Goal: Transaction & Acquisition: Purchase product/service

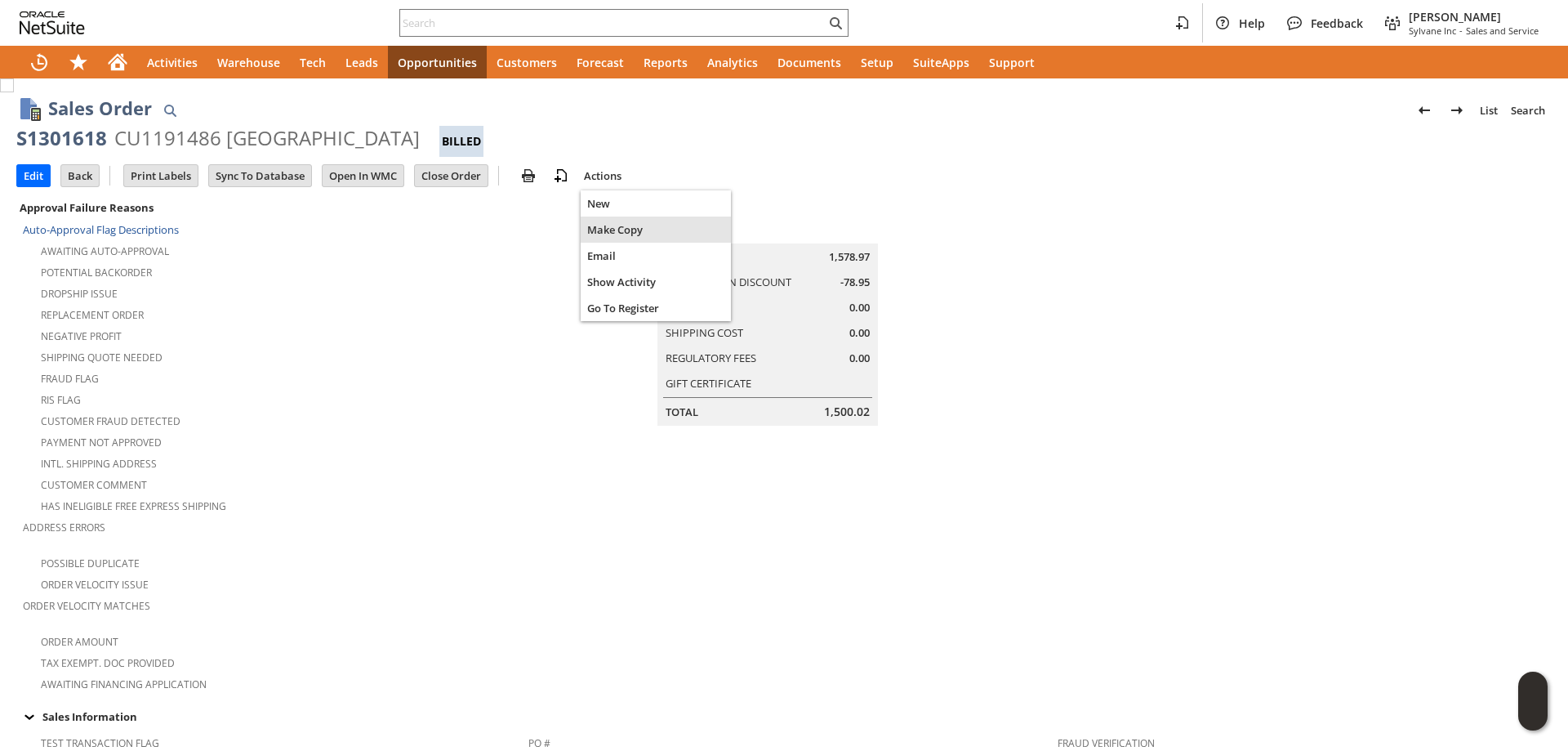
click at [610, 231] on span "Make Copy" at bounding box center [655, 229] width 137 height 15
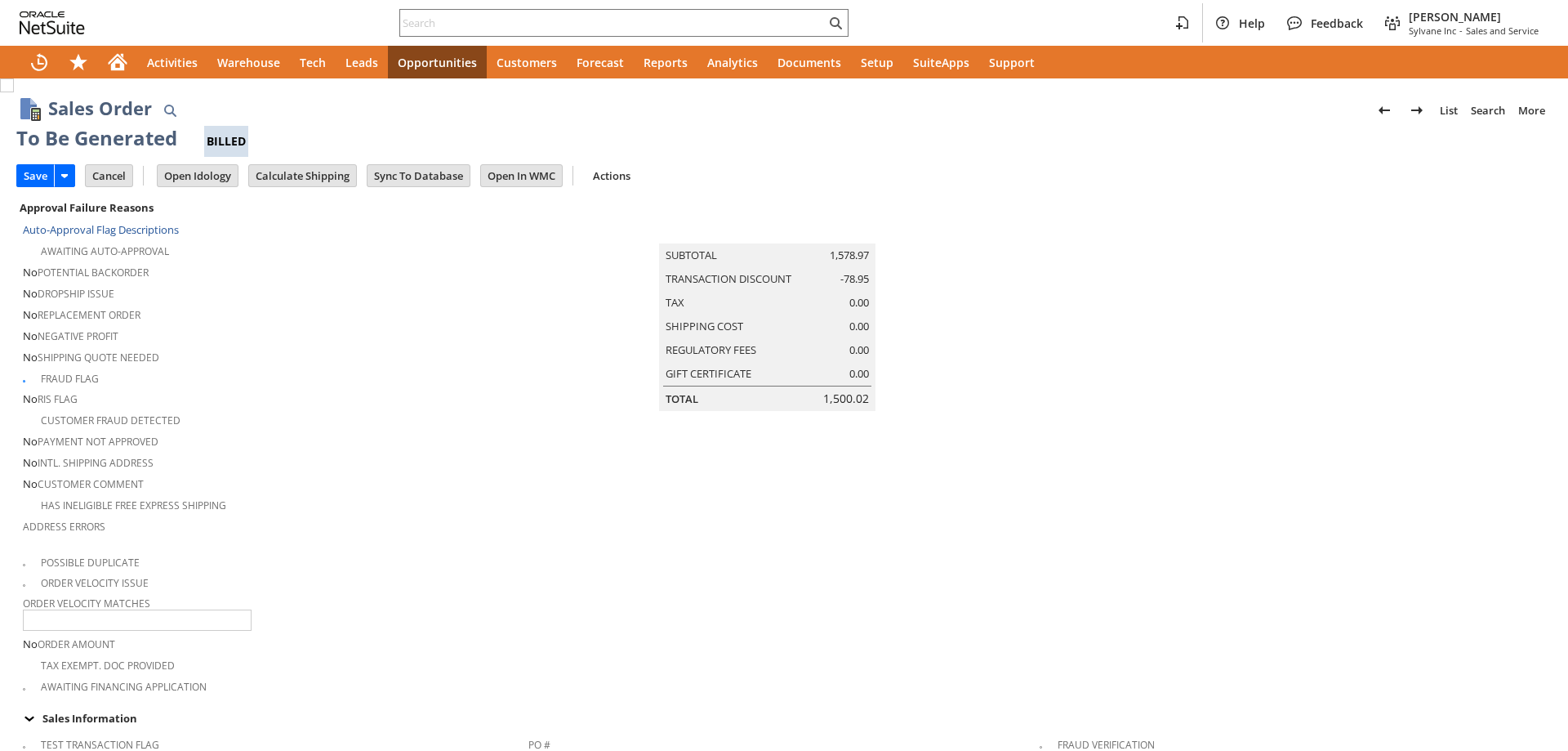
type input "Make Copy"
checkbox input "true"
checkbox input "false"
type input "Intelligent Recommendations¹⁰"
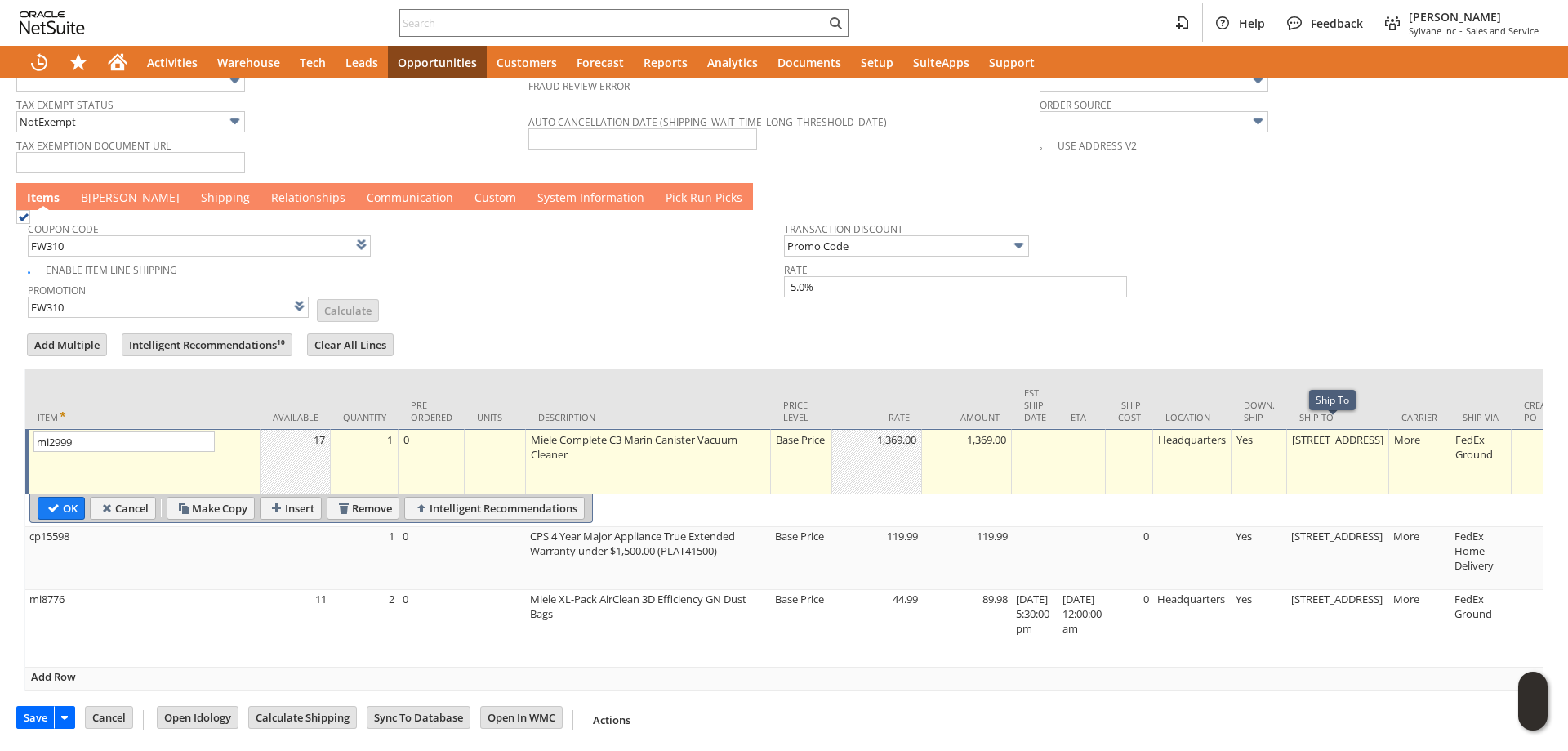
click at [114, 195] on link "B illing" at bounding box center [130, 198] width 107 height 18
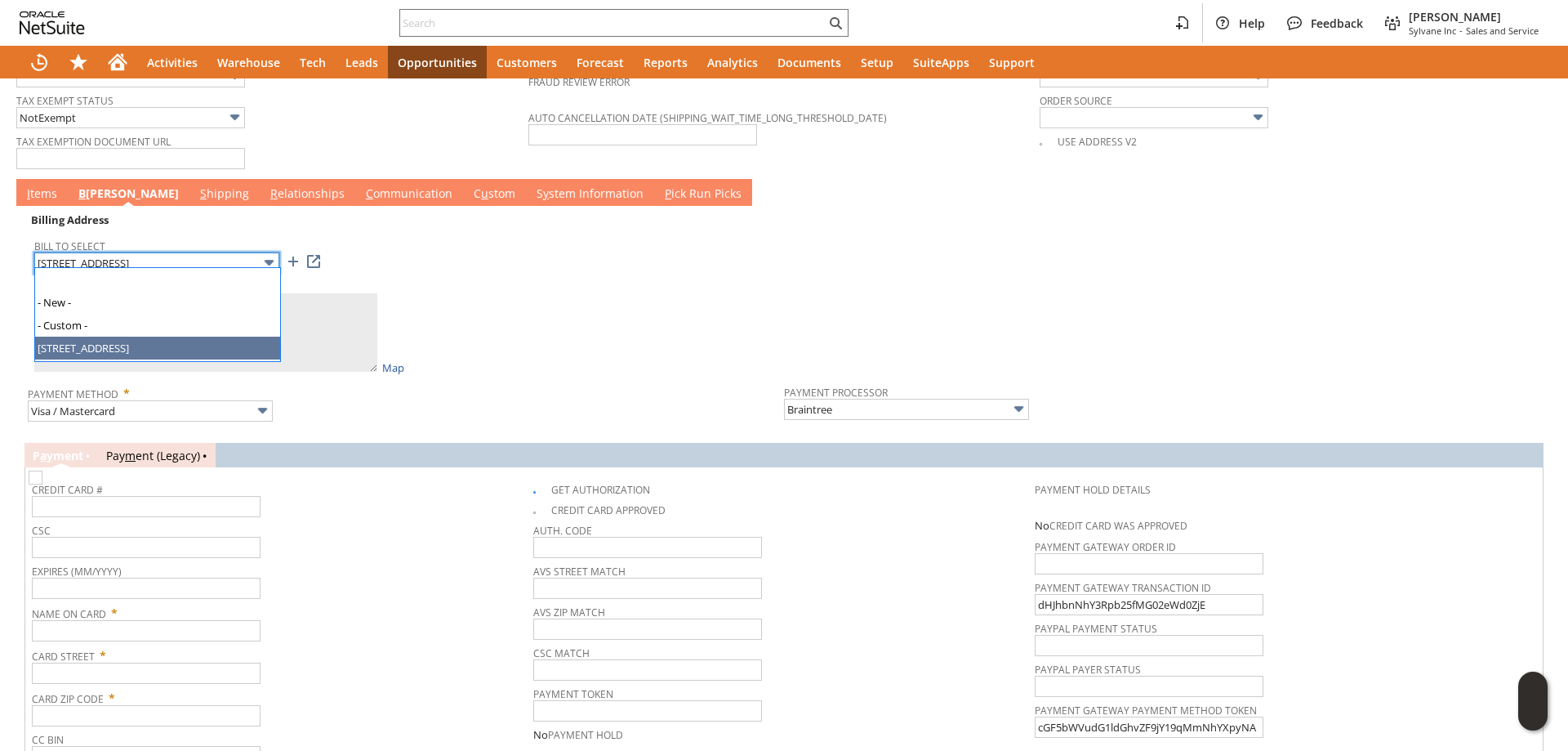
click at [134, 253] on input "324 N. Main St" at bounding box center [157, 263] width 245 height 22
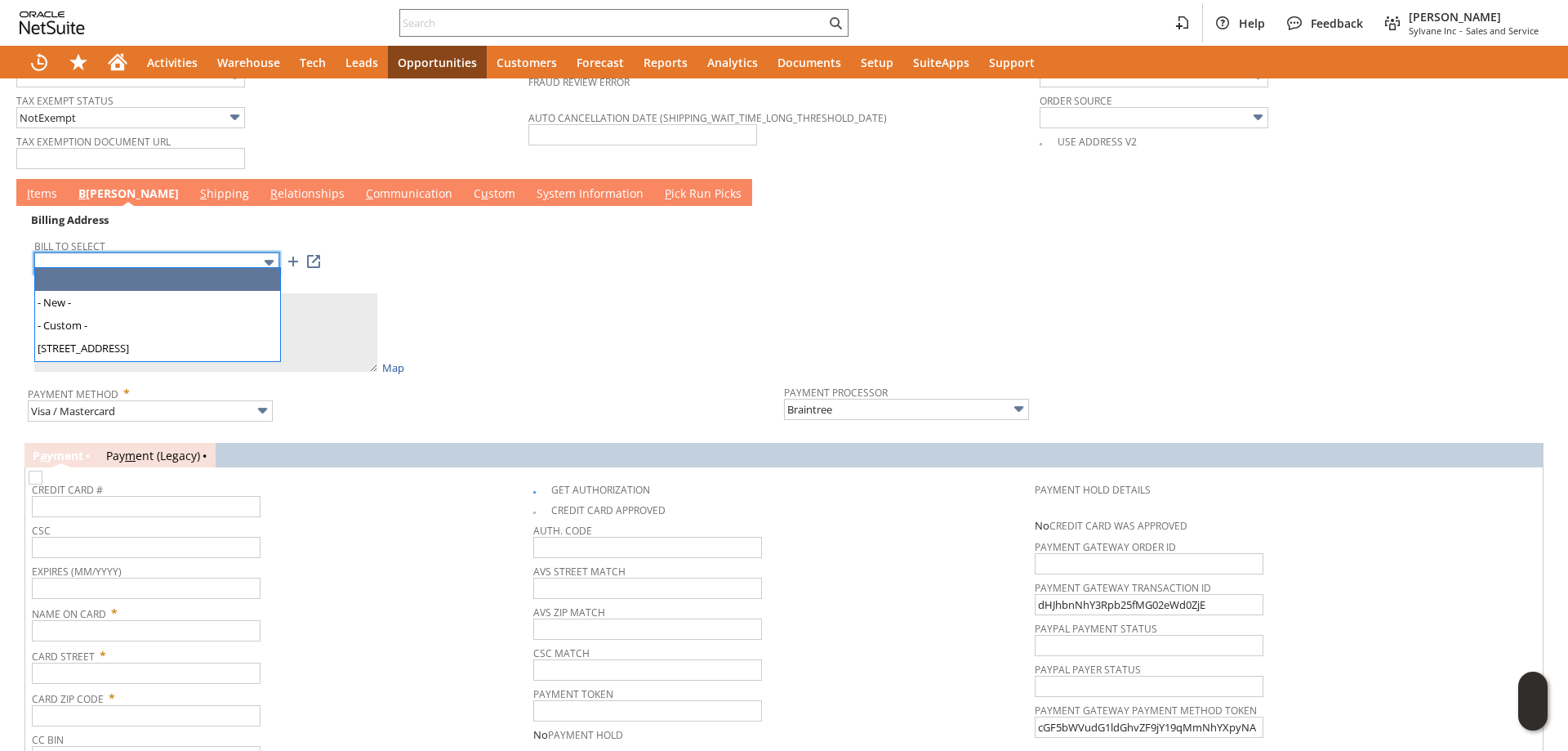
click at [109, 253] on input "text" at bounding box center [157, 263] width 245 height 22
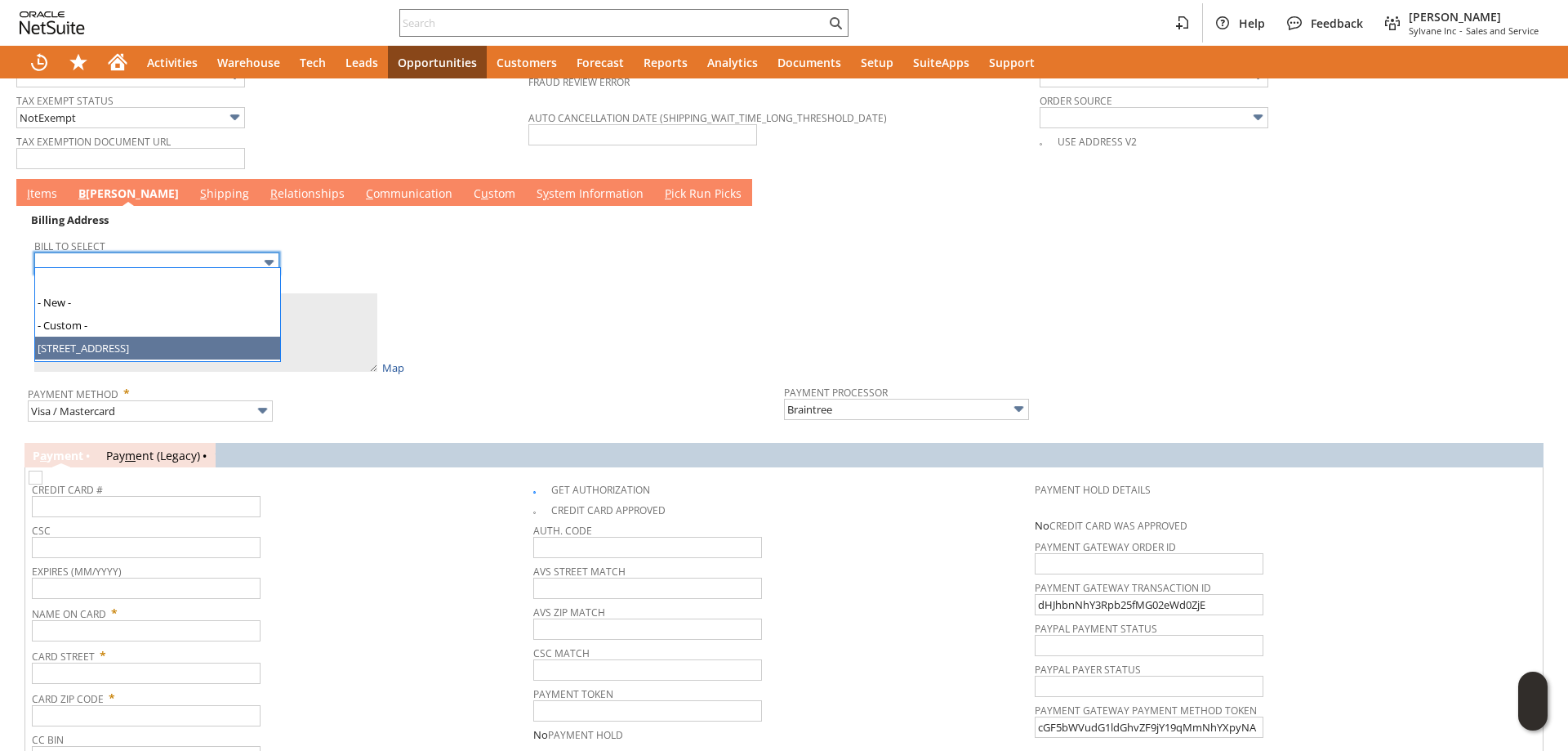
type input "324 N. Main St"
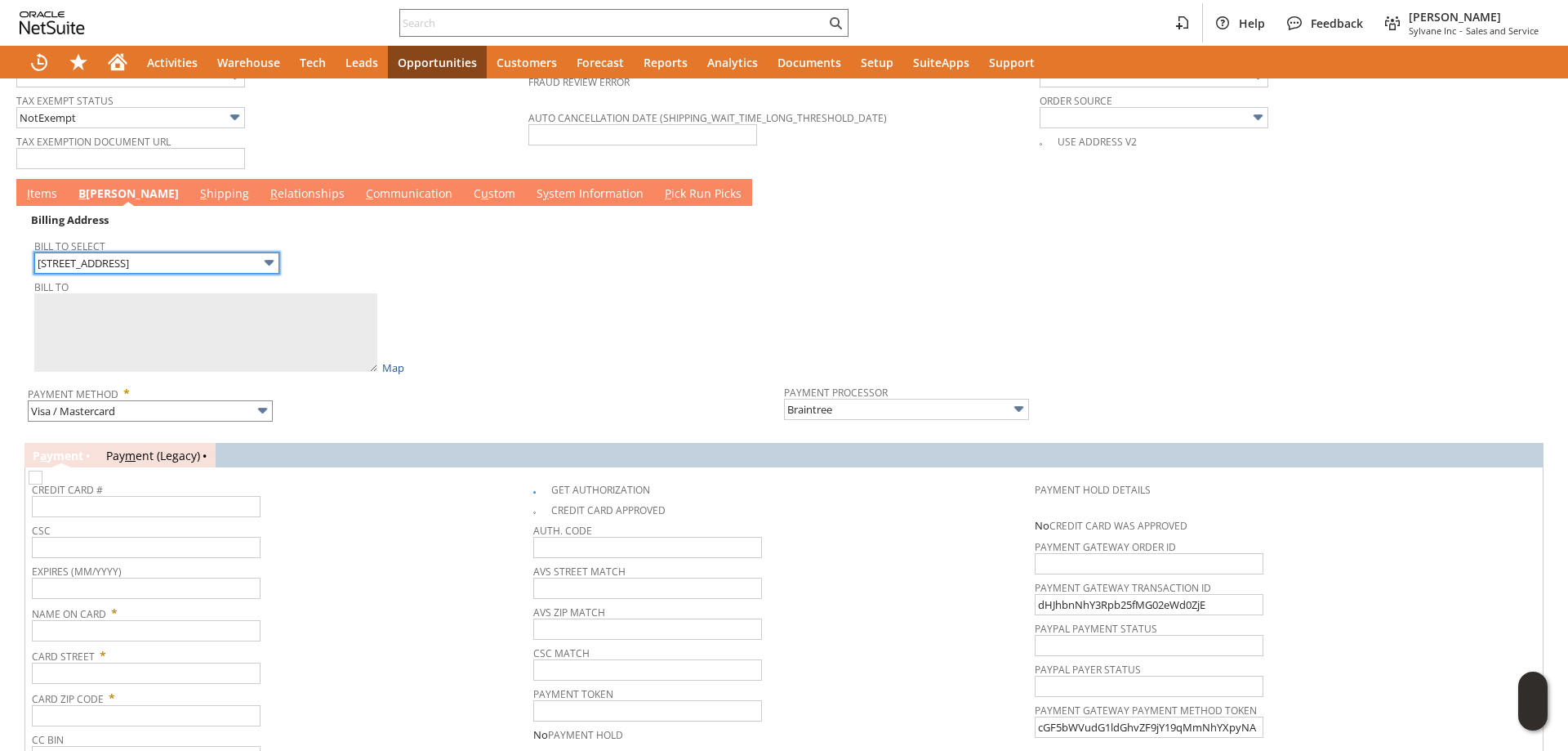
type textarea "Lucas Griffith Harvard Forest 324 N. Main St Petersham MA 01366 United States"
type input "324 N. Main St"
type input "01366"
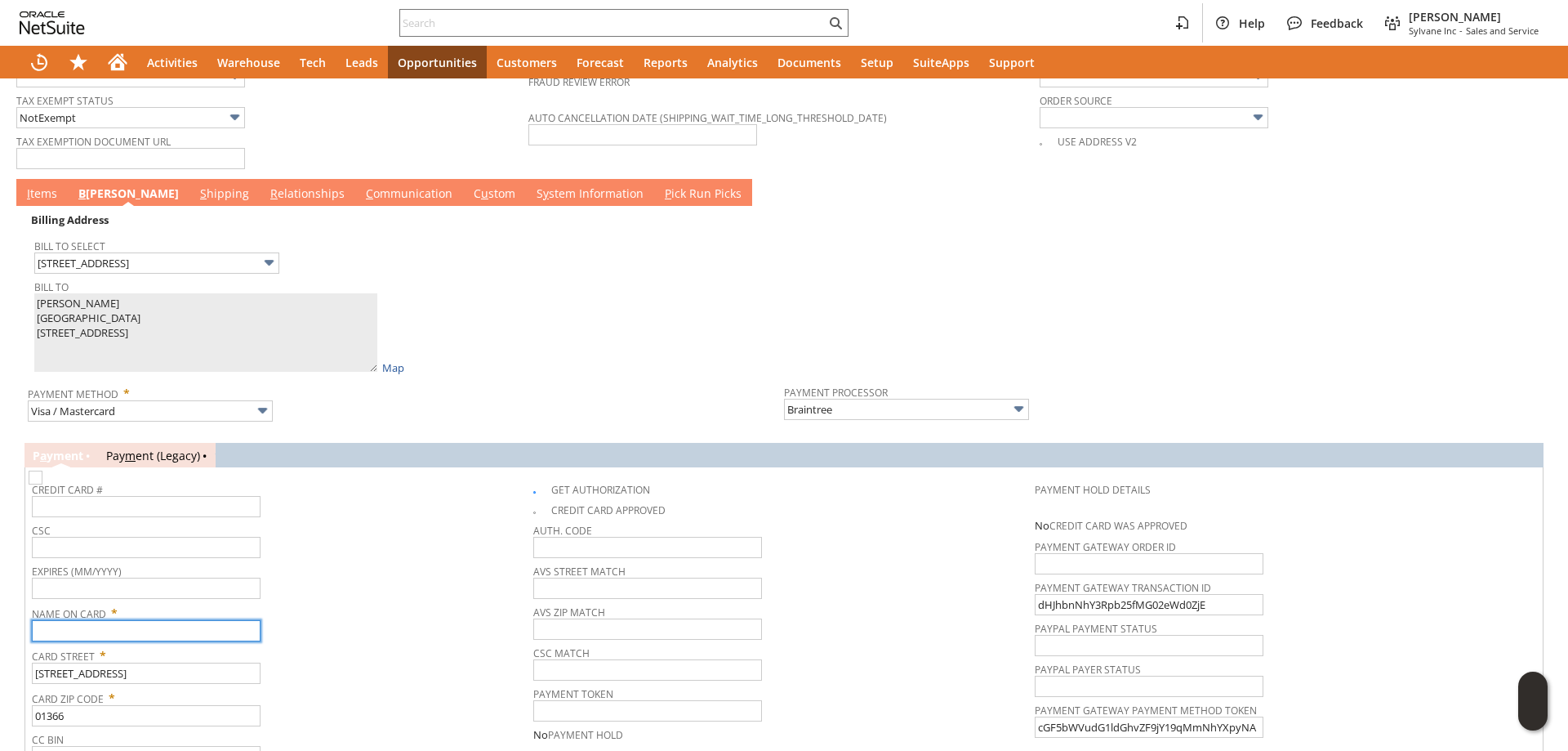
paste input "Lucas Griffith"
type input "Lucas Griffith"
click at [51, 197] on td "I tems" at bounding box center [42, 192] width 52 height 27
click at [51, 193] on link "I tems" at bounding box center [42, 194] width 39 height 18
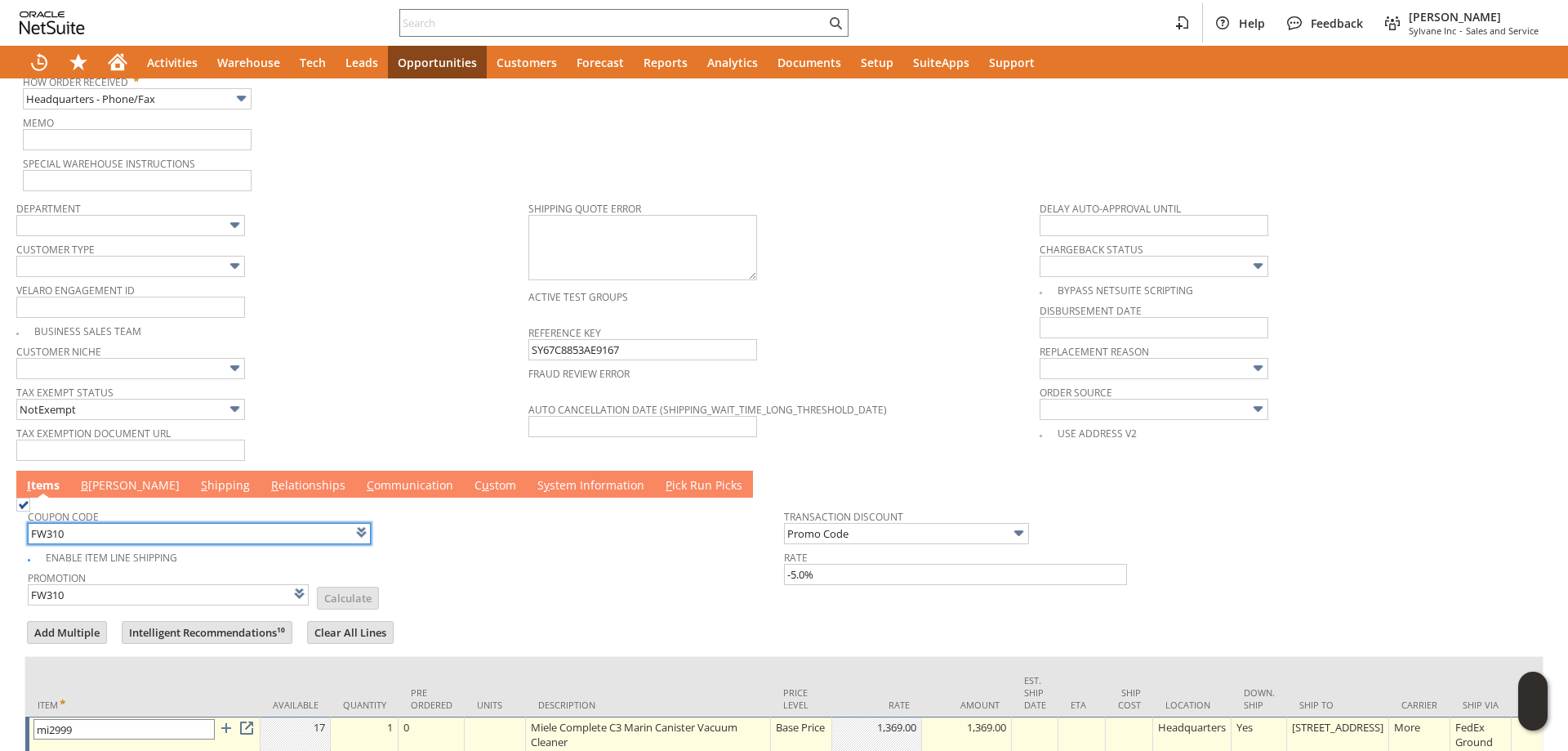
scroll to position [1177, 0]
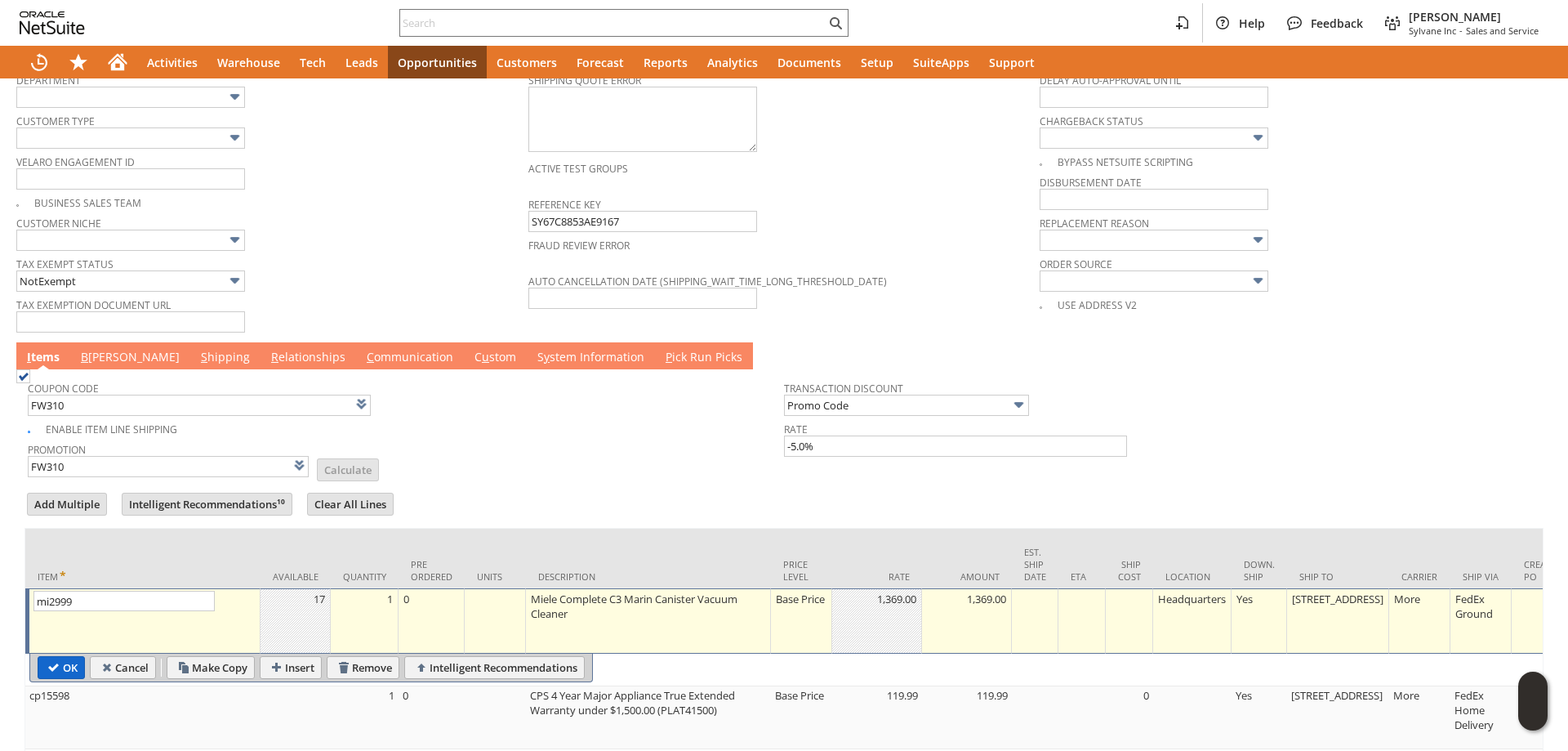
click at [62, 665] on input "OK" at bounding box center [61, 667] width 46 height 22
type input "Add"
type input "Copy Previous"
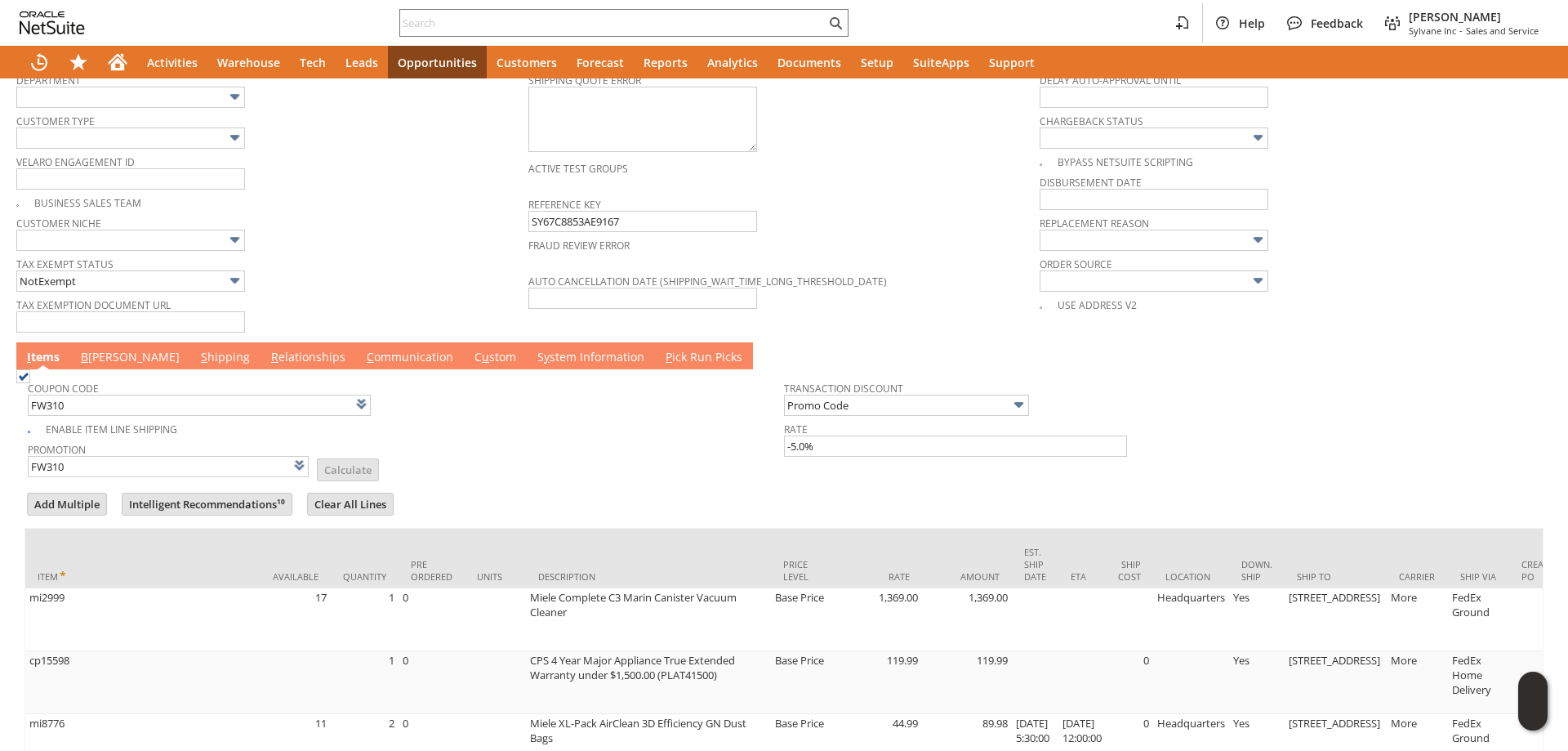
scroll to position [1351, 0]
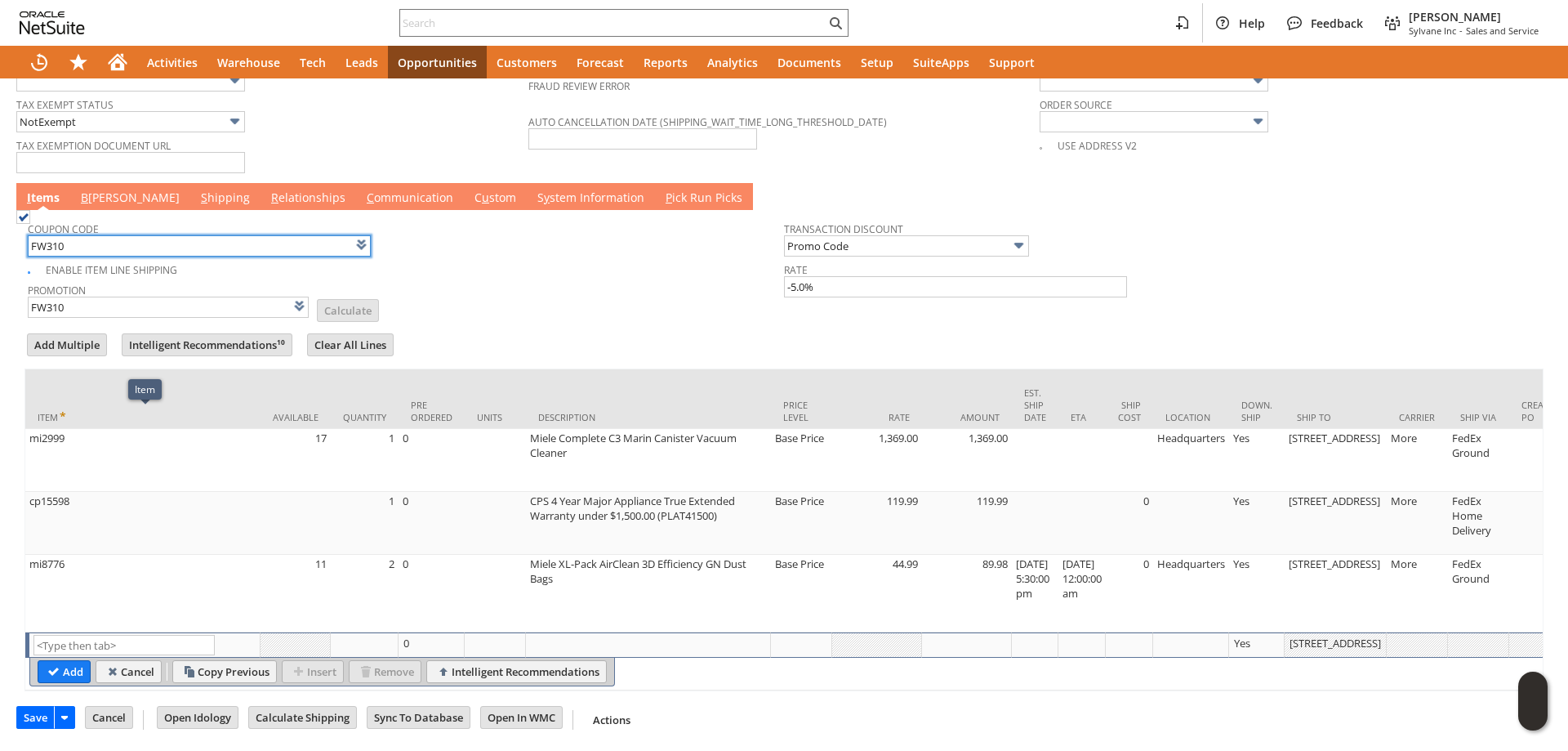
click at [145, 235] on input "FW310" at bounding box center [199, 245] width 343 height 22
click at [425, 278] on td "Promotion FW310 List Calculate" at bounding box center [406, 298] width 756 height 40
type input "KL283"
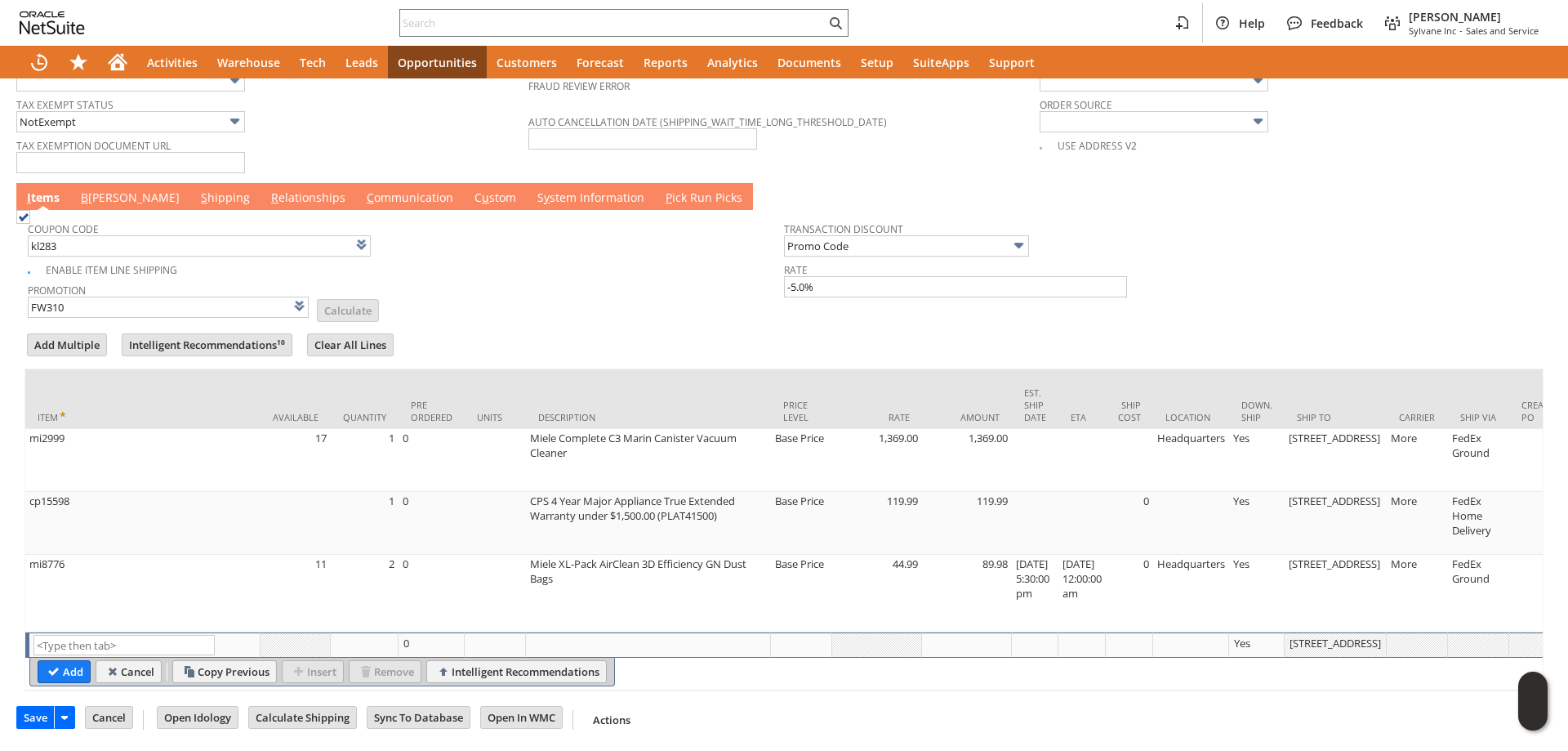
type input "KL283"
type input "Promo Code"
type input "-5.0%"
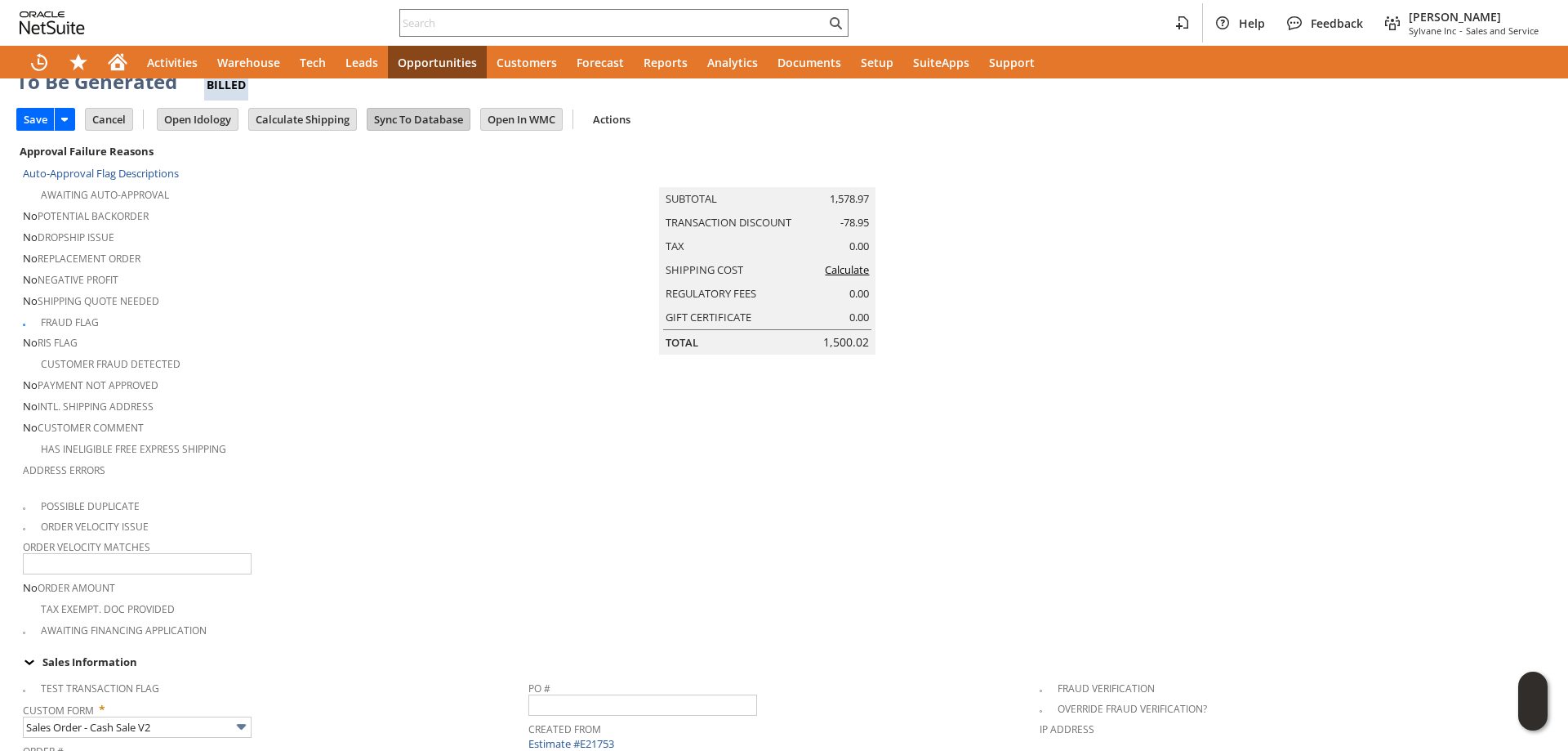
scroll to position [0, 0]
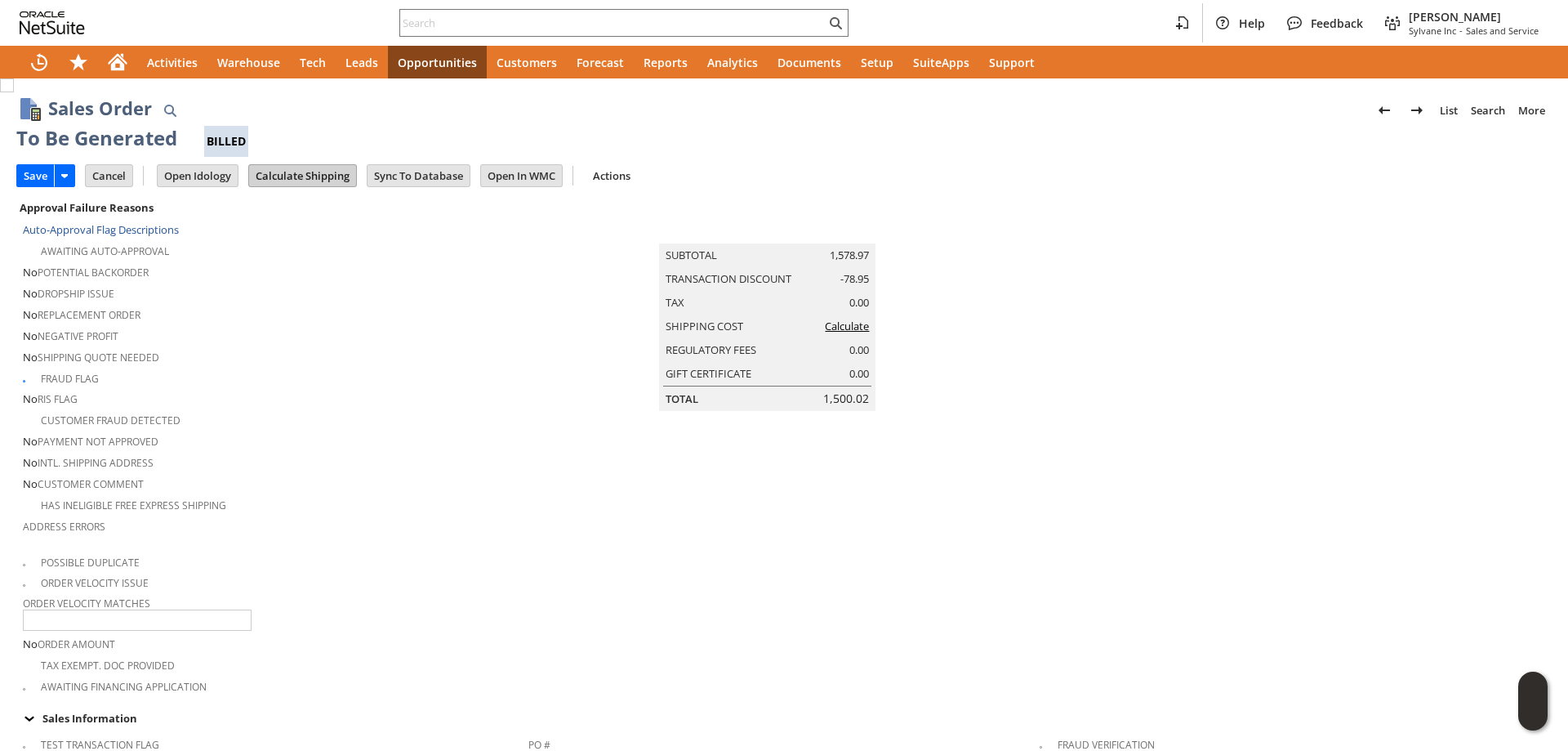
click at [331, 171] on input "Calculate Shipping" at bounding box center [302, 176] width 107 height 22
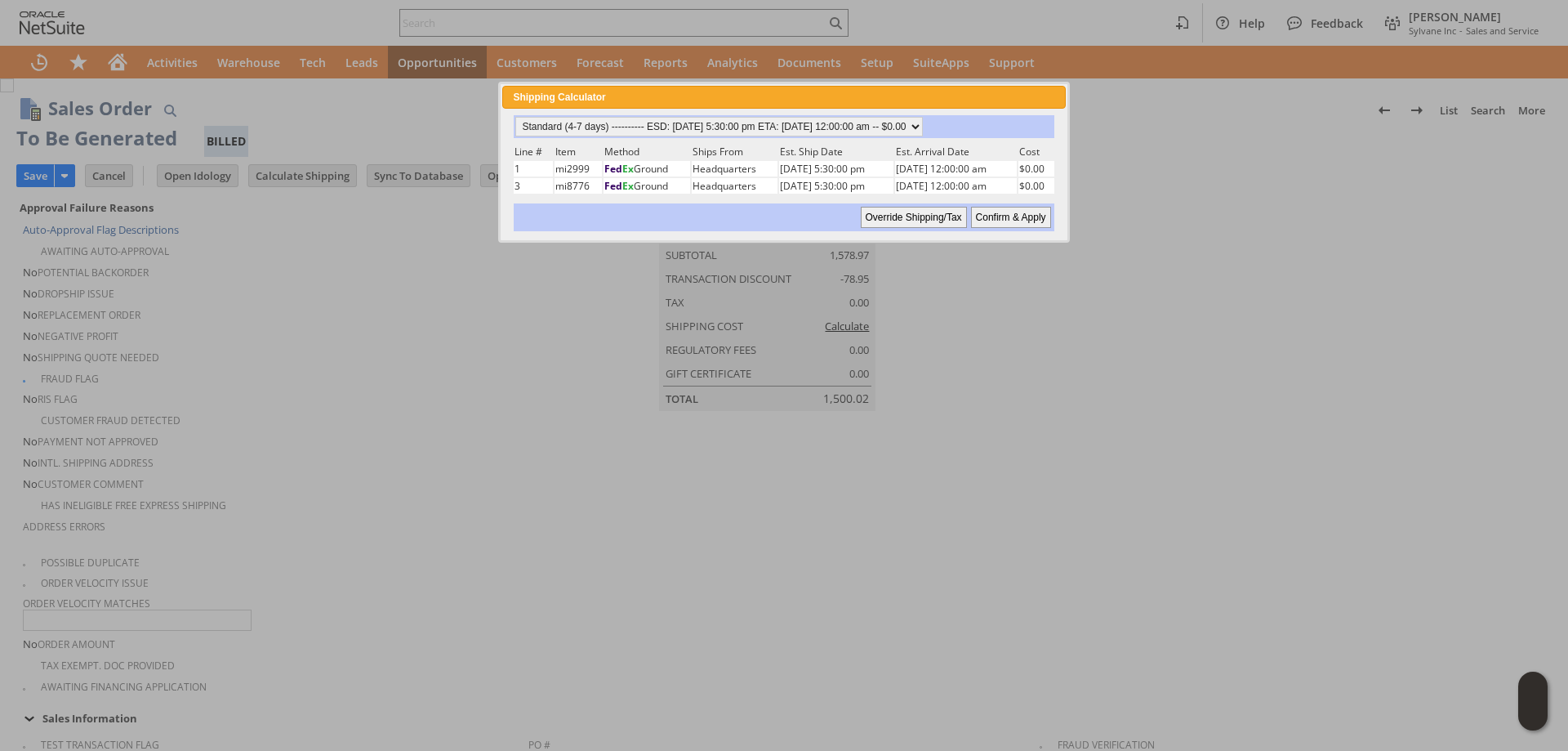
click at [1016, 220] on input "Confirm & Apply" at bounding box center [1011, 217] width 80 height 22
type input "Add"
type input "Copy Previous"
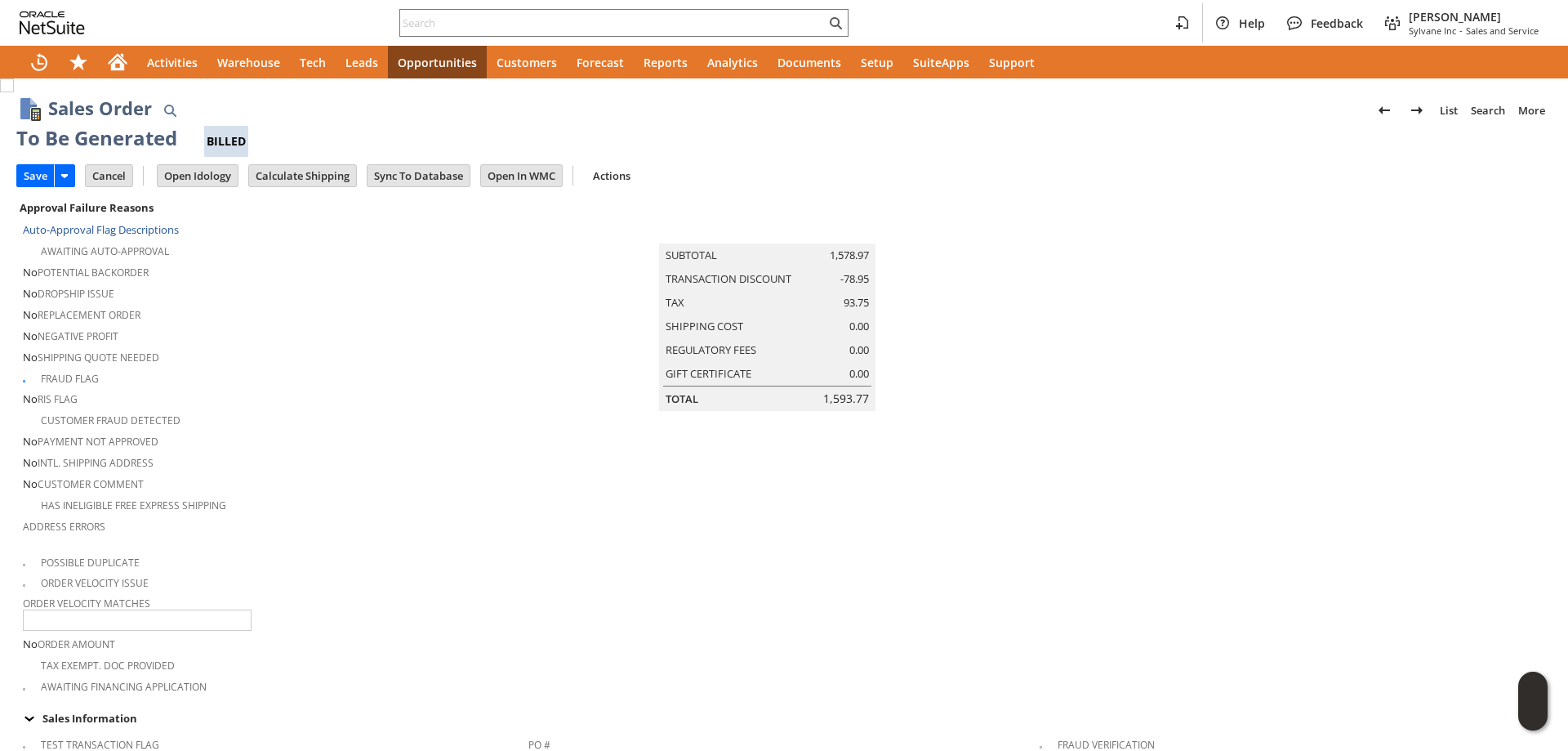
scroll to position [490, 0]
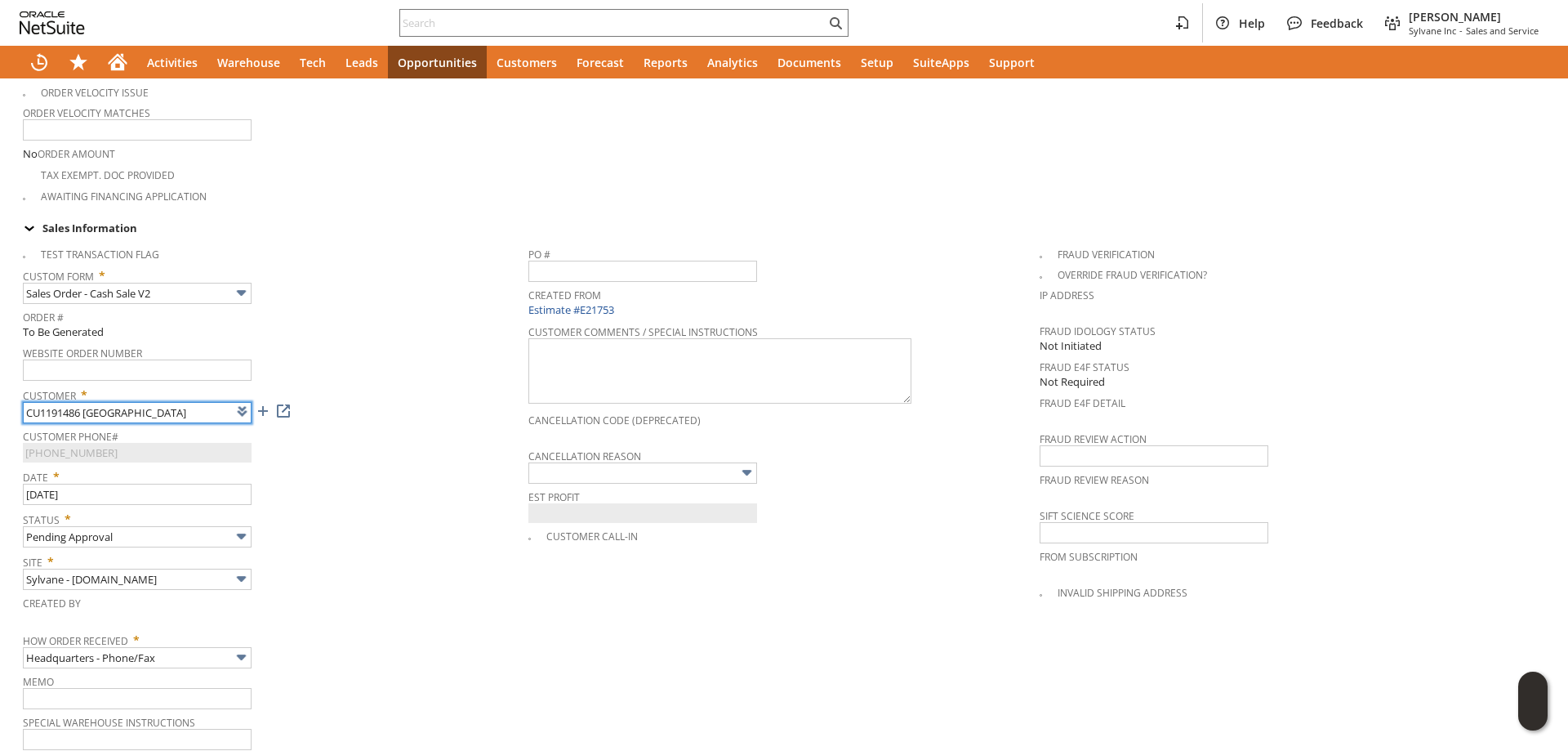
click at [65, 402] on input "CU1191486 Harvard Forest" at bounding box center [138, 413] width 229 height 22
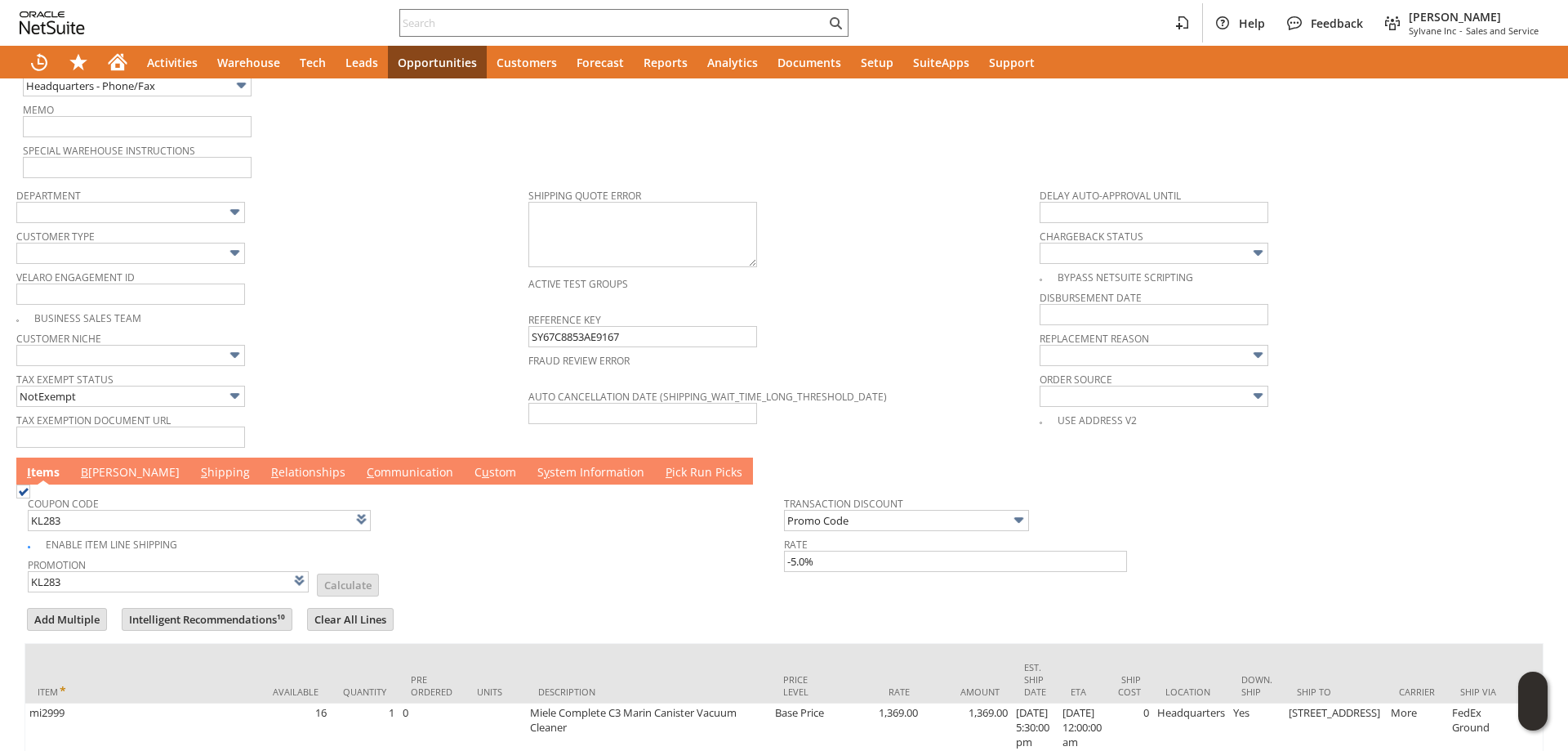
click at [197, 470] on link "S hipping" at bounding box center [226, 473] width 57 height 18
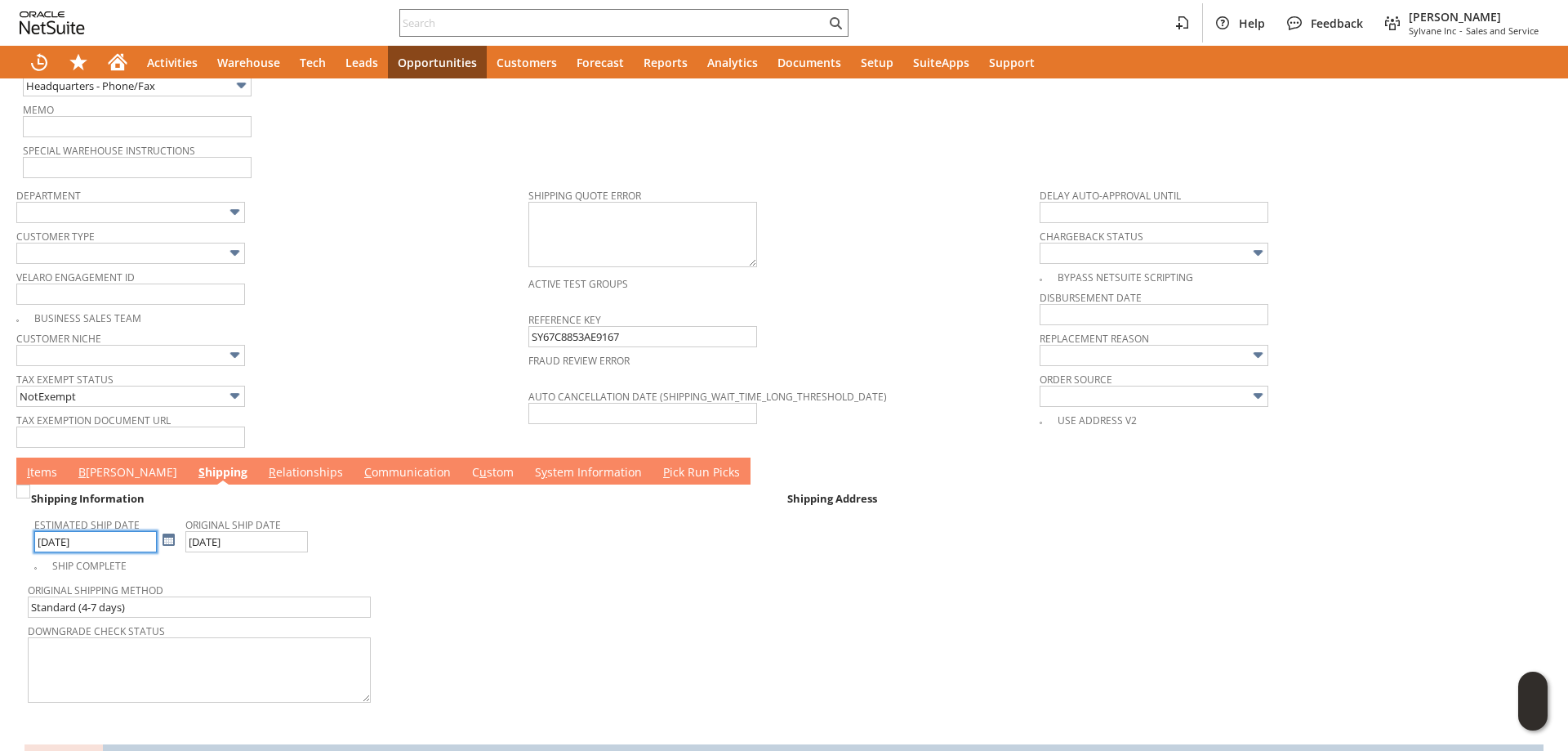
scroll to position [1246, 0]
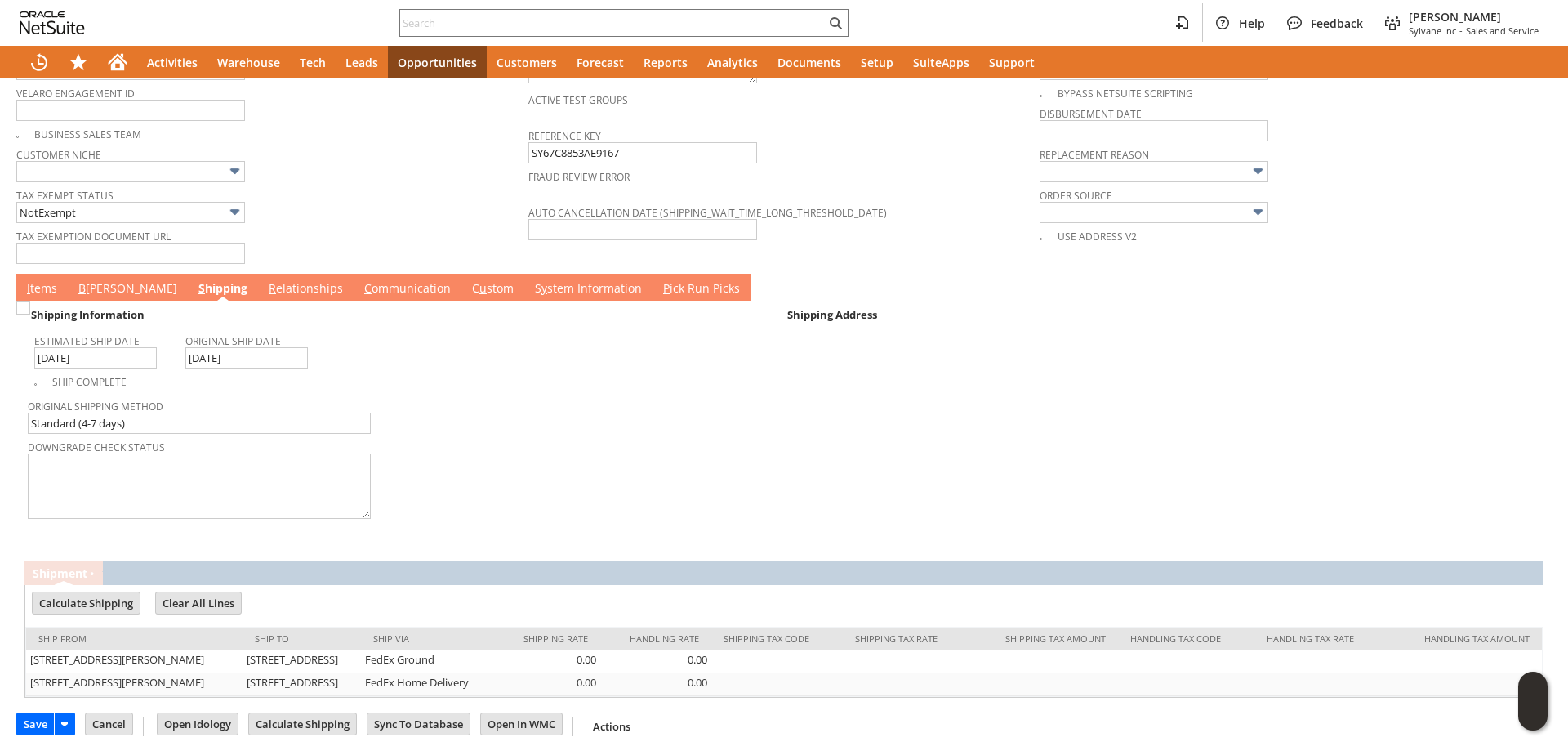
click at [51, 288] on link "I tems" at bounding box center [42, 289] width 39 height 18
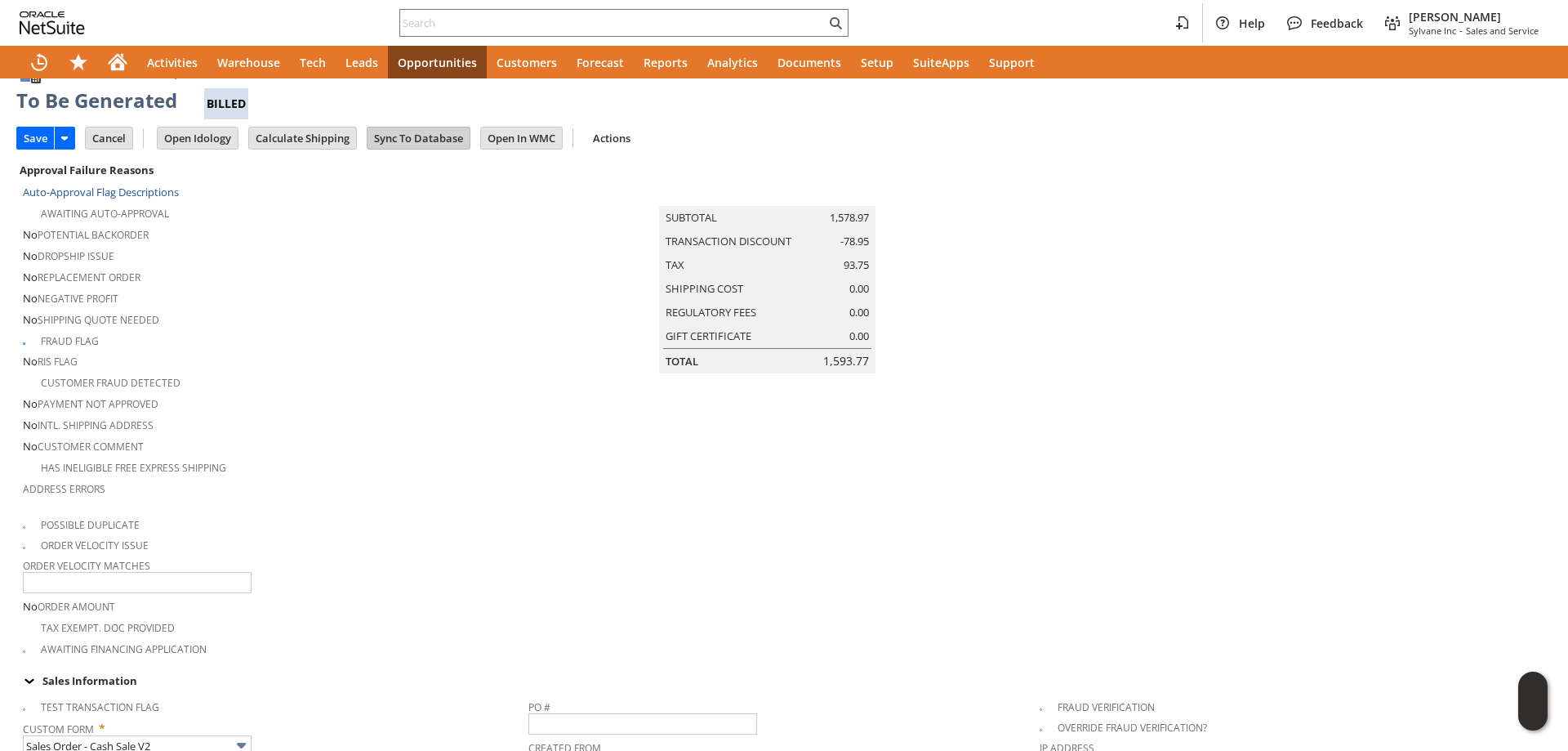
scroll to position [0, 0]
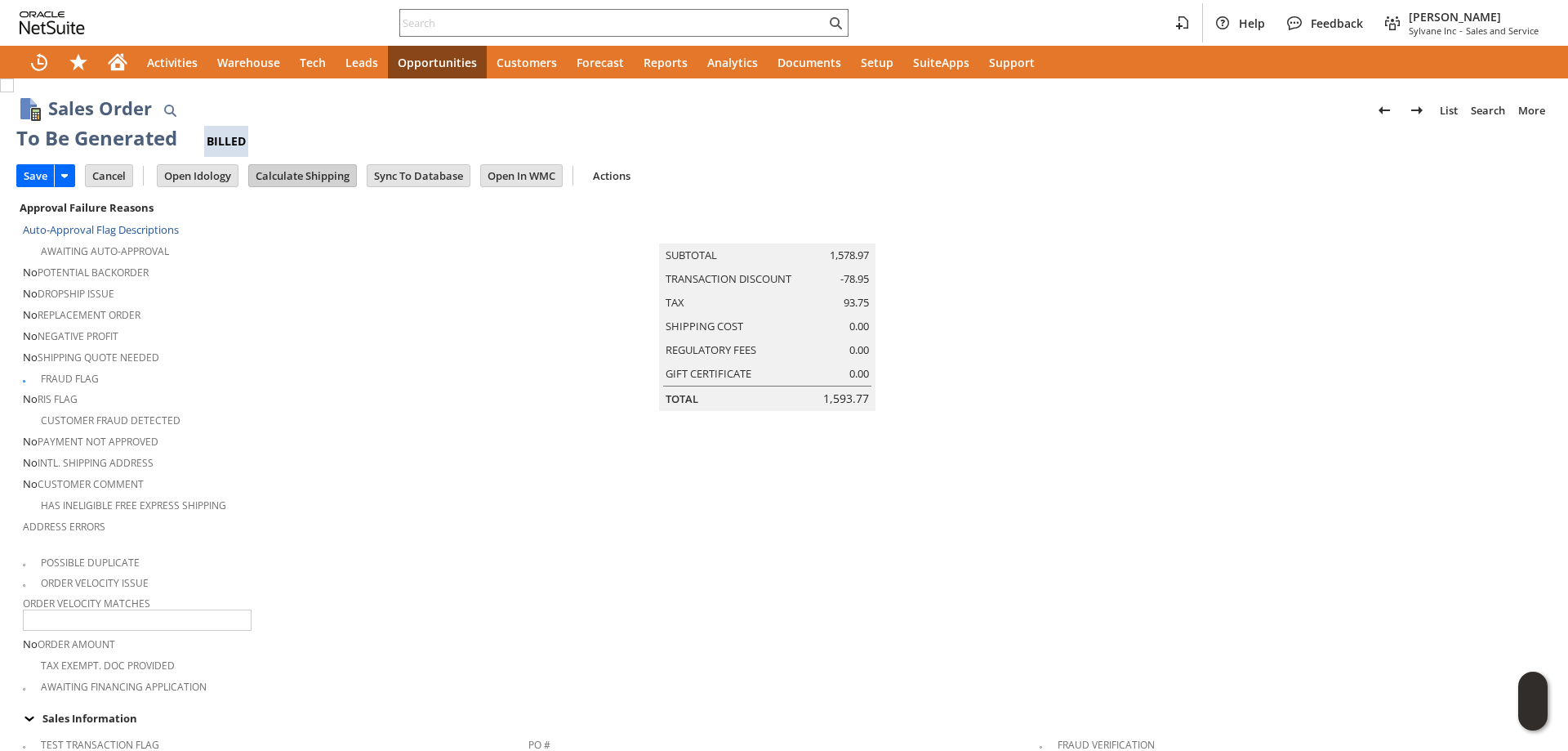
click at [325, 182] on input "Calculate Shipping" at bounding box center [302, 176] width 107 height 22
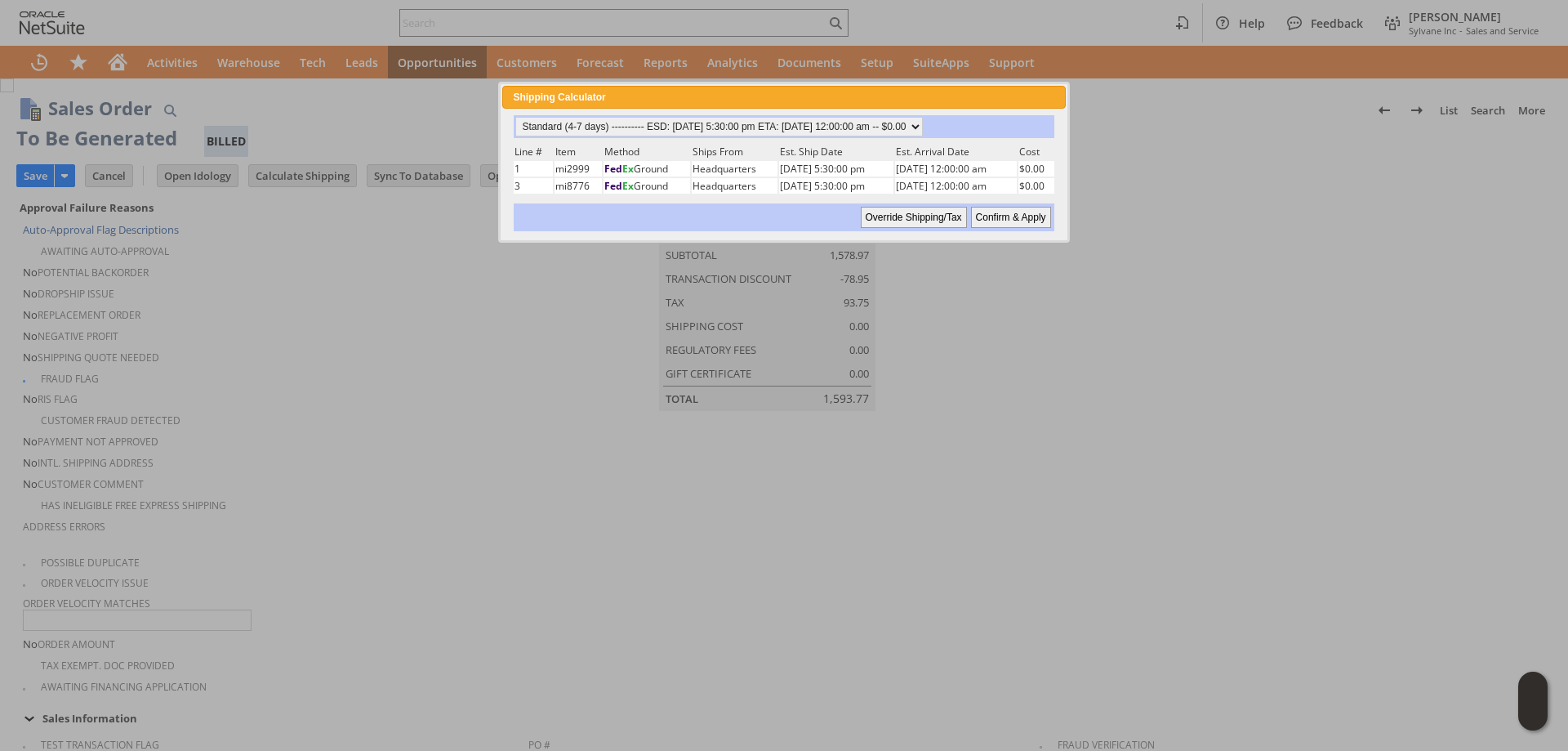
click at [1026, 220] on input "Confirm & Apply" at bounding box center [1011, 217] width 80 height 22
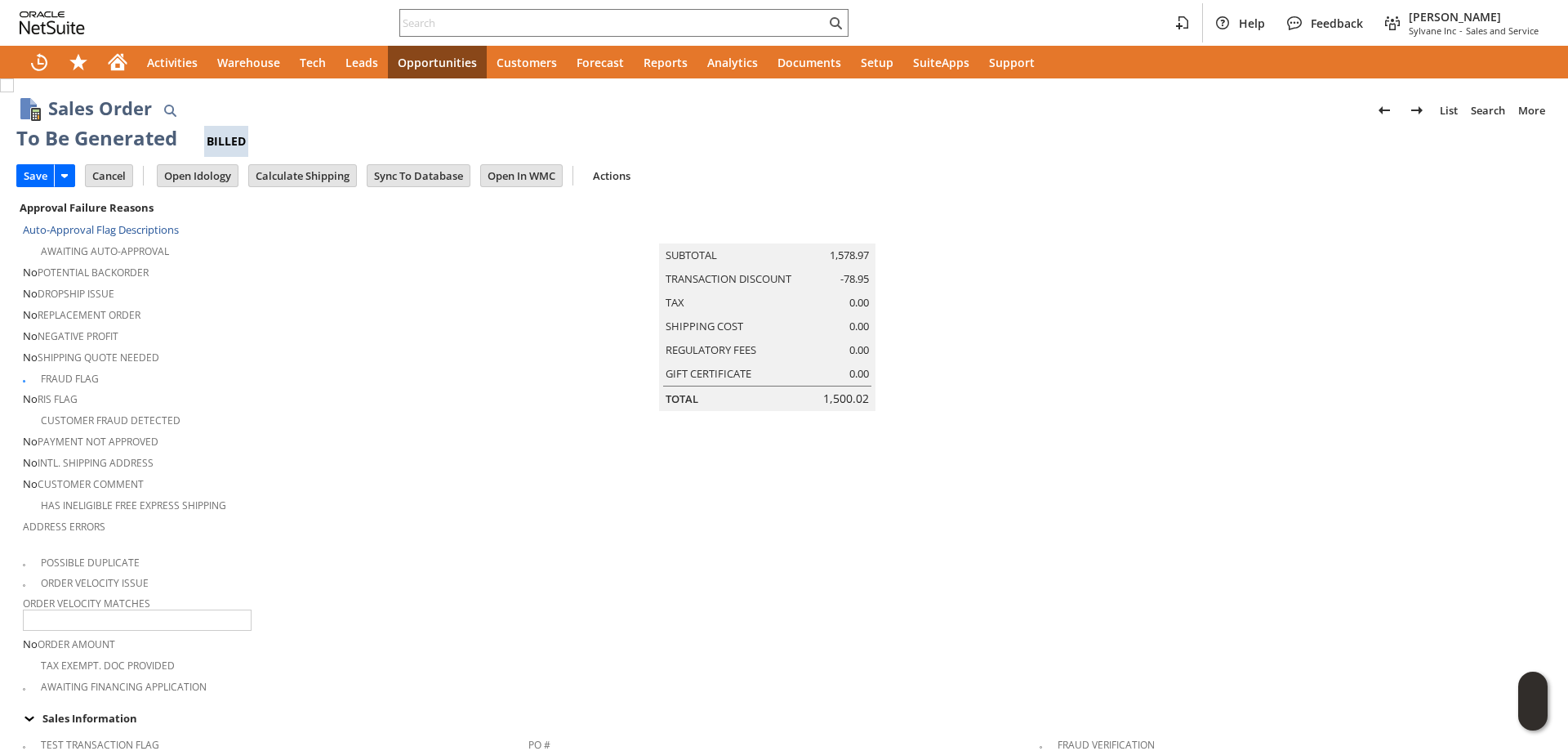
type input "OtherExemptEntity"
type input "Add"
type input "Copy Previous"
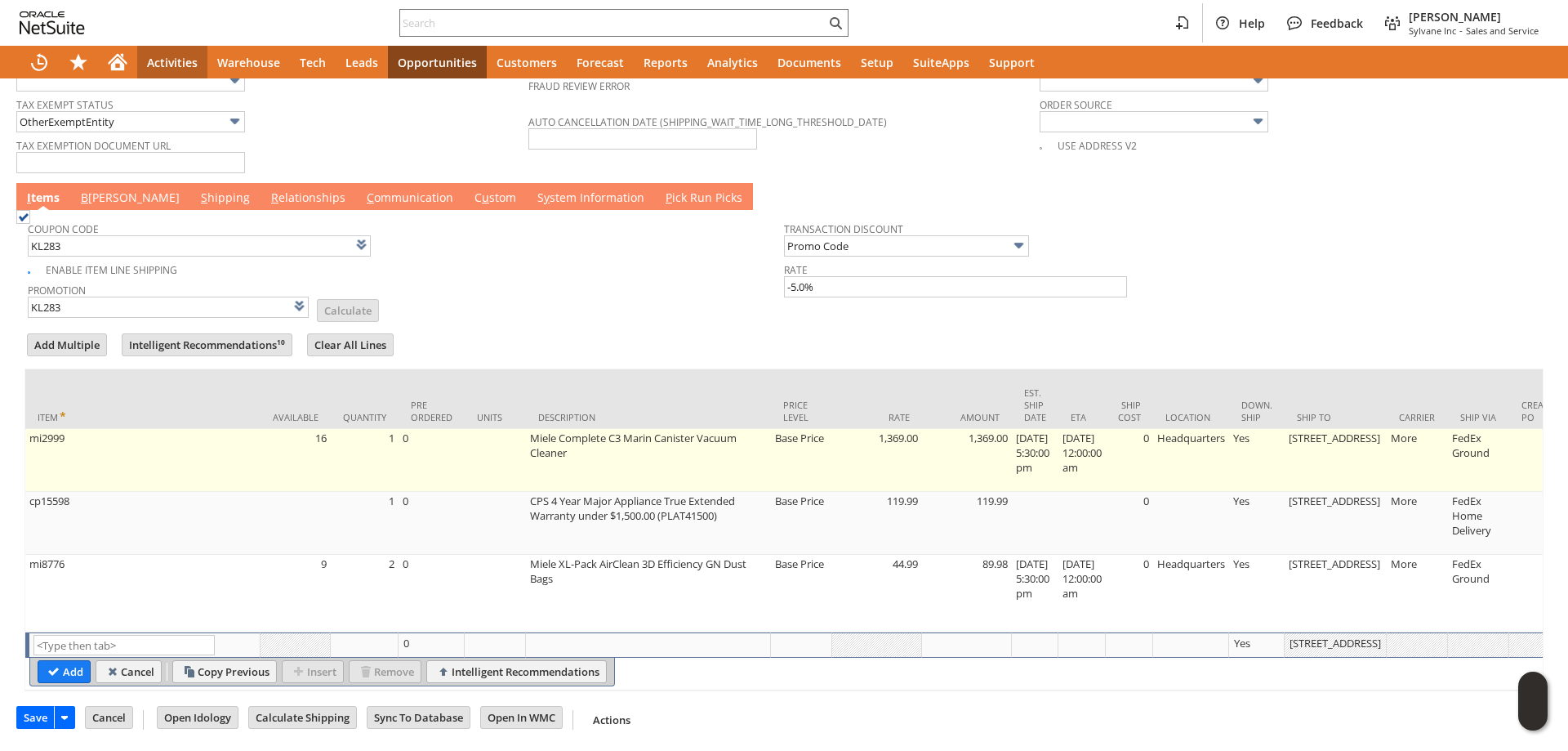
scroll to position [1353, 0]
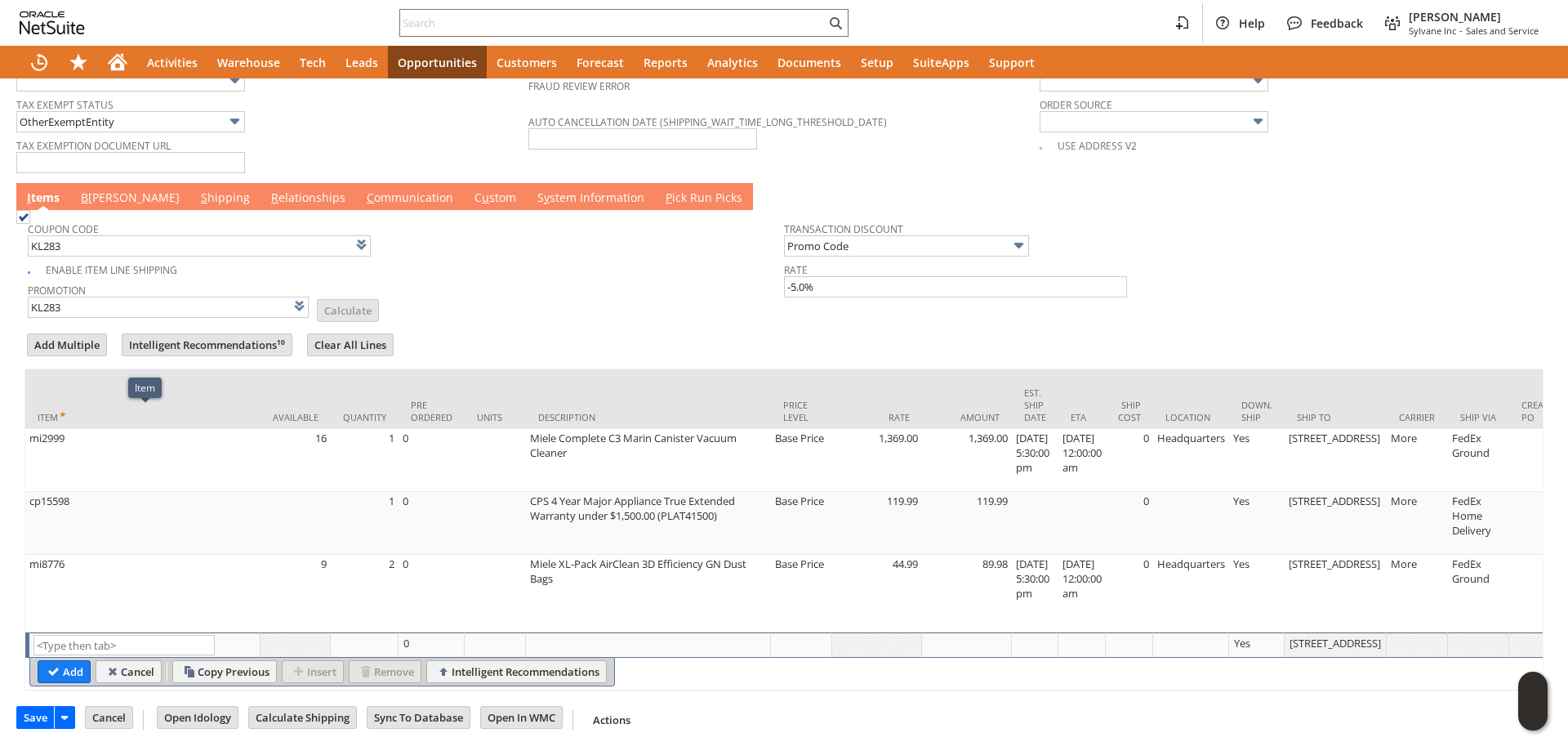
click at [96, 189] on link "B [PERSON_NAME]" at bounding box center [130, 198] width 107 height 18
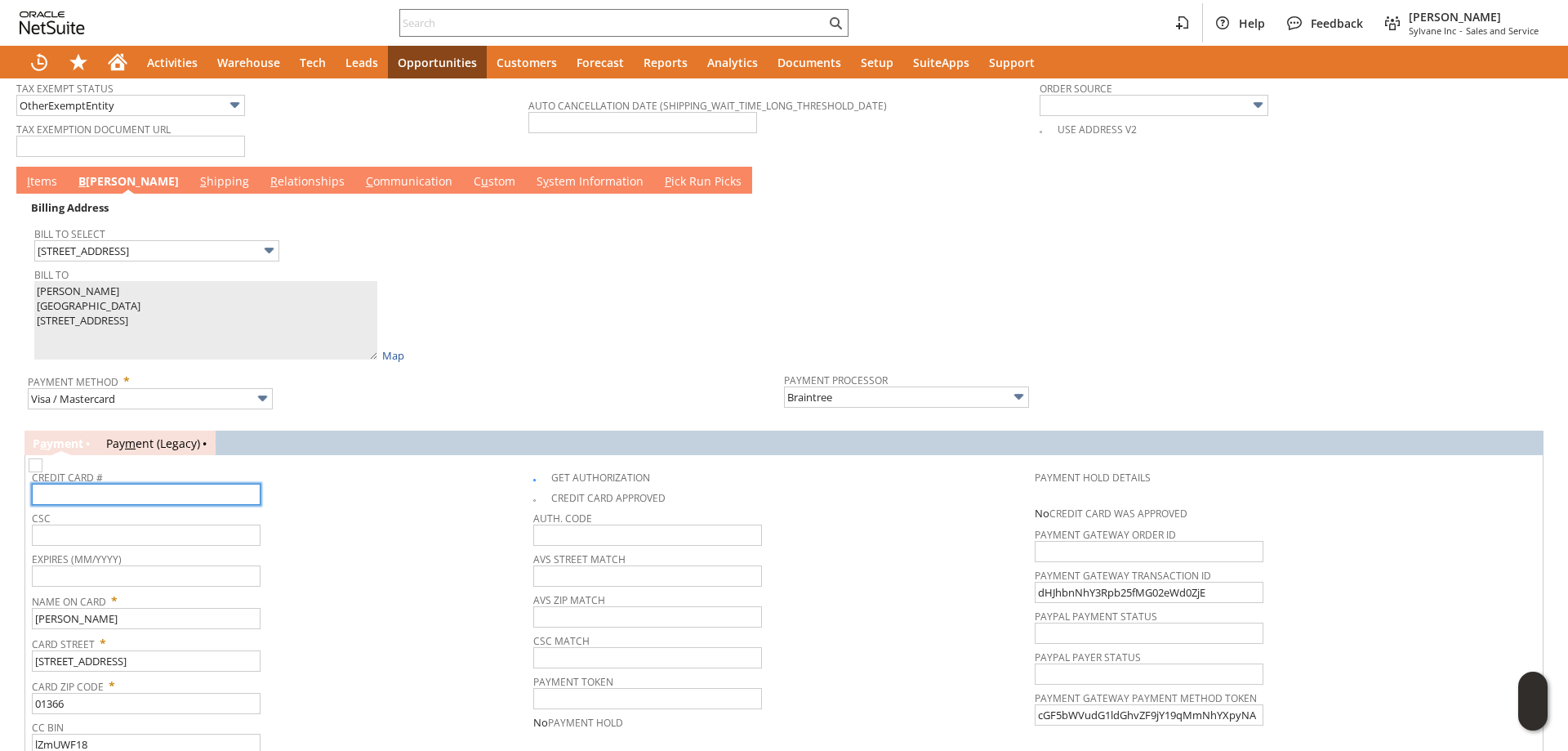
click at [126, 486] on input "text" at bounding box center [146, 494] width 229 height 22
type input "5405987804723375"
click at [149, 581] on input "text" at bounding box center [146, 575] width 229 height 22
type input "03/2026"
click at [168, 526] on input "text" at bounding box center [146, 535] width 229 height 22
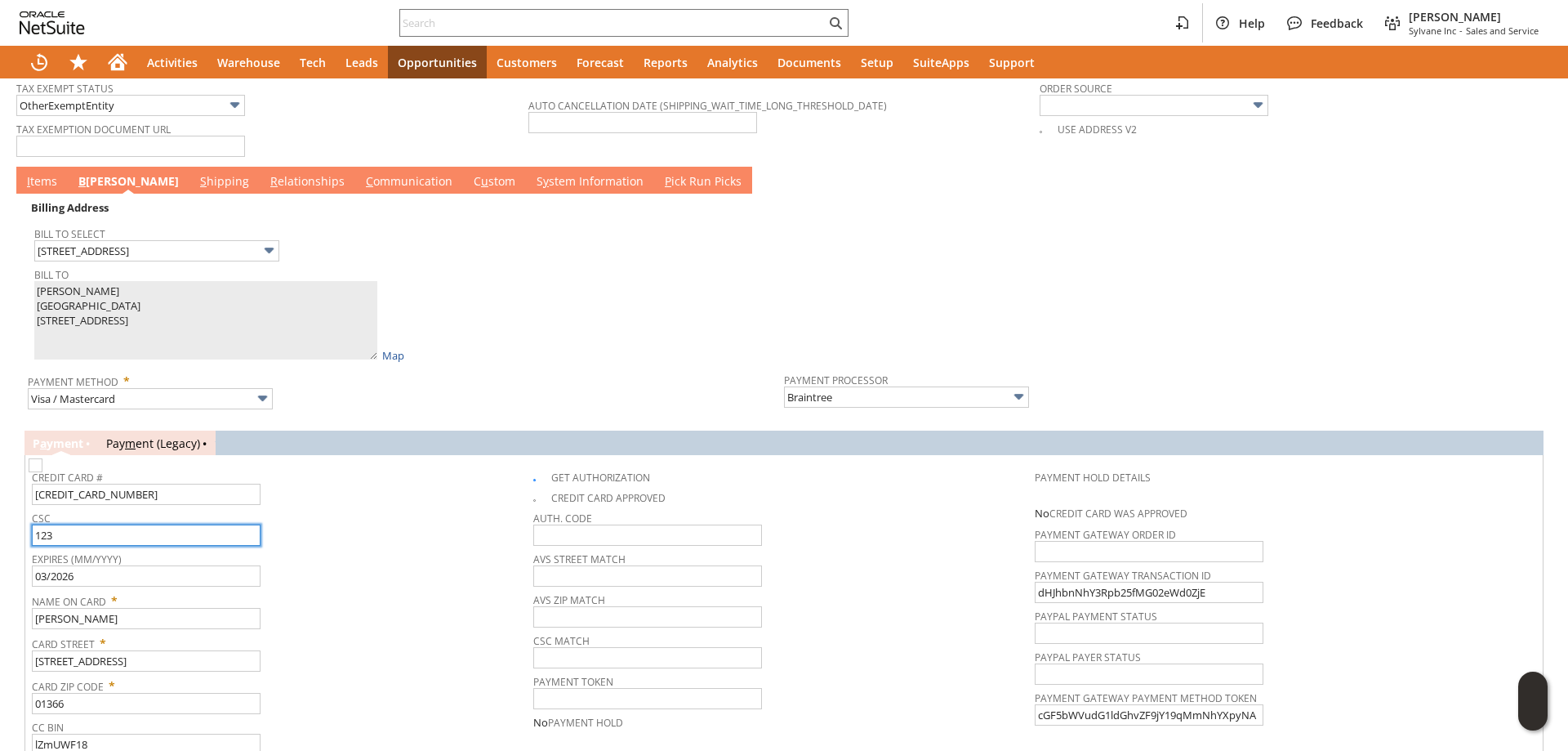
scroll to position [1108, 0]
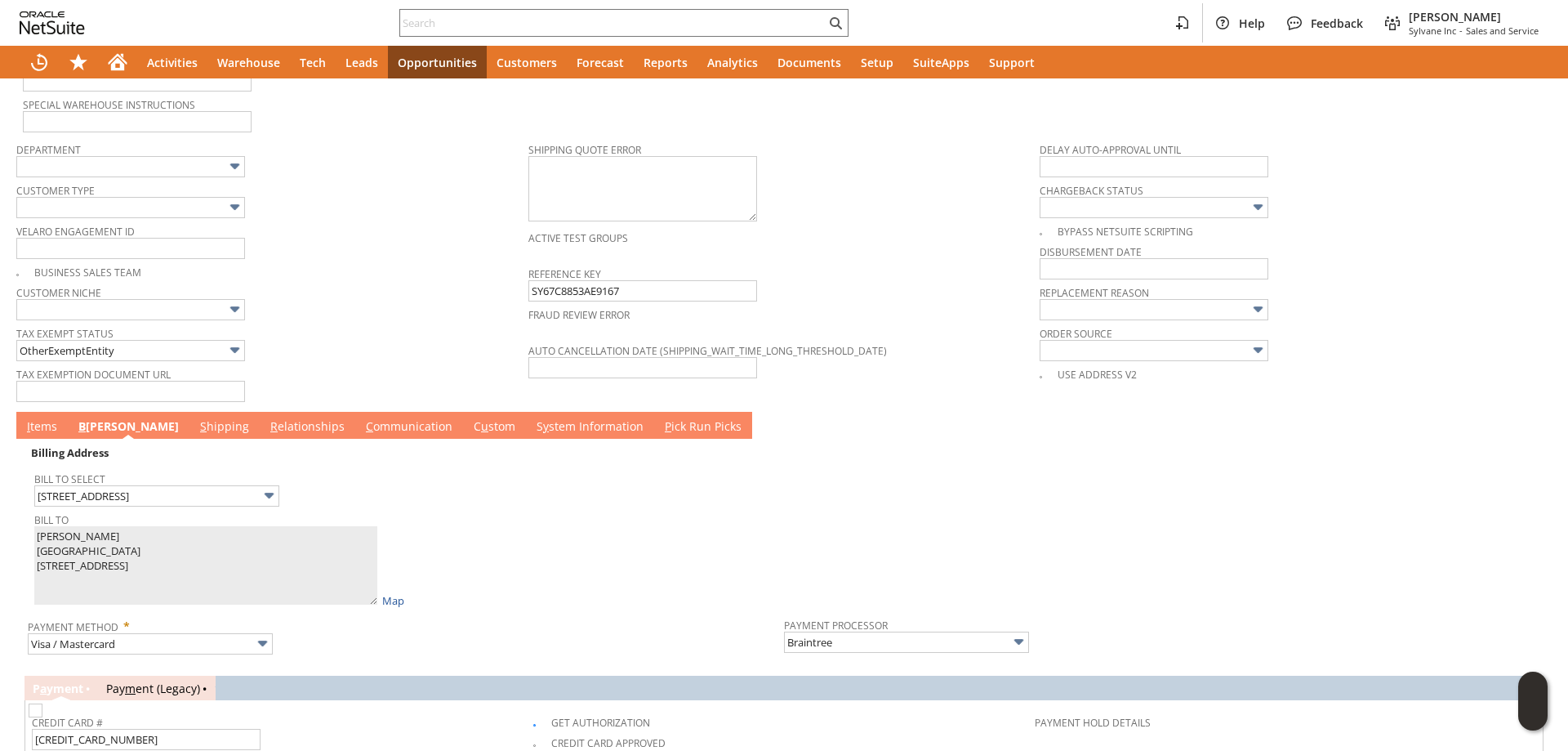
type input "123"
click at [40, 426] on link "I tems" at bounding box center [42, 427] width 39 height 18
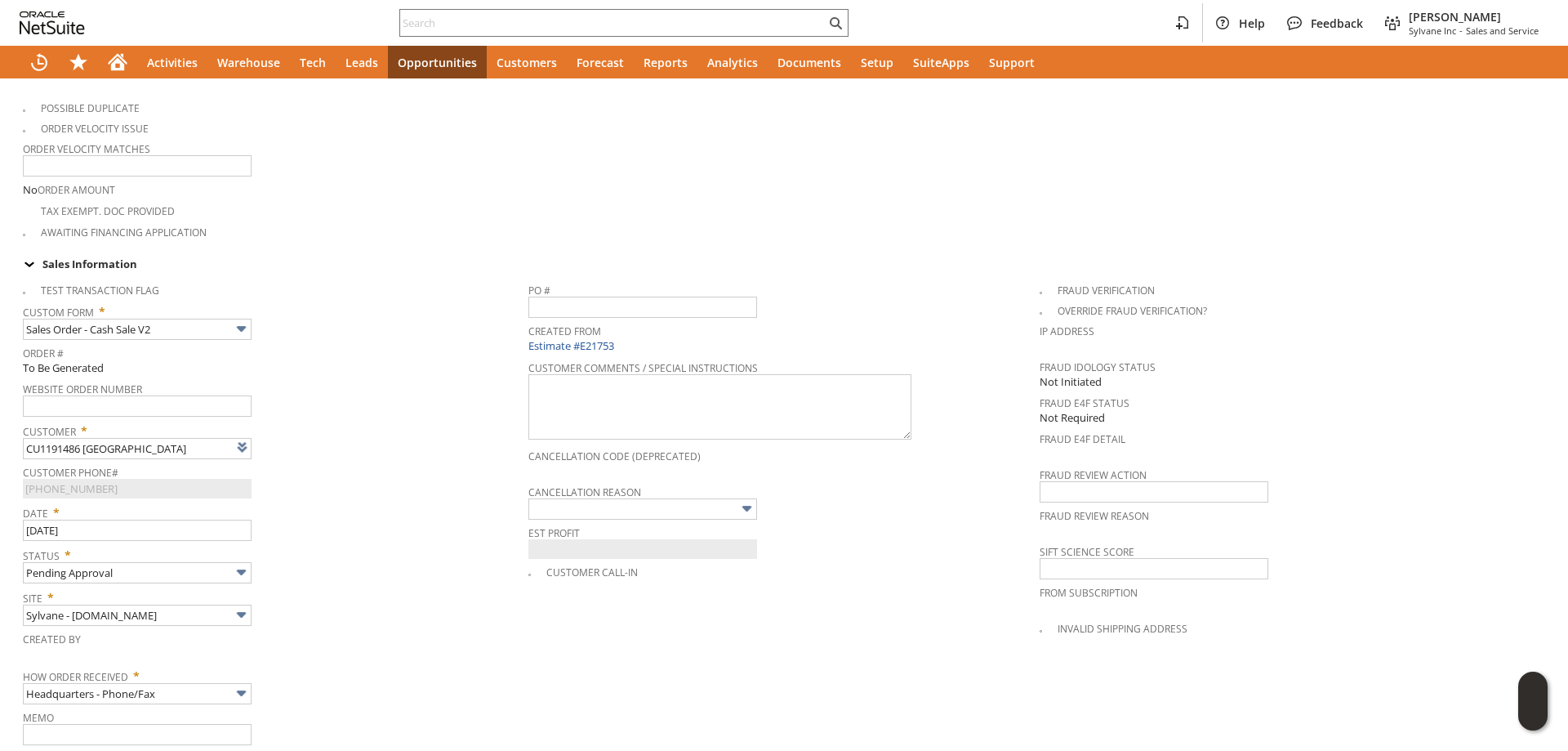
scroll to position [0, 0]
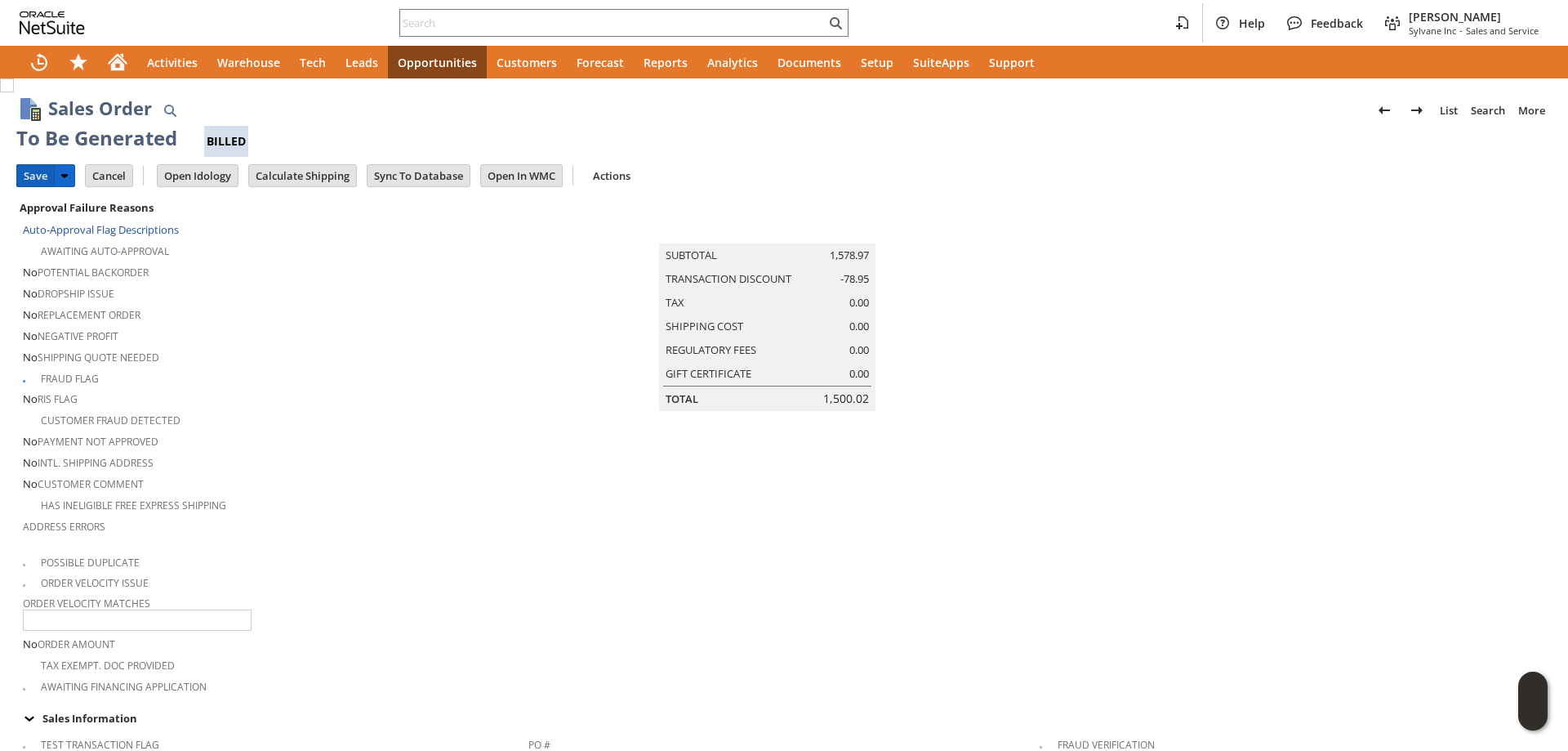
click at [32, 169] on input "Save" at bounding box center [35, 176] width 37 height 22
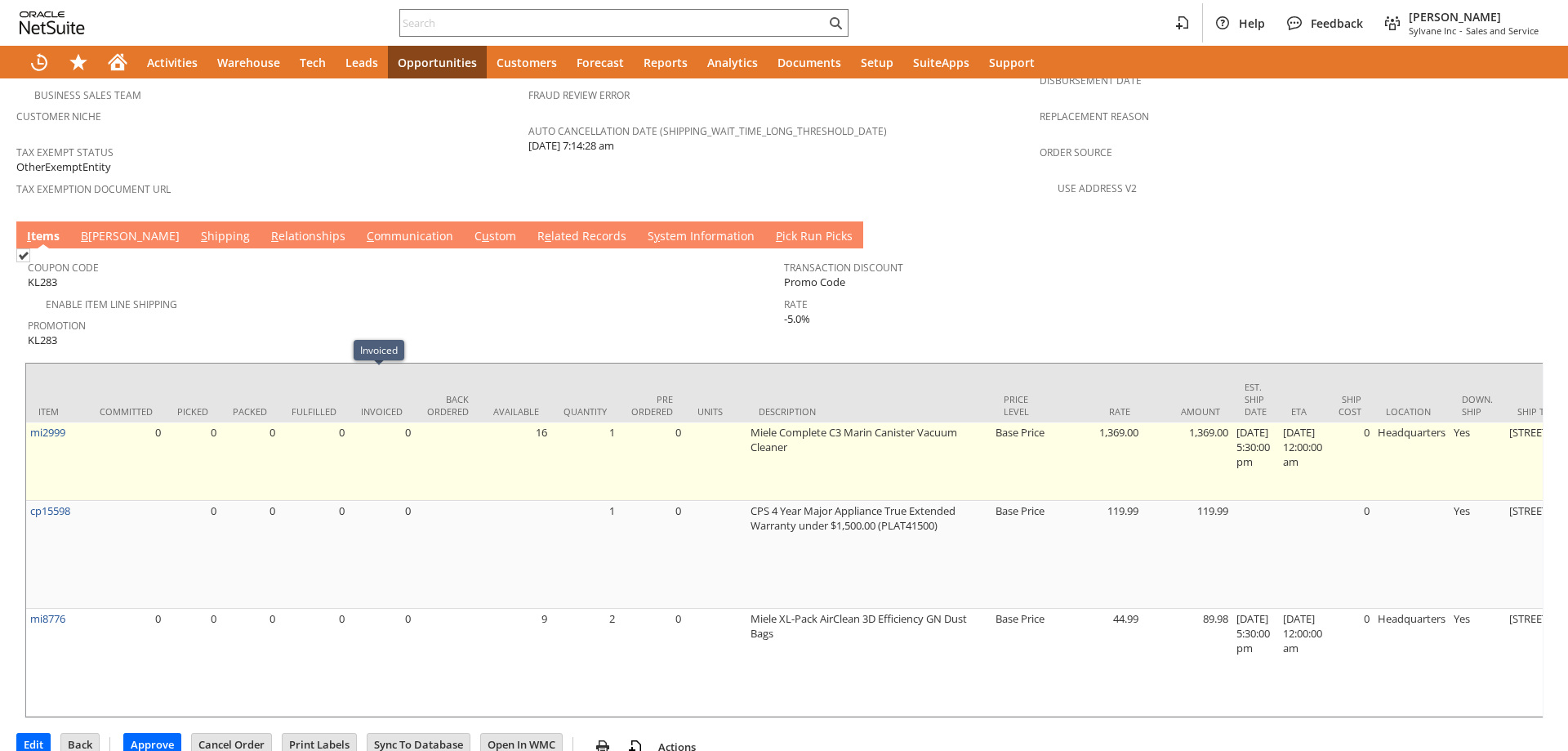
scroll to position [1221, 0]
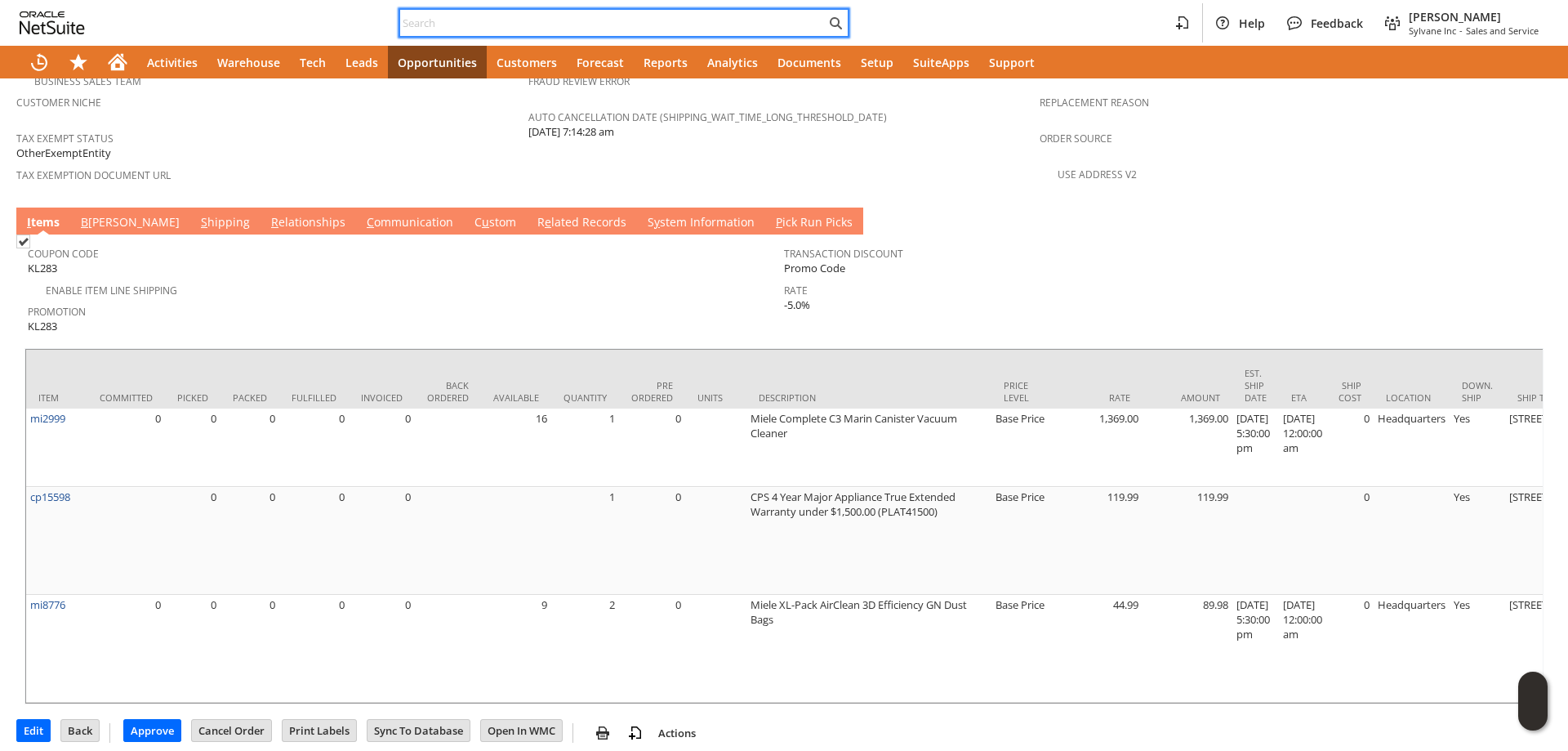
paste input "P156907"
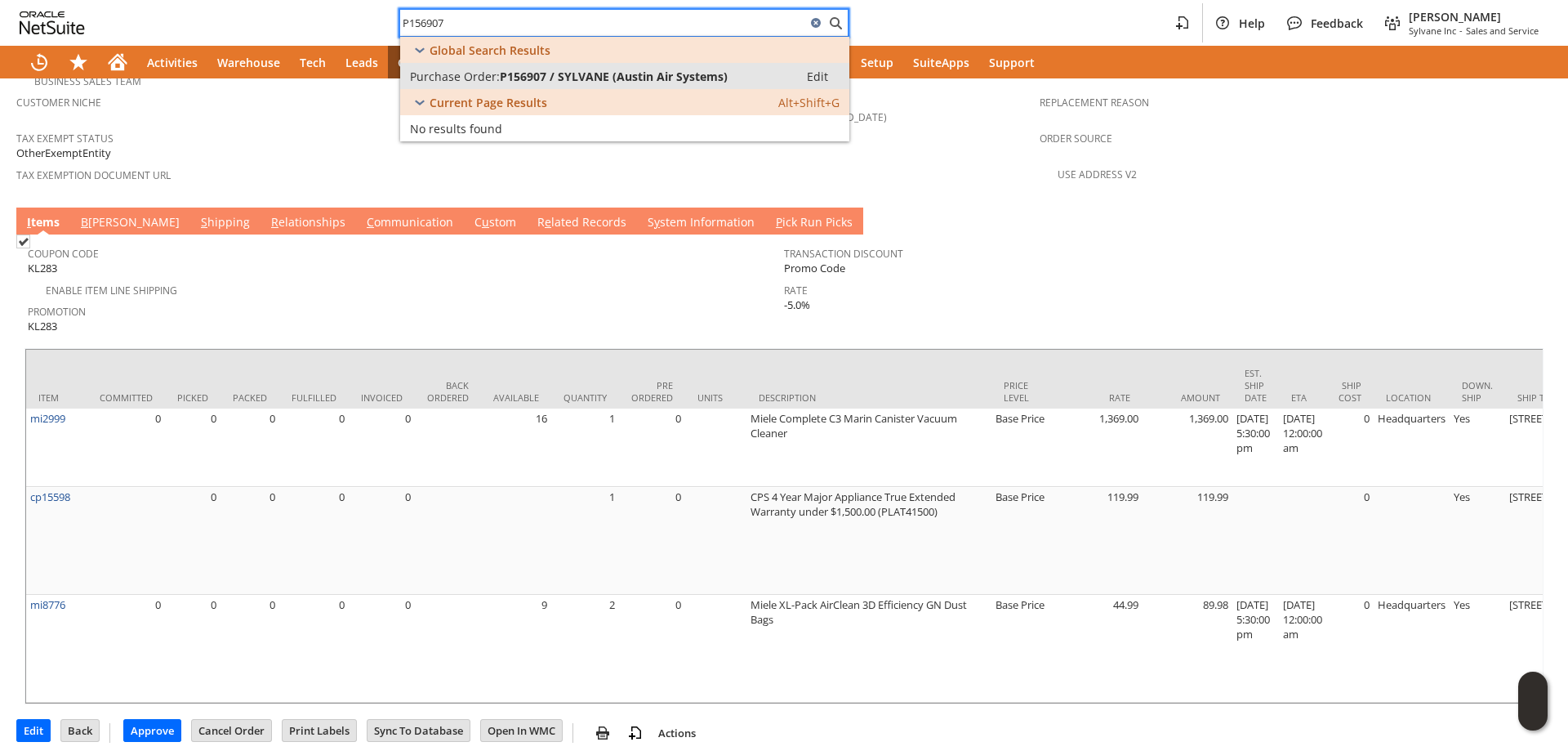
type input "P156907"
click at [604, 81] on span "P156907 / SYLVANE (Austin Air Systems)" at bounding box center [614, 77] width 228 height 16
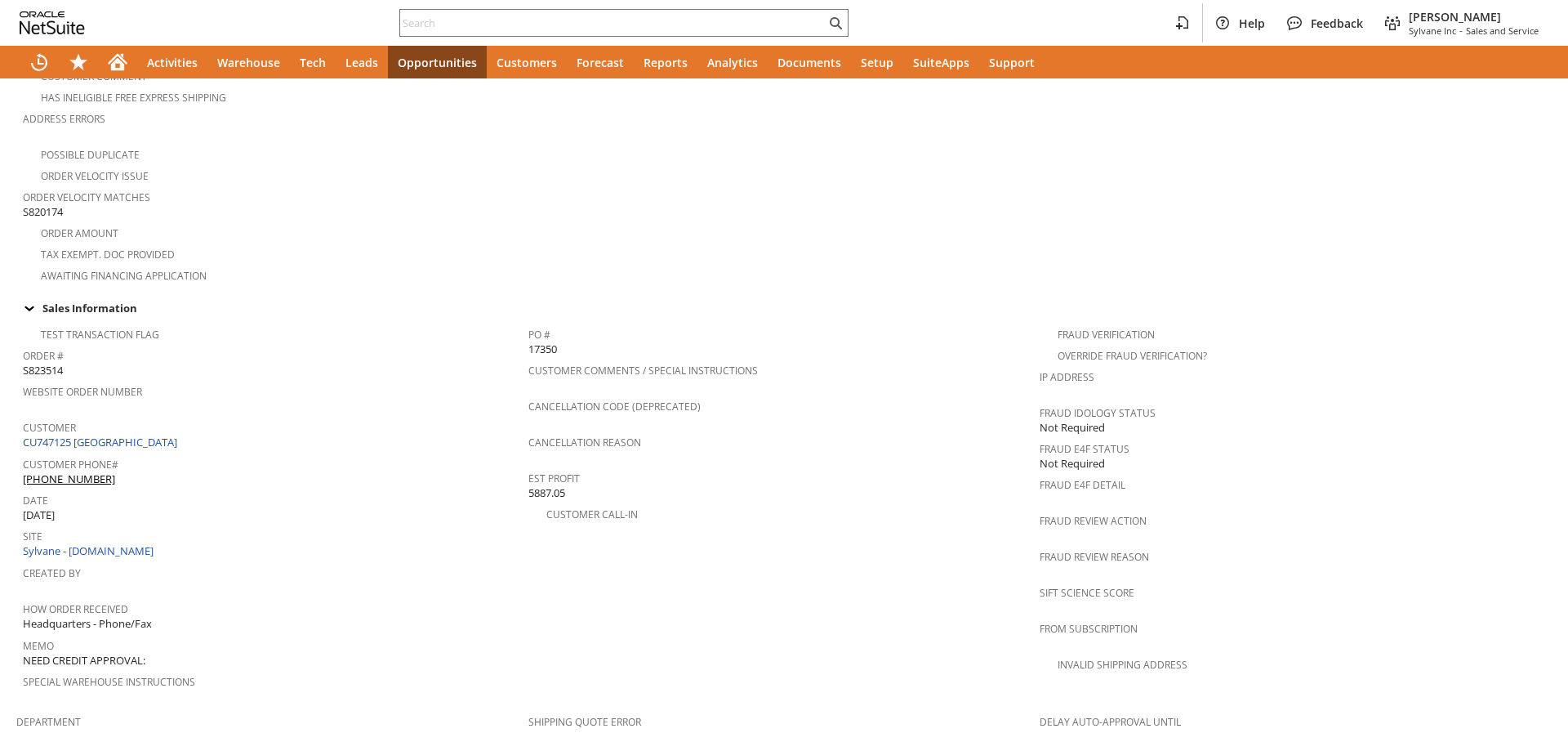
scroll to position [1017, 0]
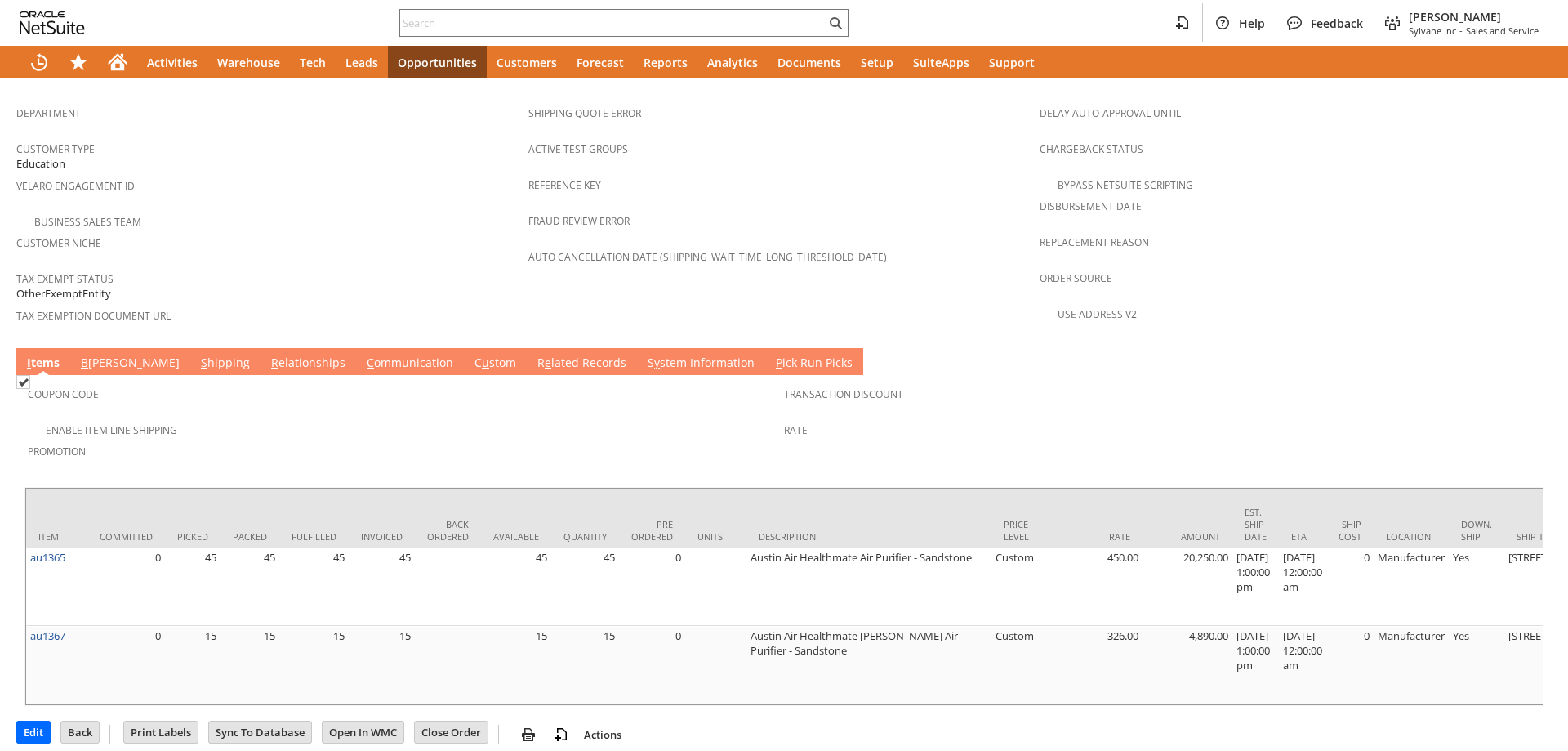
click at [644, 355] on link "S y stem Information" at bounding box center [702, 363] width 115 height 18
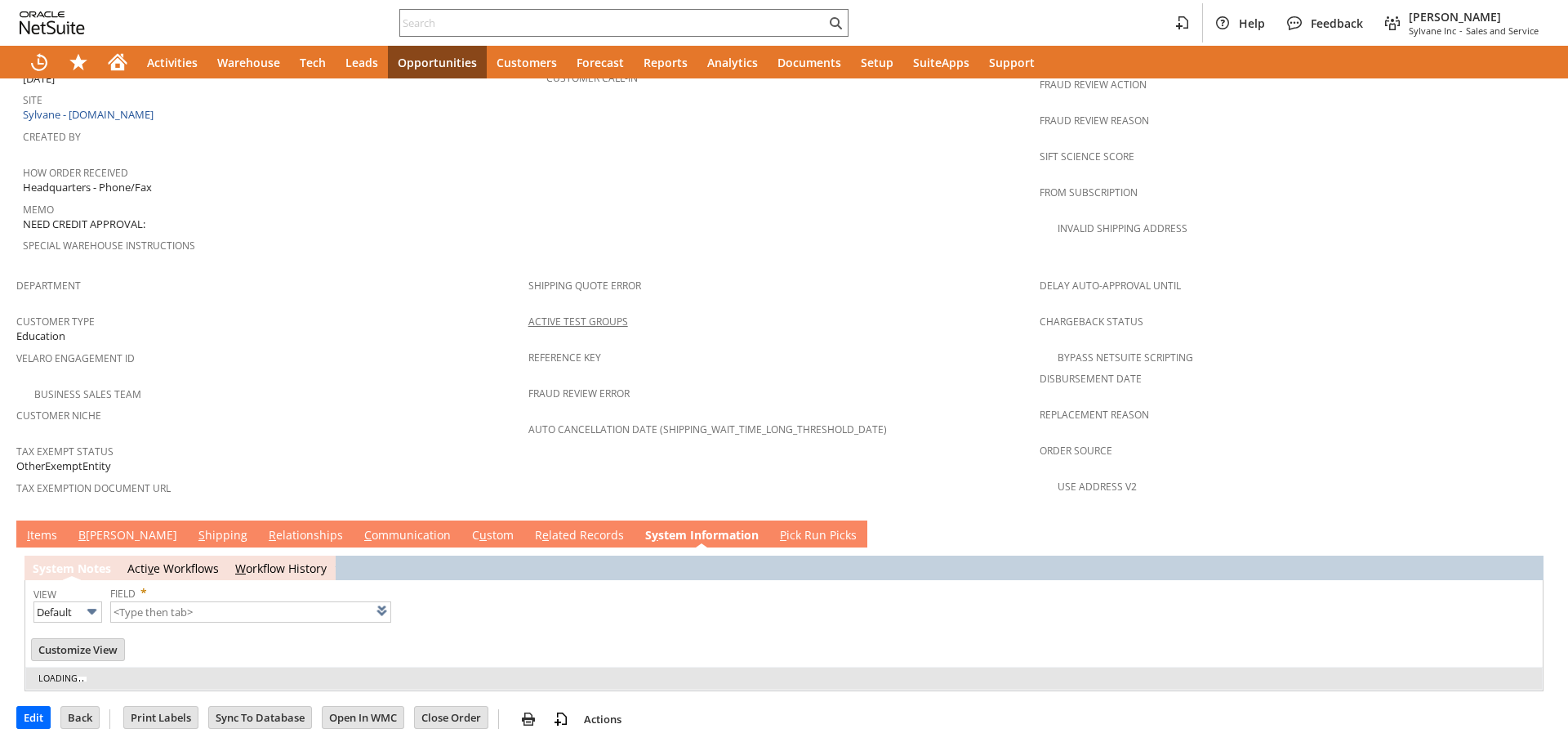
scroll to position [807, 0]
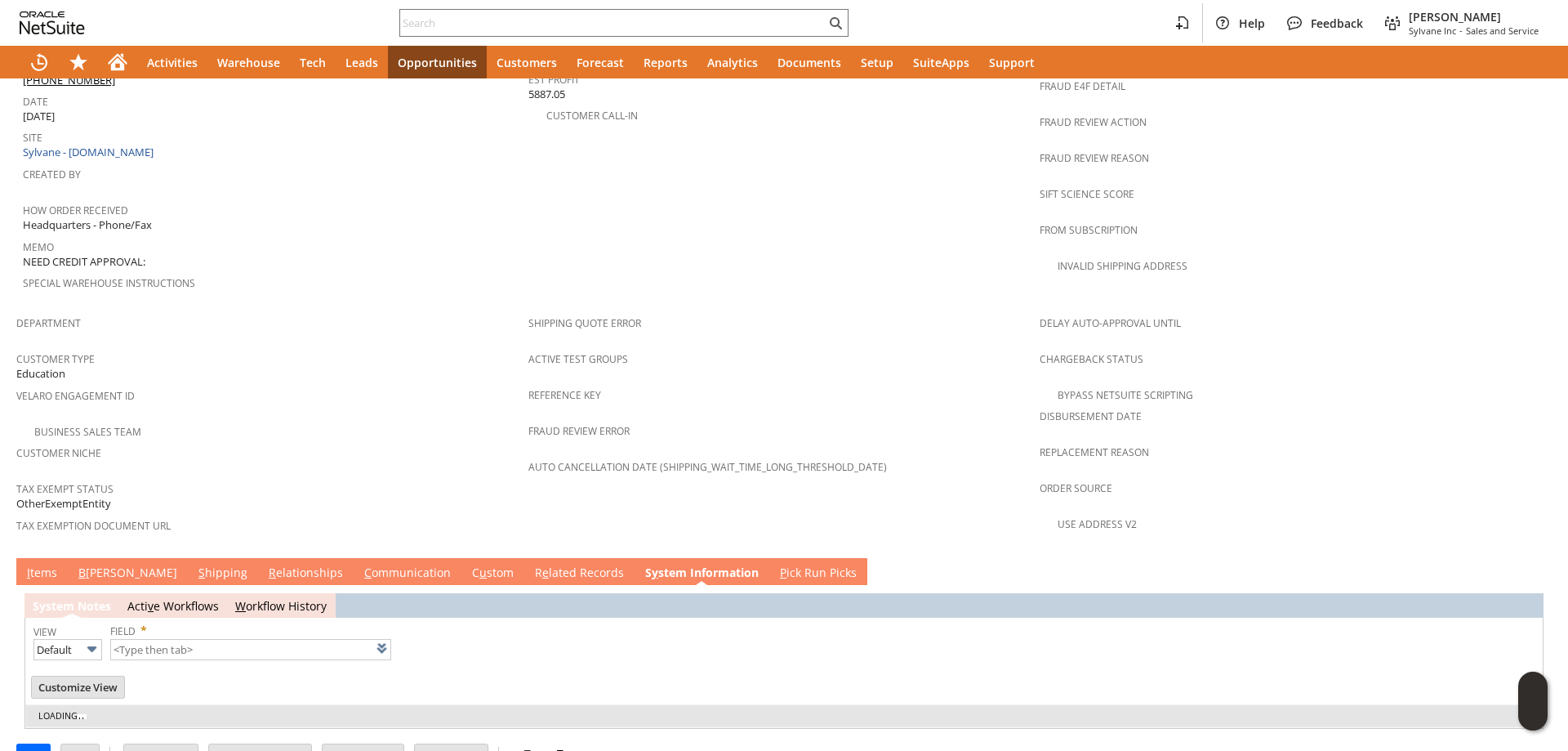
type input "1 to 25 of 73"
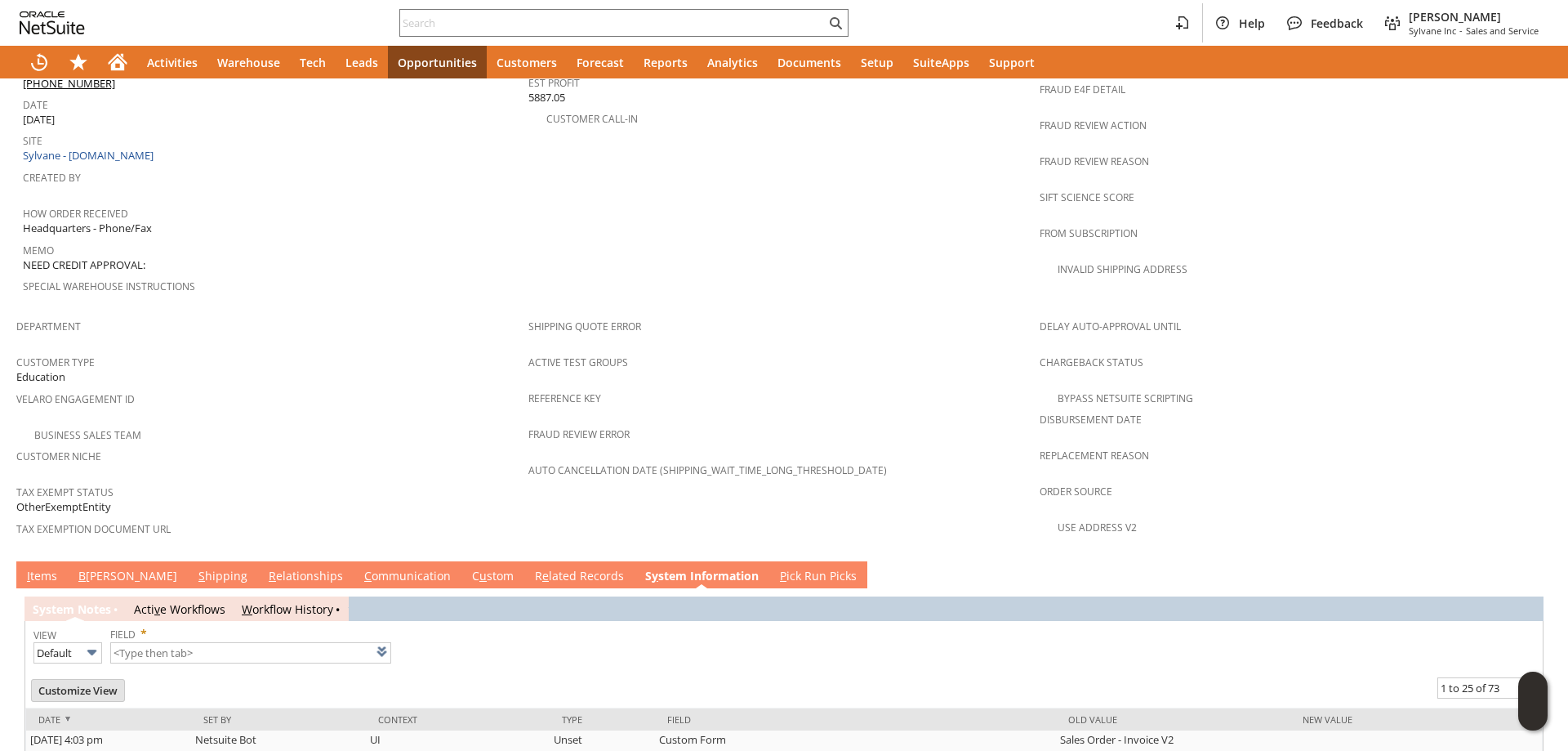
scroll to position [889, 0]
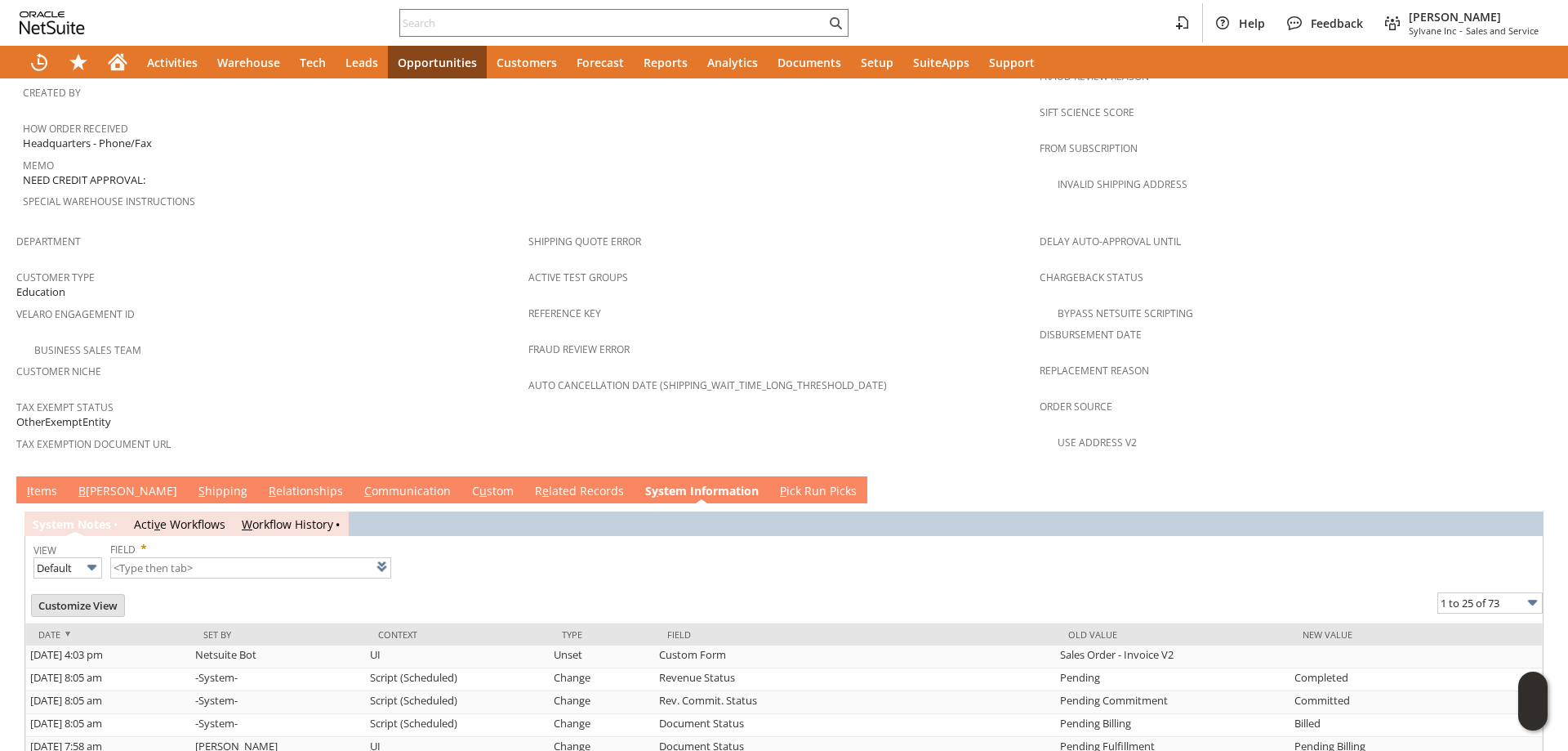
click at [360, 483] on link "C ommunication" at bounding box center [407, 492] width 95 height 18
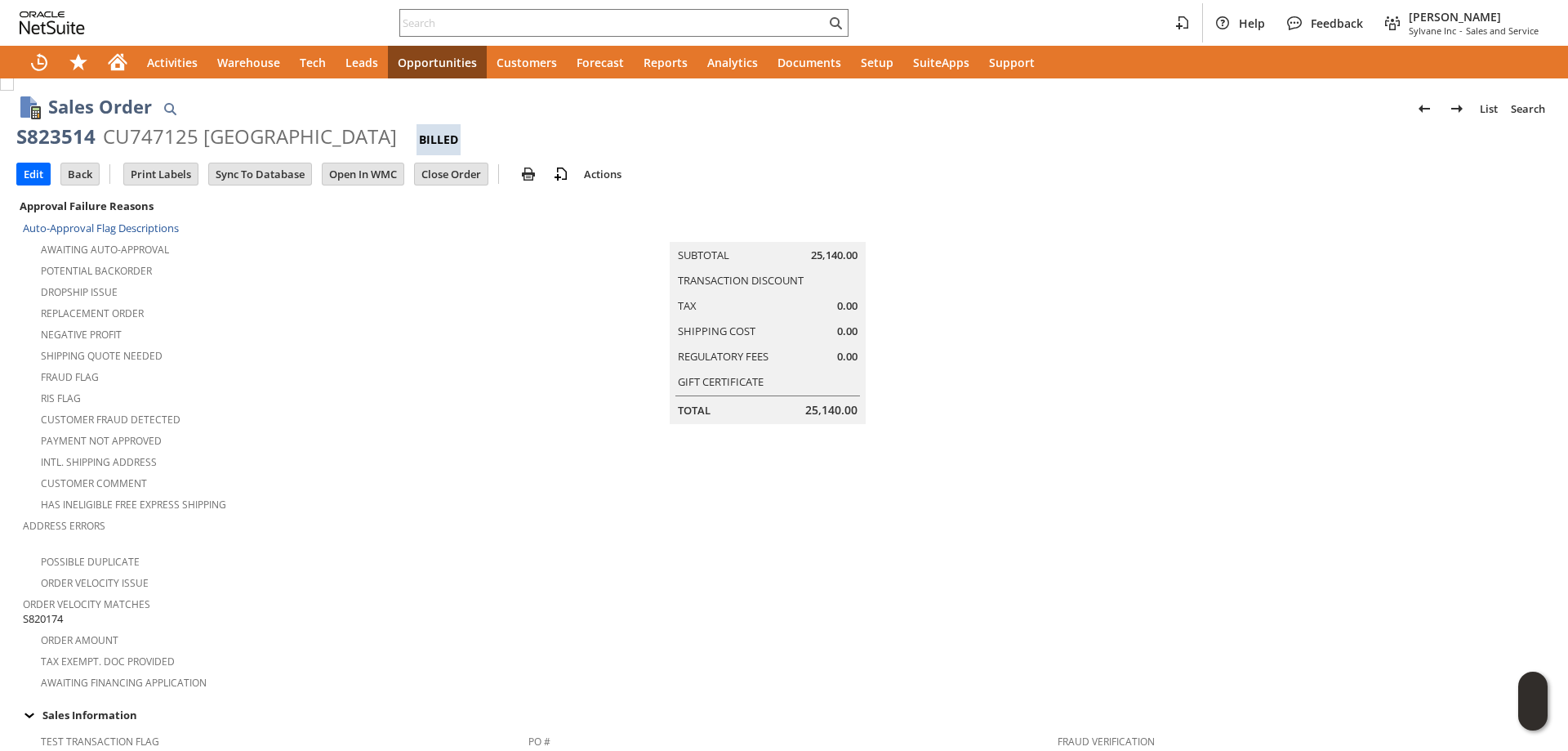
scroll to position [0, 0]
paste input "7045780621"
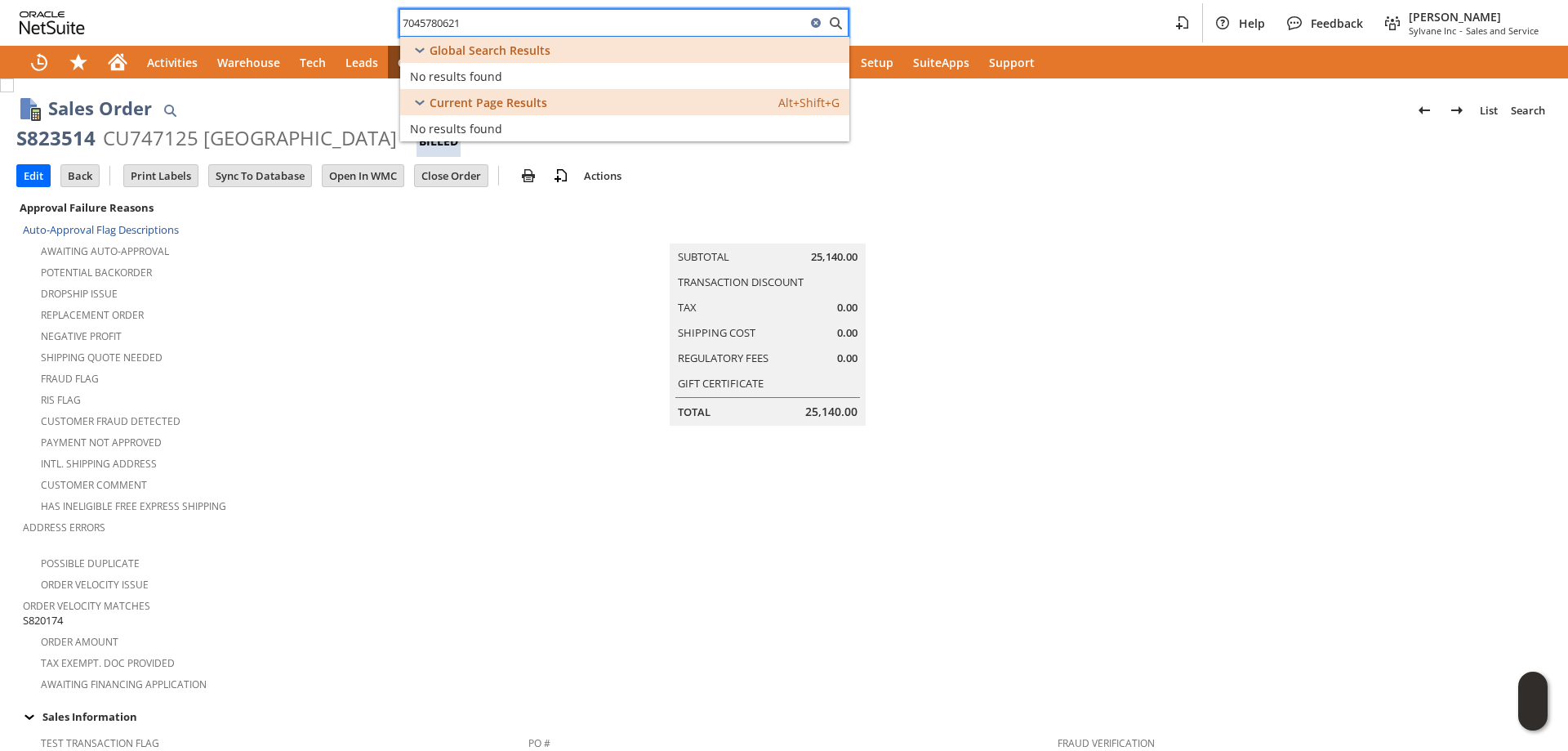
click at [499, 25] on input "7045780621" at bounding box center [603, 22] width 406 height 20
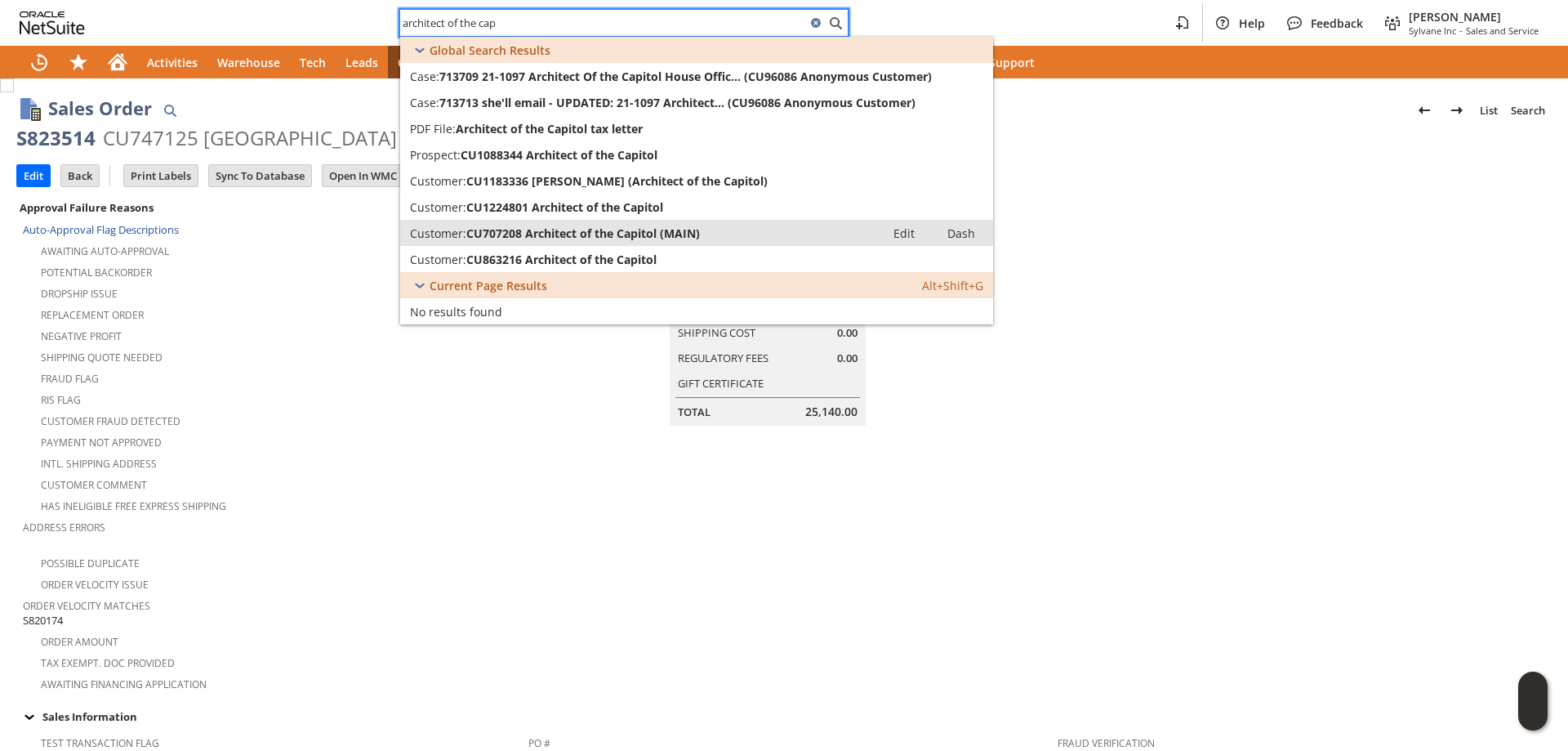
type input "architect of the cap"
click at [673, 235] on span "CU707208 Architect of the Capitol (MAIN)" at bounding box center [583, 233] width 233 height 16
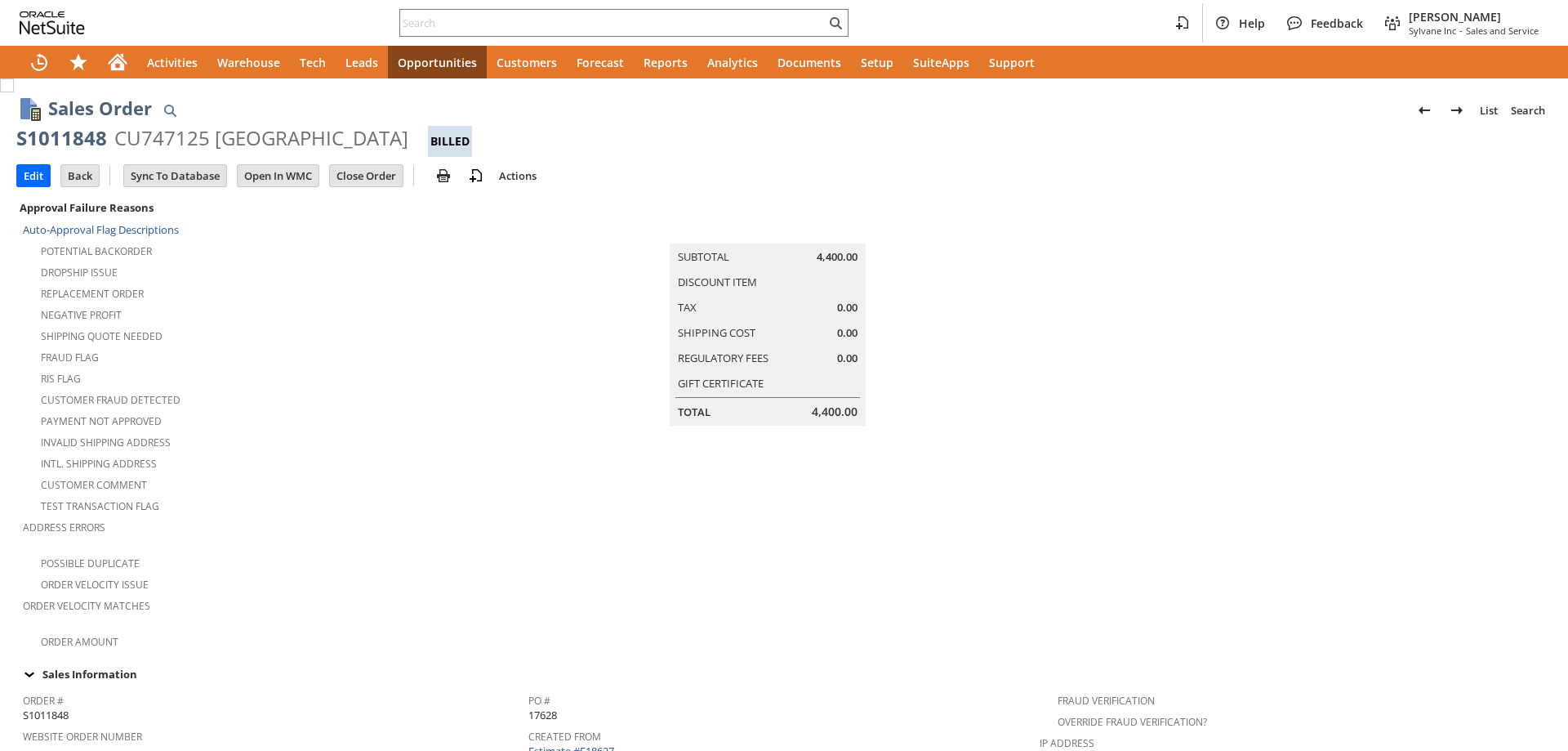
scroll to position [866, 0]
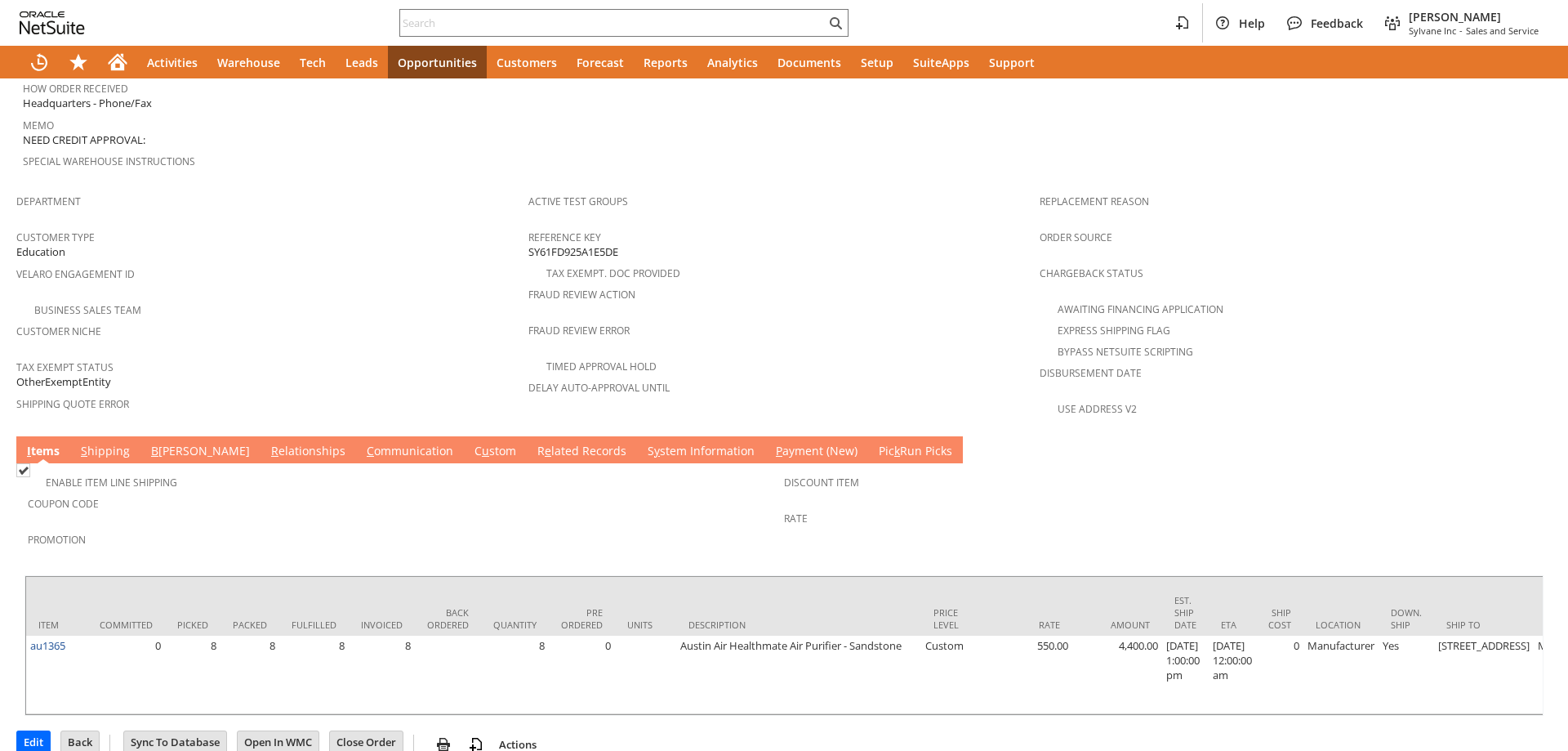
click at [363, 443] on link "C ommunication" at bounding box center [410, 451] width 95 height 18
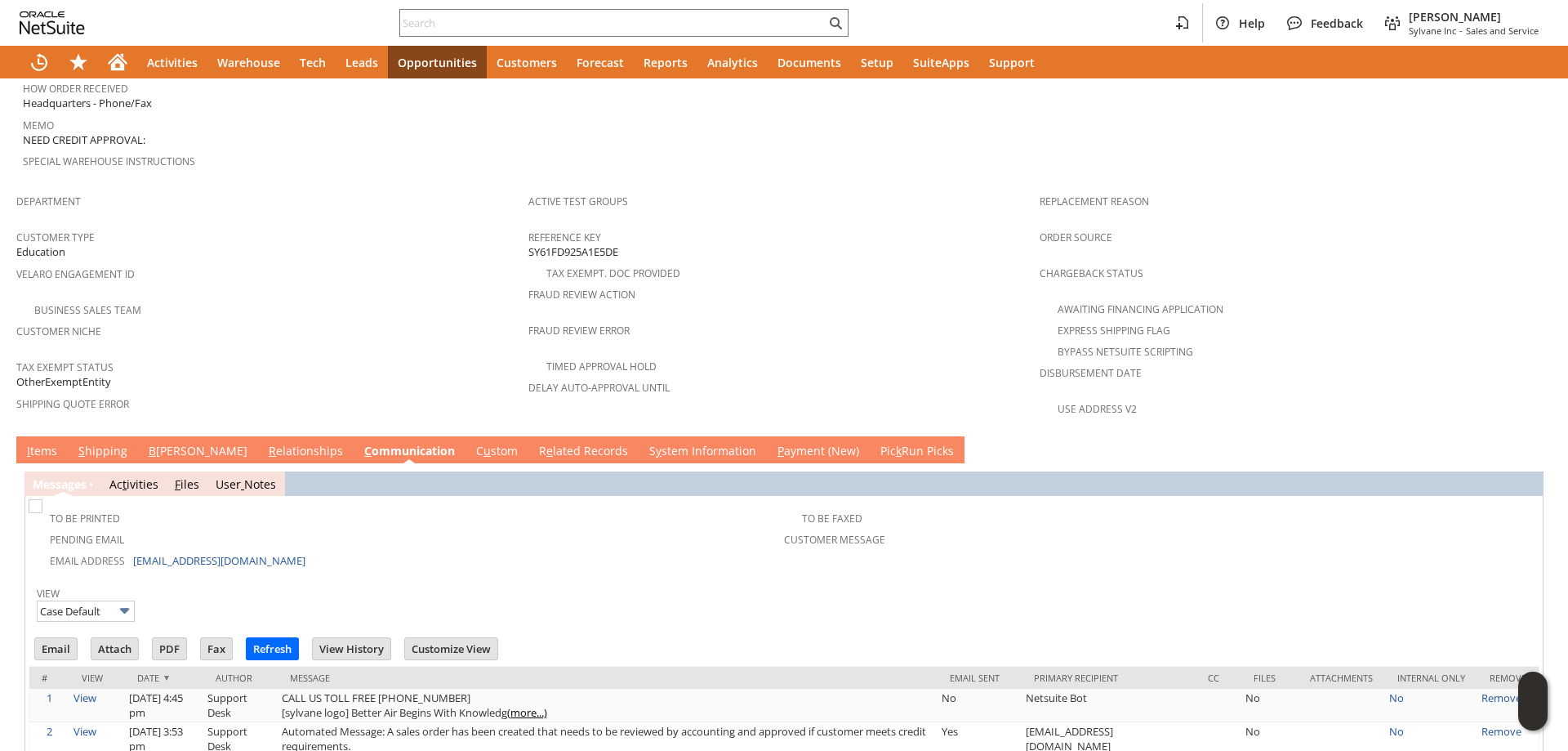
click at [360, 443] on link "C ommunication" at bounding box center [409, 451] width 99 height 18
click at [52, 443] on link "I tems" at bounding box center [42, 451] width 39 height 18
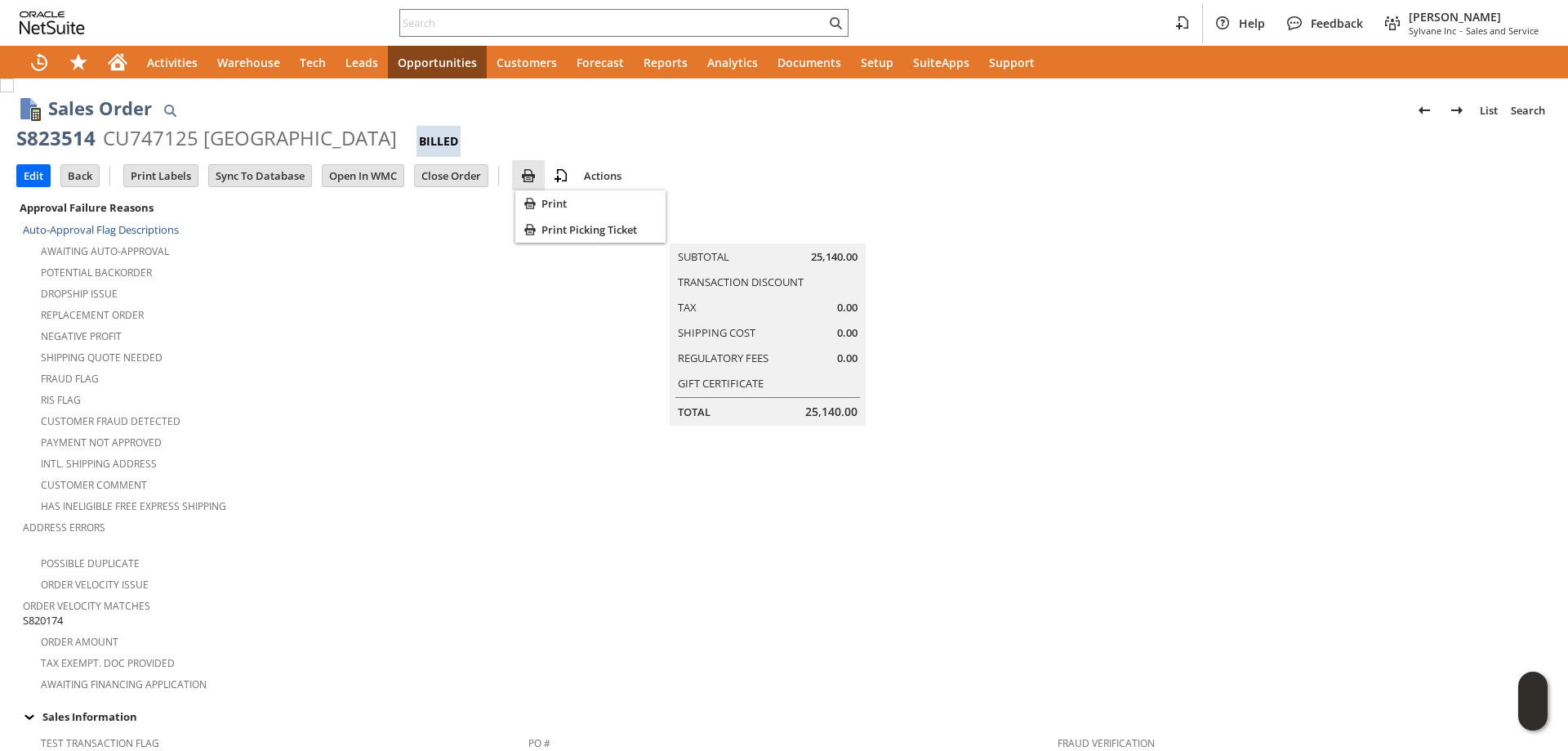
click at [531, 176] on img at bounding box center [528, 176] width 20 height 20
click at [546, 202] on span "Print" at bounding box center [600, 203] width 118 height 15
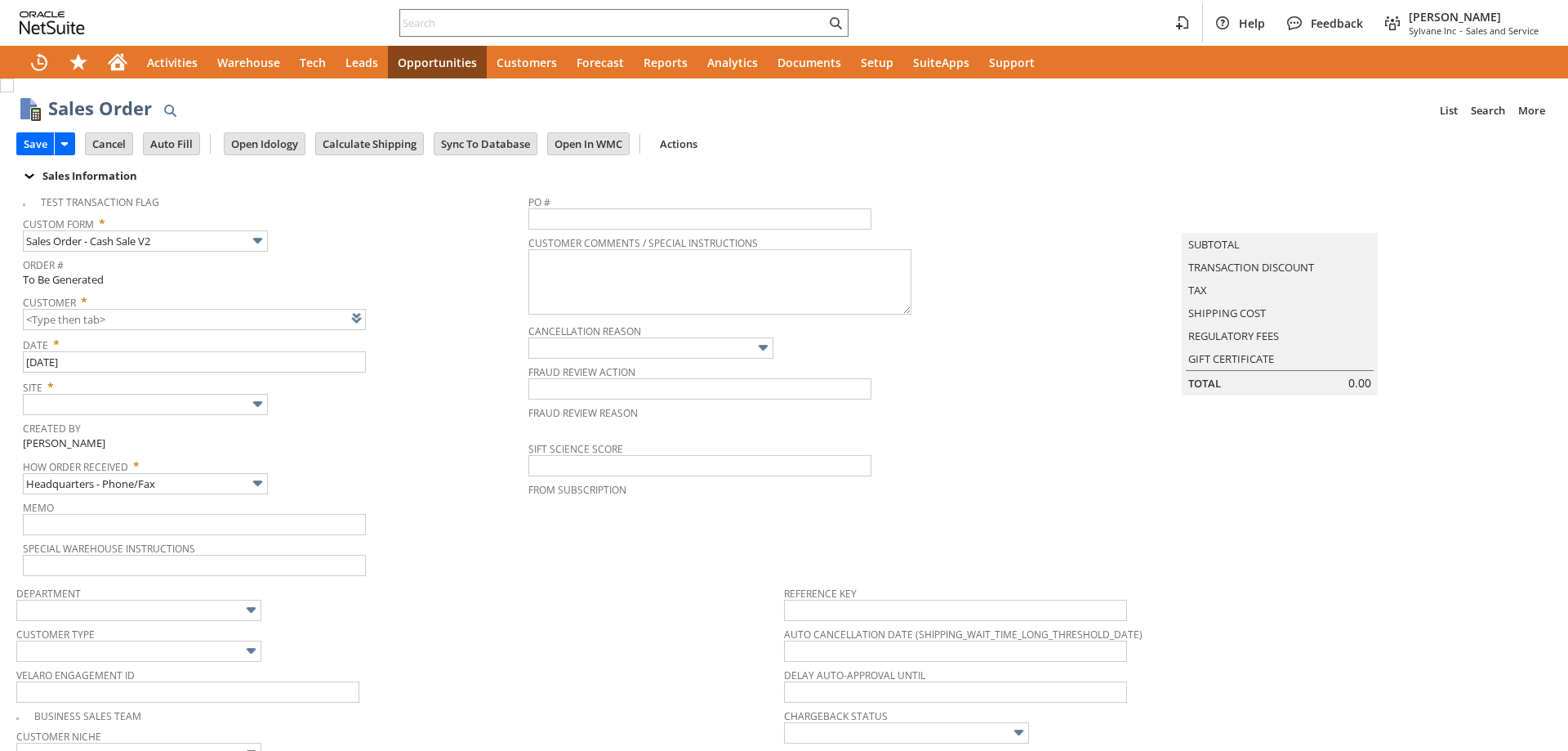
click at [0, 0] on link "New" at bounding box center [0, 0] width 0 height 0
type input "Intelligent Recommendations ⁰"
type input "CU1234554 [PERSON_NAME]"
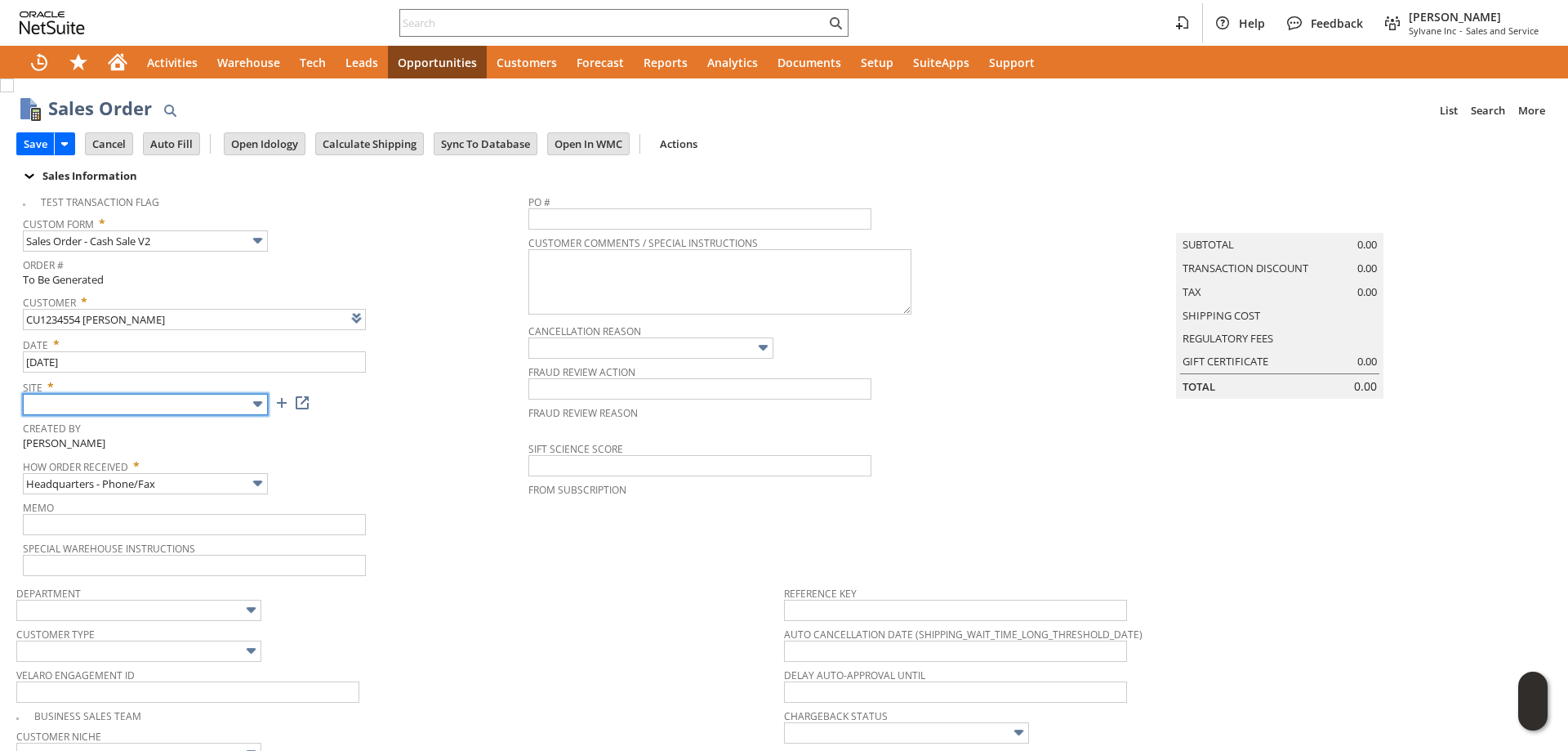
click at [141, 402] on input "text" at bounding box center [146, 404] width 245 height 22
type input "Sylvane - [DOMAIN_NAME]"
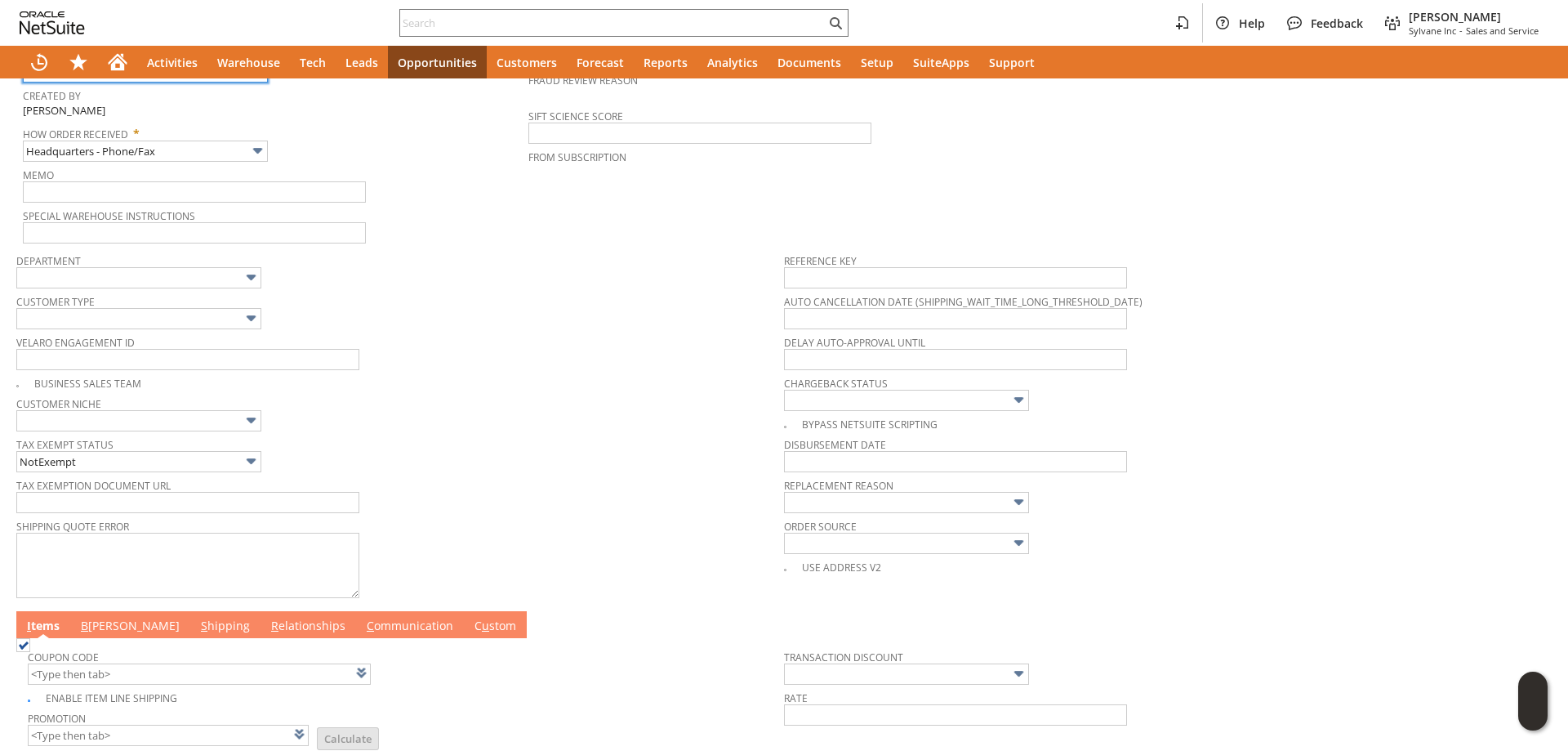
scroll to position [574, 0]
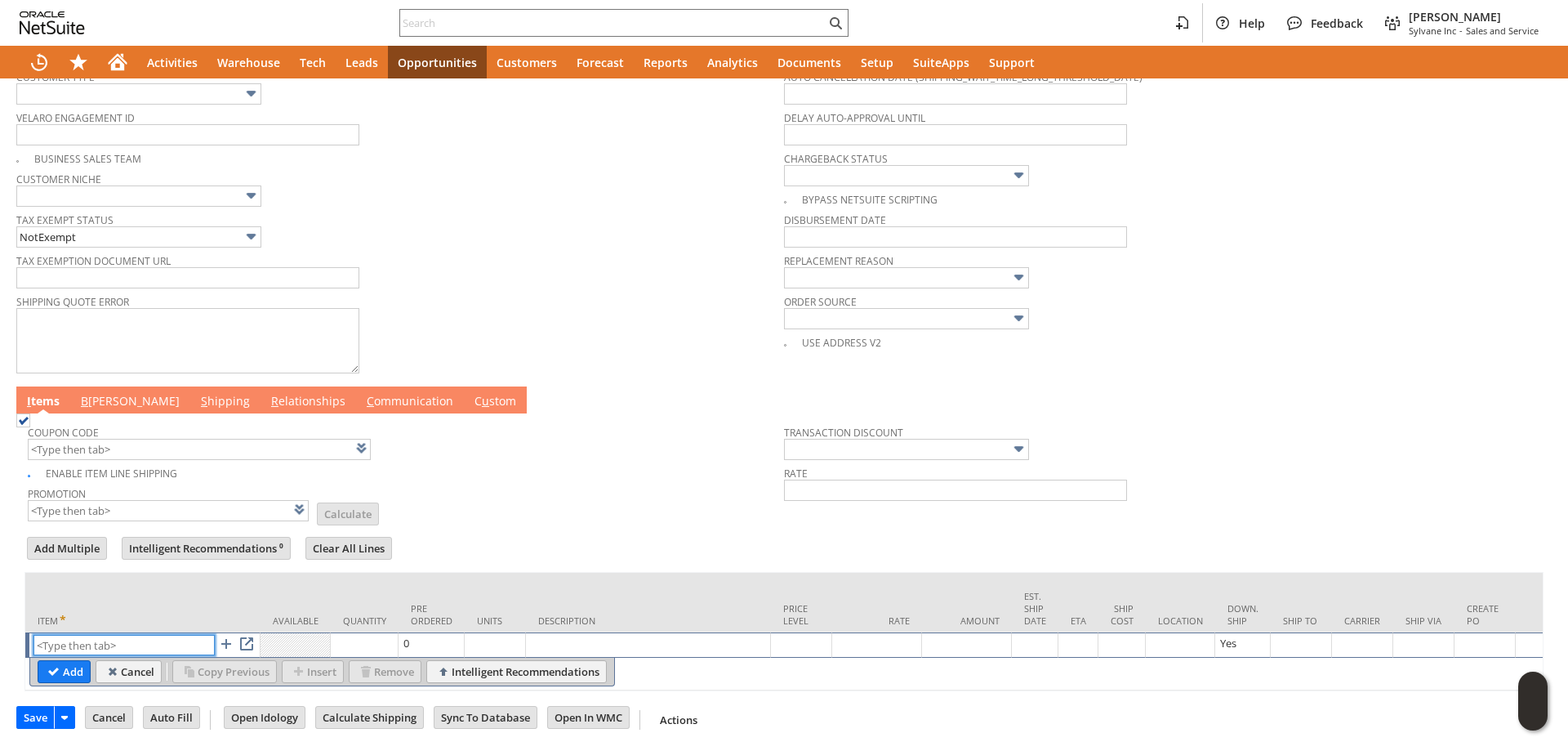
click at [164, 635] on input "text" at bounding box center [124, 645] width 182 height 21
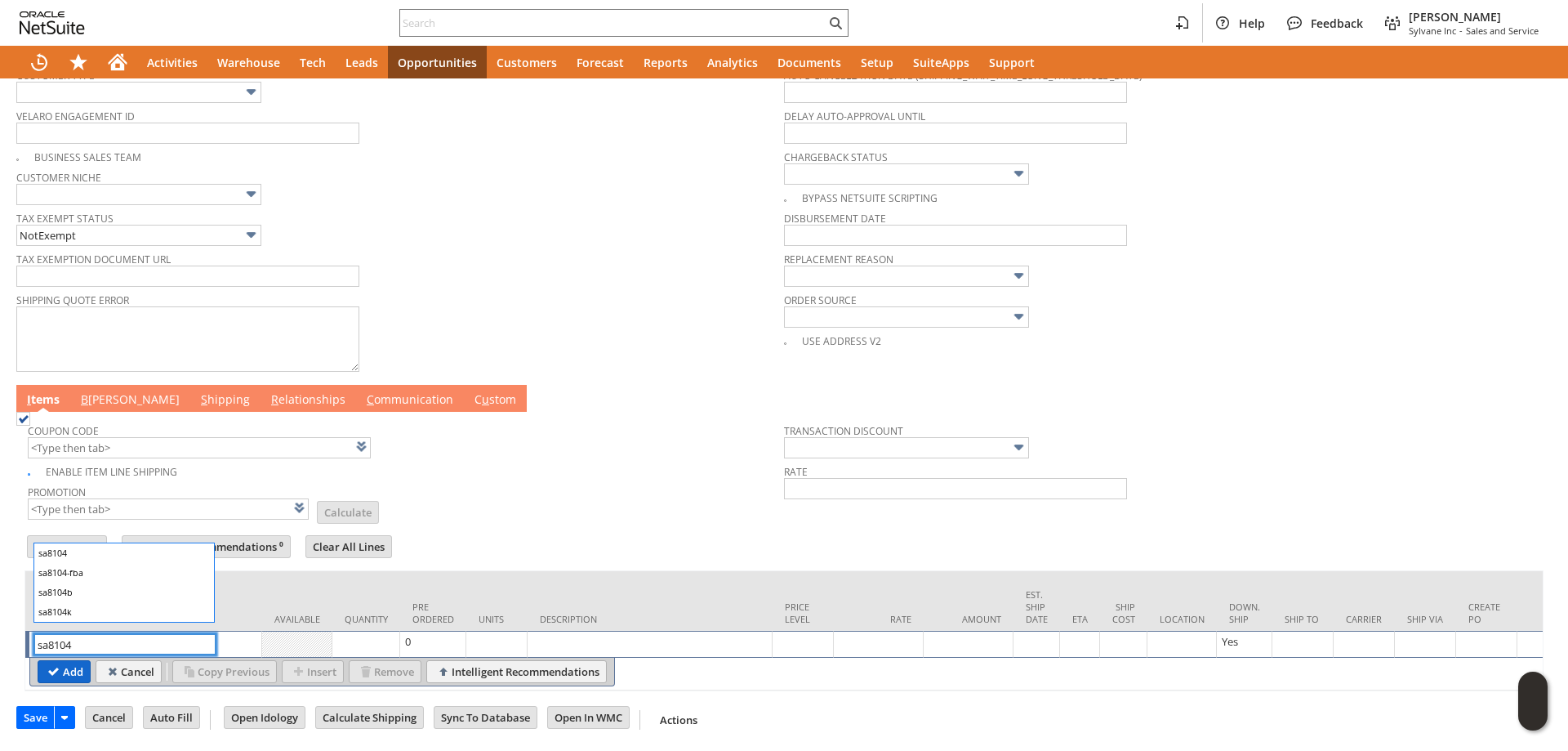
type input "sa8104"
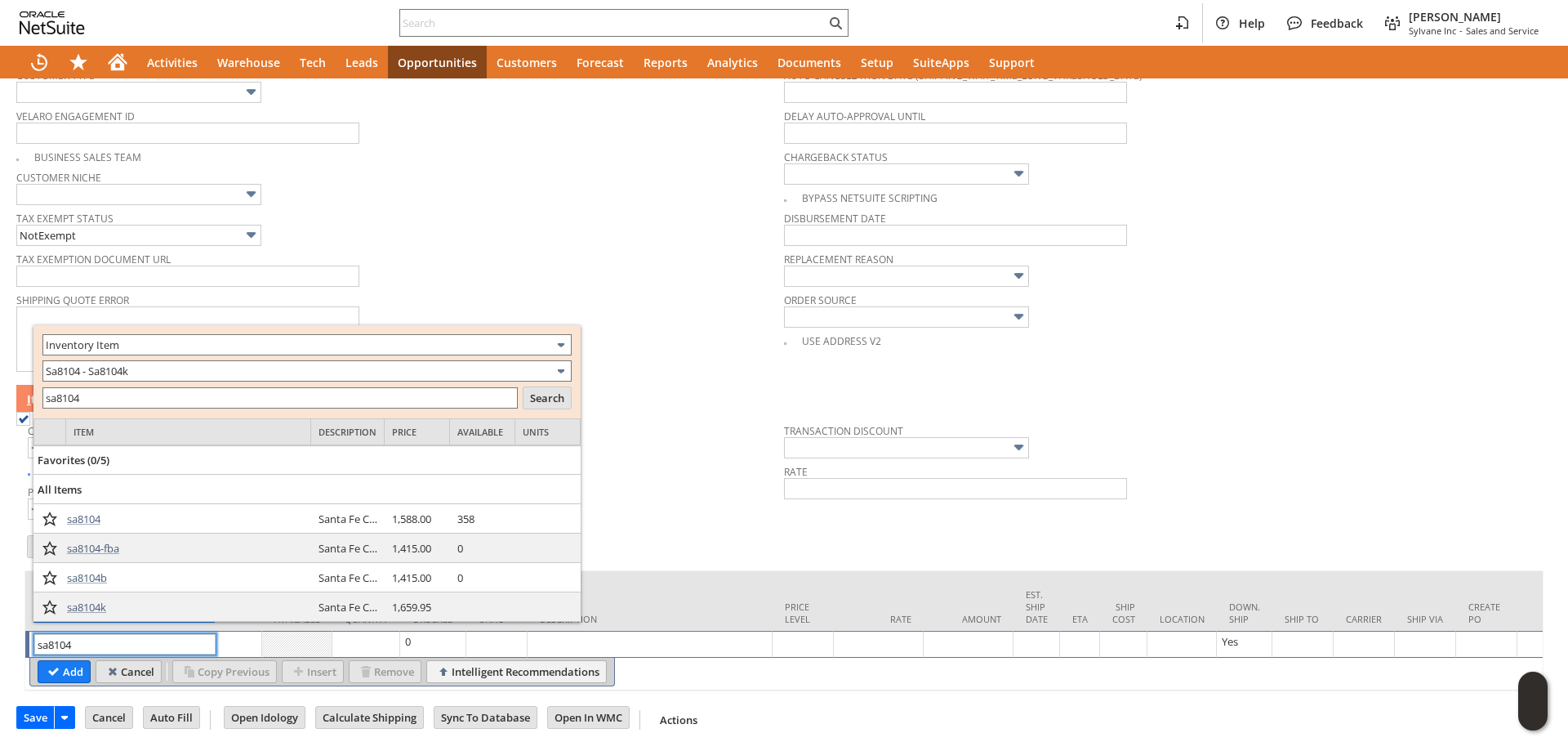
click at [128, 661] on input "Cancel" at bounding box center [128, 671] width 65 height 22
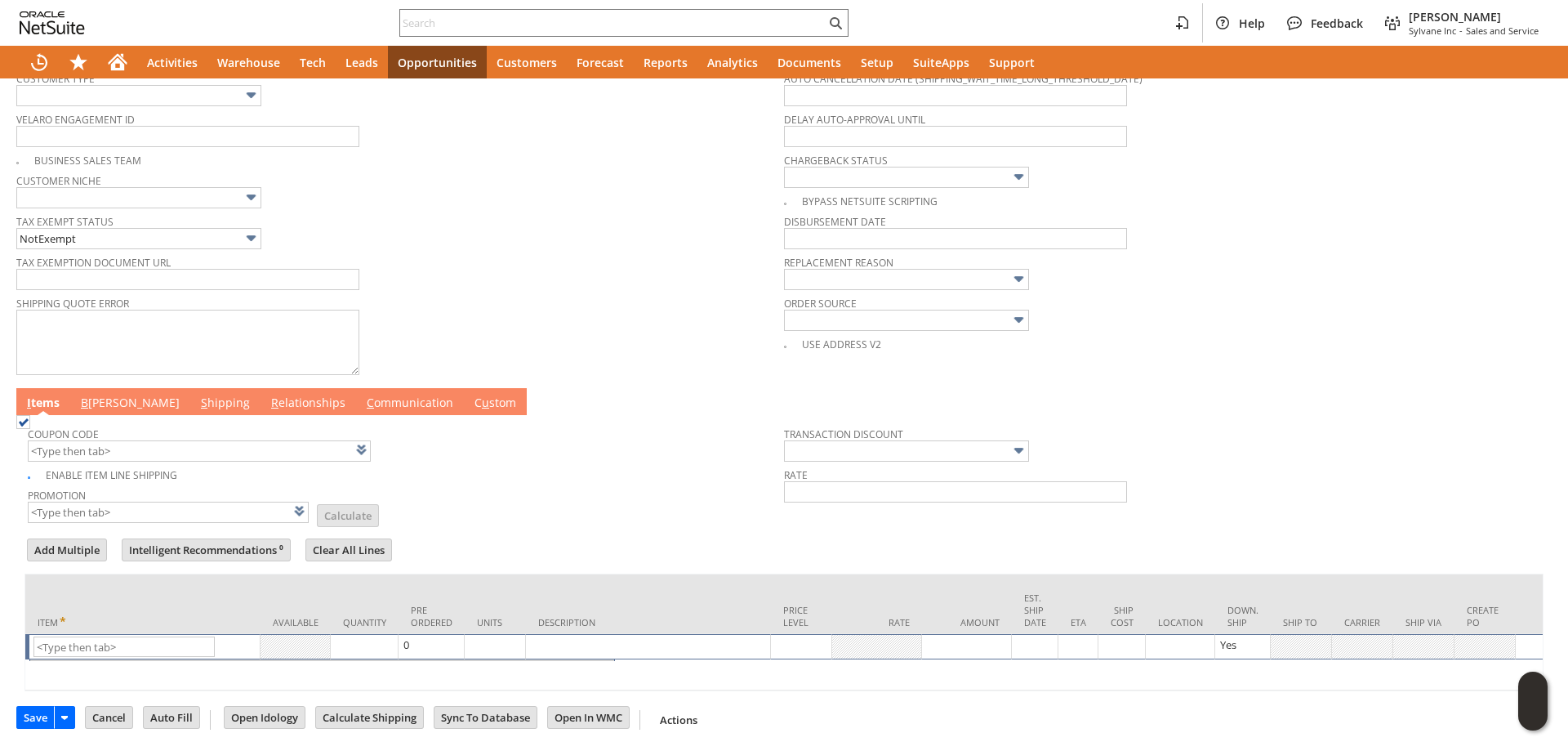
scroll to position [572, 0]
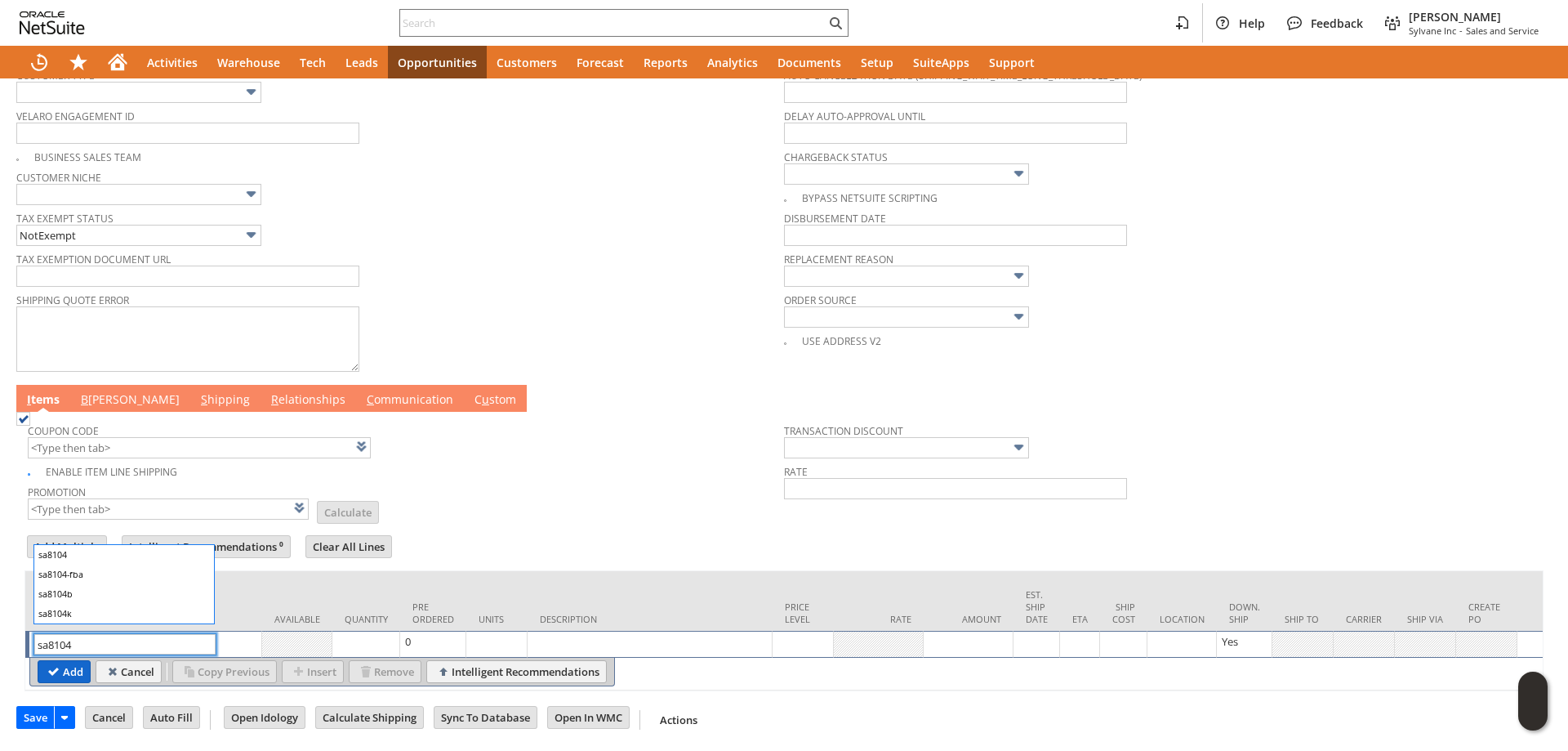
type input "sa8104"
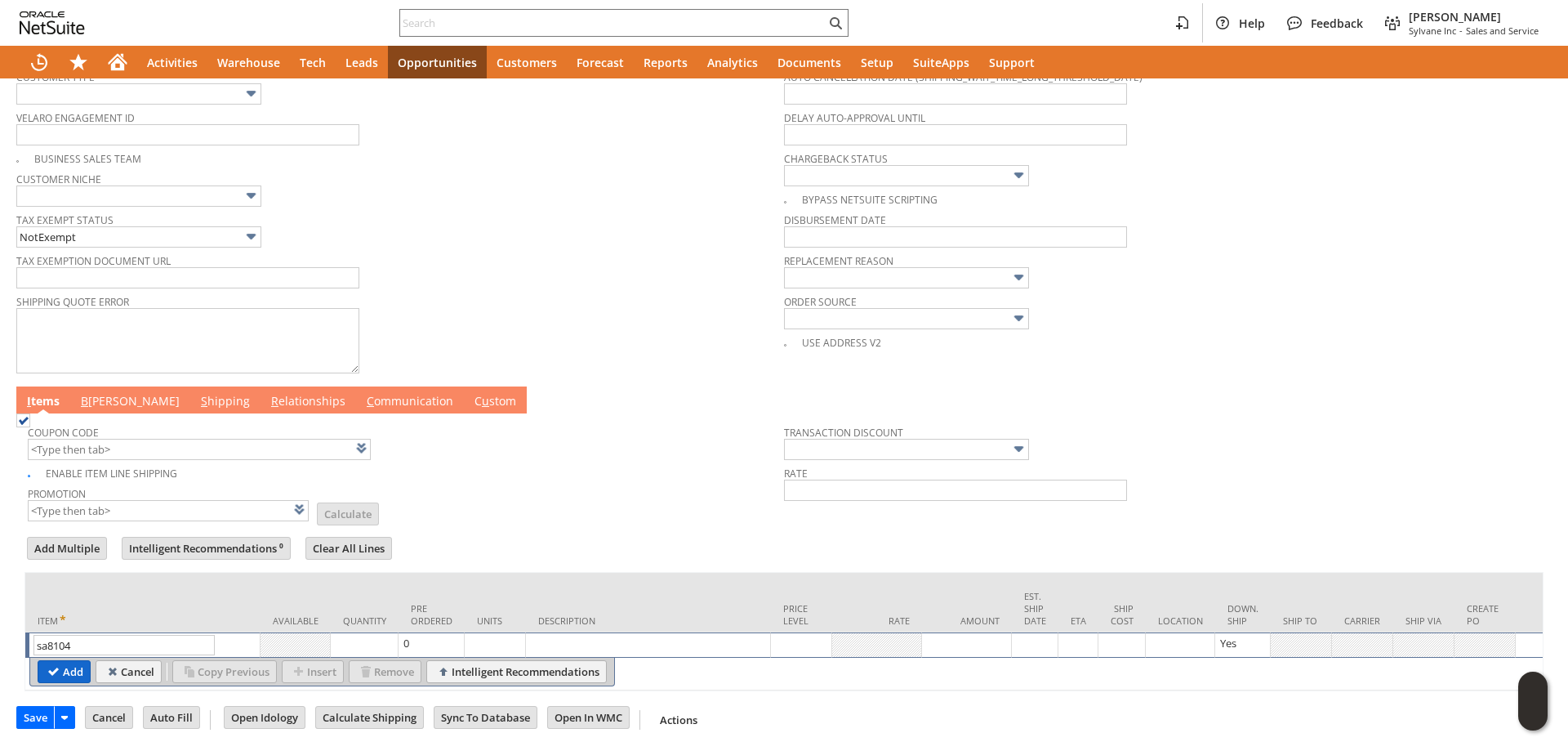
click at [59, 661] on input "Add" at bounding box center [65, 671] width 52 height 22
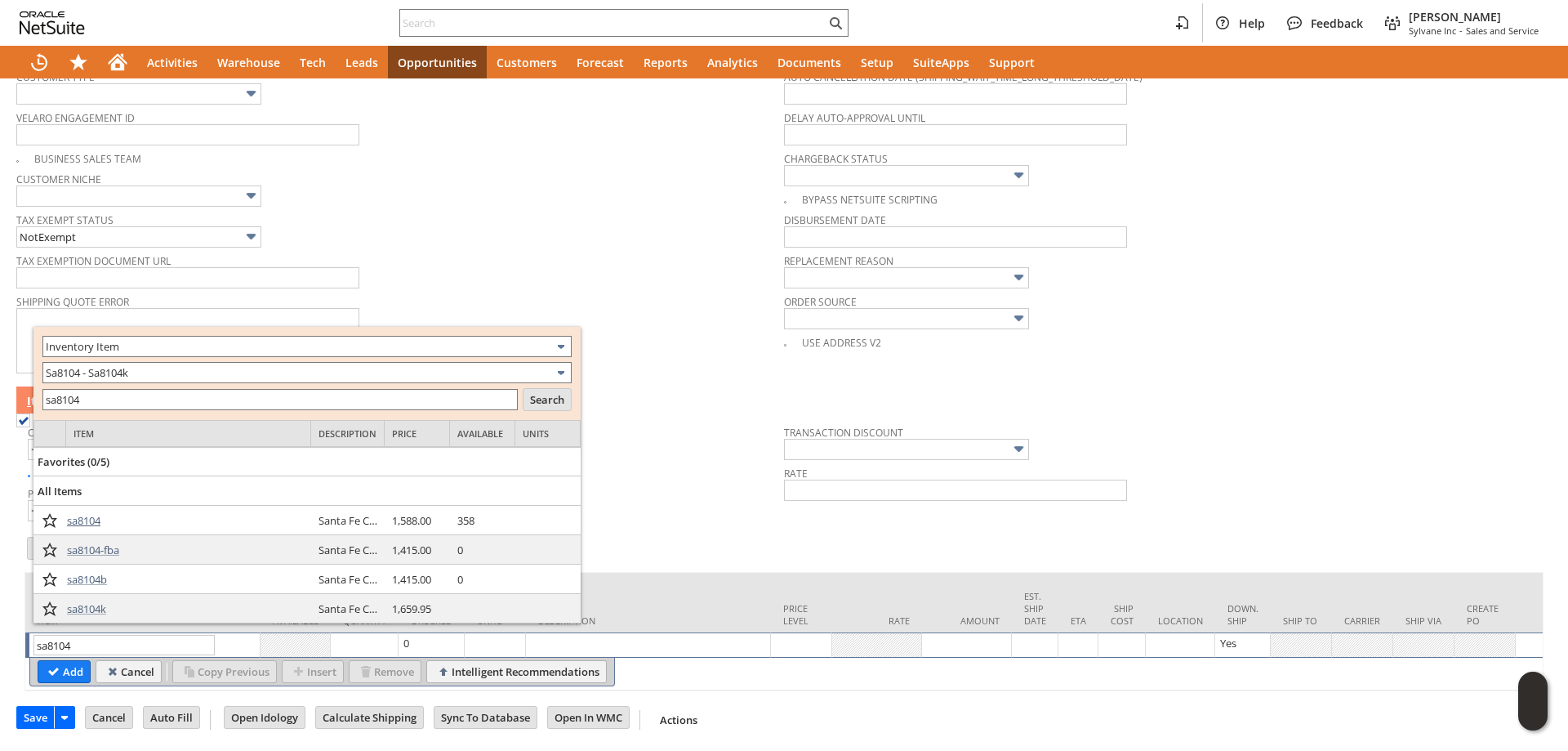
click at [87, 517] on span "sa8104" at bounding box center [84, 520] width 34 height 15
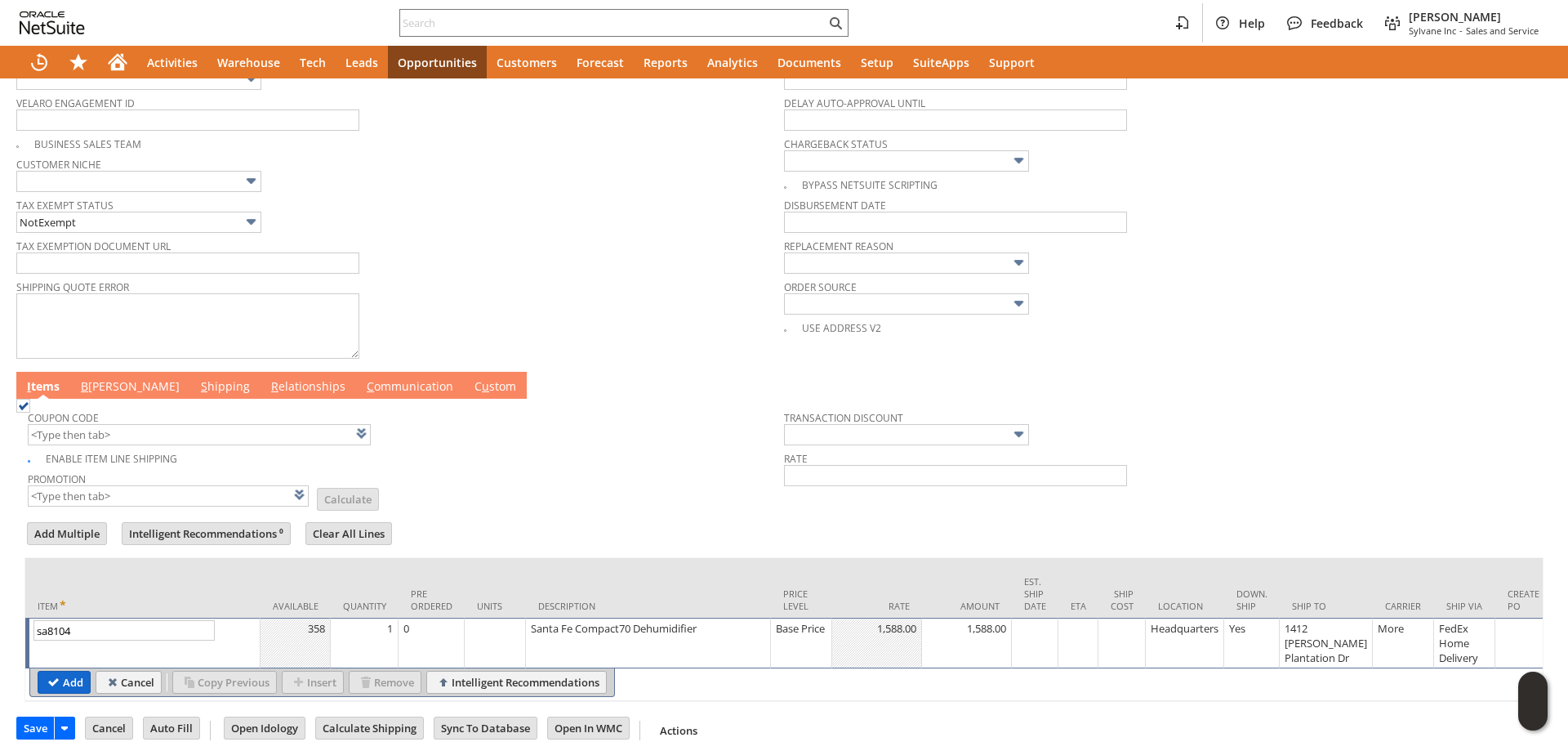
click at [67, 692] on input "Add" at bounding box center [65, 682] width 52 height 22
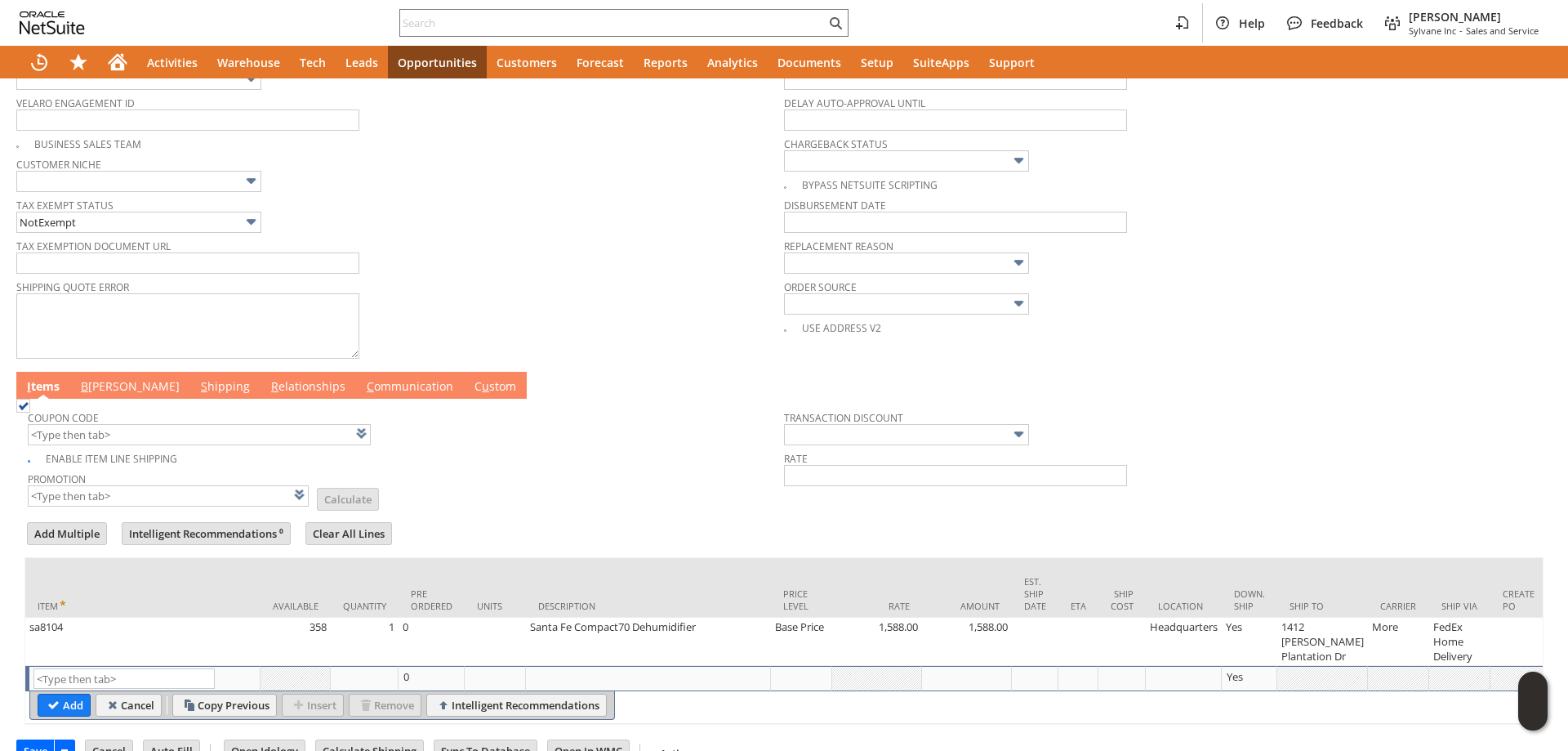
type input "Intelligent Recommendations¹⁰"
type input "di1291"
click at [59, 716] on input "Add" at bounding box center [65, 704] width 52 height 22
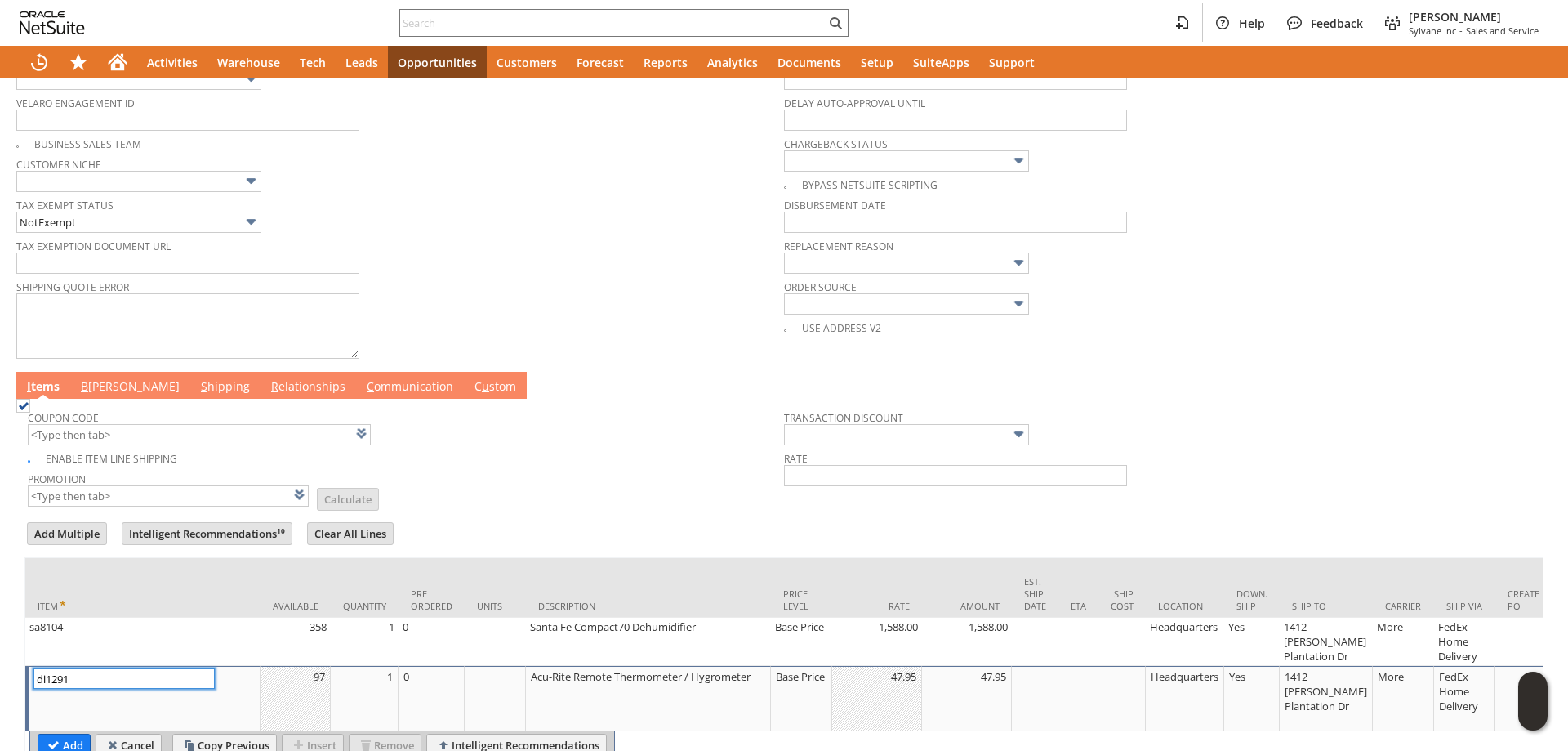
scroll to position [654, 0]
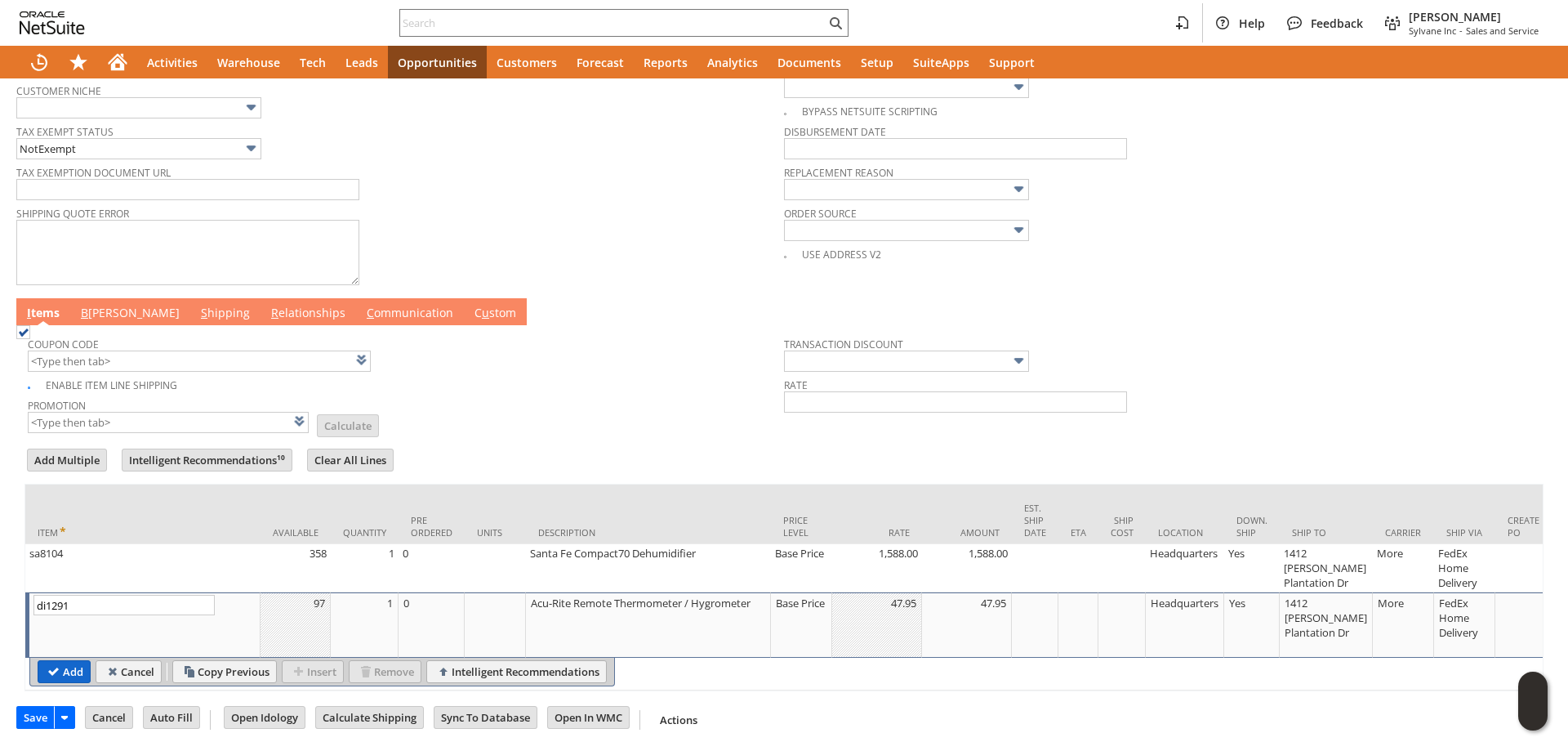
click at [83, 682] on input "Add" at bounding box center [65, 671] width 52 height 22
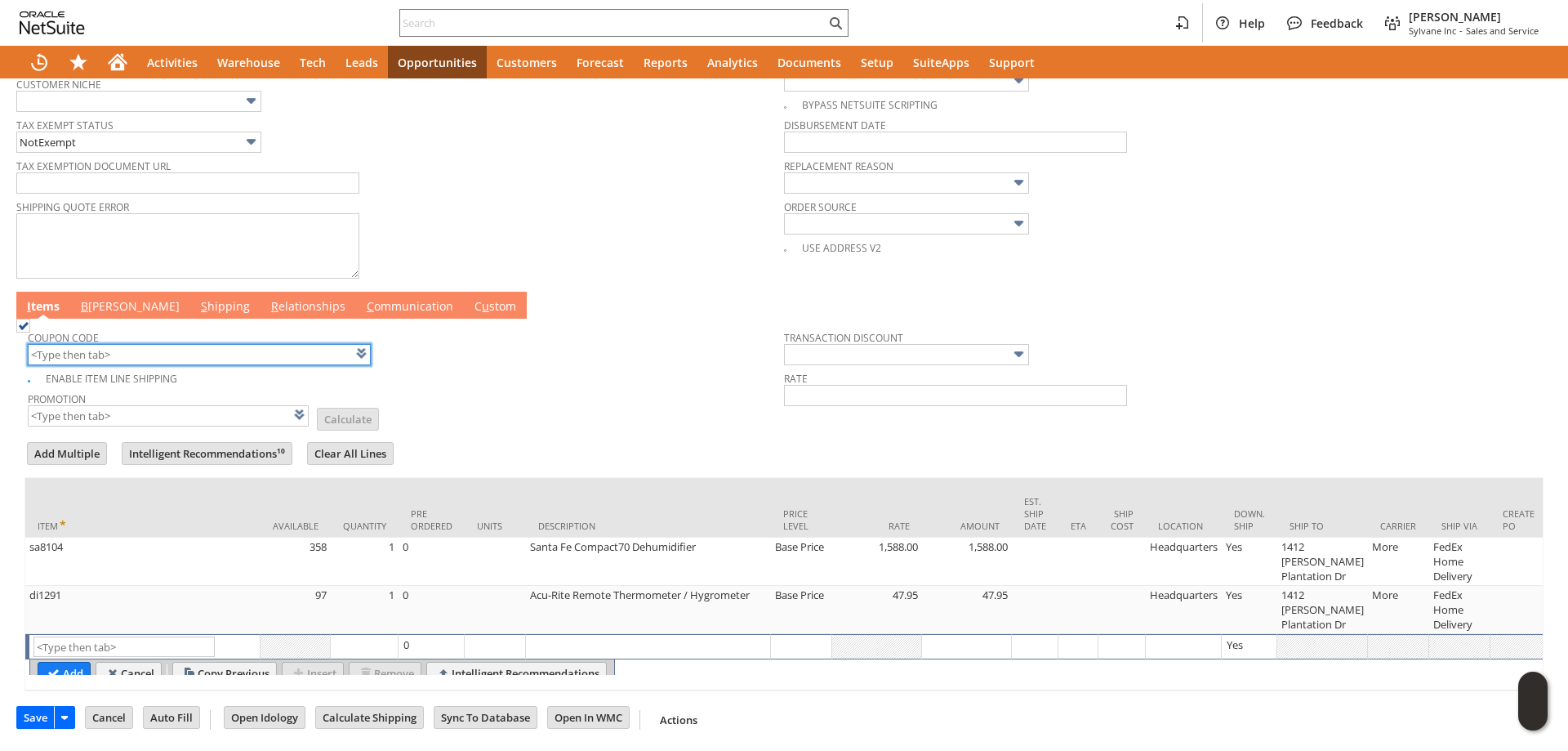
click at [137, 354] on input "text" at bounding box center [199, 354] width 343 height 22
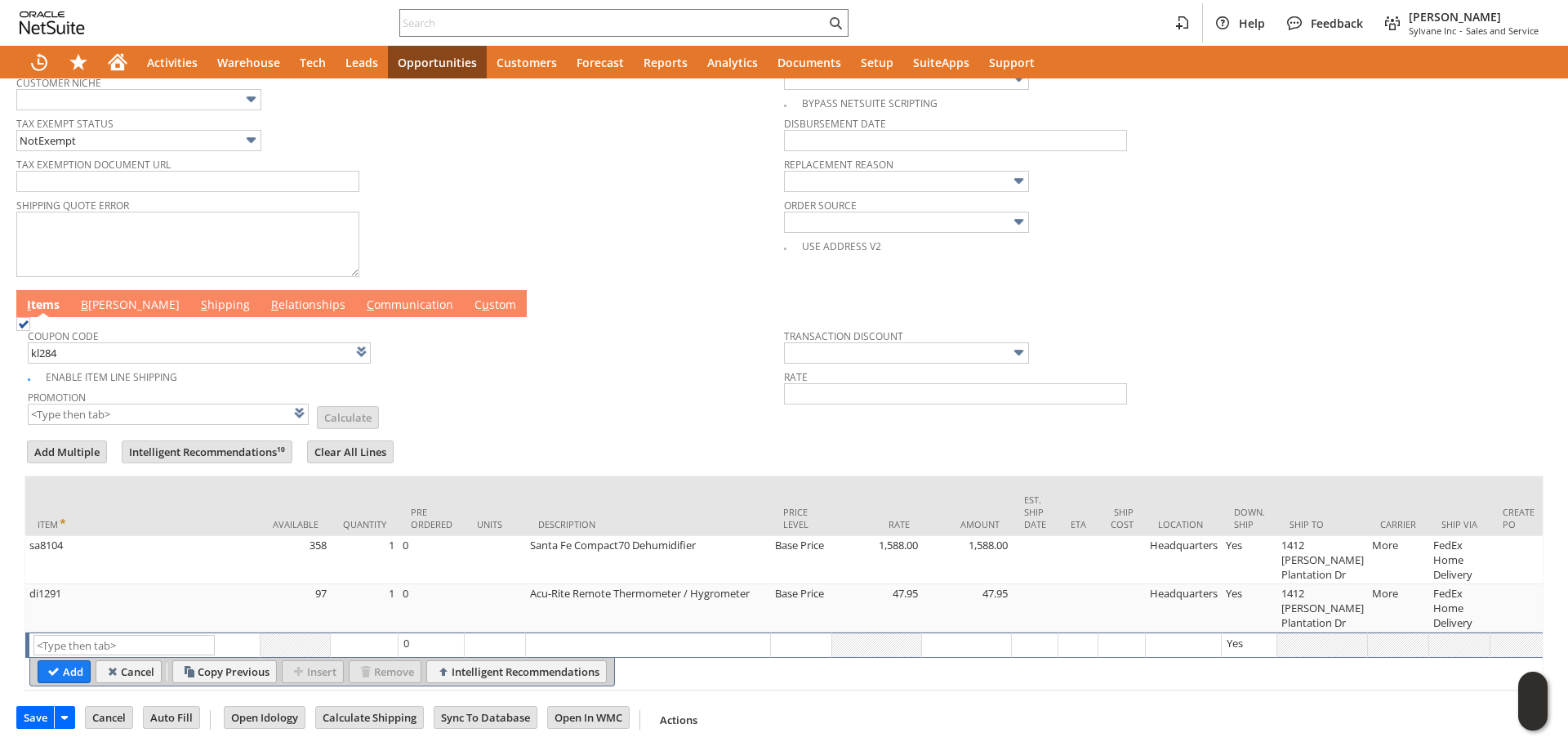
click at [621, 406] on td "Promotion List Calculate" at bounding box center [406, 406] width 756 height 40
type input "KL284"
type input "Promo Code"
type input "-6.0%"
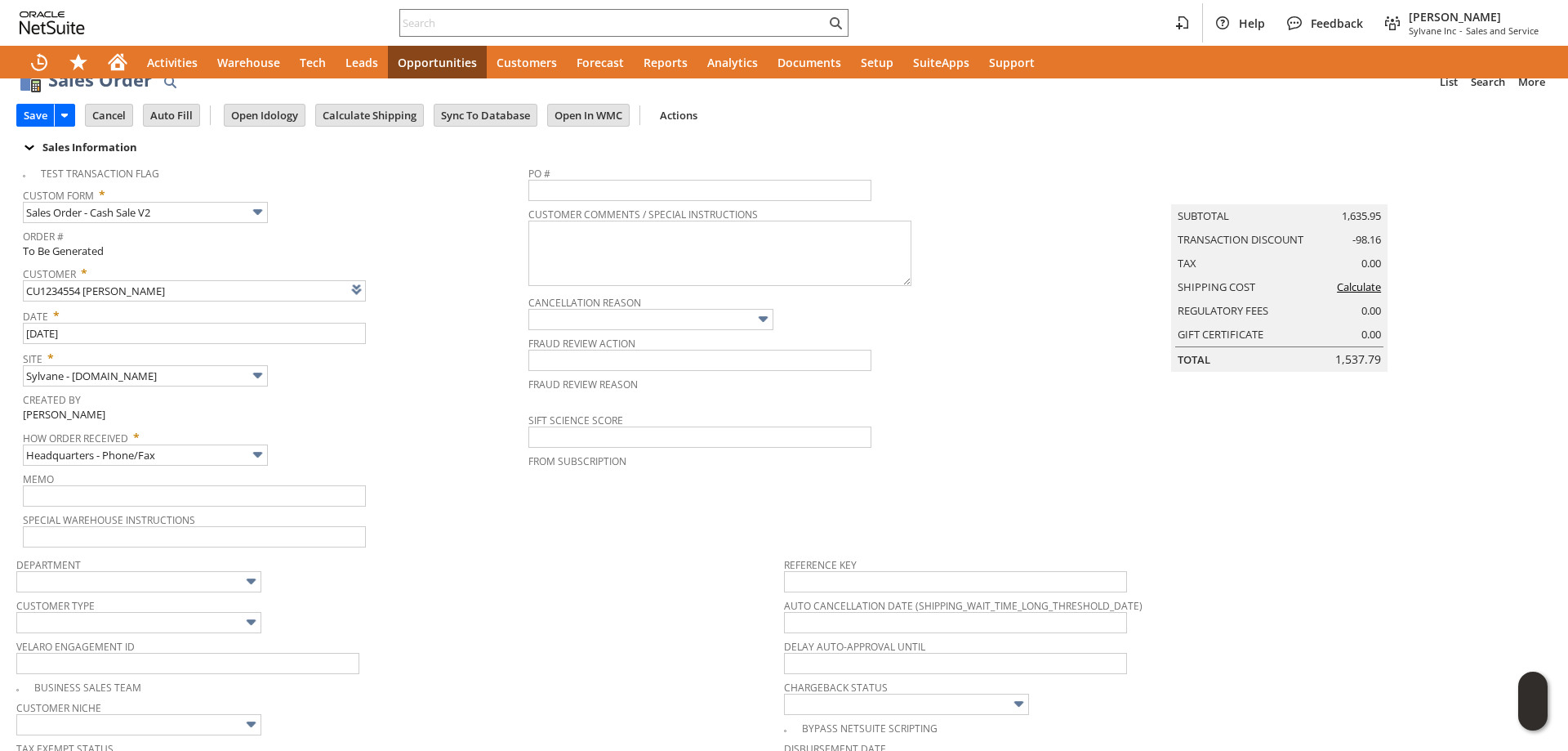
scroll to position [0, 0]
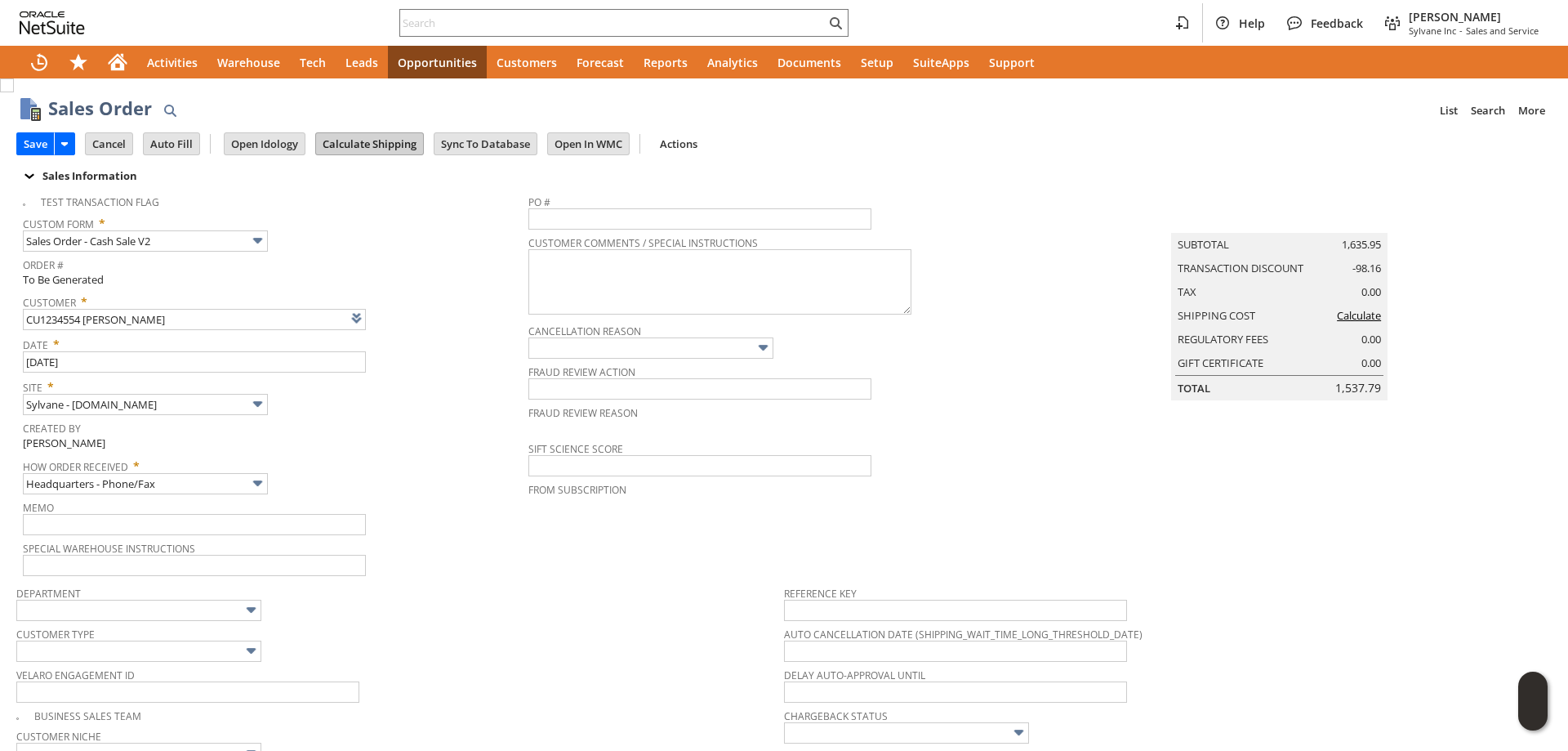
click at [387, 151] on input "Calculate Shipping" at bounding box center [369, 144] width 107 height 22
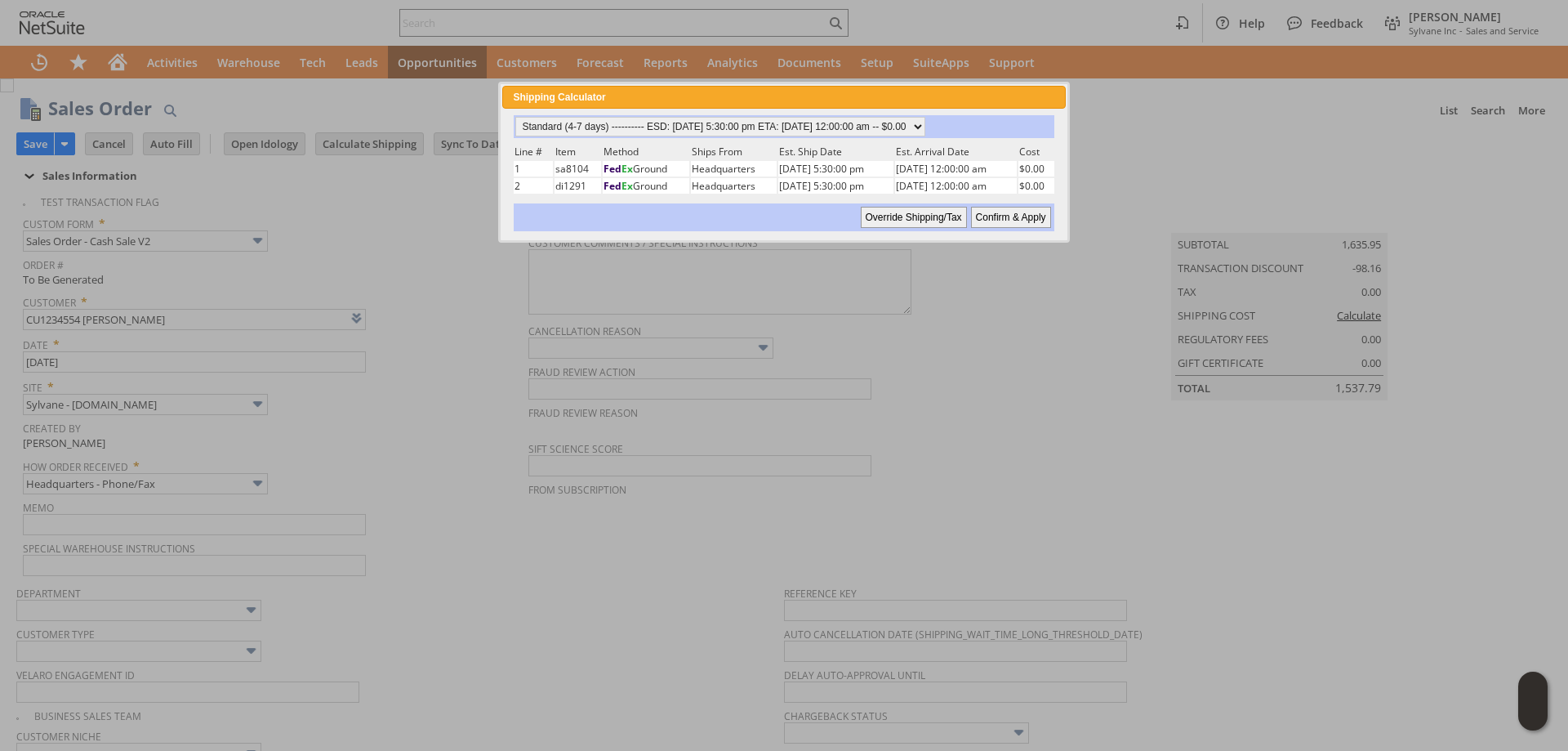
click at [1009, 214] on input "Confirm & Apply" at bounding box center [1011, 217] width 80 height 22
type input "Add"
type input "Copy Previous"
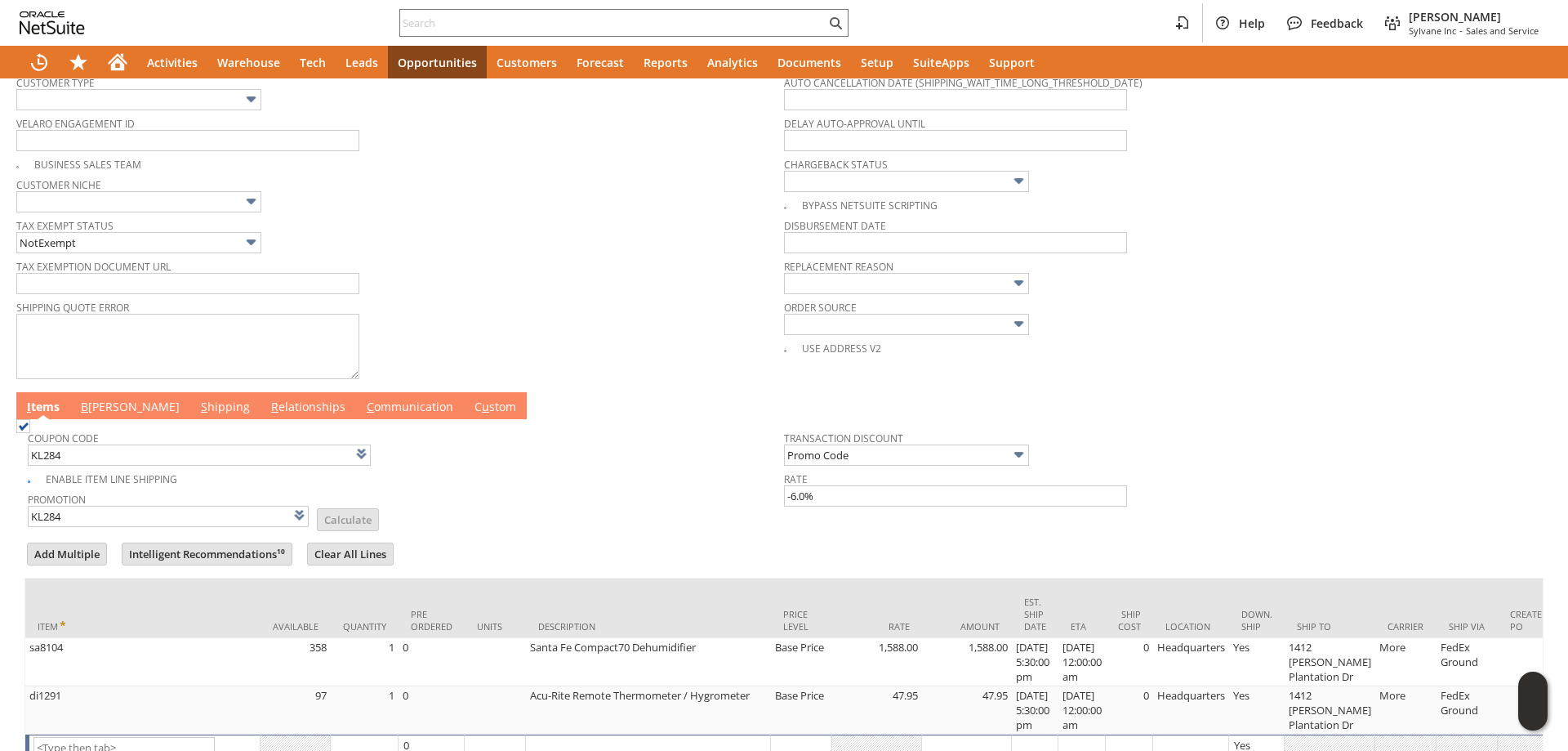
scroll to position [654, 0]
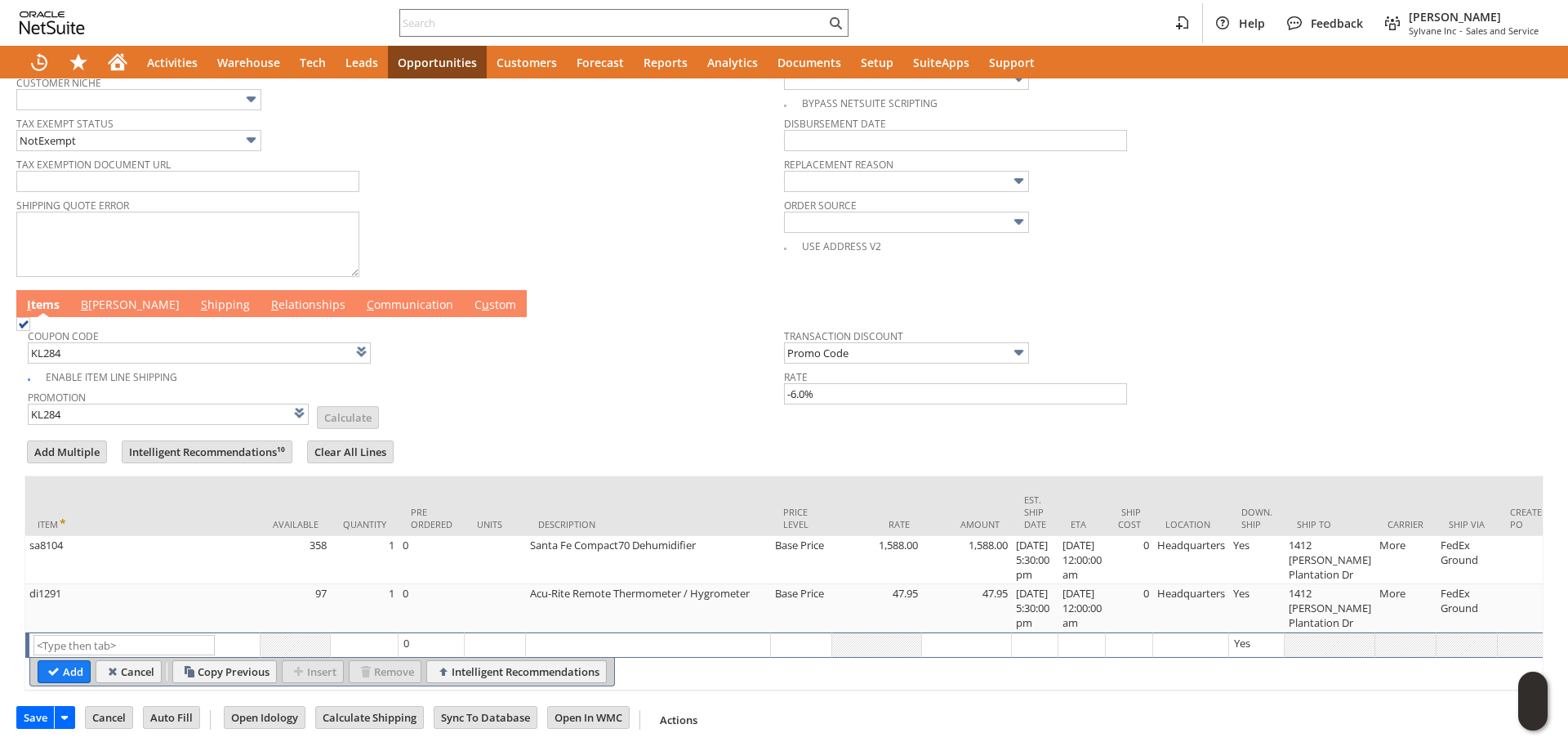
click at [103, 307] on link "B illing" at bounding box center [130, 305] width 107 height 18
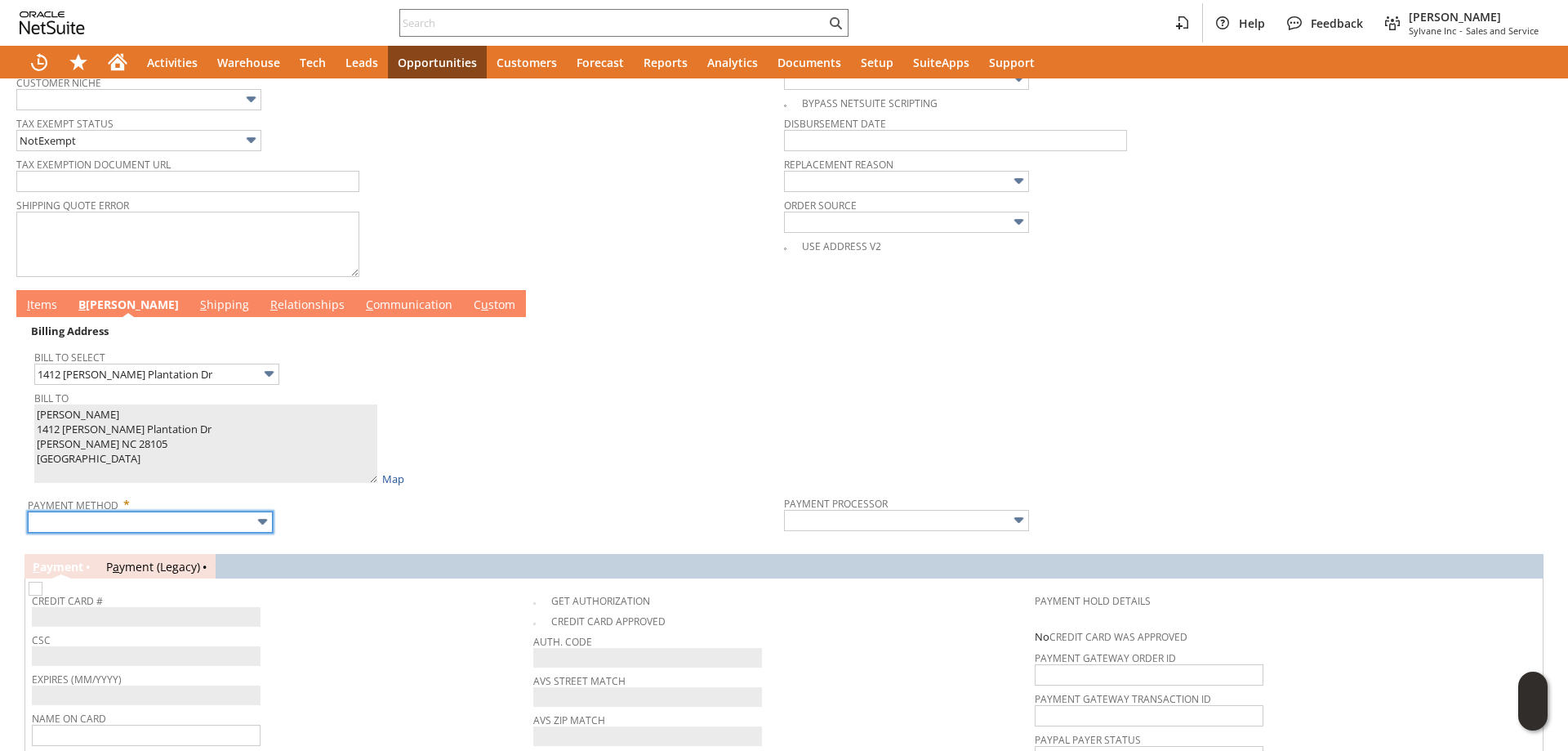
click at [167, 525] on input "text" at bounding box center [150, 522] width 245 height 22
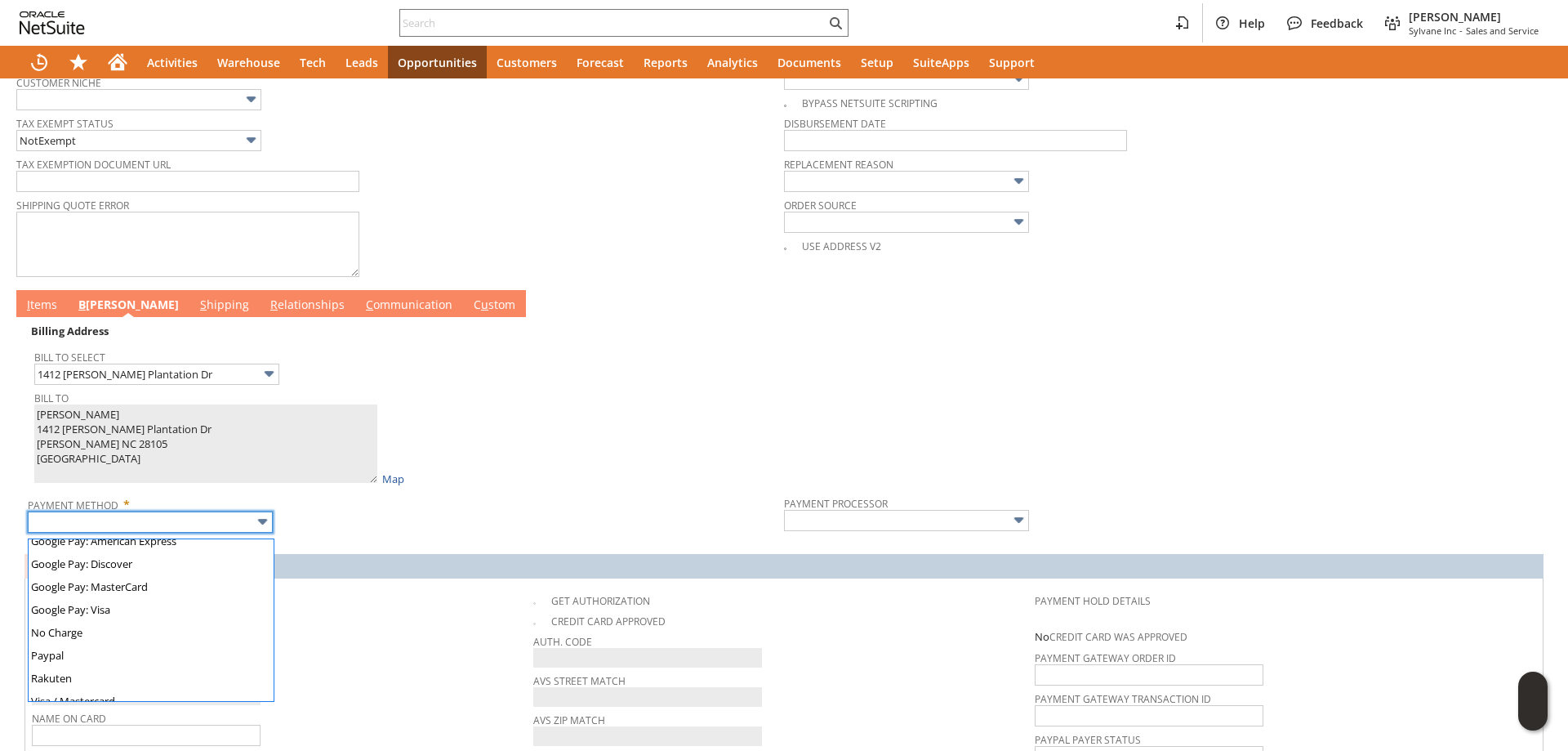
scroll to position [456, 0]
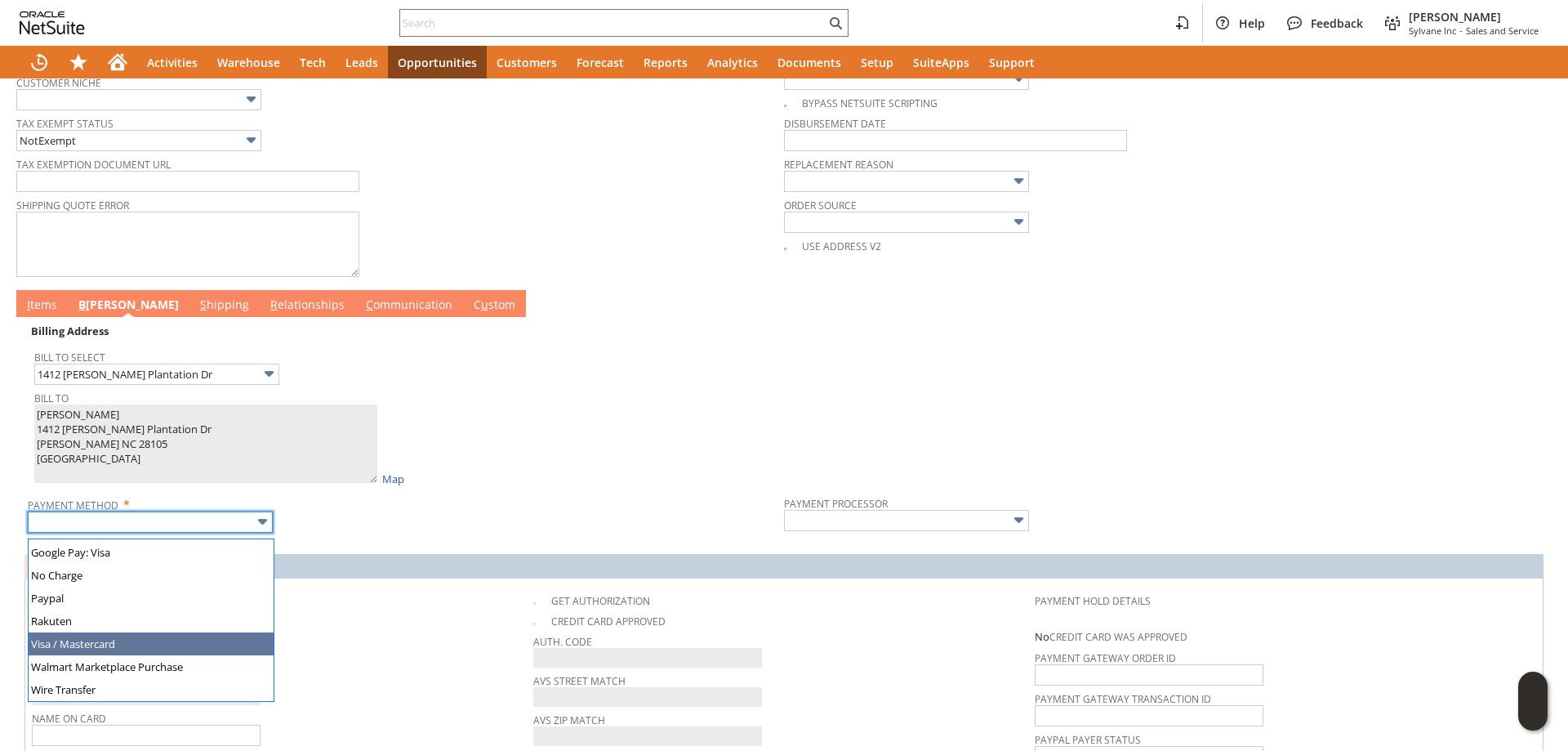
type input "Visa / Mastercard"
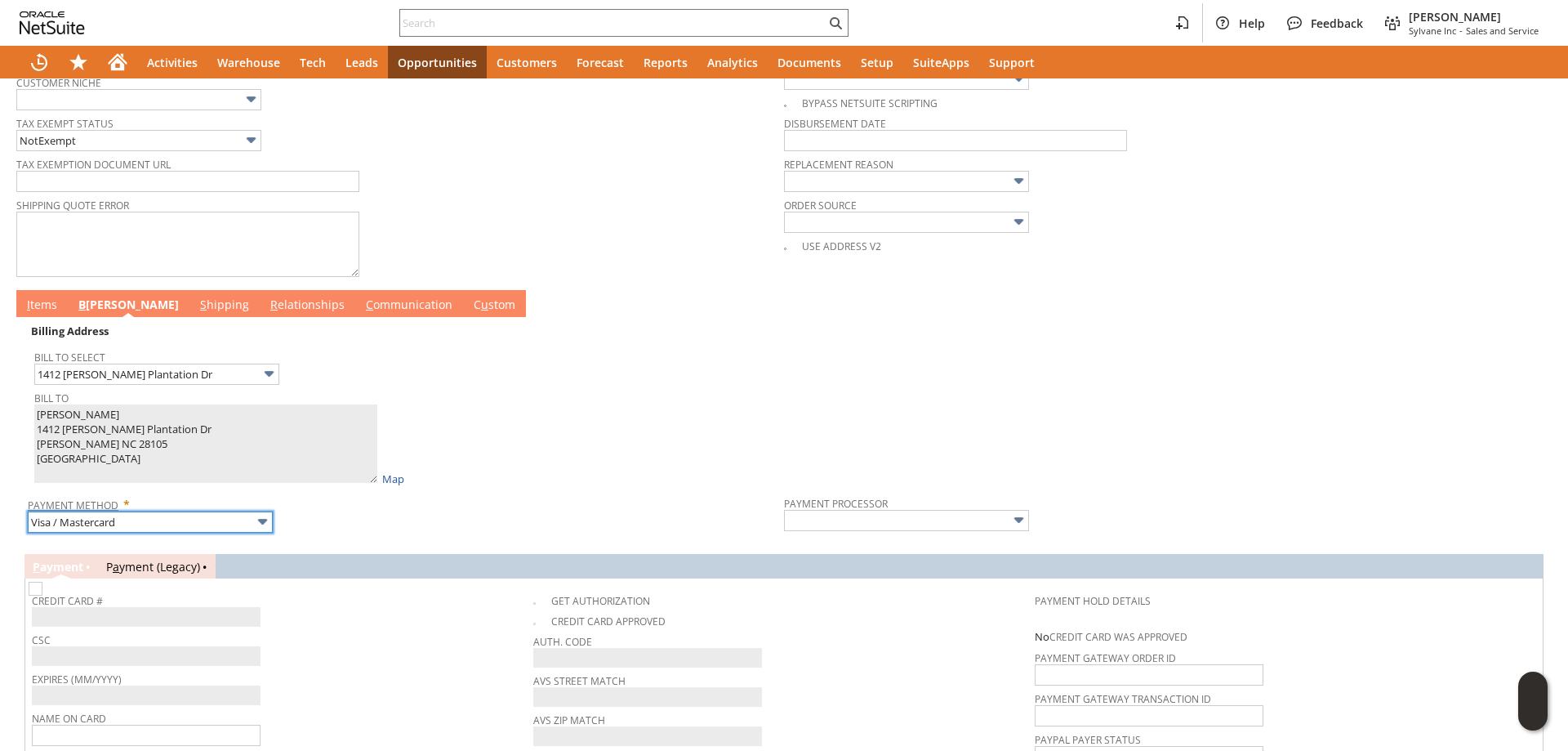
type input "Braintree"
checkbox input "true"
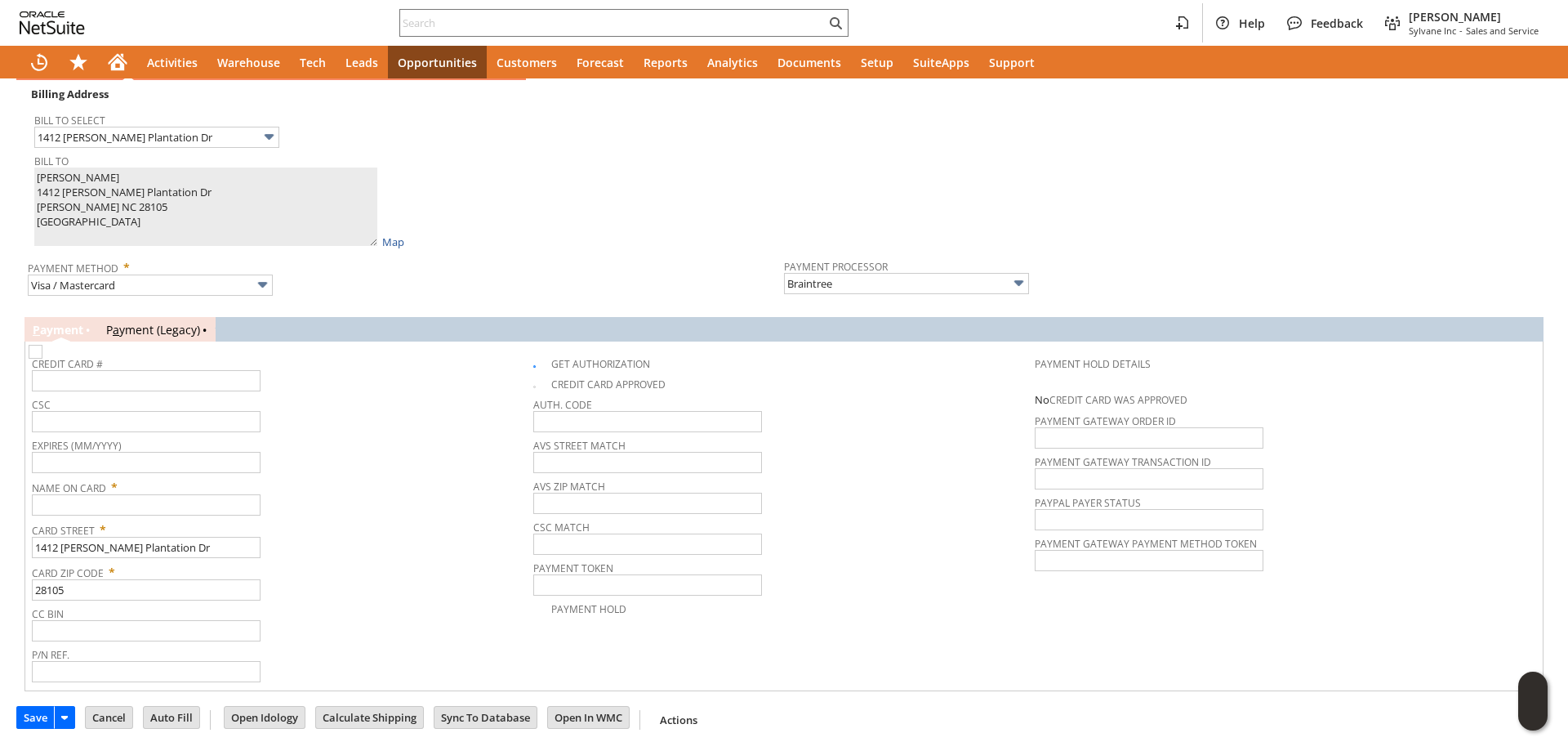
scroll to position [897, 0]
paste input "Rudy Barlow"
type input "Rudy Barlow"
click at [157, 375] on input "text" at bounding box center [146, 381] width 229 height 22
type input "4270829074710671"
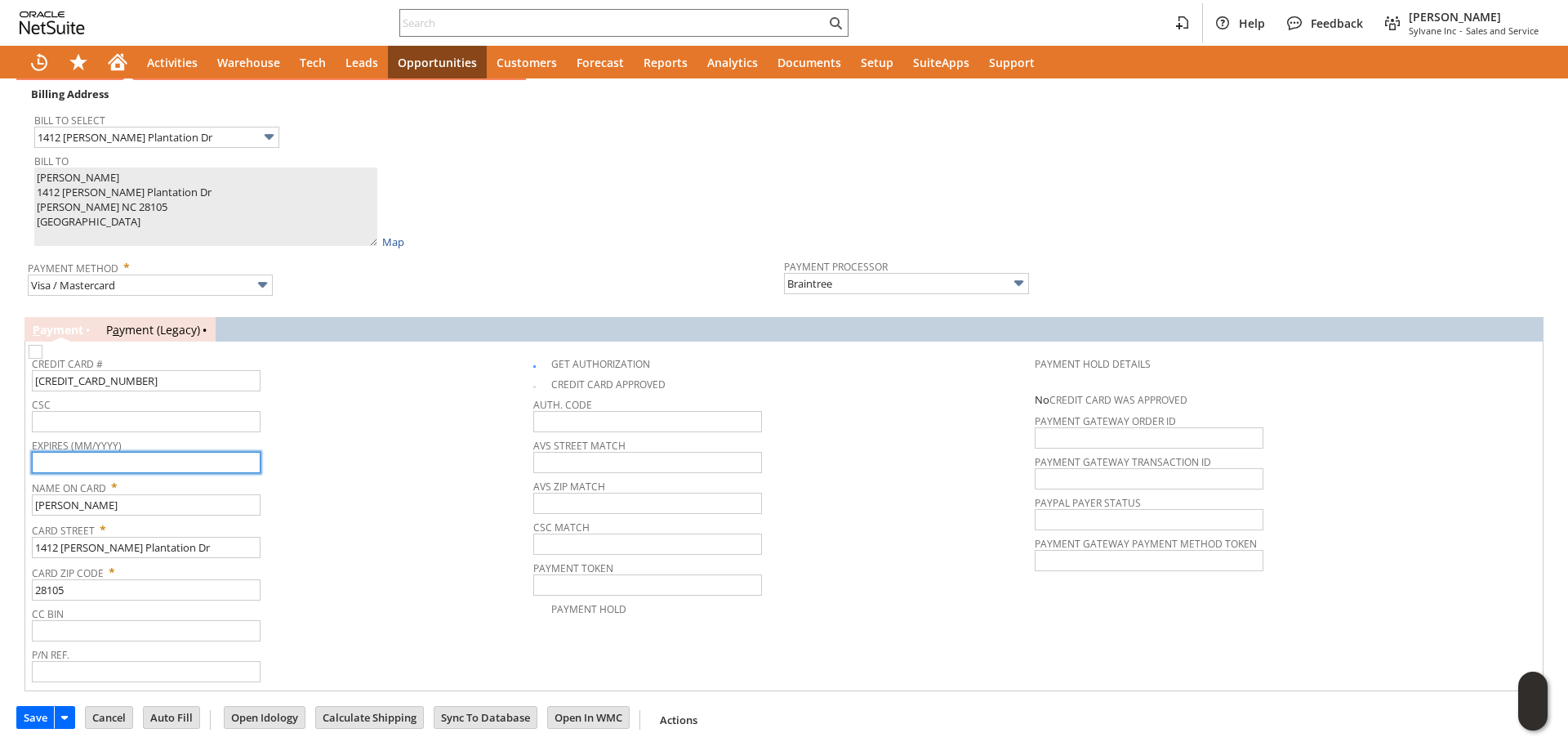
click at [115, 470] on input "text" at bounding box center [146, 462] width 229 height 22
type input "03/2028"
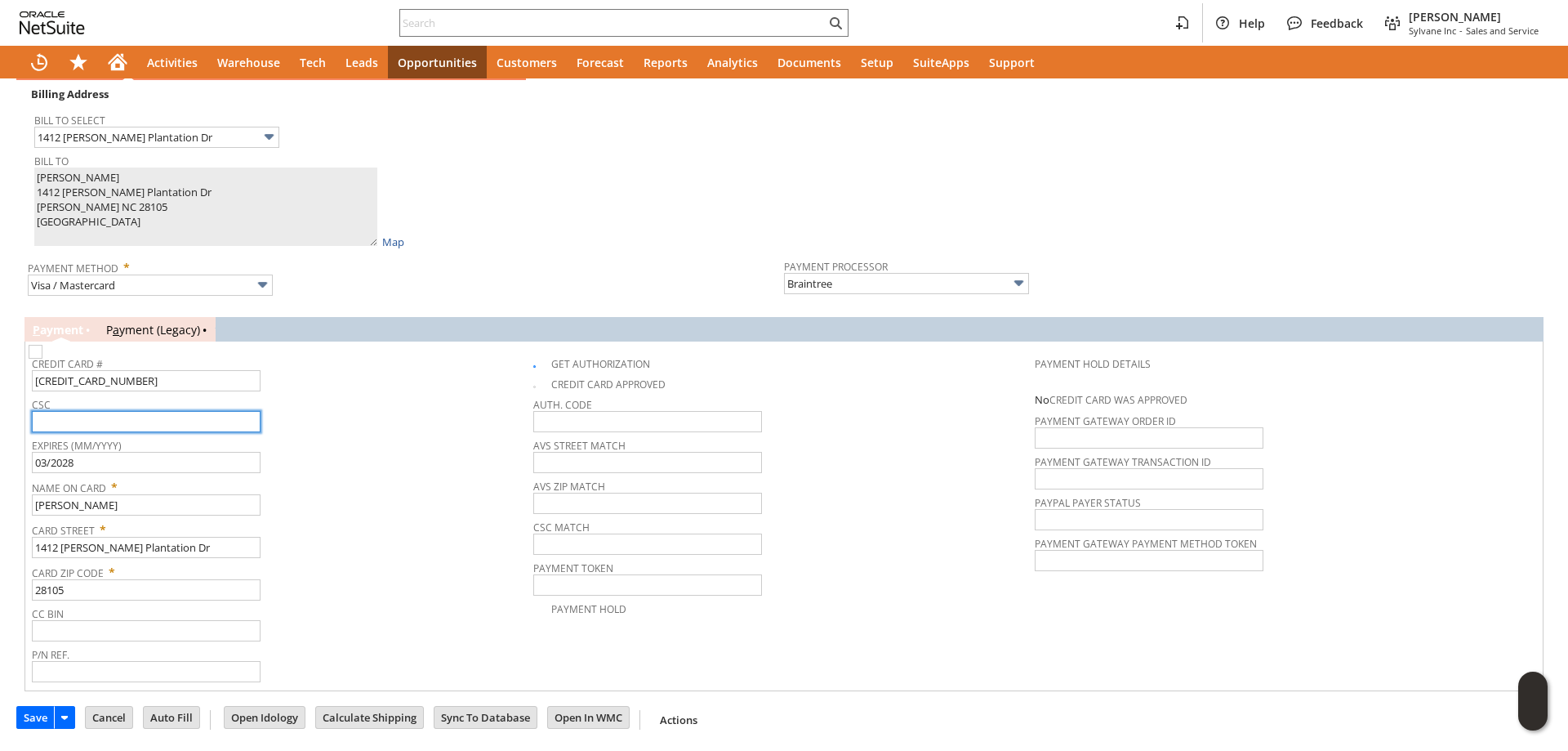
click at [142, 421] on input "text" at bounding box center [146, 421] width 229 height 22
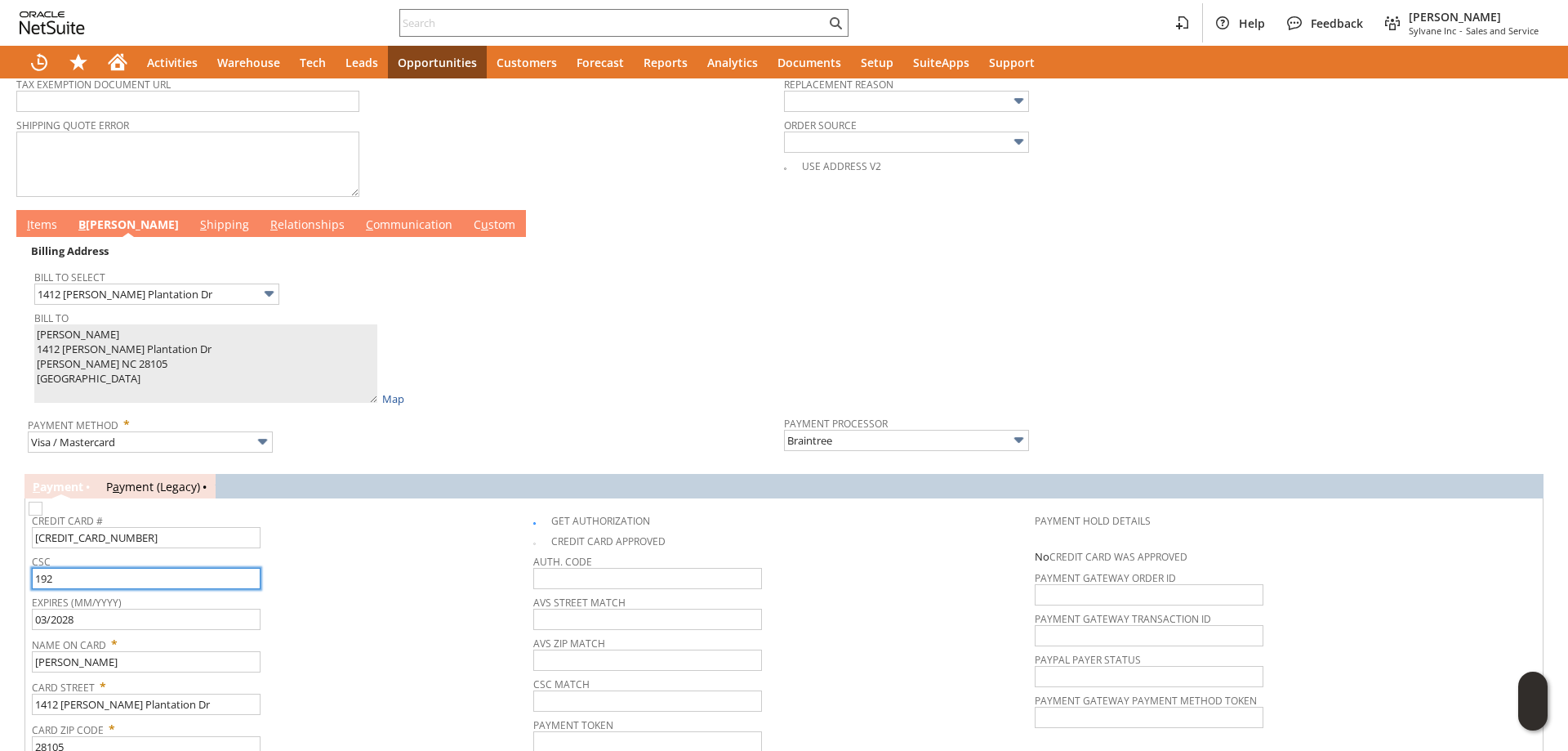
type input "192"
click at [56, 229] on link "I tems" at bounding box center [42, 225] width 39 height 18
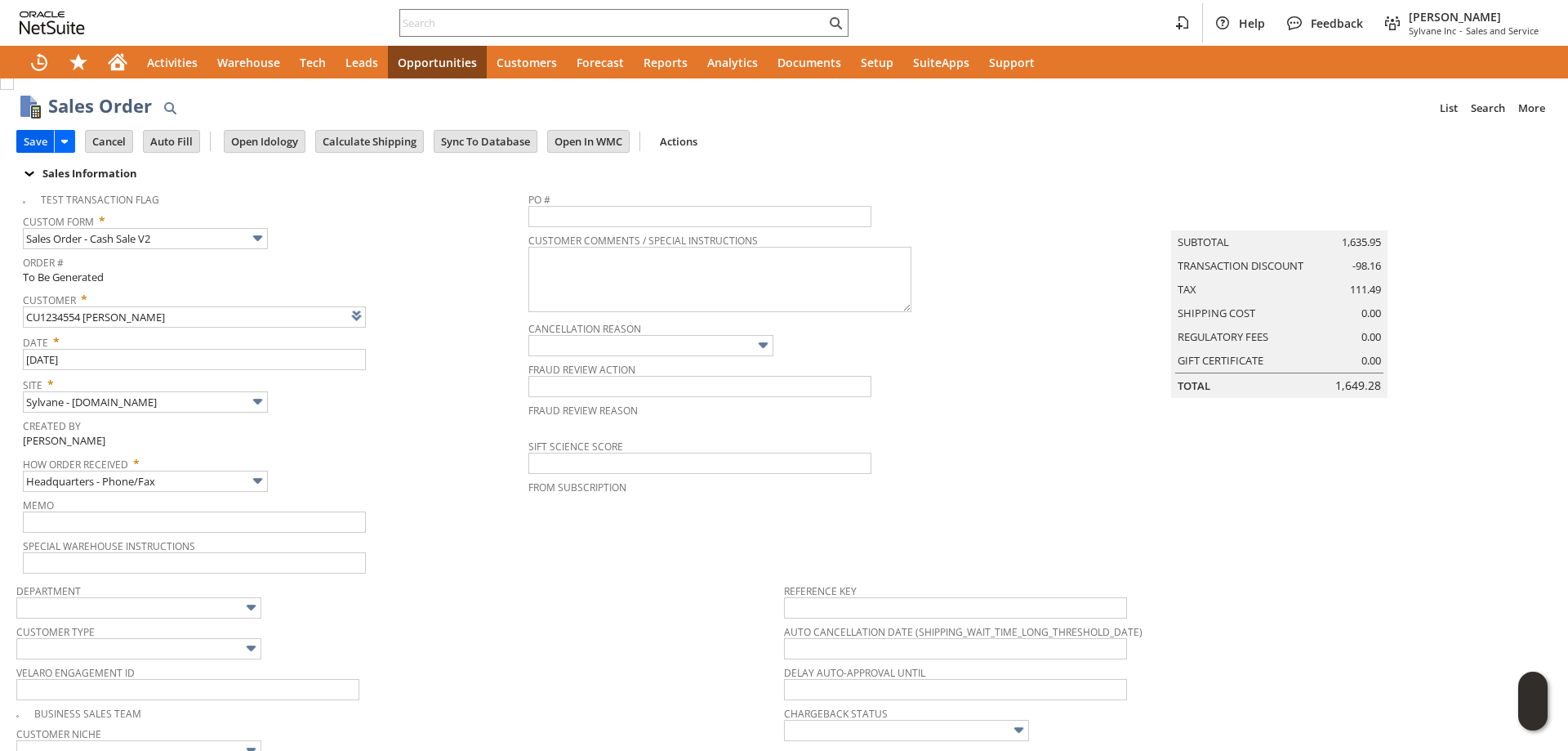
scroll to position [0, 0]
click at [45, 140] on input "Save" at bounding box center [35, 144] width 37 height 22
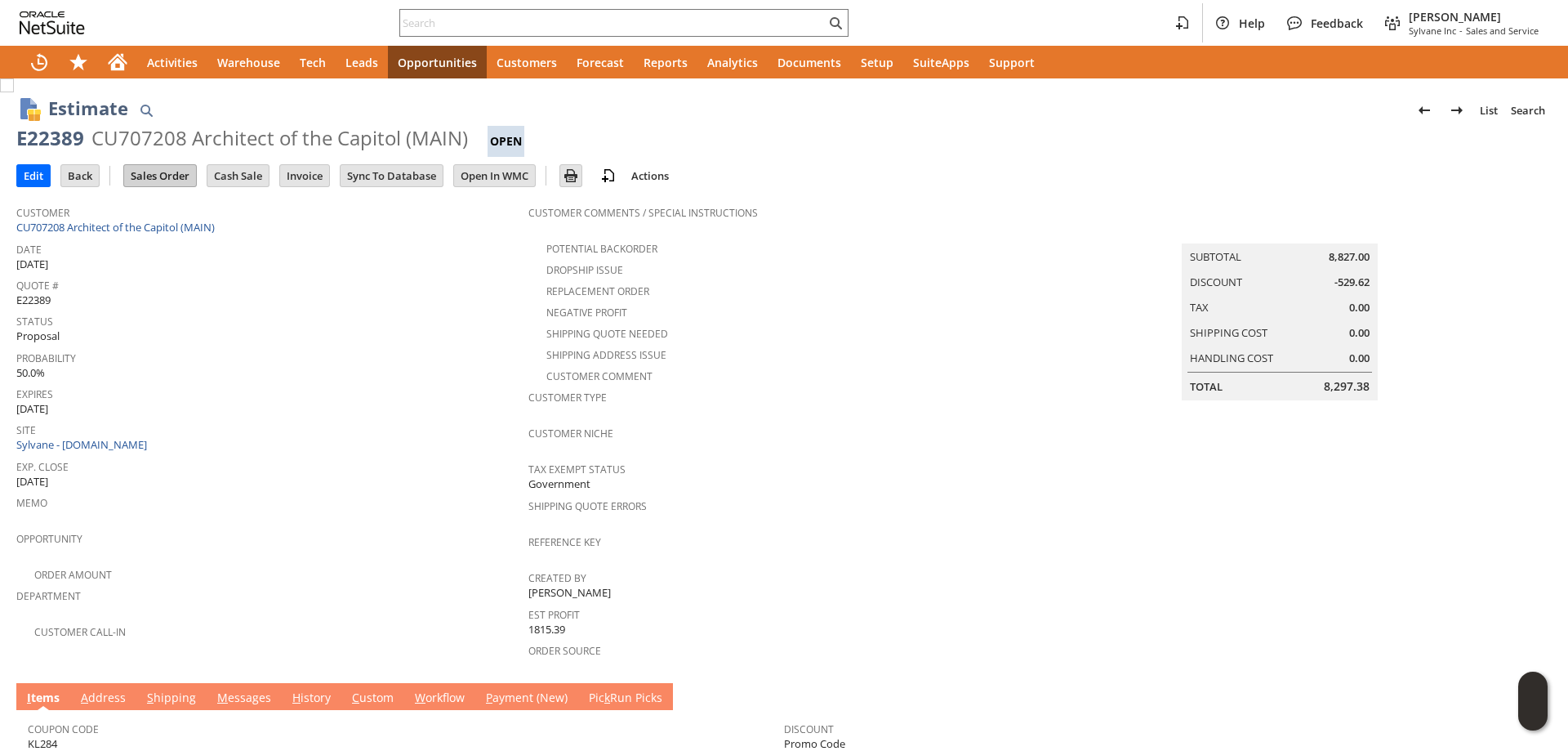
click at [157, 174] on input "Sales Order" at bounding box center [159, 176] width 71 height 22
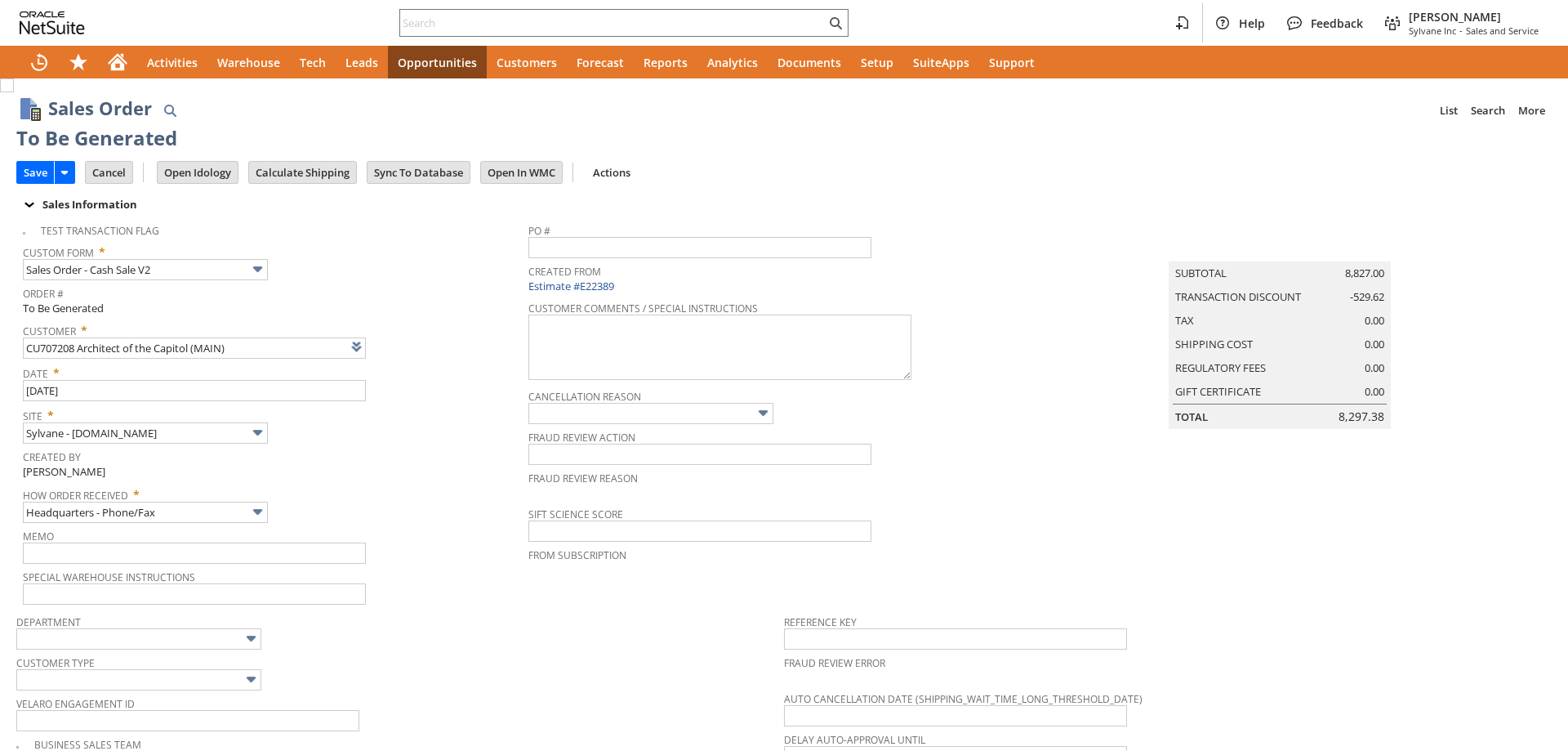
type input "Make Copy"
type input "Intelligent Recommendations¹⁰"
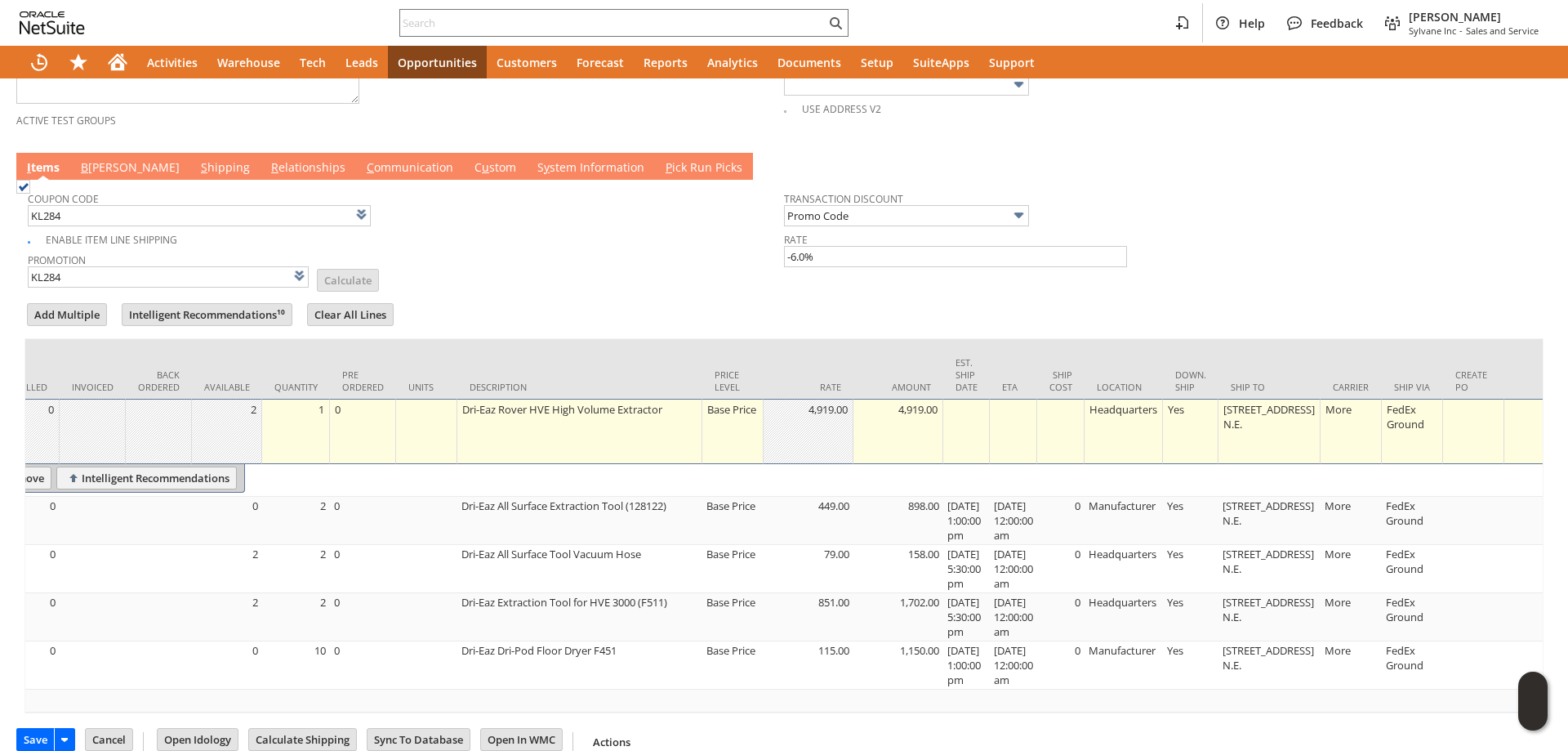
scroll to position [0, 358]
click at [1248, 449] on td "[STREET_ADDRESS] N.E." at bounding box center [1260, 431] width 102 height 65
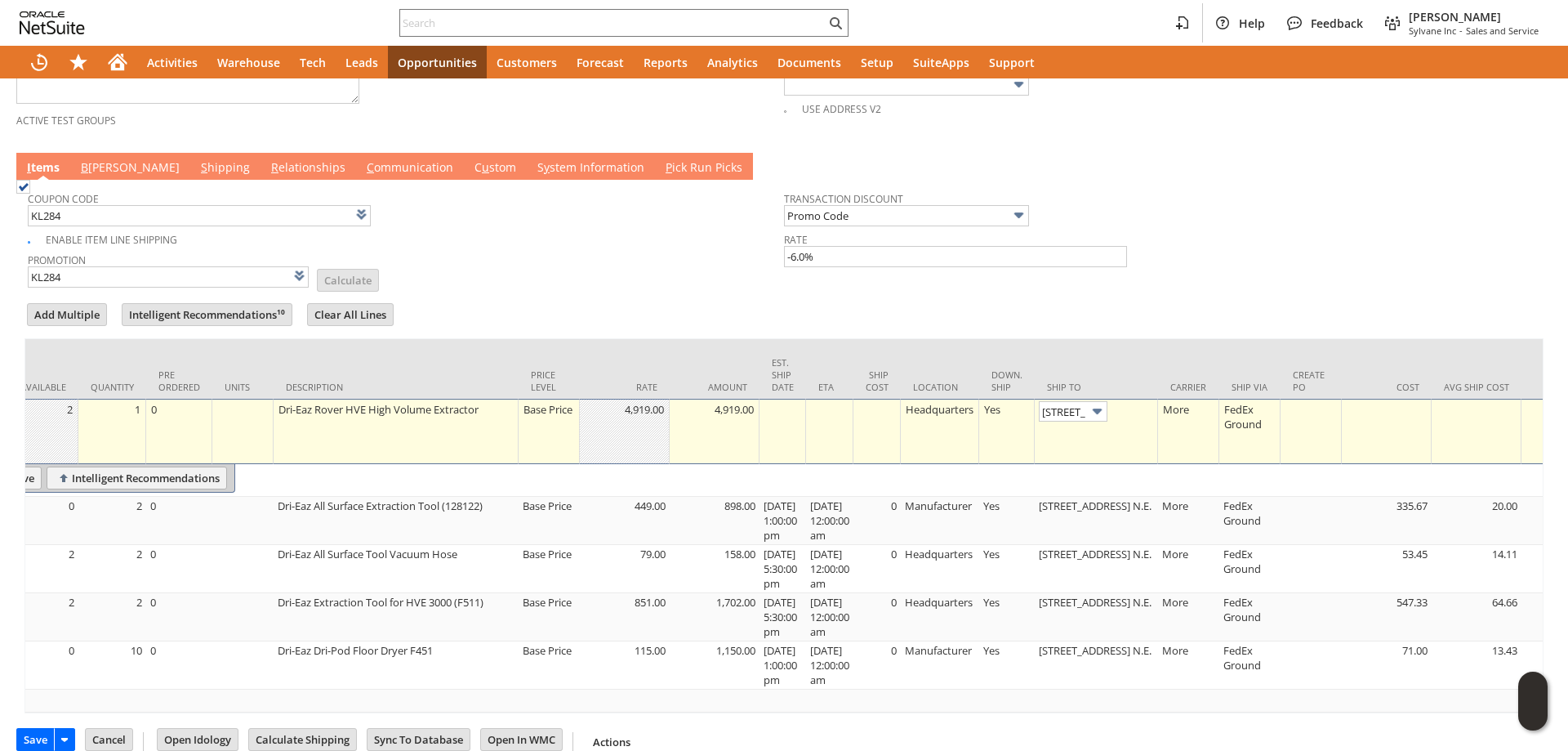
scroll to position [0, 17]
click at [1106, 417] on img at bounding box center [1098, 412] width 19 height 19
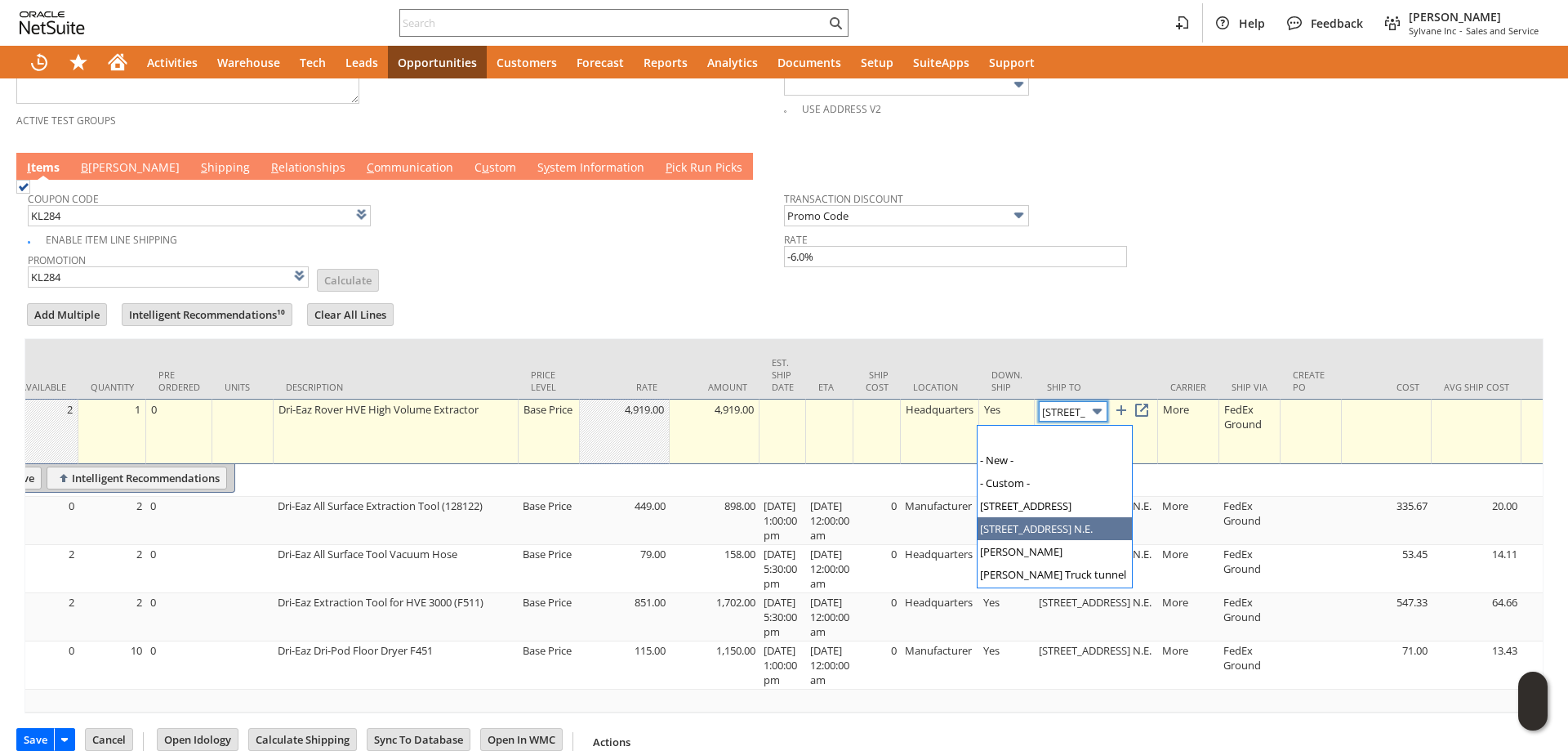
scroll to position [44, 0]
type input "[PERSON_NAME] Truck tunnel"
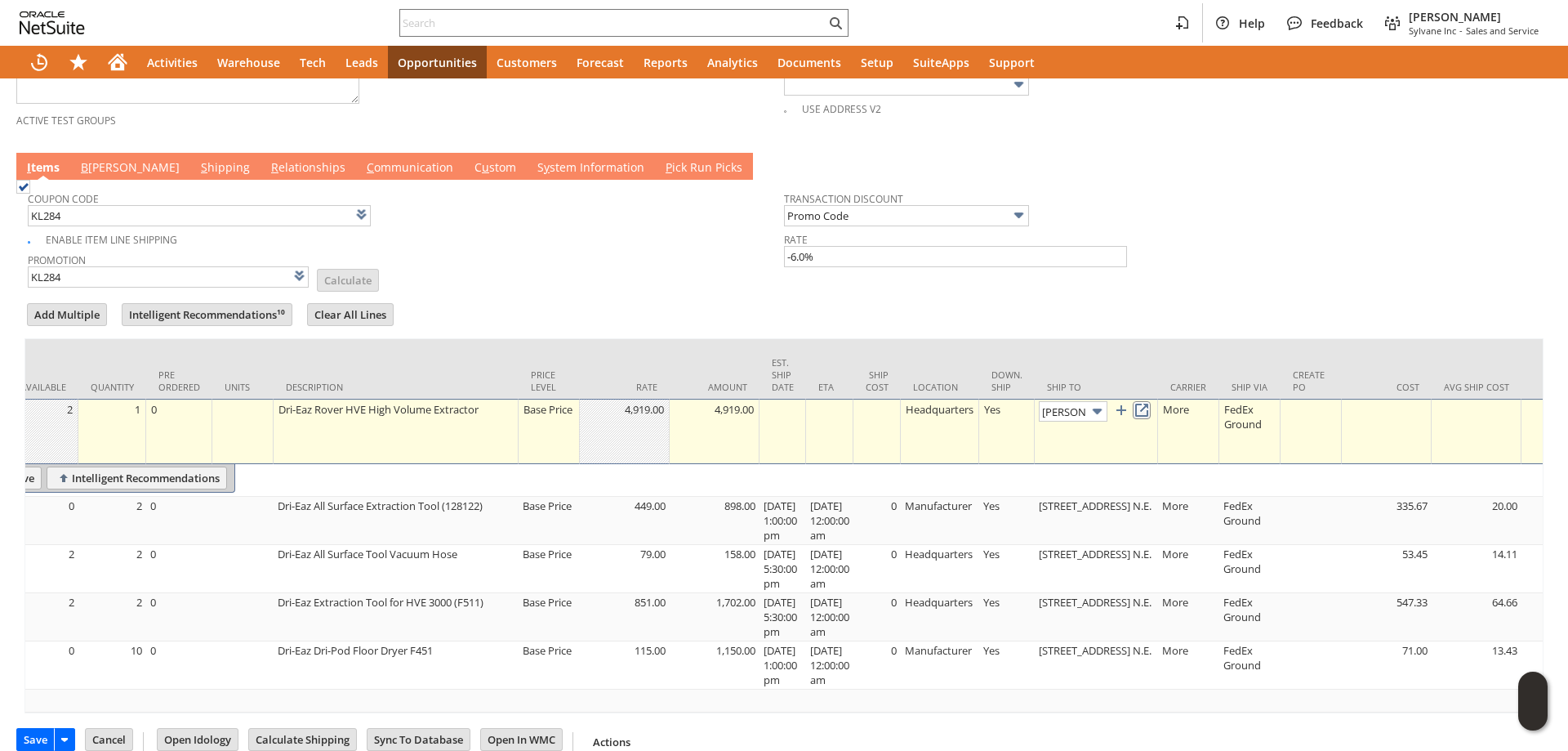
click at [1151, 416] on link at bounding box center [1142, 410] width 18 height 18
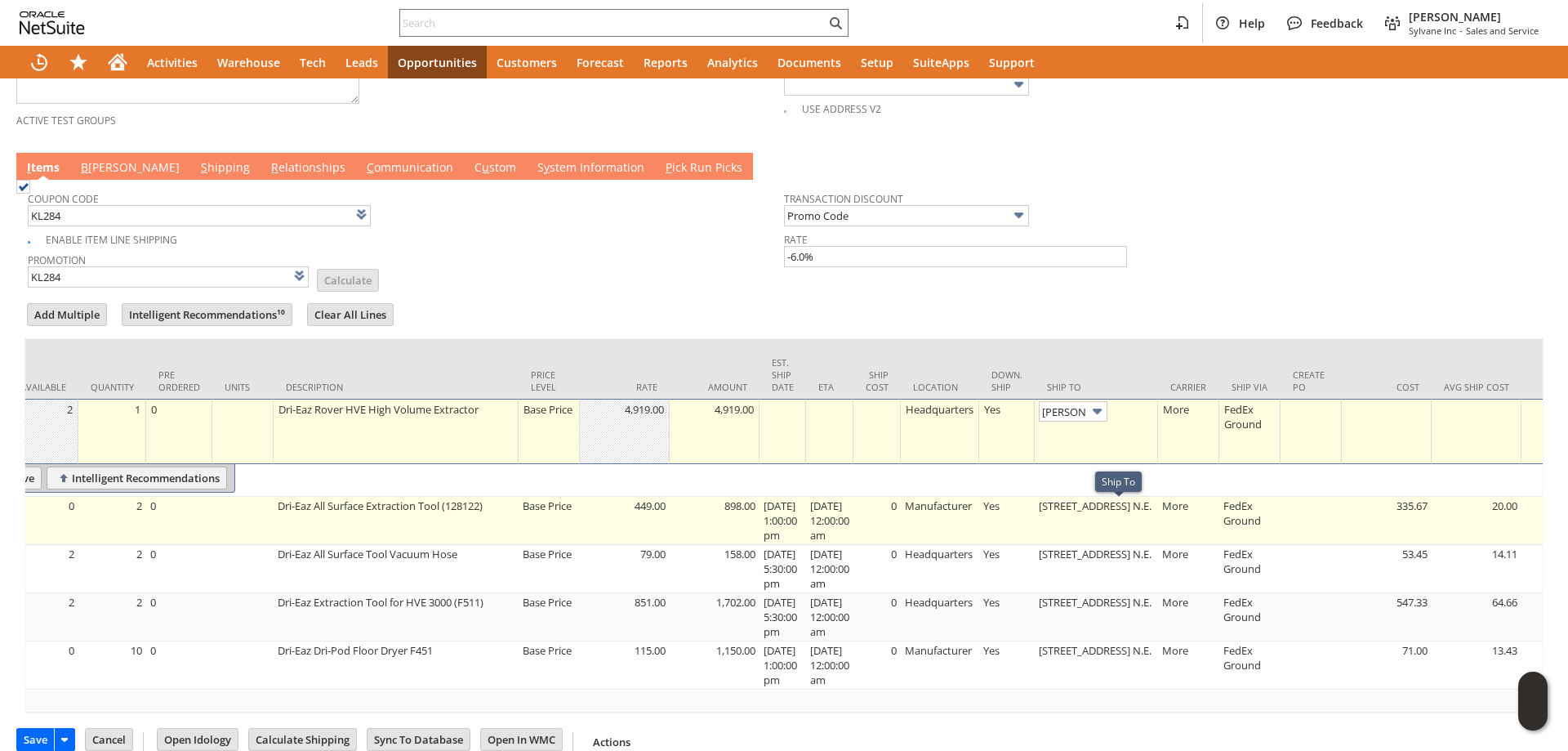
click at [1109, 511] on td "[STREET_ADDRESS] N.E." at bounding box center [1096, 521] width 123 height 48
type input "OK"
type input "Make Copy"
type input "[STREET_ADDRESS] N.E."
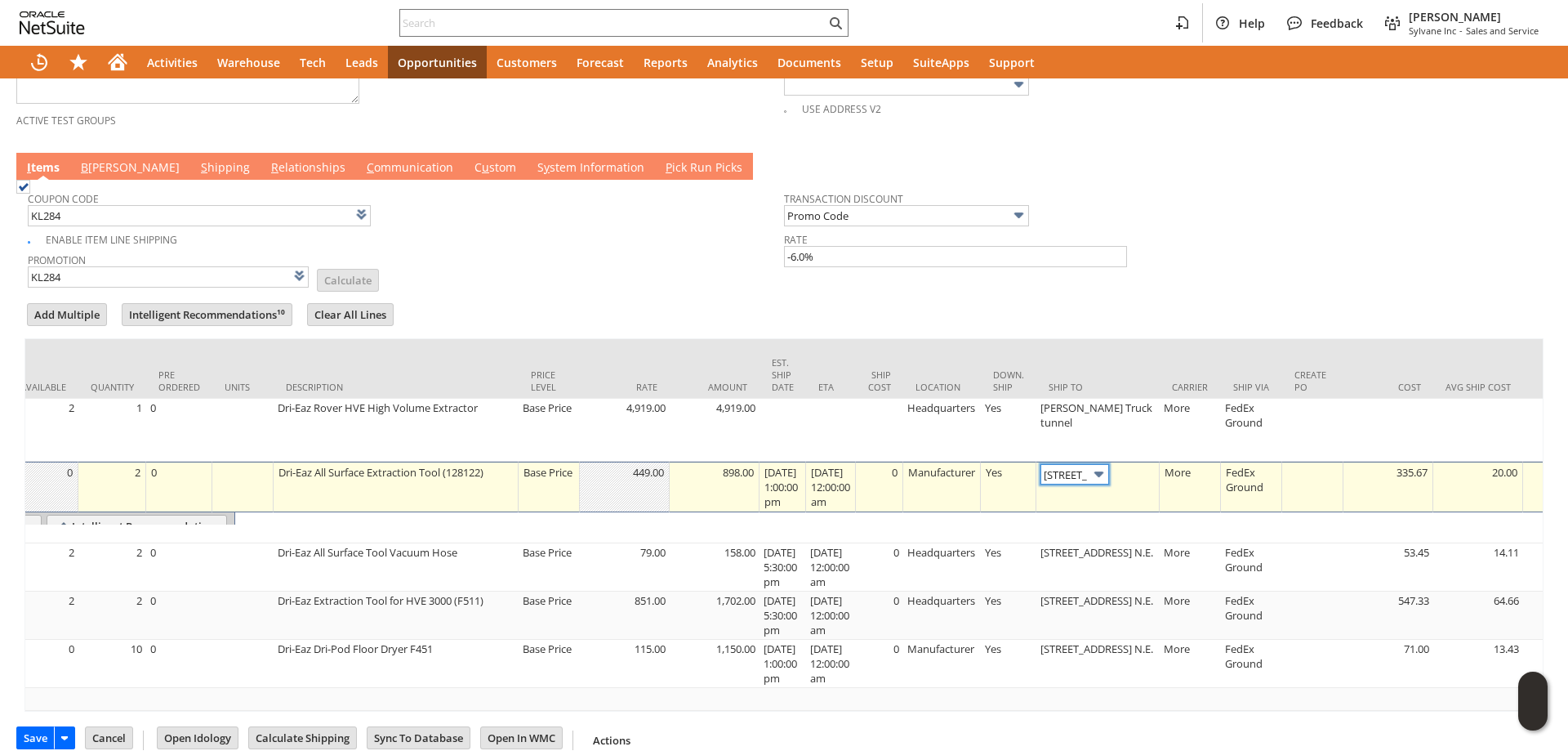
scroll to position [0, 0]
click at [1100, 485] on input "[STREET_ADDRESS] N.E." at bounding box center [1075, 475] width 69 height 21
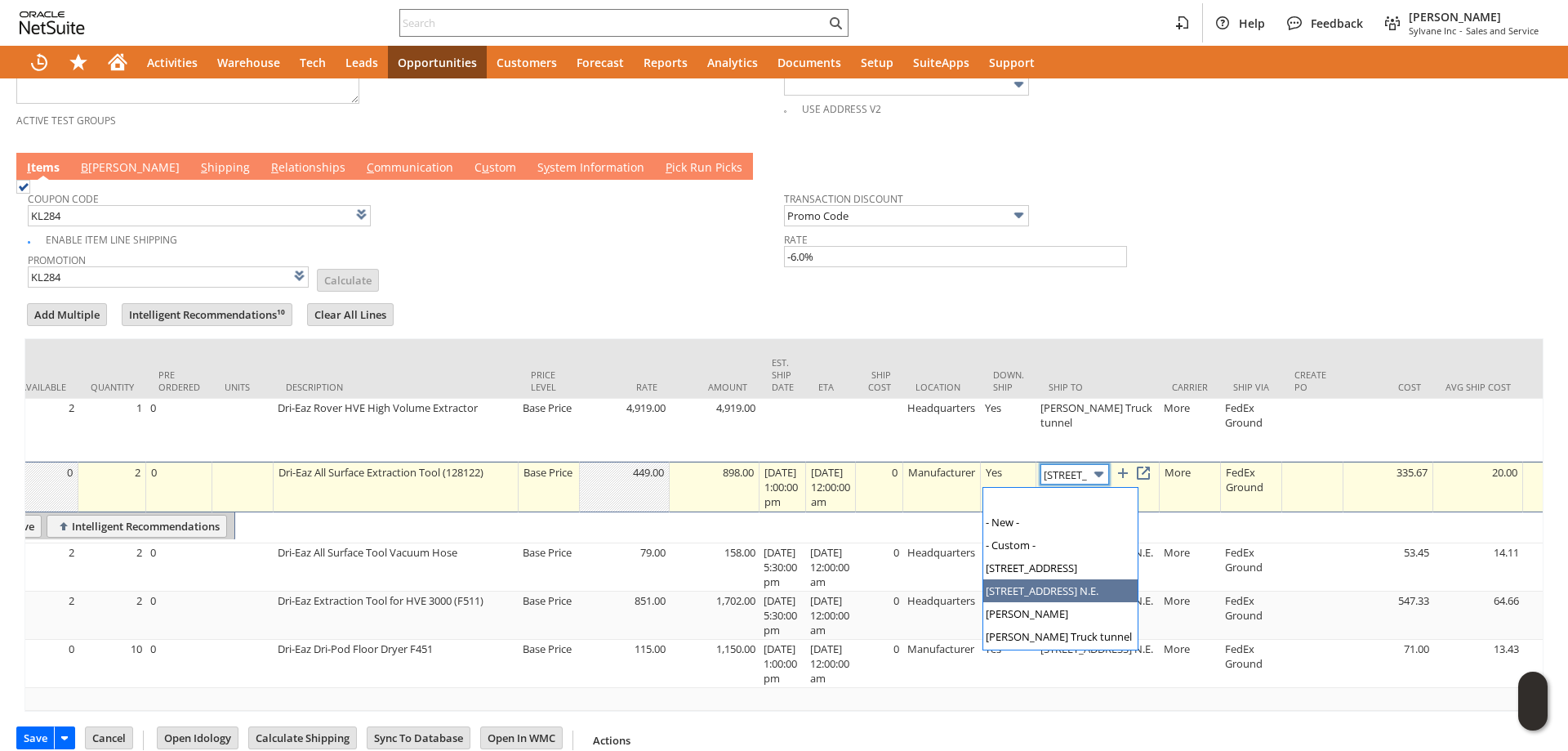
scroll to position [44, 0]
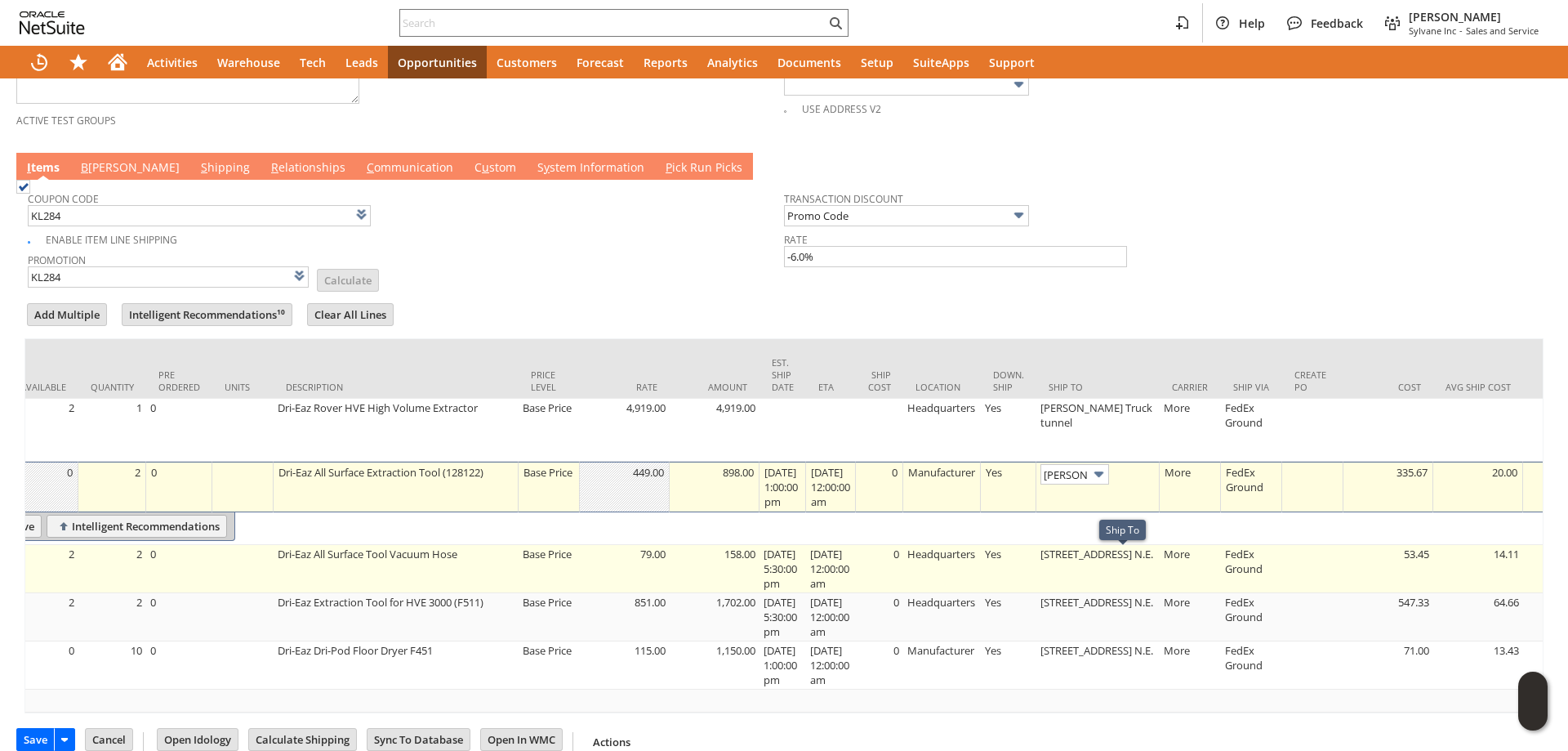
click at [1118, 561] on td "[STREET_ADDRESS] N.E." at bounding box center [1098, 569] width 123 height 48
type input "[STREET_ADDRESS] N.E."
type input "OK"
type input "Make Copy"
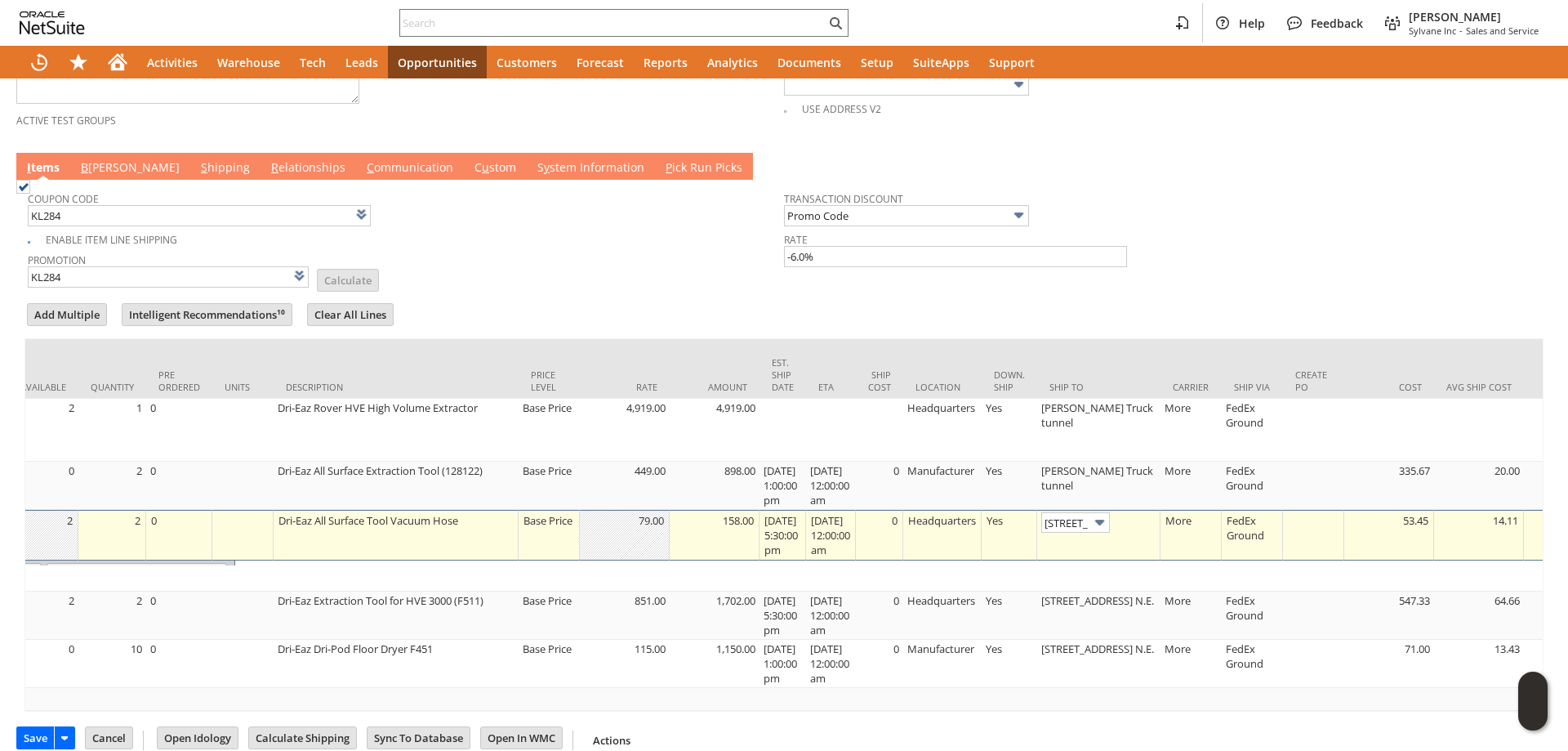
scroll to position [0, 17]
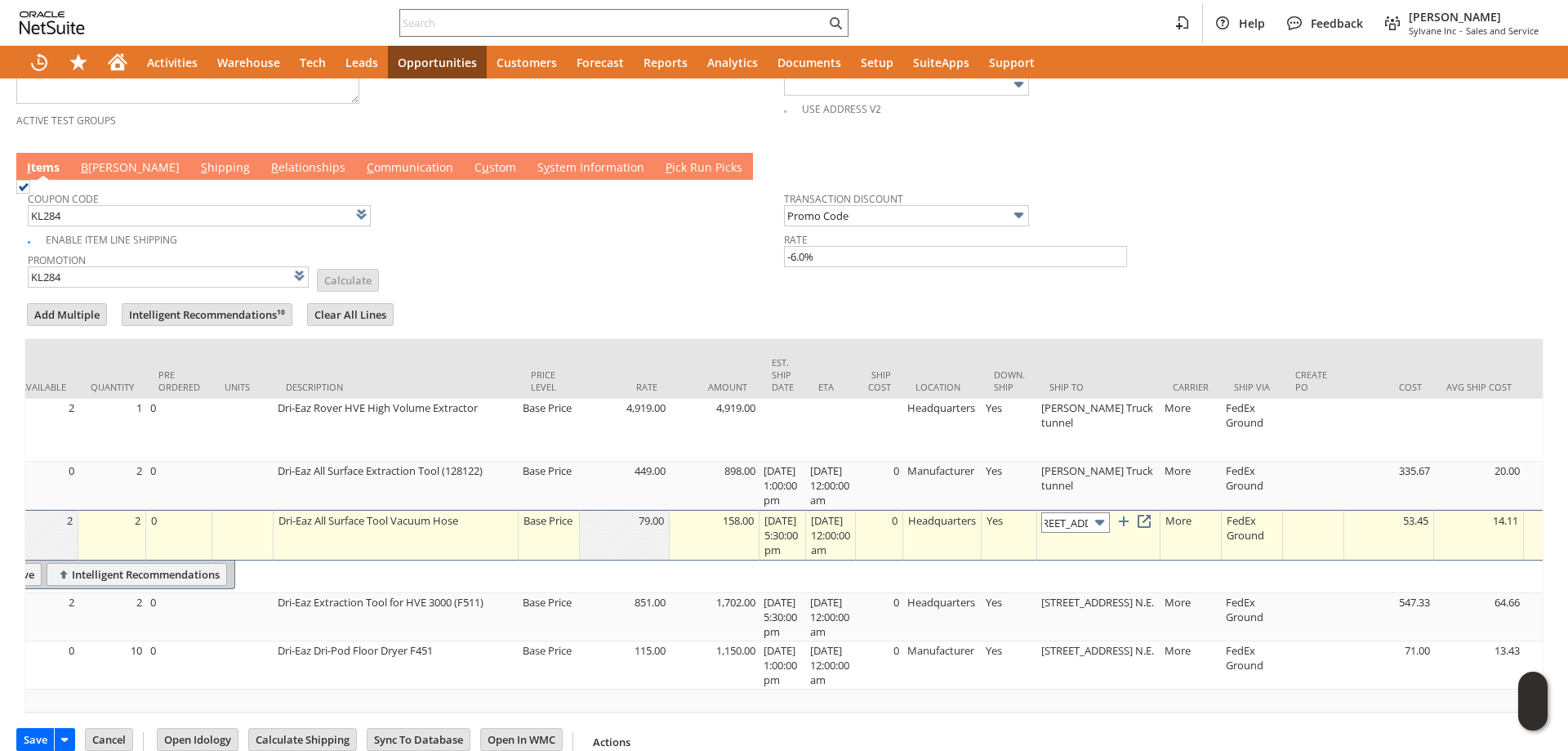
click at [1106, 524] on input "[STREET_ADDRESS] N.E." at bounding box center [1076, 523] width 69 height 21
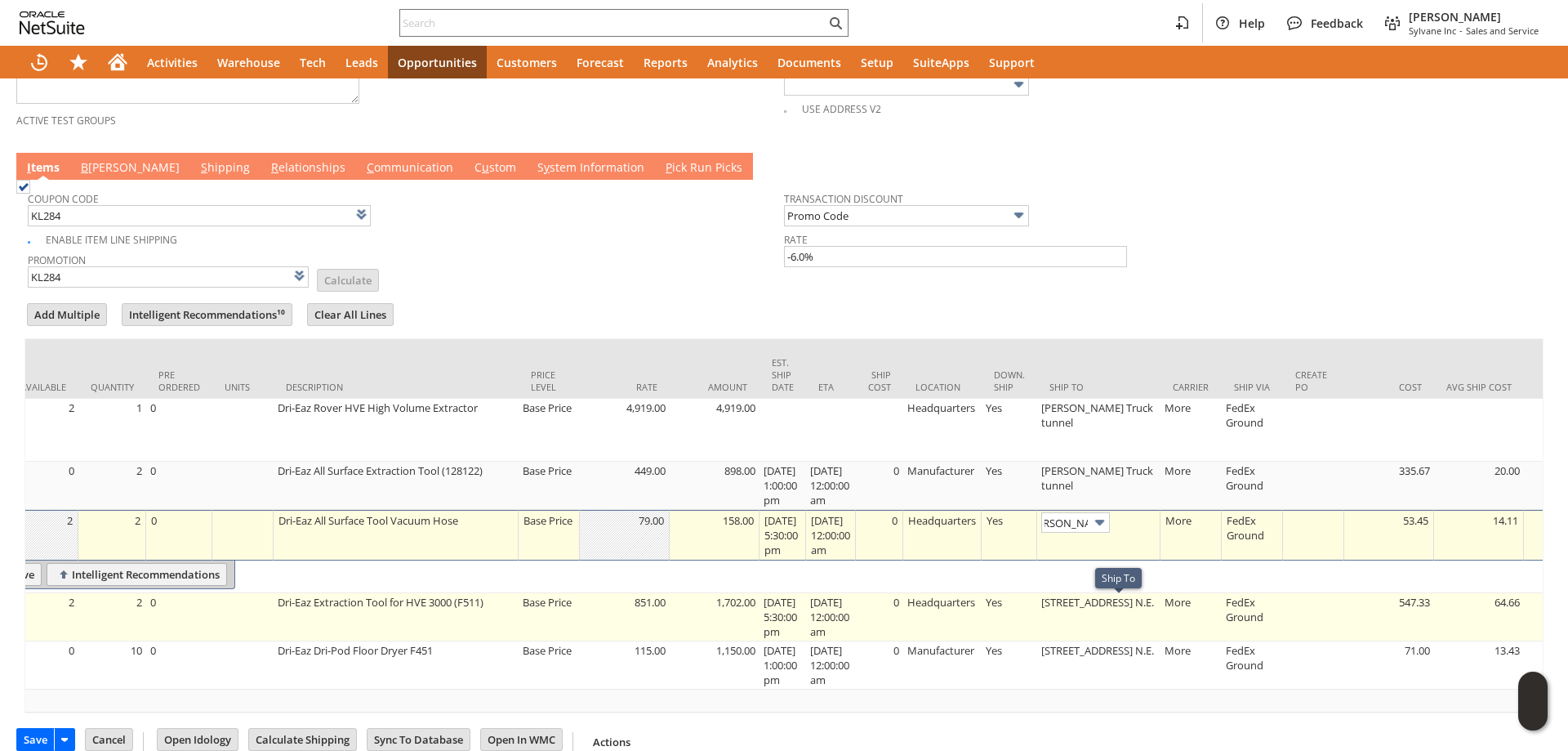
scroll to position [0, 0]
click at [1093, 618] on td "[STREET_ADDRESS] N.E." at bounding box center [1099, 618] width 123 height 48
type input "[STREET_ADDRESS] N.E."
type input "OK"
type input "Make Copy"
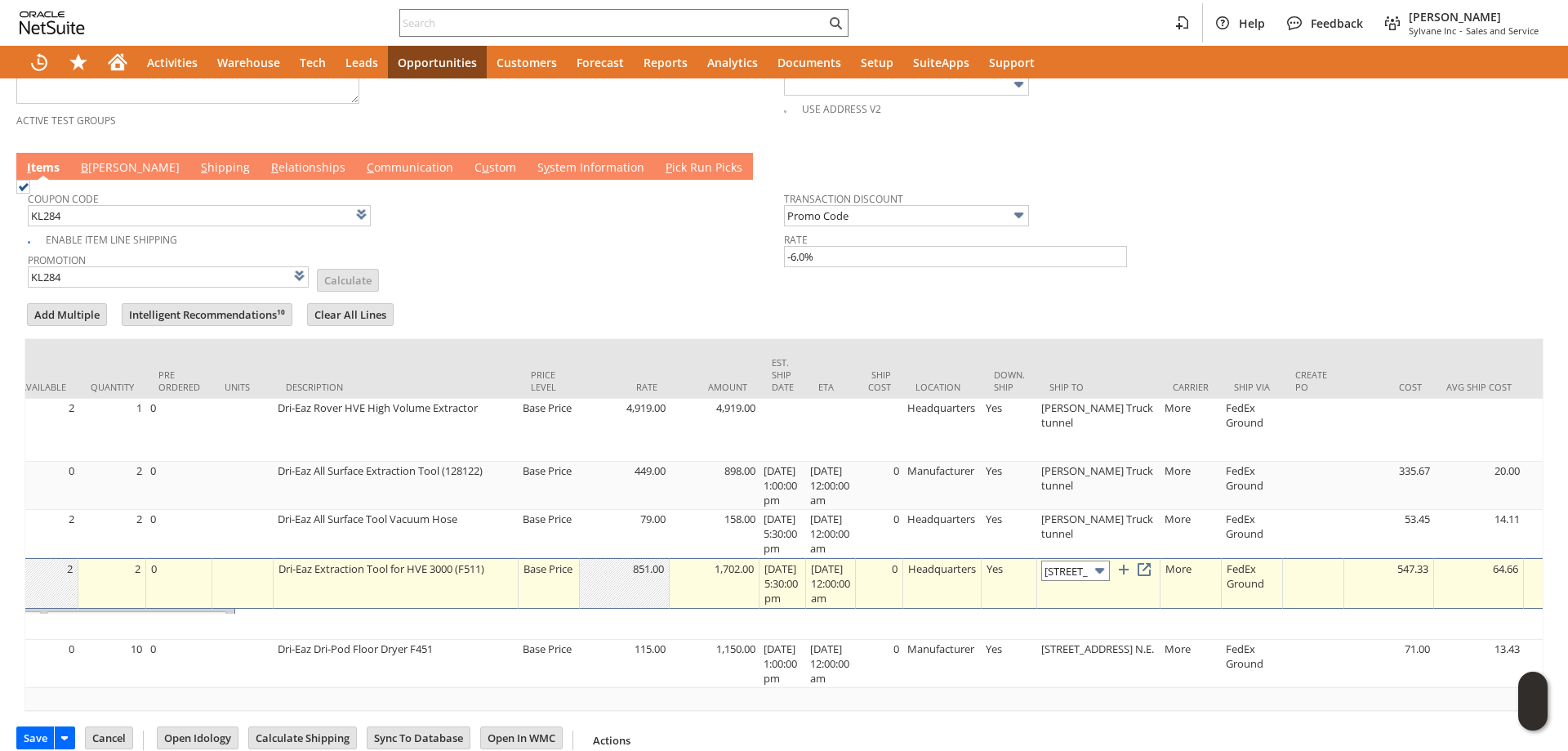
click at [1075, 569] on input "119 D st. N.E." at bounding box center [1076, 571] width 69 height 21
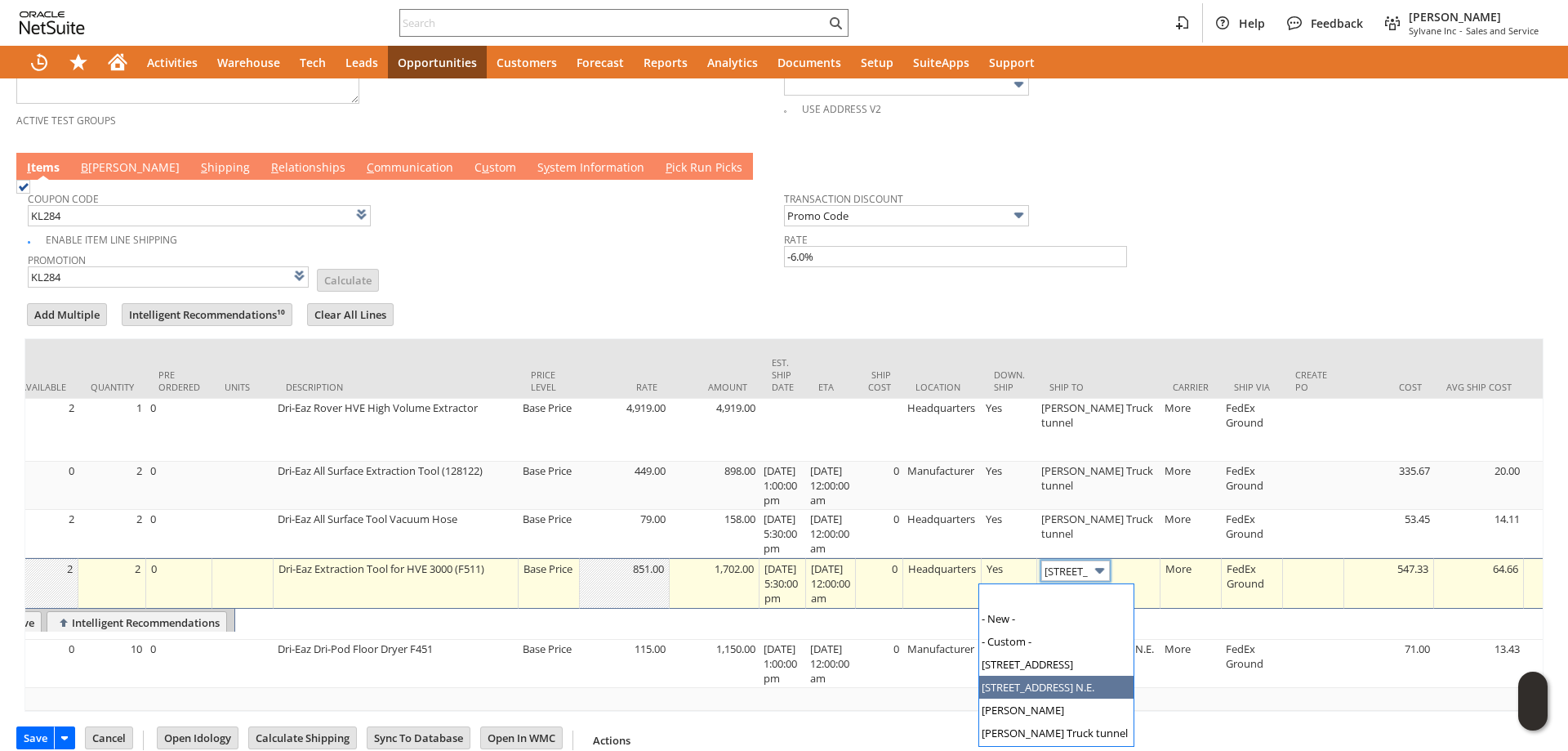
scroll to position [44, 0]
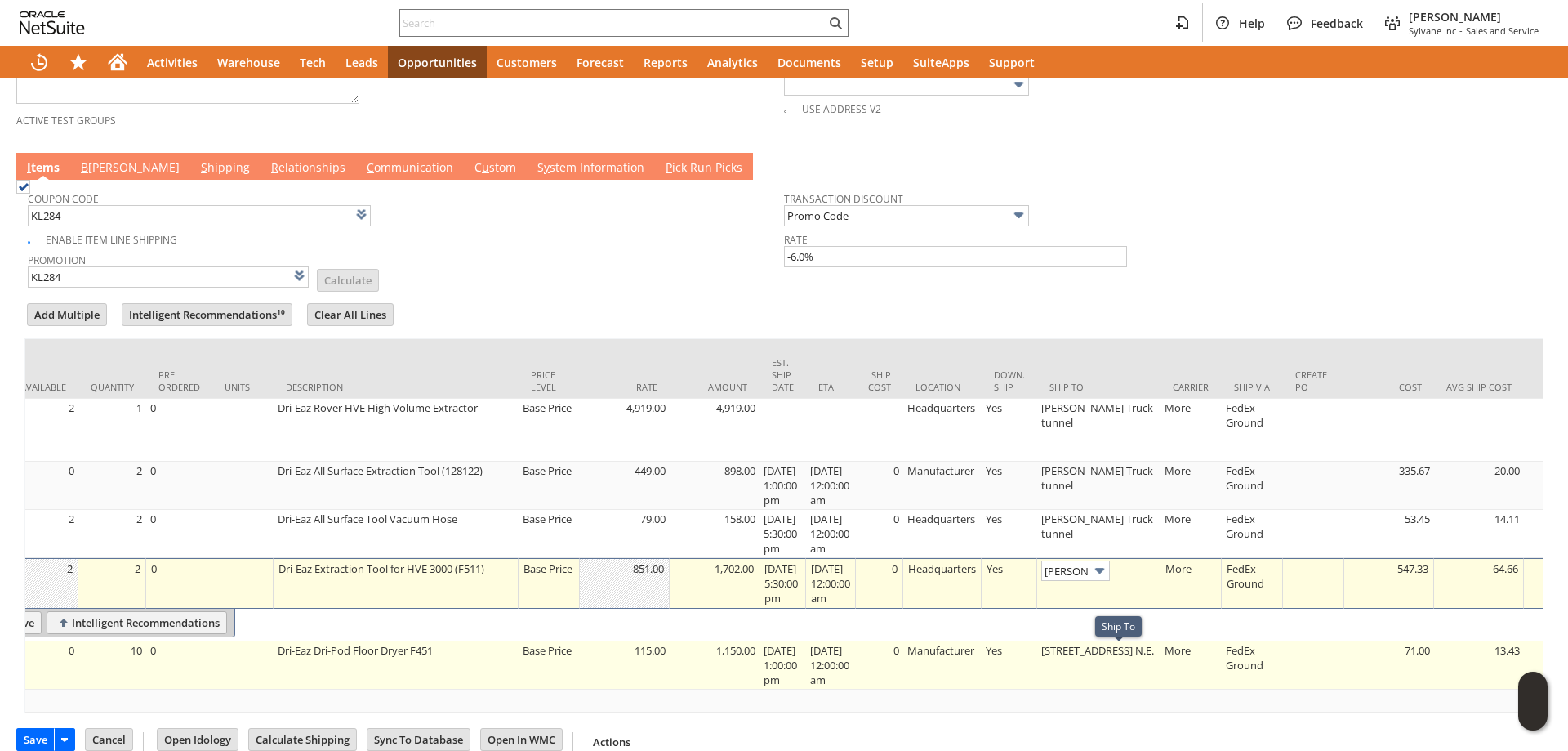
click at [1096, 669] on td "119 D st. N.E." at bounding box center [1099, 666] width 123 height 48
type input "119 D st. N.E."
type input "OK"
type input "Make Copy"
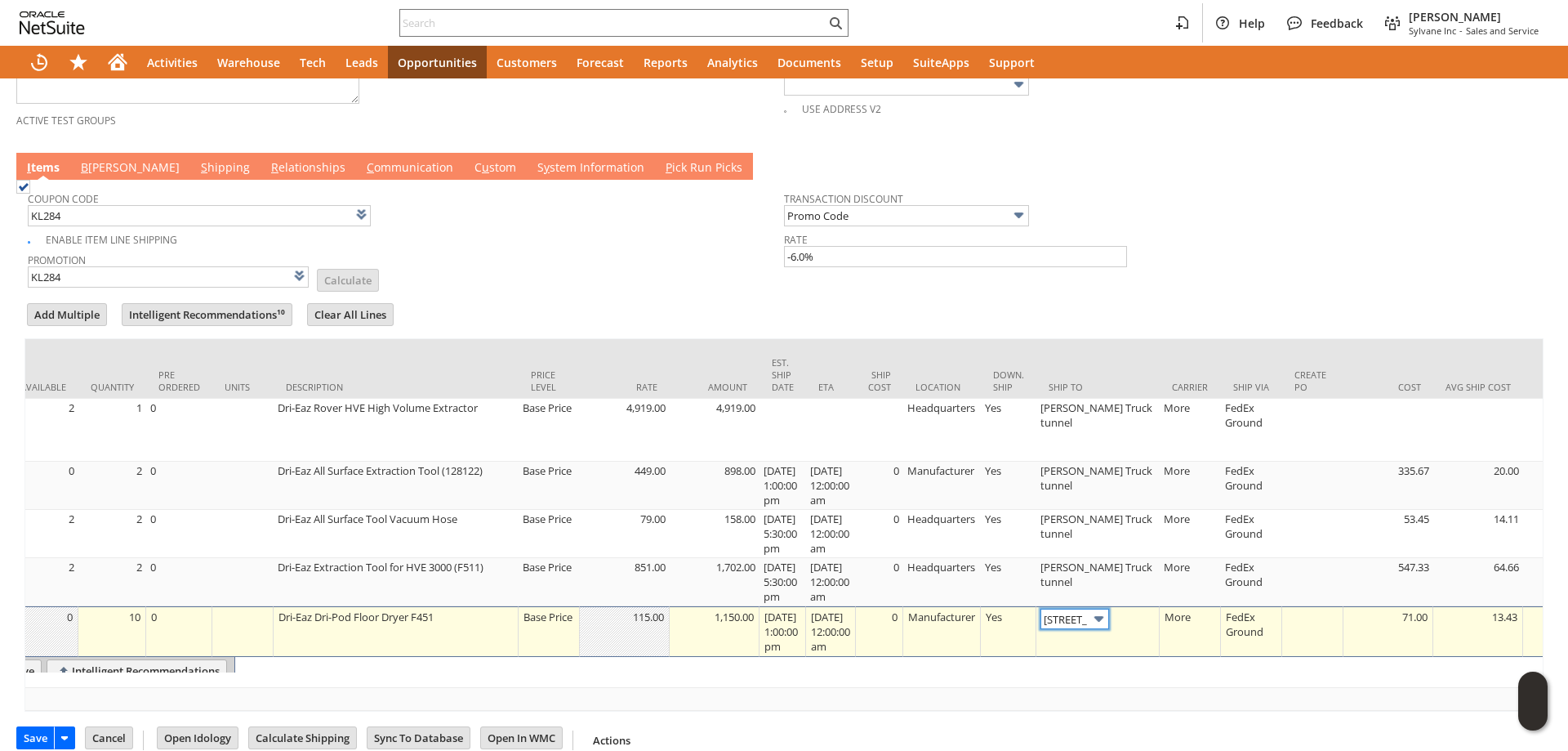
scroll to position [0, 0]
click at [1108, 632] on td "119 D st. N.E." at bounding box center [1098, 631] width 123 height 51
click at [1106, 618] on input "119 D st. N.E." at bounding box center [1075, 619] width 69 height 21
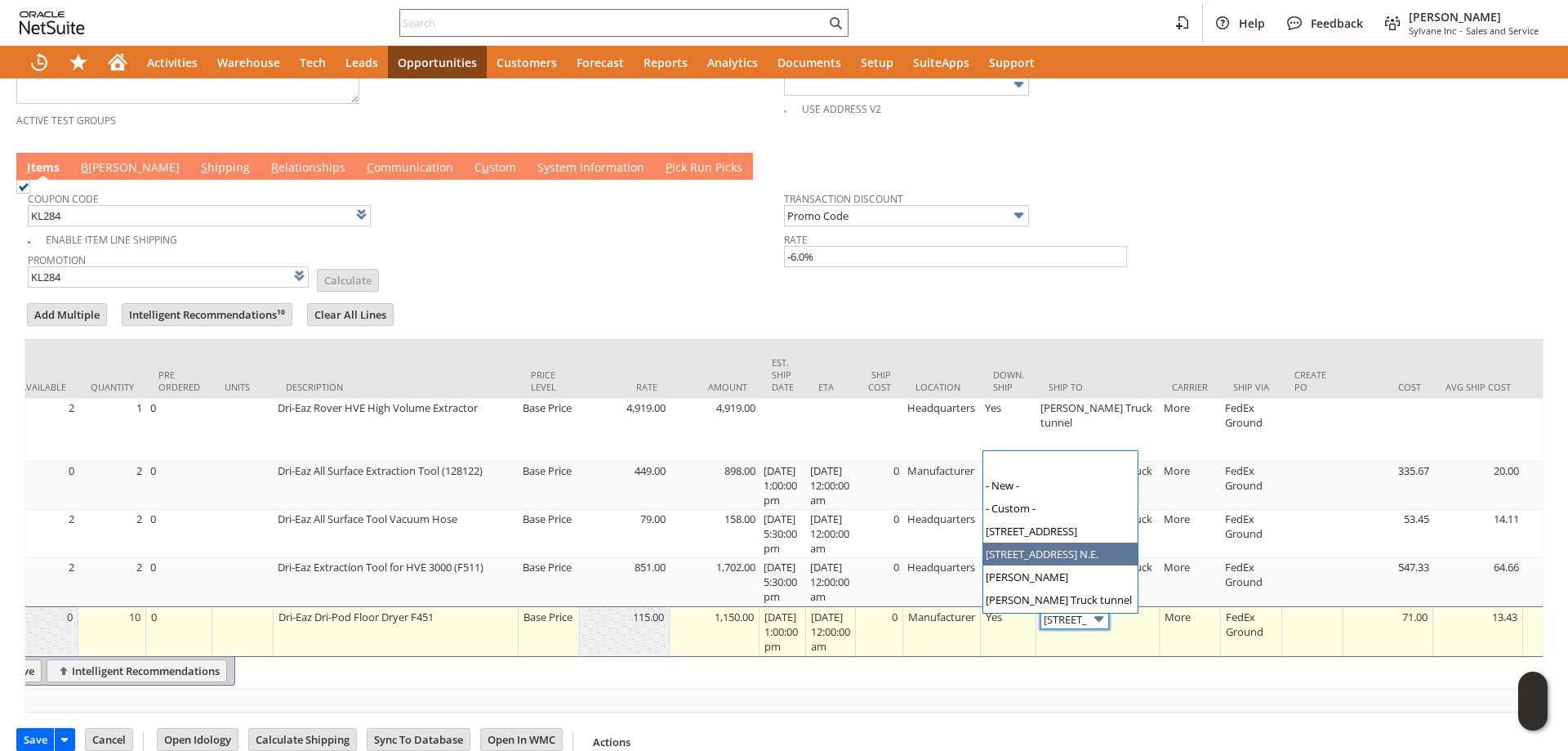
scroll to position [44, 0]
type input "Hart Truck tunnel"
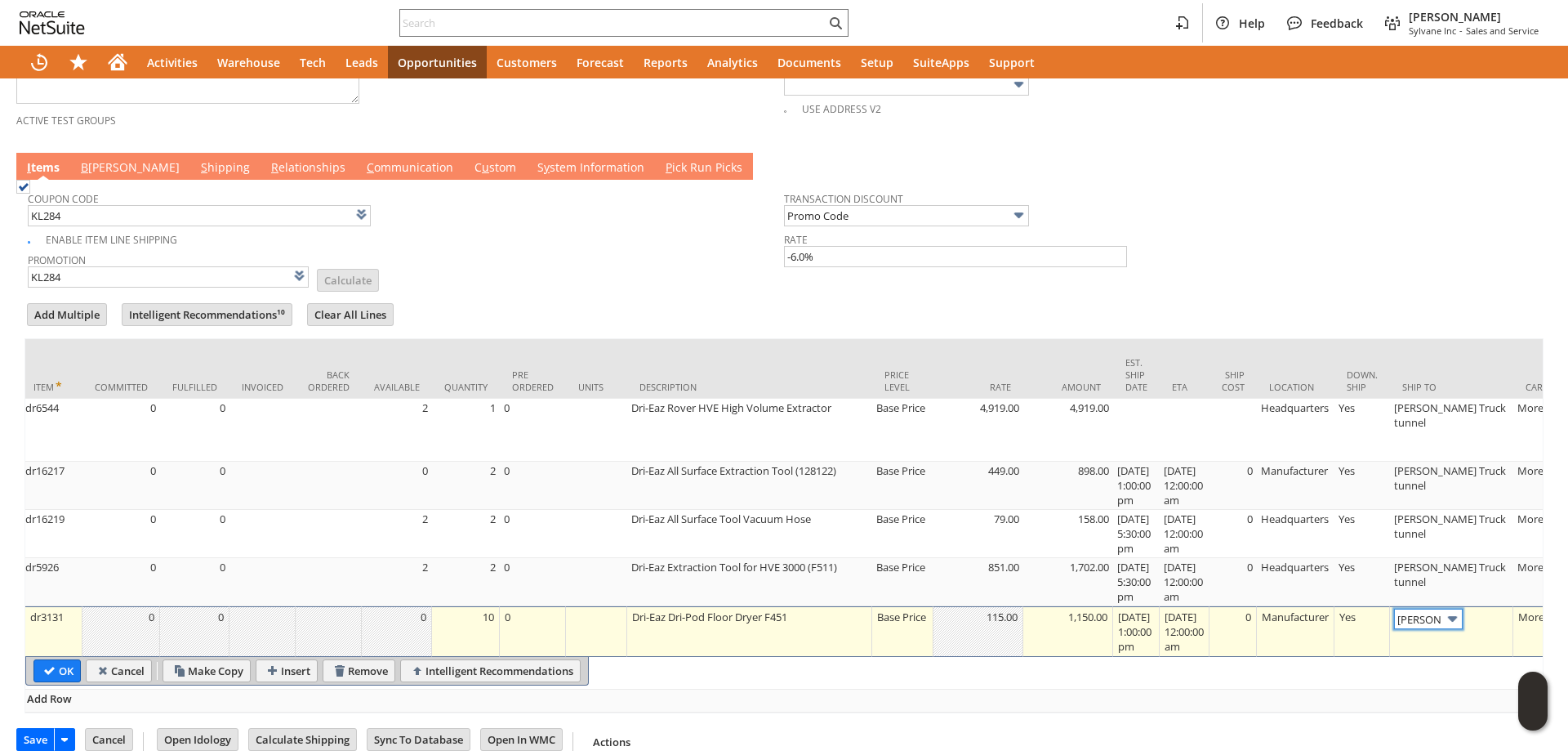
scroll to position [0, 0]
click at [59, 674] on input "OK" at bounding box center [61, 671] width 46 height 22
type input "Add"
type input "Copy Previous"
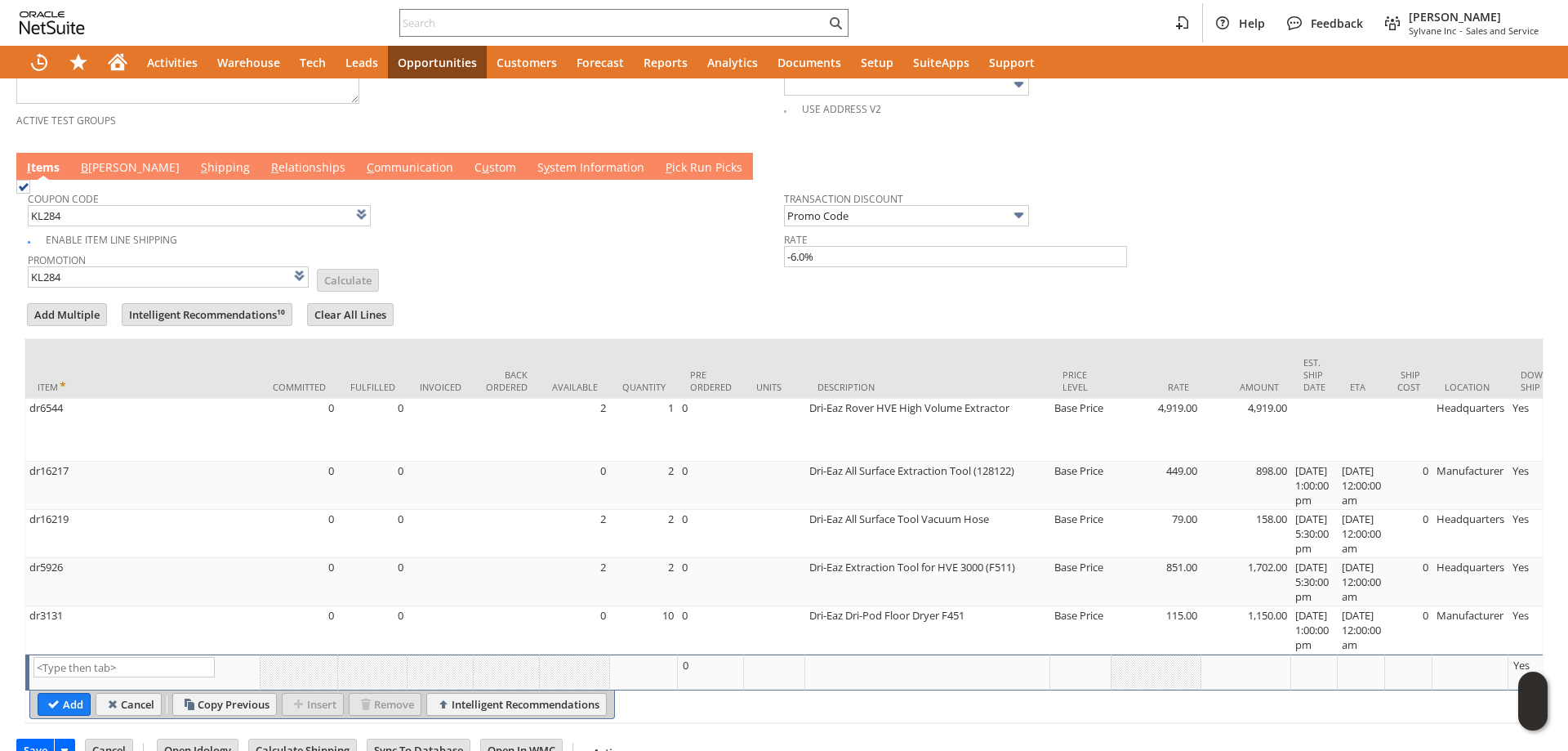
click at [94, 159] on td "B [PERSON_NAME]" at bounding box center [130, 165] width 120 height 27
click at [94, 167] on link "B [PERSON_NAME]" at bounding box center [130, 168] width 107 height 18
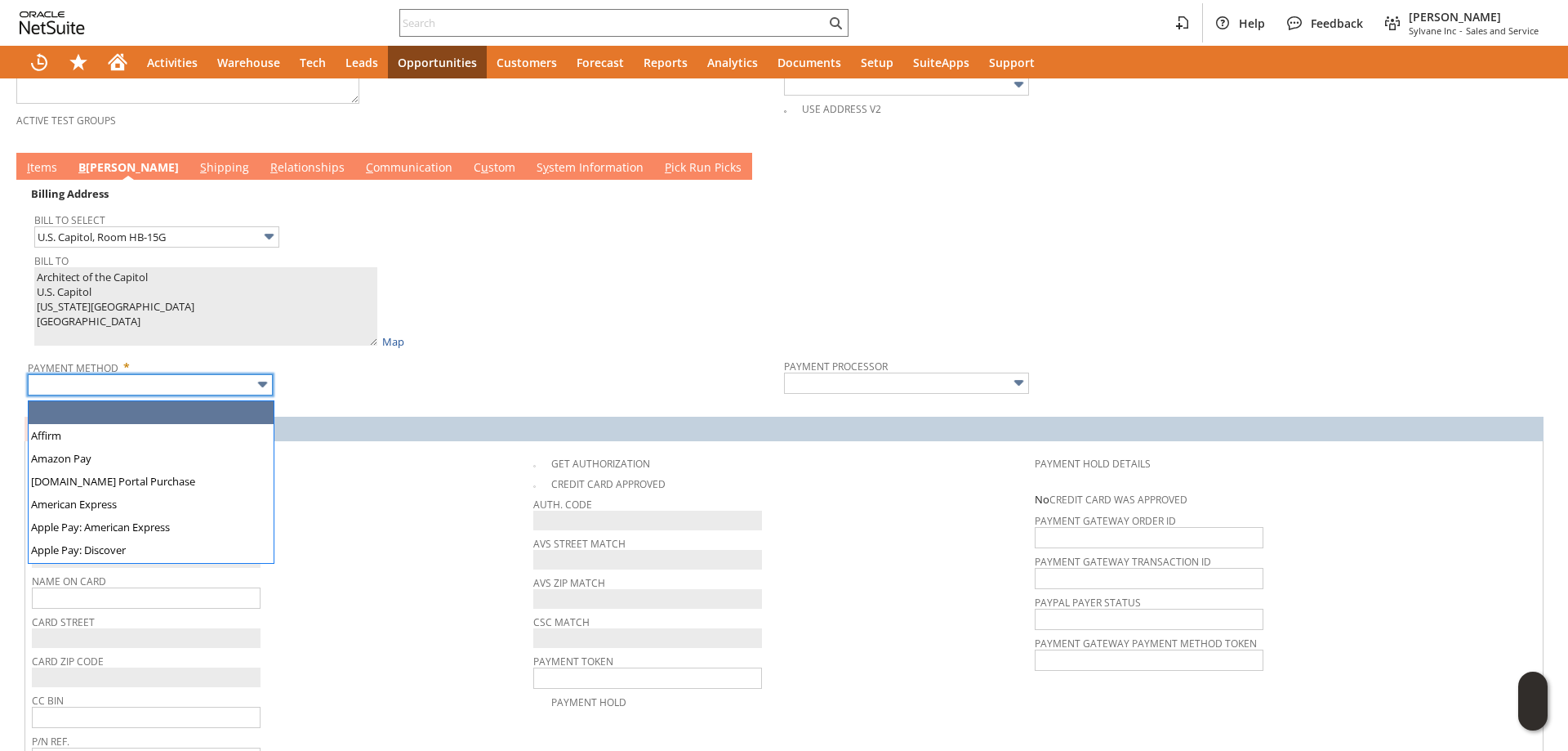
click at [150, 387] on input "text" at bounding box center [150, 384] width 245 height 22
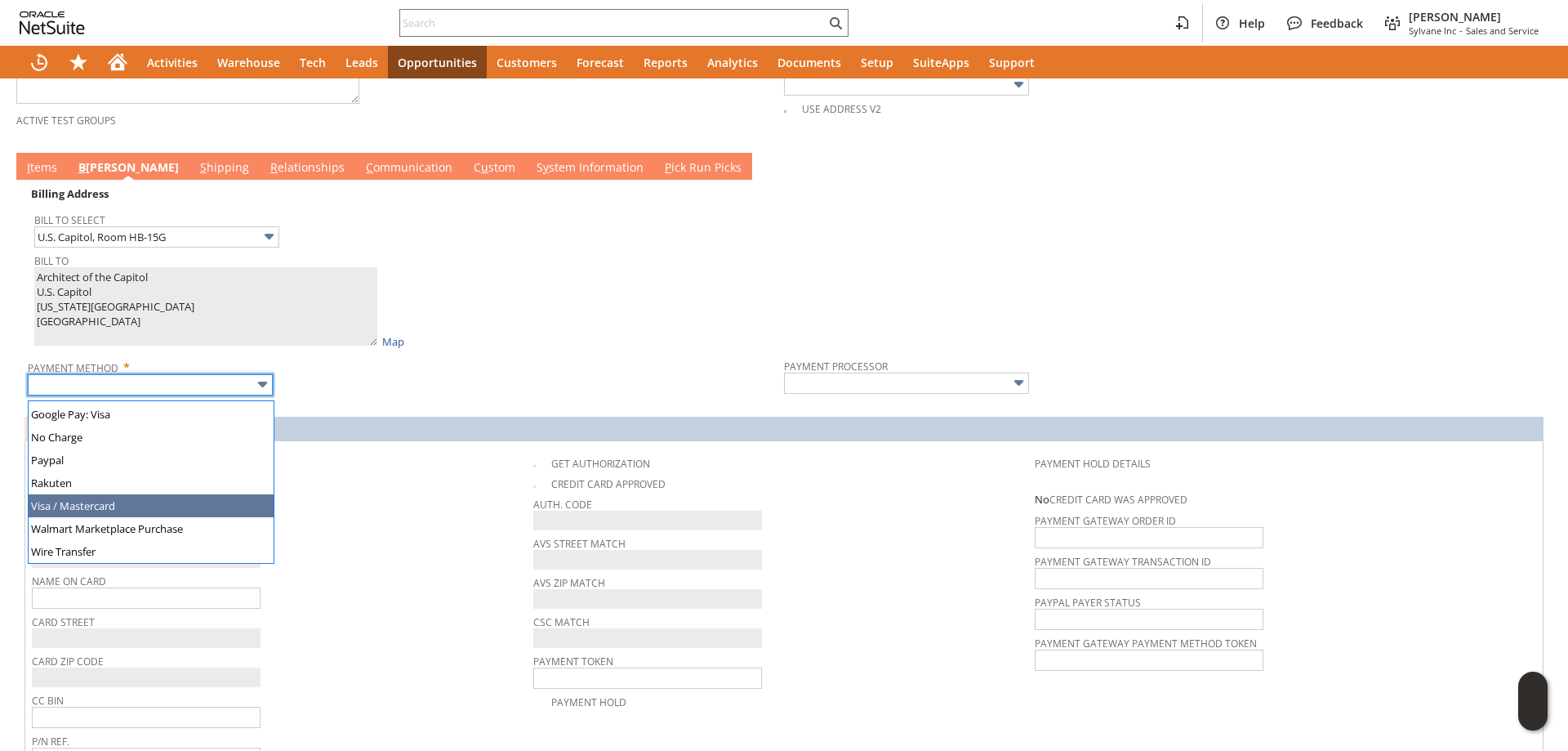
type input "Visa / Mastercard"
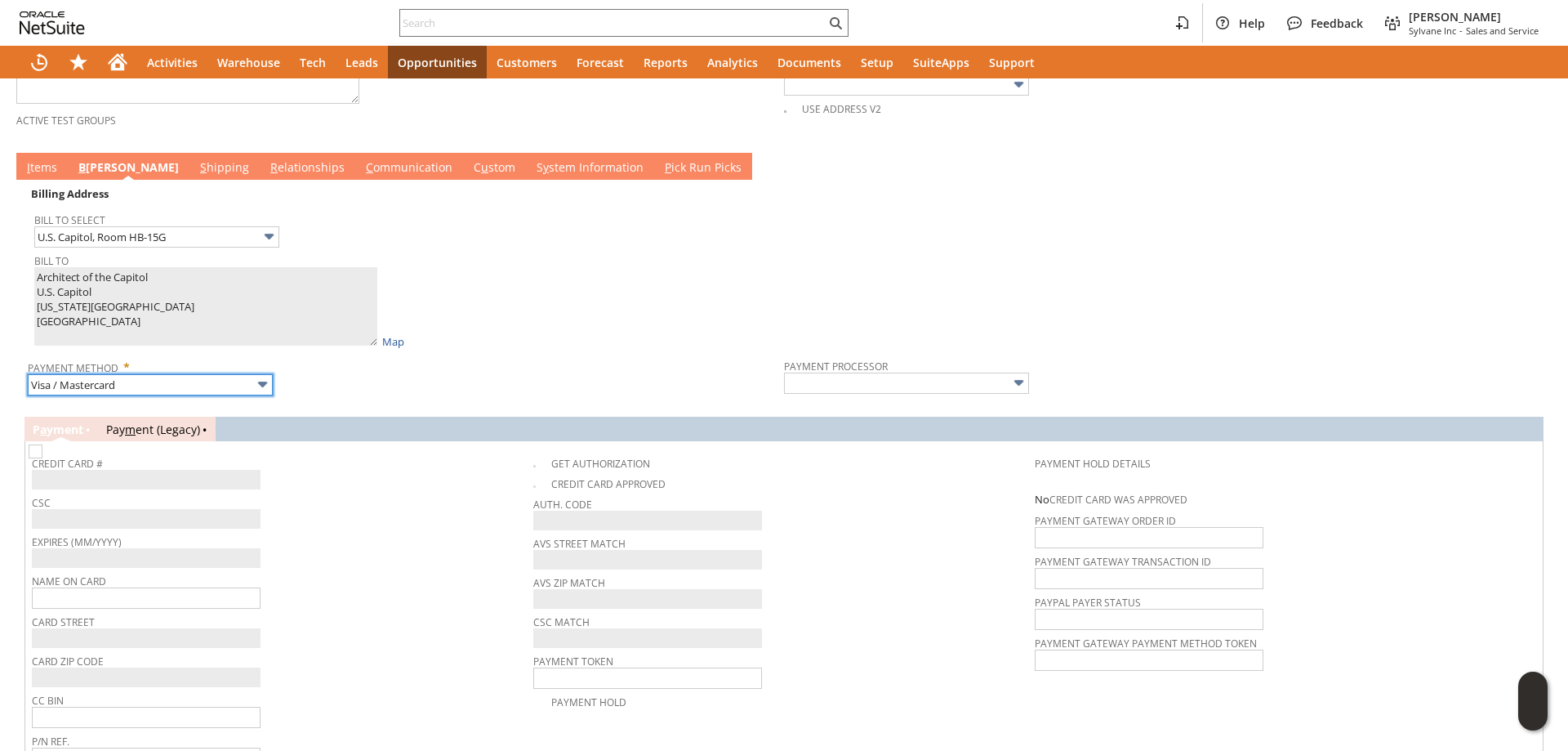
type input "Braintree"
checkbox input "true"
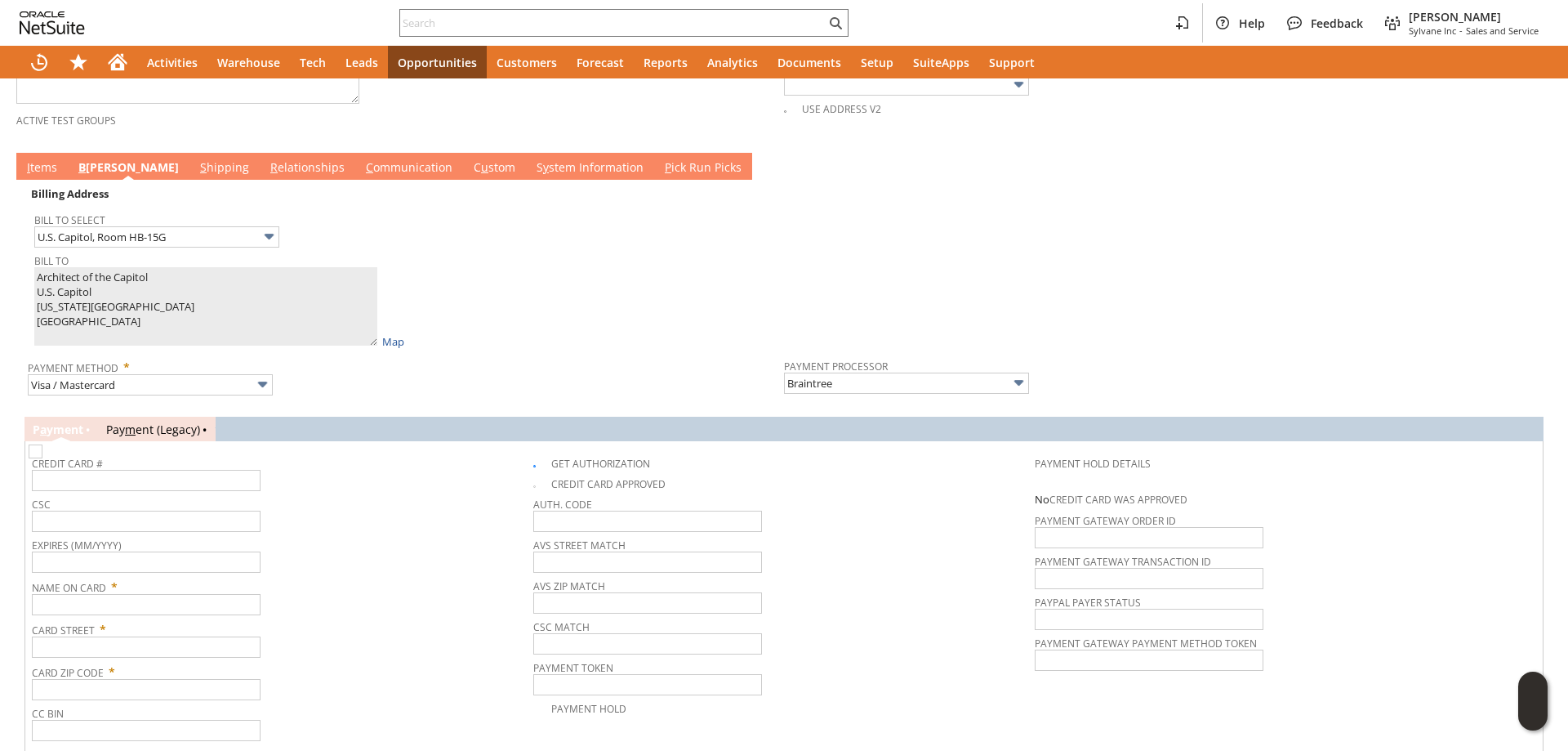
click at [53, 174] on link "I tems" at bounding box center [42, 168] width 39 height 18
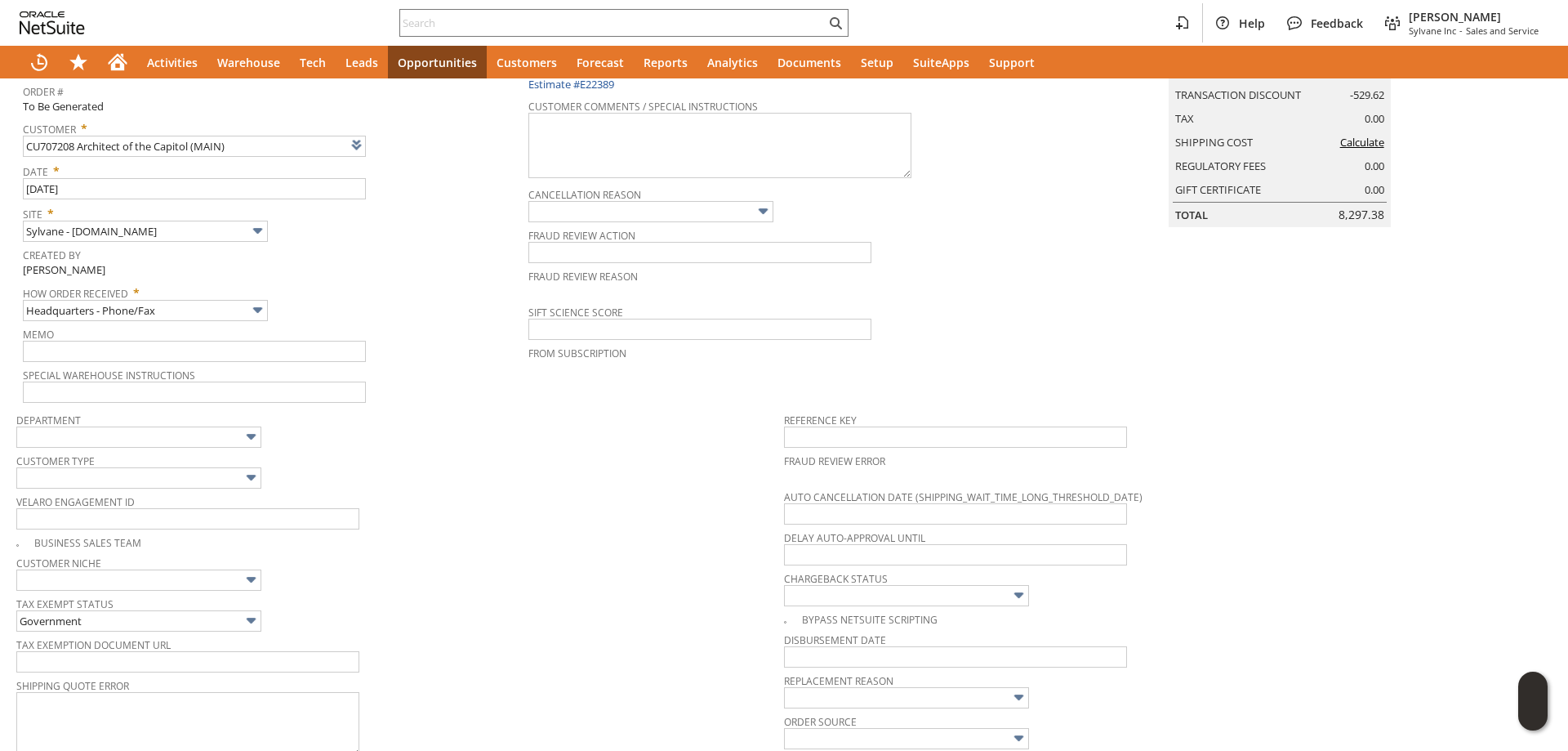
scroll to position [0, 0]
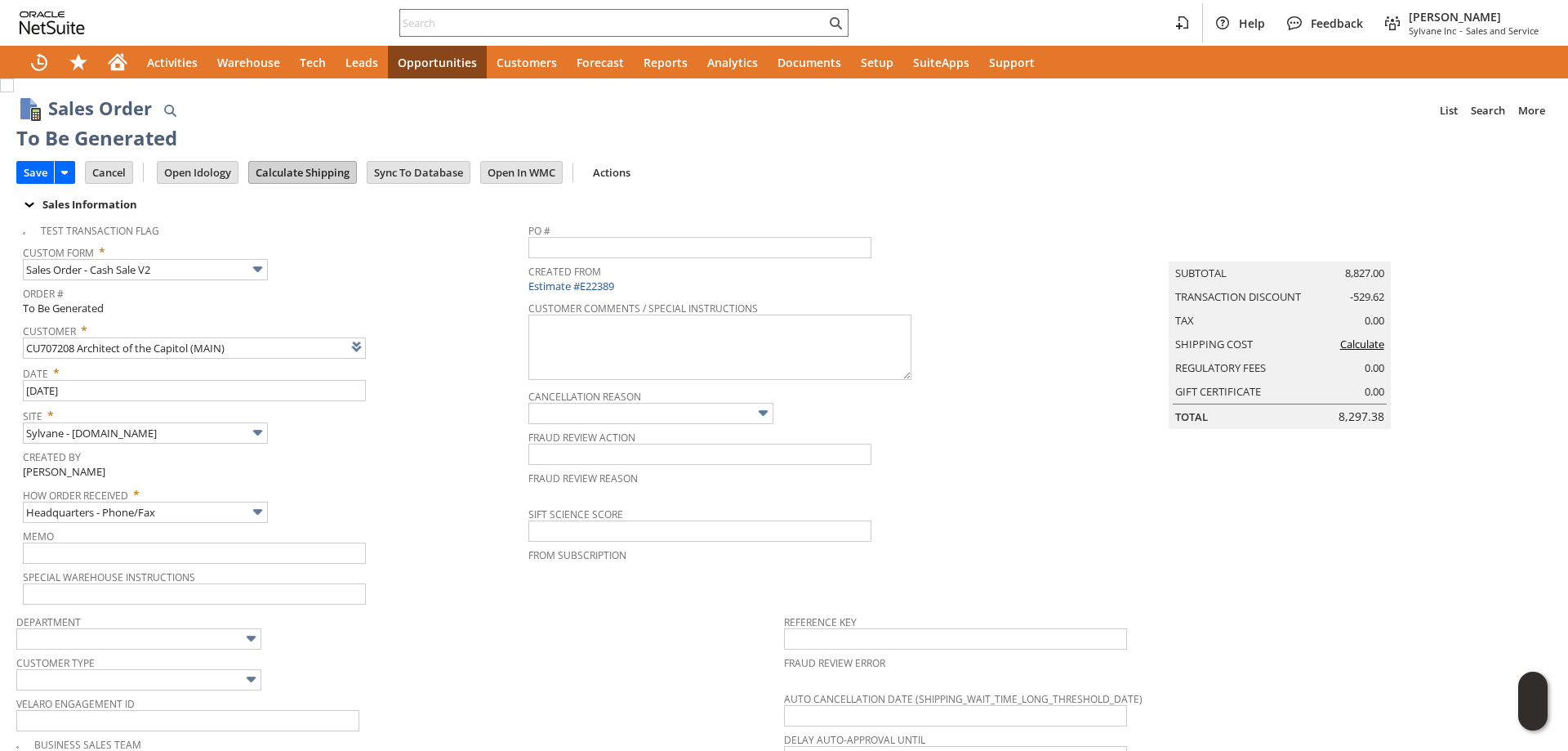
click at [319, 167] on input "Calculate Shipping" at bounding box center [302, 172] width 107 height 22
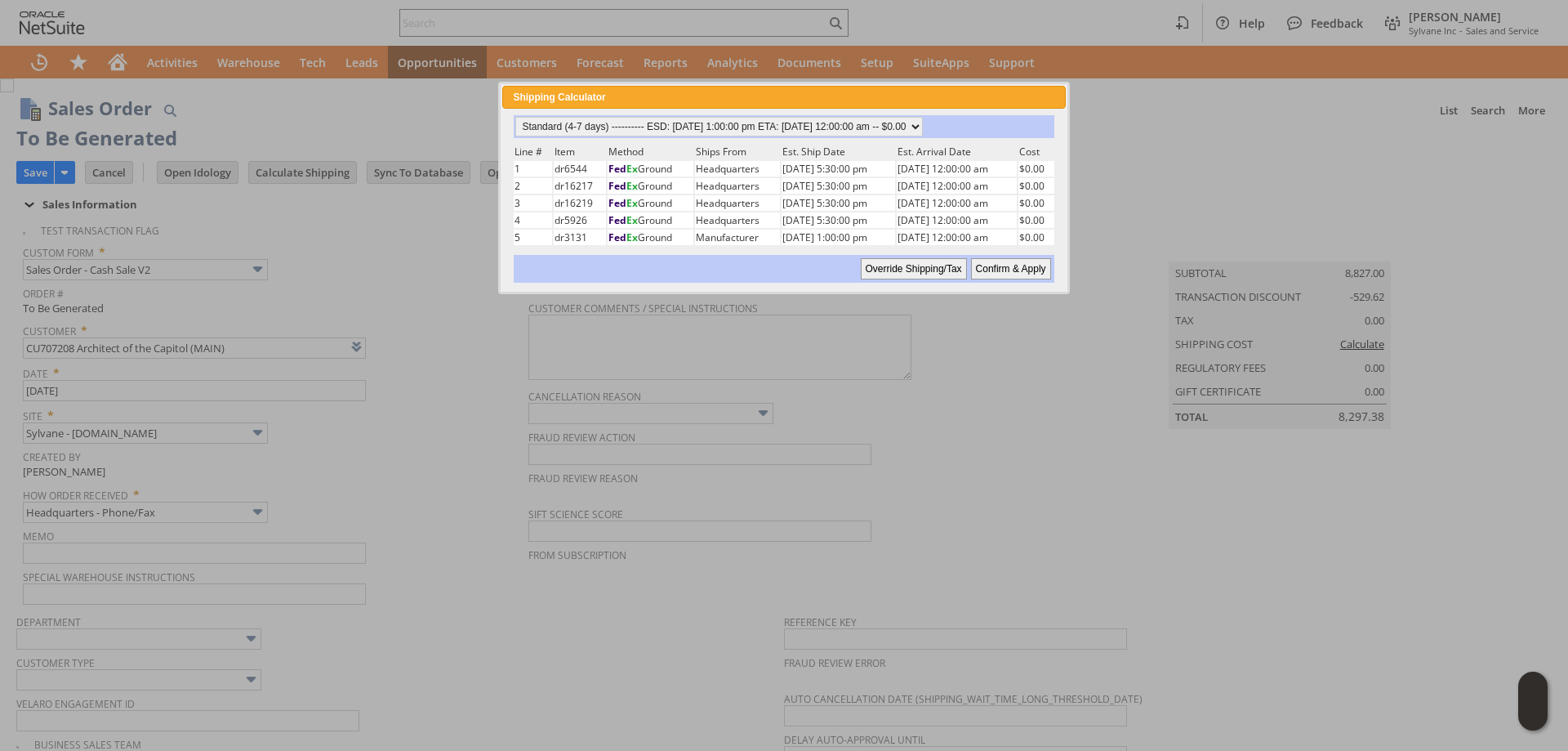
click at [989, 274] on input "Confirm & Apply" at bounding box center [1011, 269] width 80 height 22
type input "Add"
type input "Copy Previous"
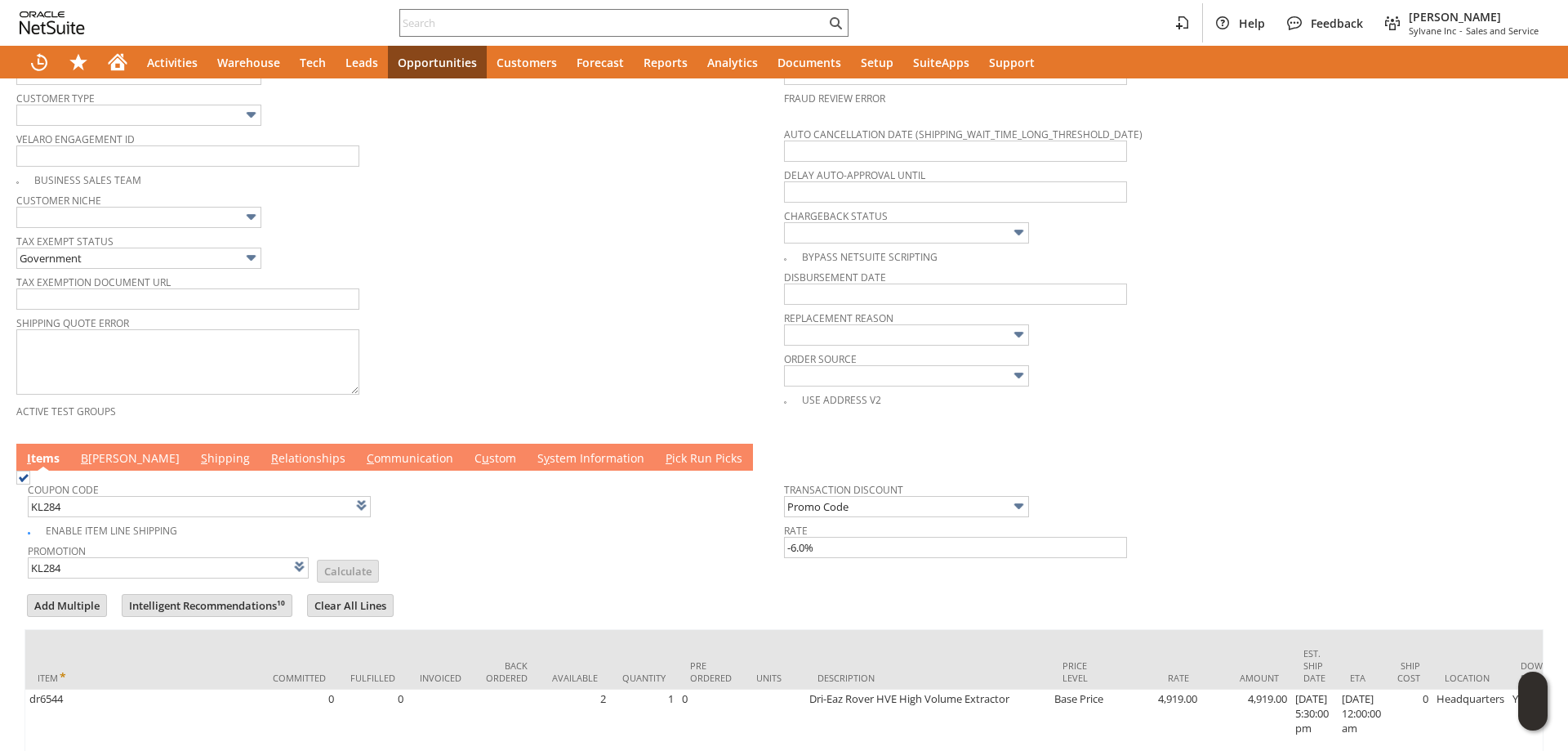
scroll to position [817, 0]
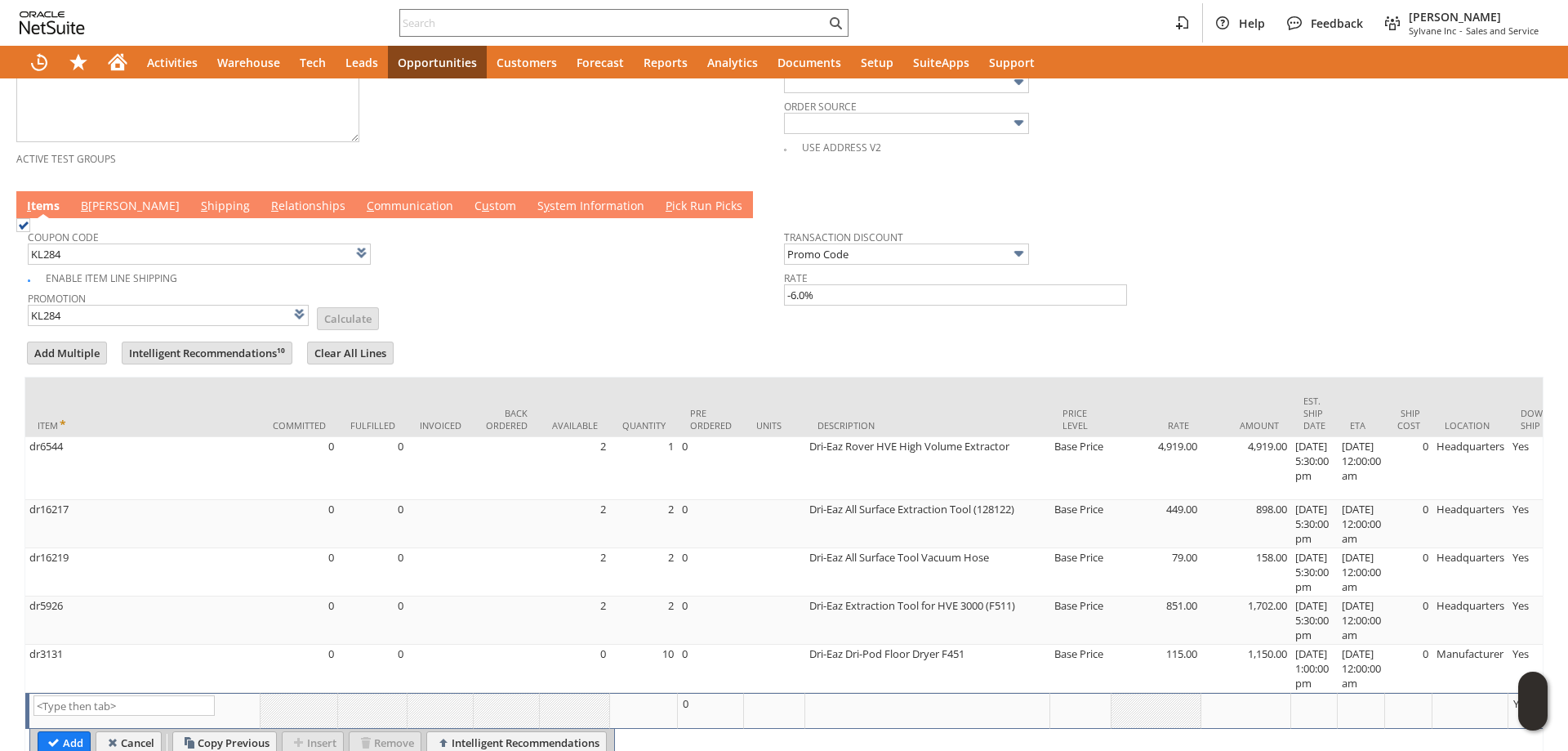
click at [103, 214] on link "B [PERSON_NAME]" at bounding box center [130, 207] width 107 height 18
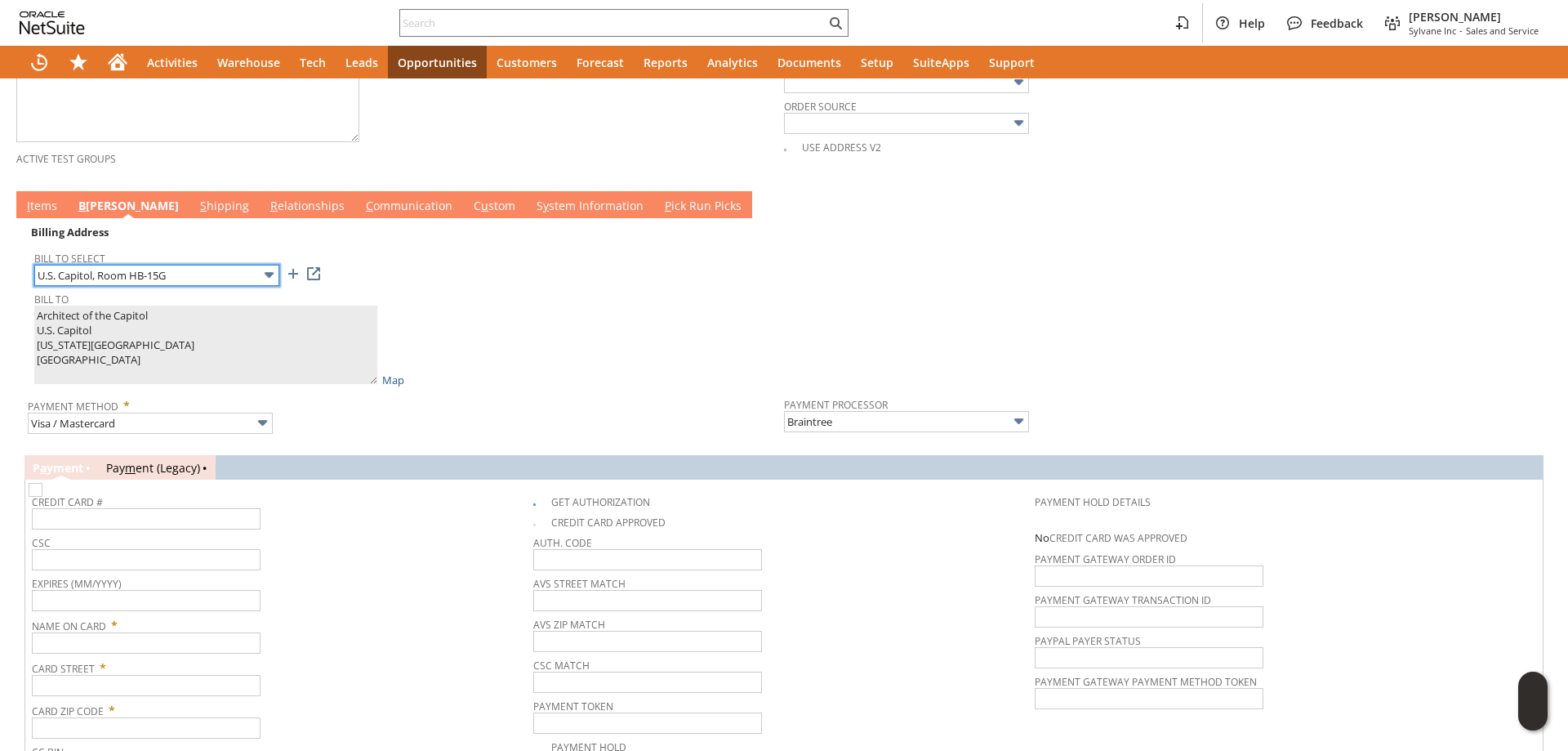
click at [140, 276] on input "U.S. Capitol, Room HB-15G" at bounding box center [157, 275] width 245 height 22
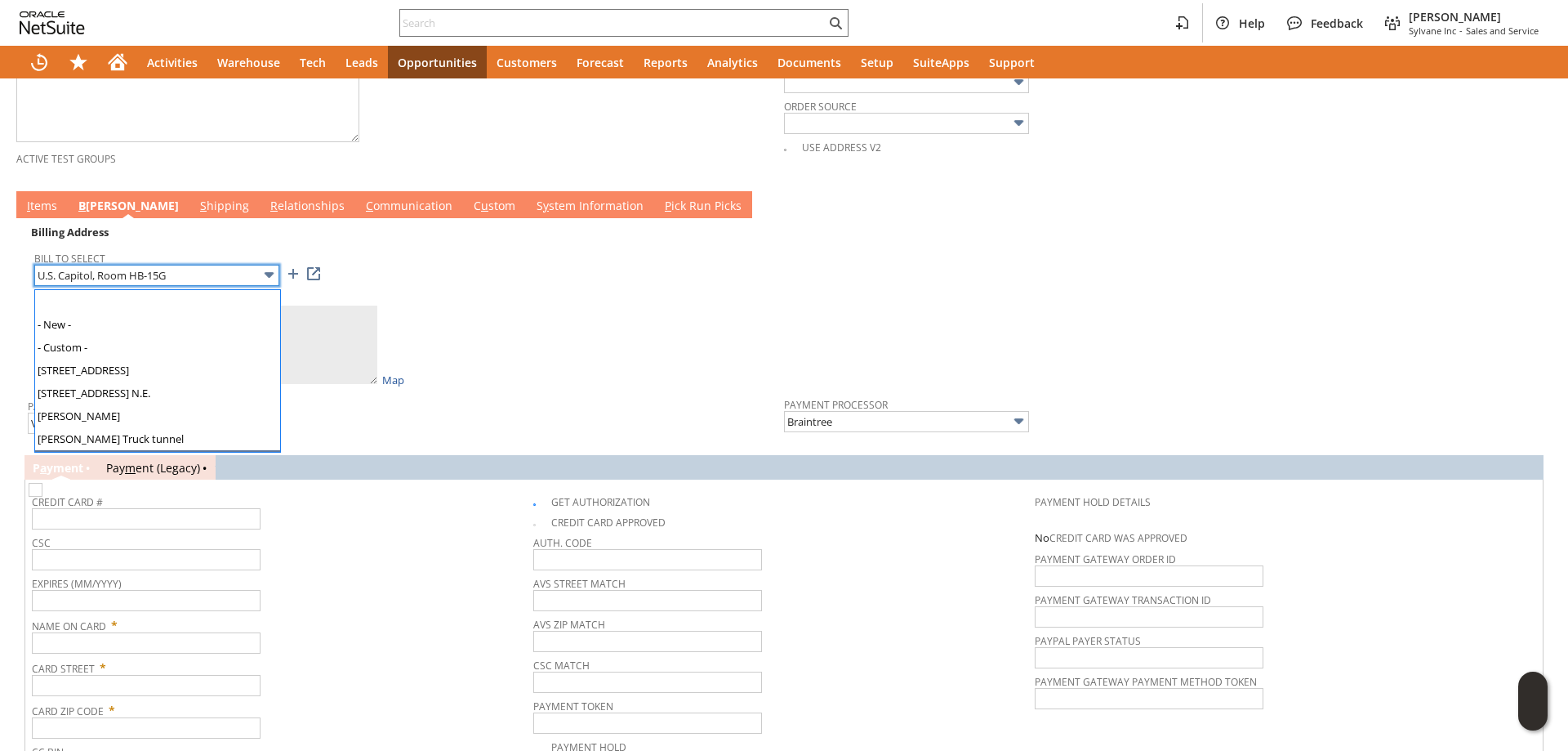
scroll to position [44, 0]
type input "119 C St NE"
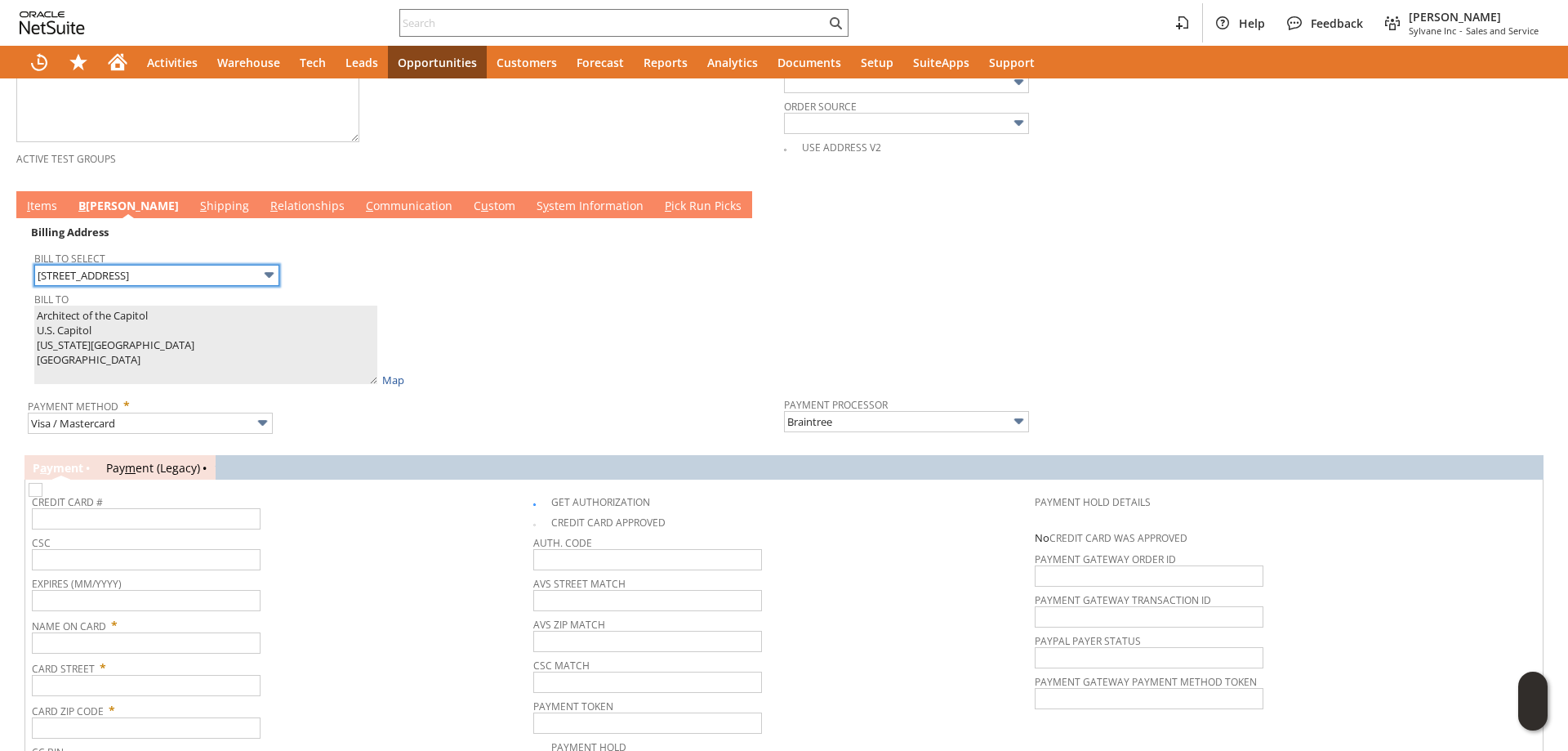
type textarea "Architect of the Capitol 119 C St NE RM-SDB-105 Washington DC 20510 United Stat…"
type input "119 C St NE"
type input "20510"
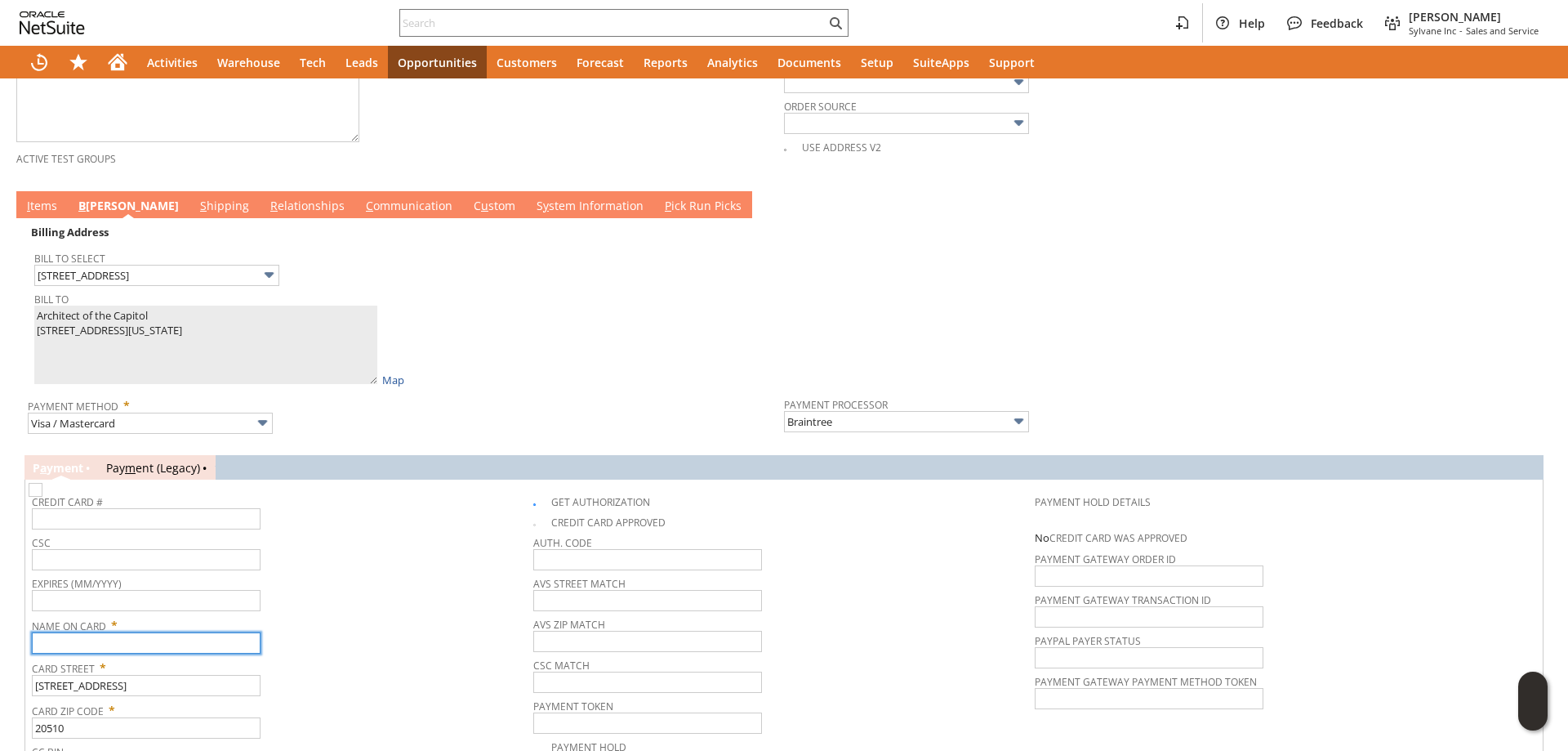
paste input "Architect of the Capitol"
type input "Architect of the Capitol"
click at [387, 673] on span "Card Street *" at bounding box center [278, 665] width 493 height 20
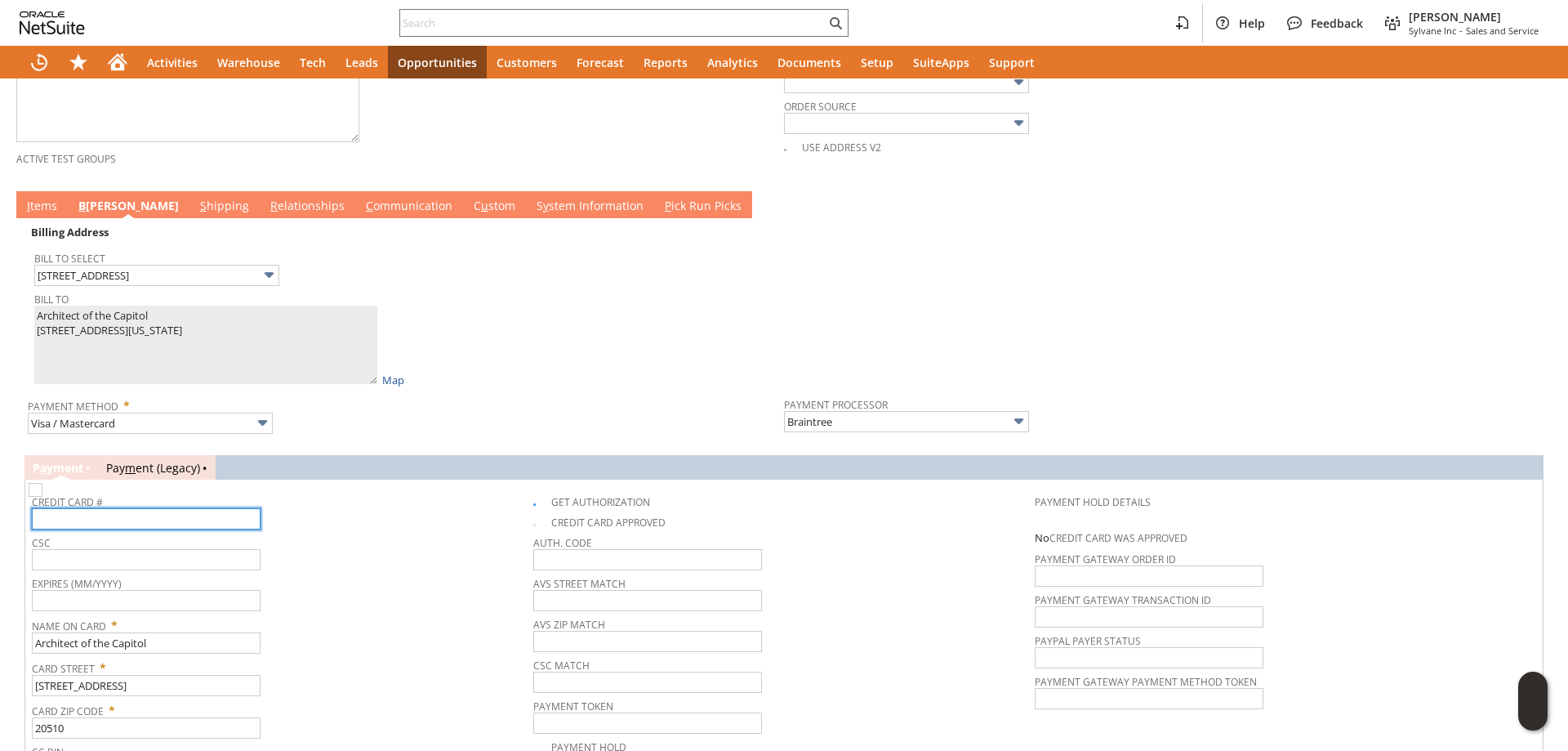
click at [189, 526] on input "text" at bounding box center [146, 518] width 229 height 22
click at [362, 205] on link "C ommunication" at bounding box center [409, 207] width 95 height 18
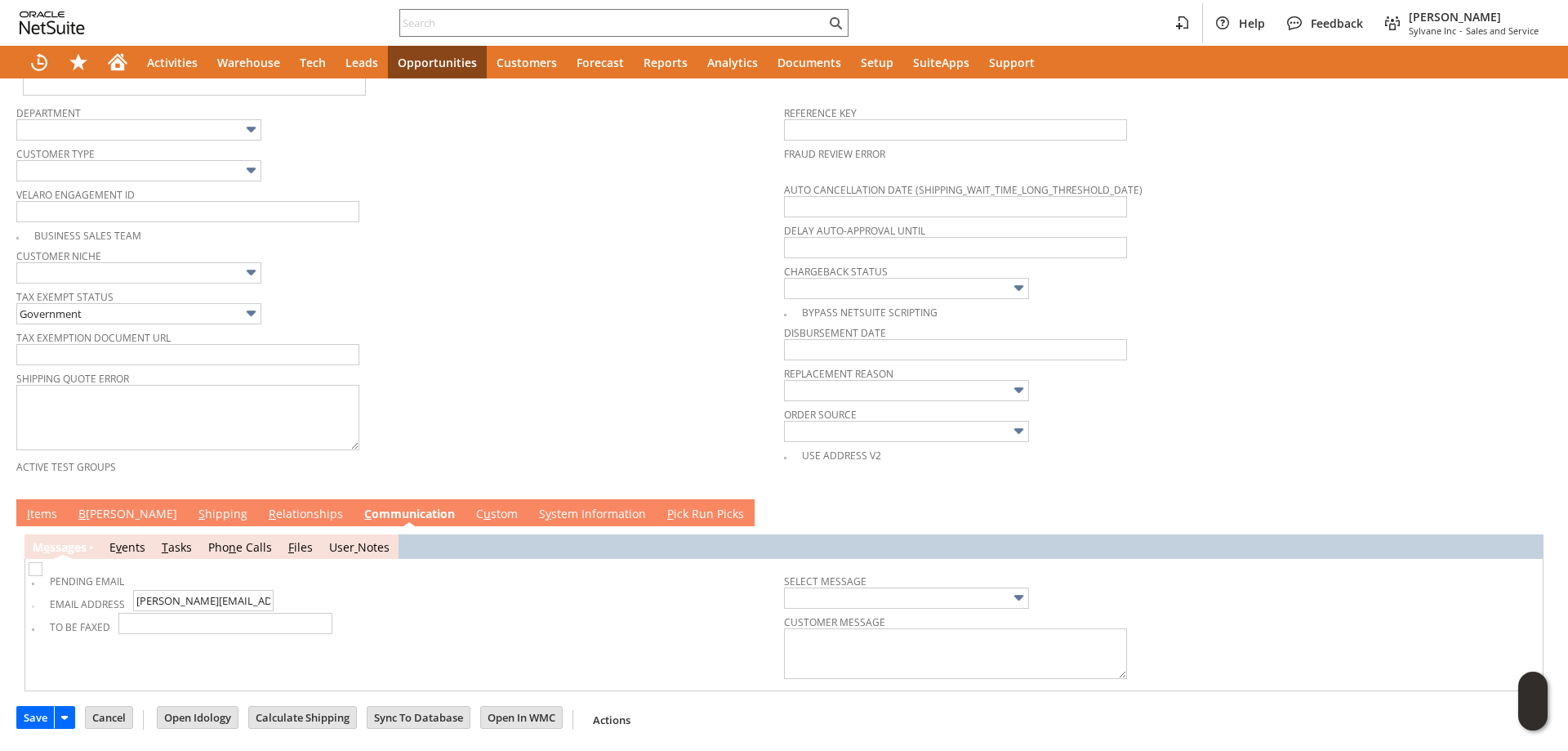
scroll to position [514, 0]
click at [79, 517] on span "B" at bounding box center [82, 513] width 8 height 16
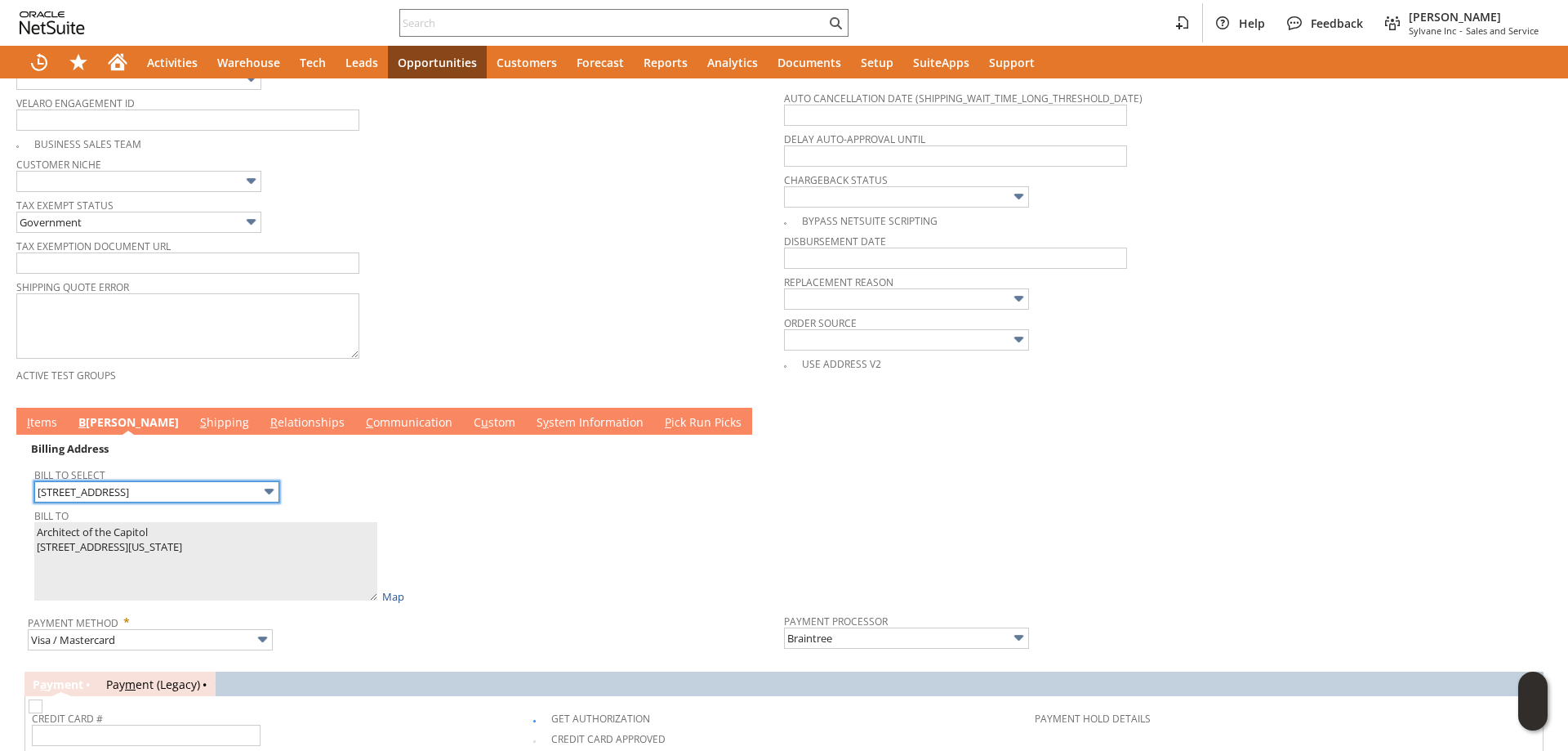
scroll to position [654, 0]
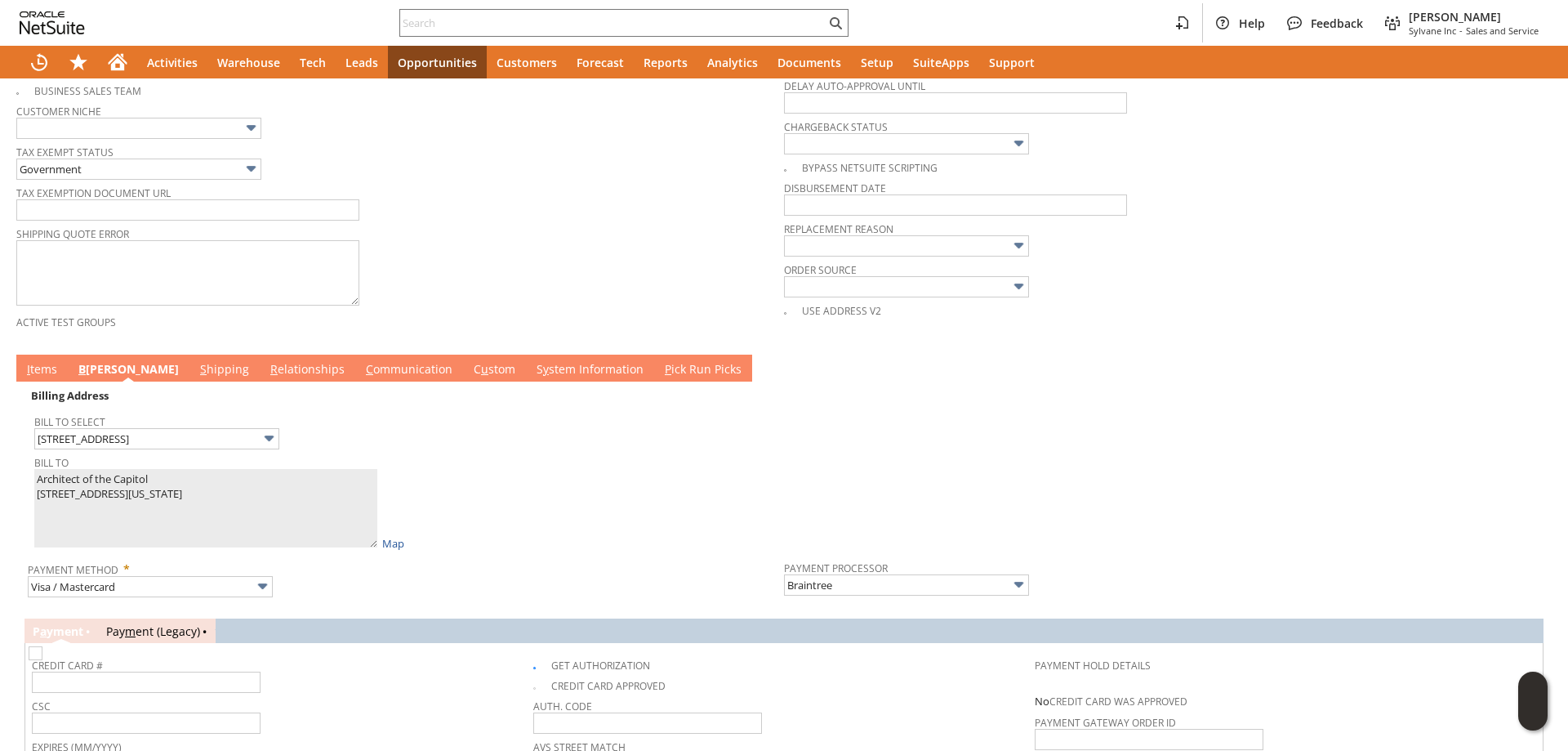
click at [196, 379] on link "S hipping" at bounding box center [225, 369] width 57 height 18
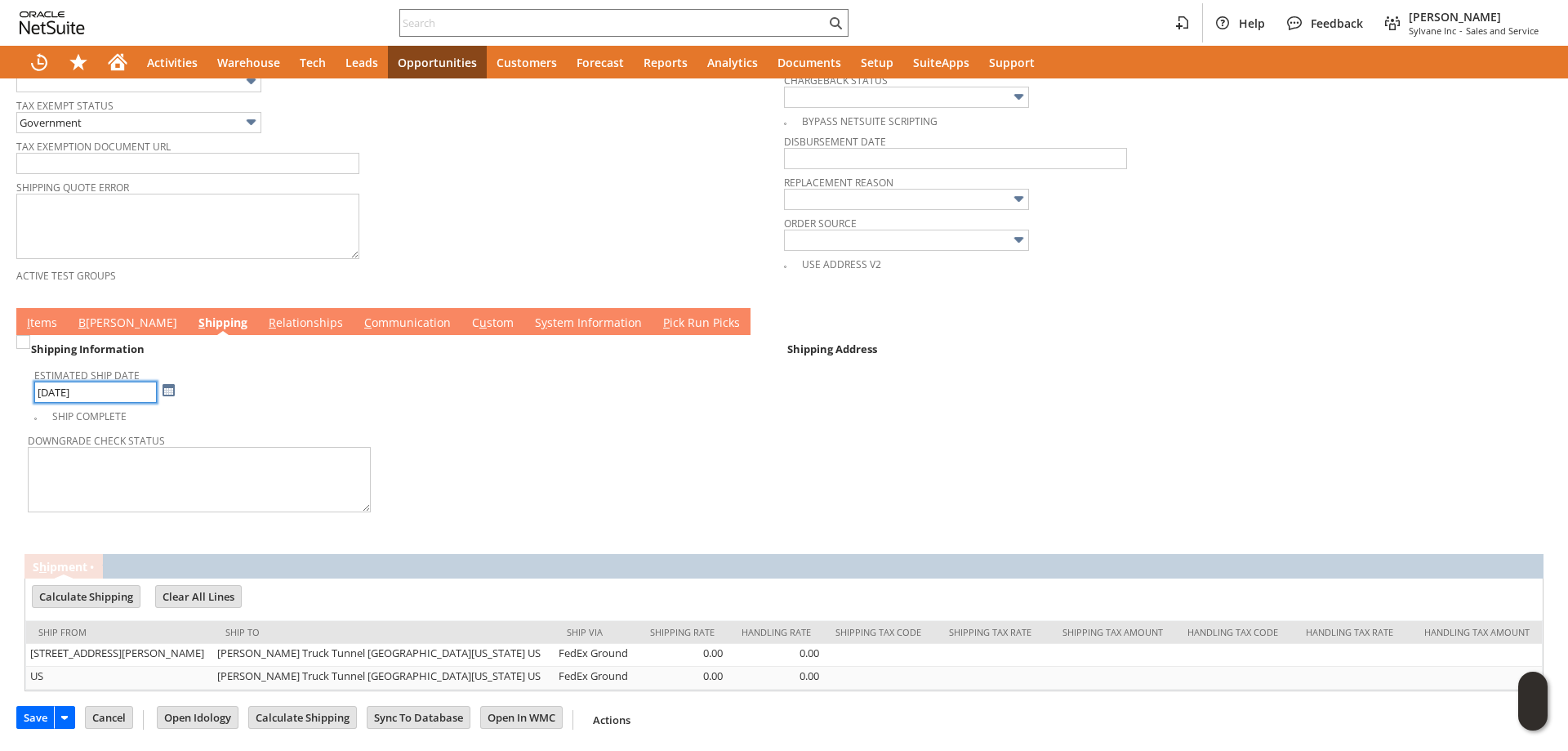
scroll to position [735, 0]
click at [40, 314] on link "I tems" at bounding box center [42, 323] width 39 height 18
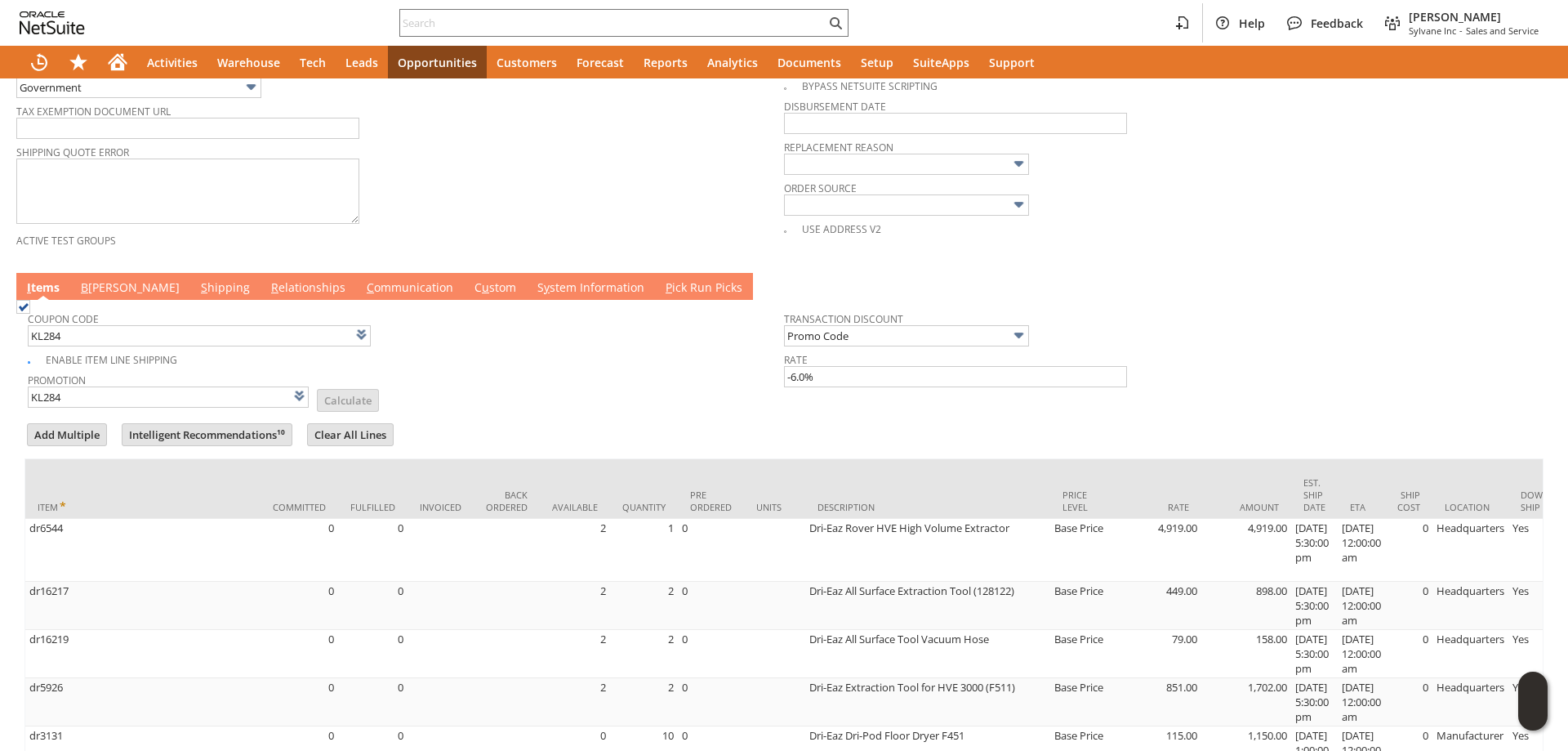
click at [107, 291] on link "B illing" at bounding box center [130, 288] width 107 height 18
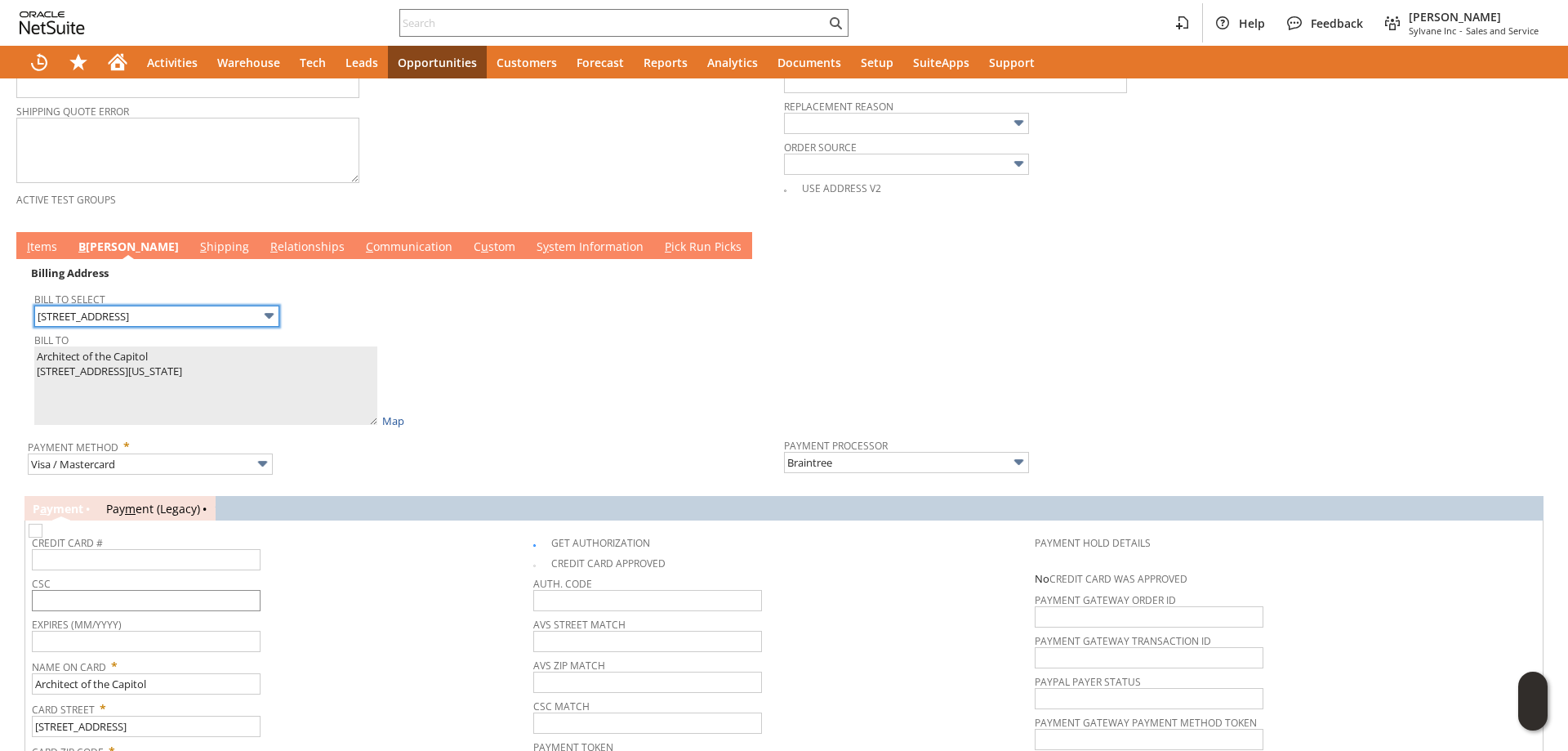
scroll to position [899, 0]
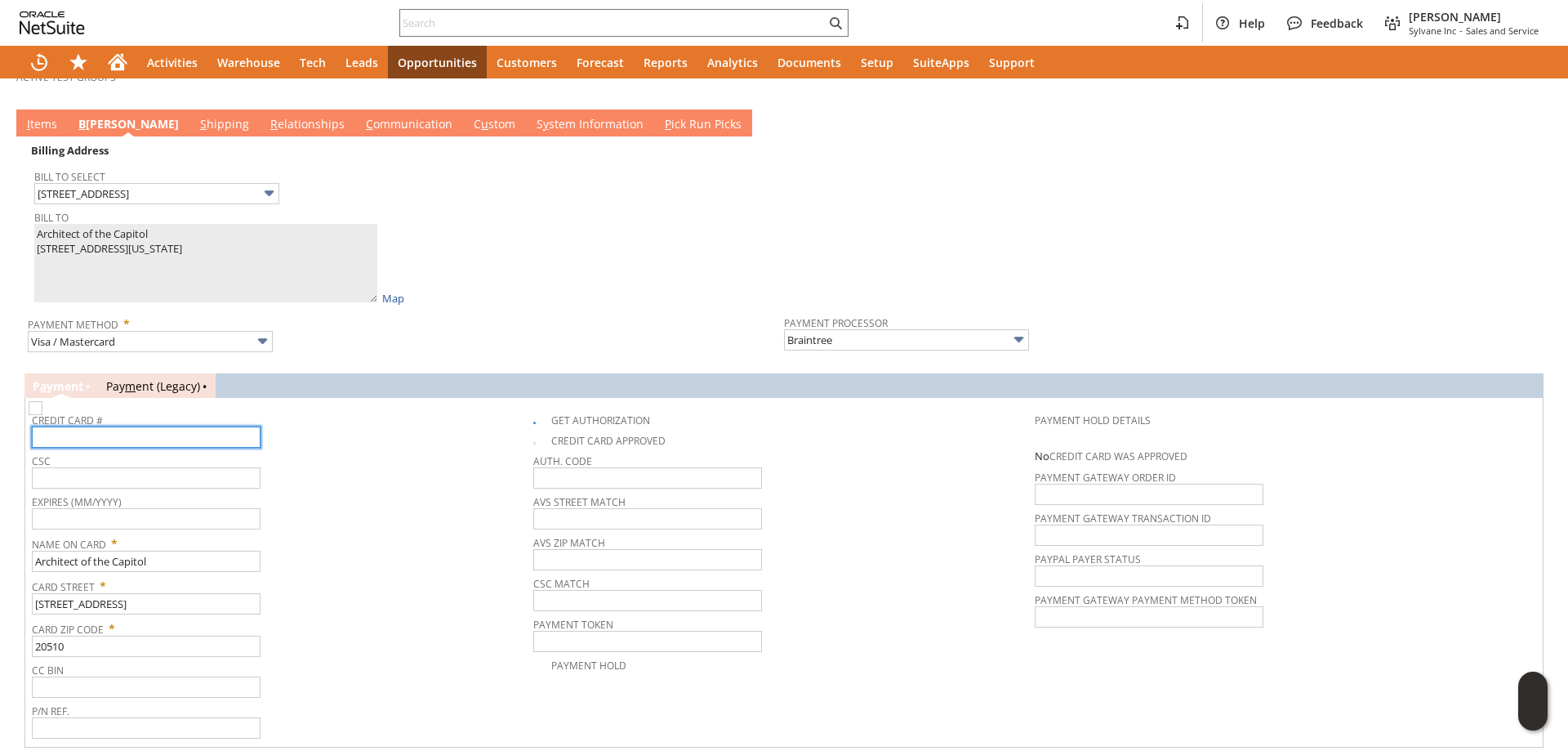
click at [158, 448] on input "text" at bounding box center [146, 437] width 229 height 22
type input "4614020062315898"
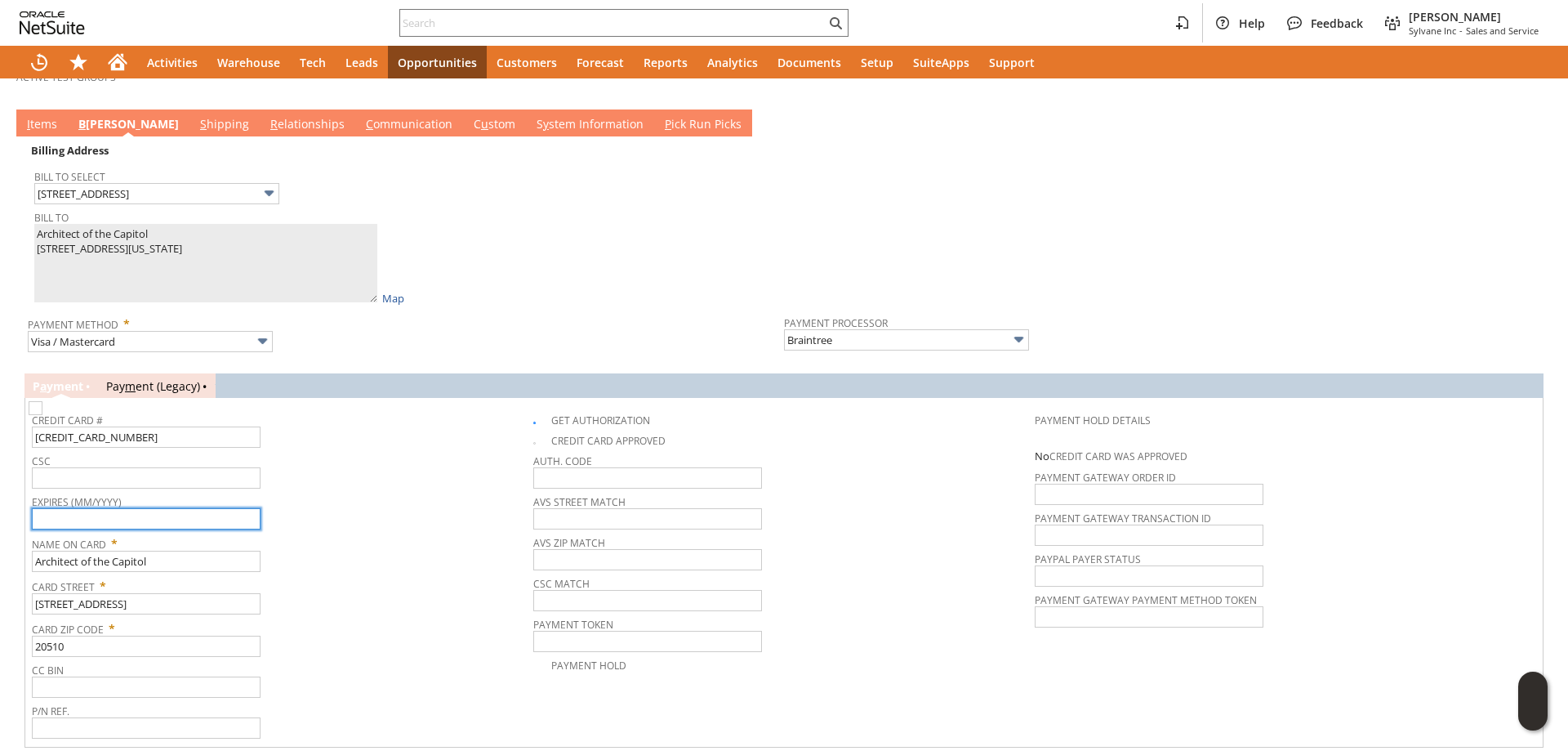
click at [208, 516] on input "text" at bounding box center [146, 518] width 229 height 22
type input "12/2028"
click at [201, 481] on input "text" at bounding box center [146, 478] width 229 height 22
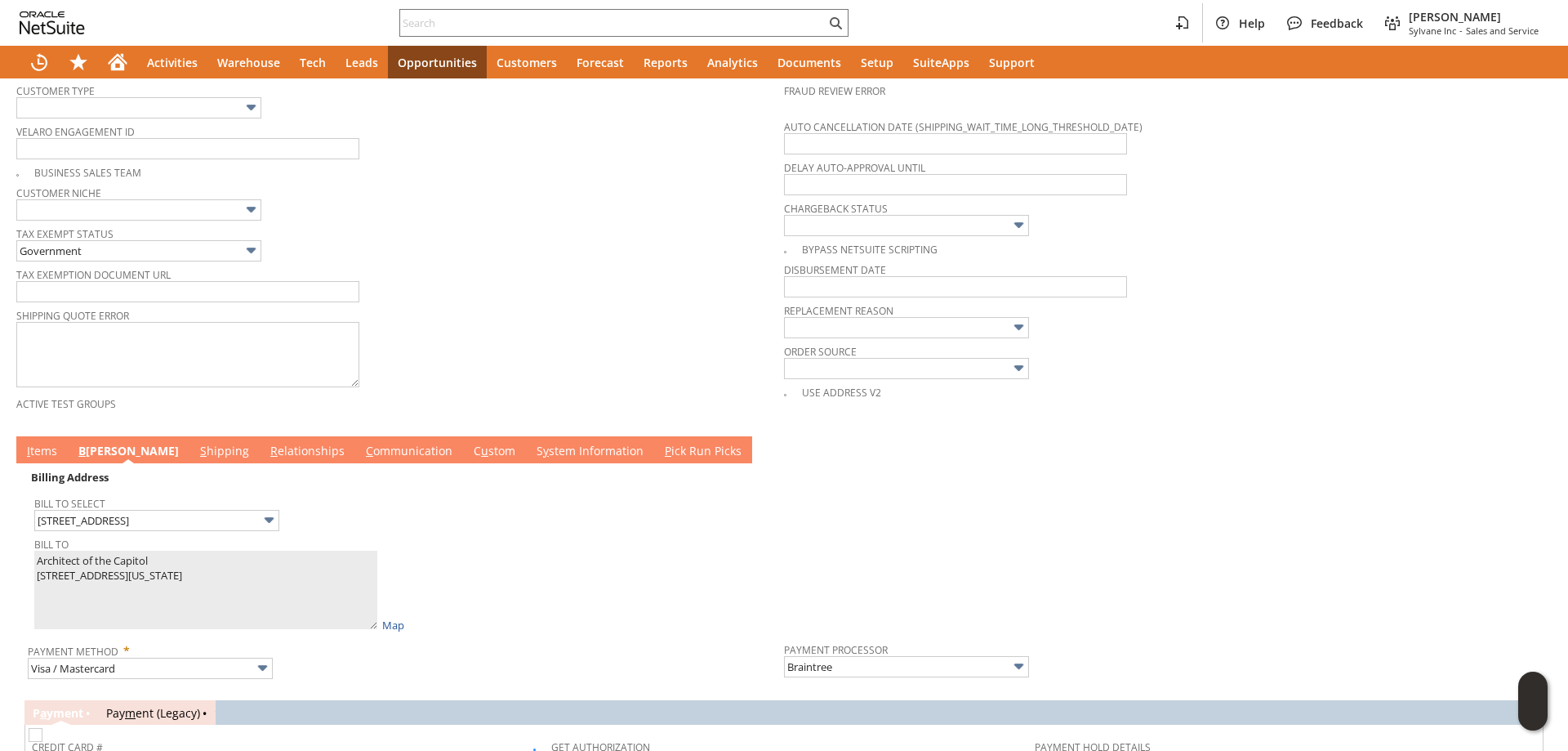
type input "792"
click at [41, 455] on link "I tems" at bounding box center [42, 451] width 39 height 18
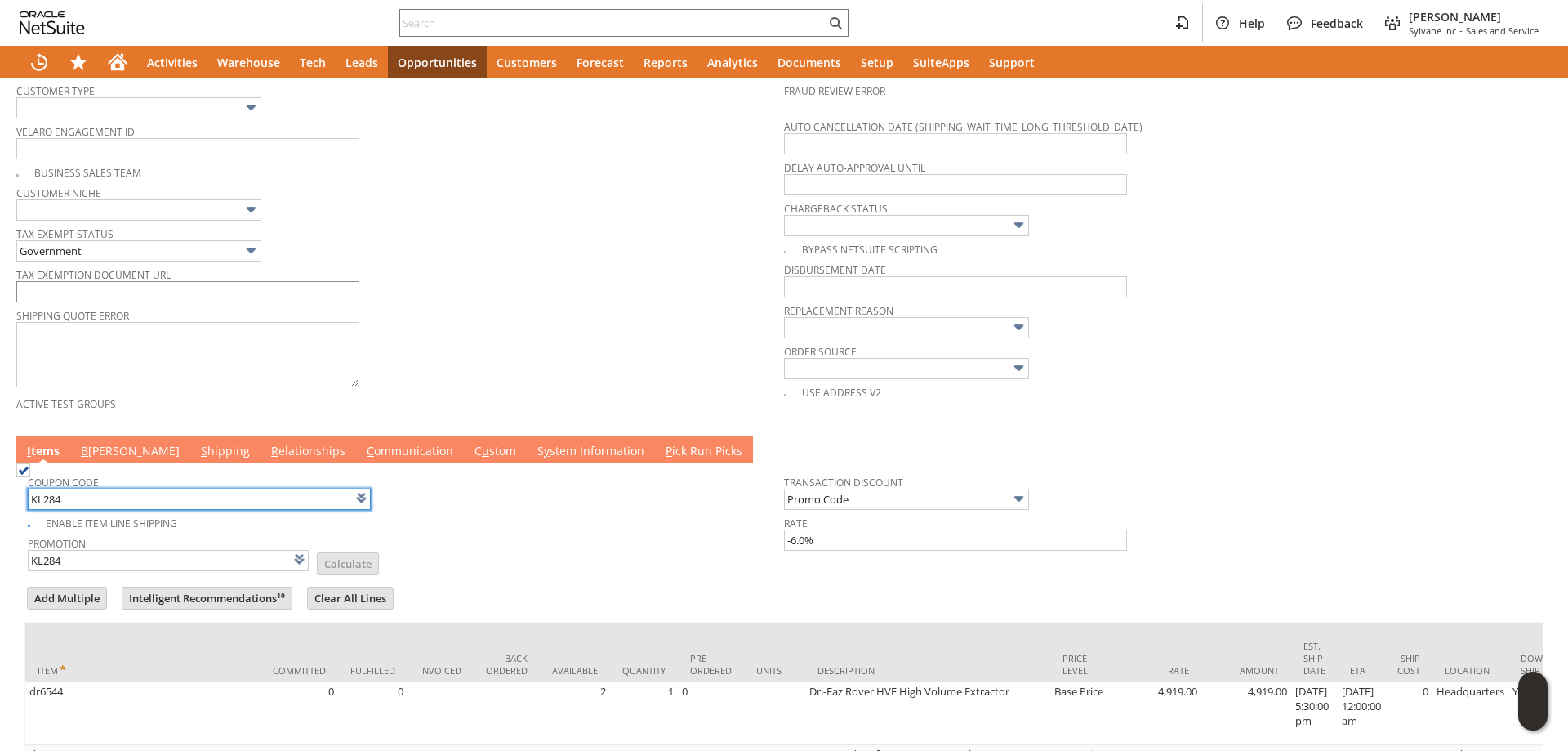
scroll to position [0, 0]
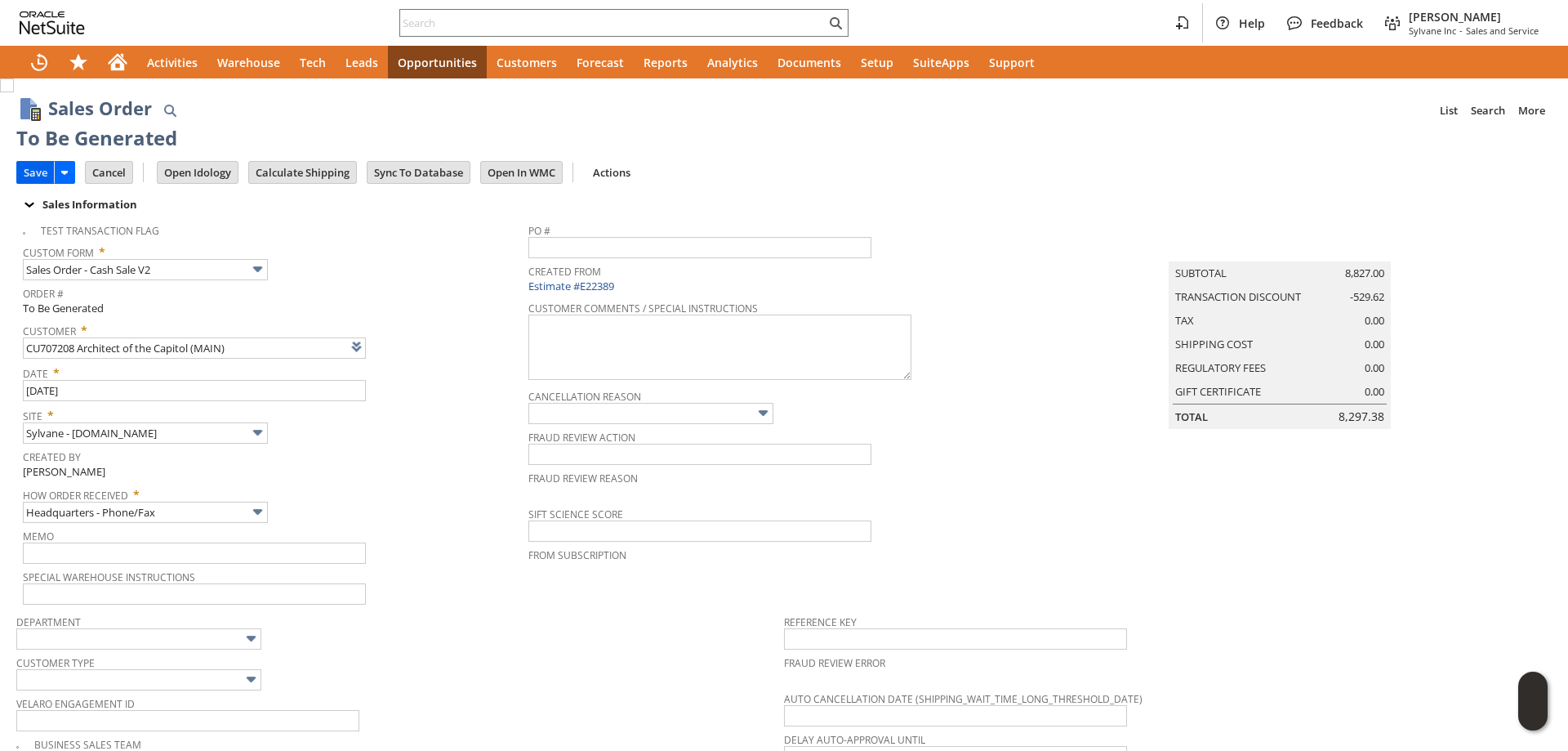
click at [37, 177] on input "Save" at bounding box center [35, 172] width 37 height 22
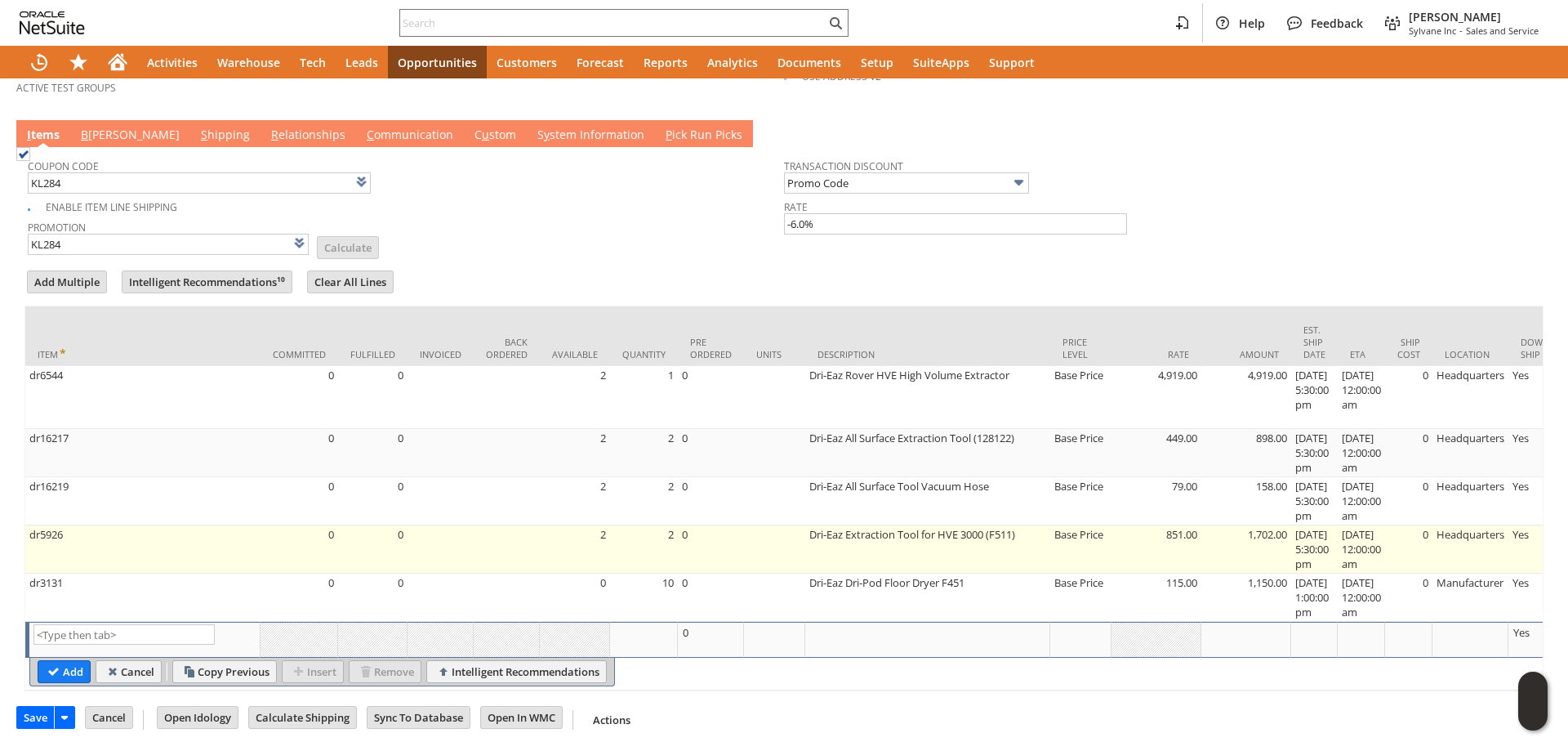
scroll to position [933, 0]
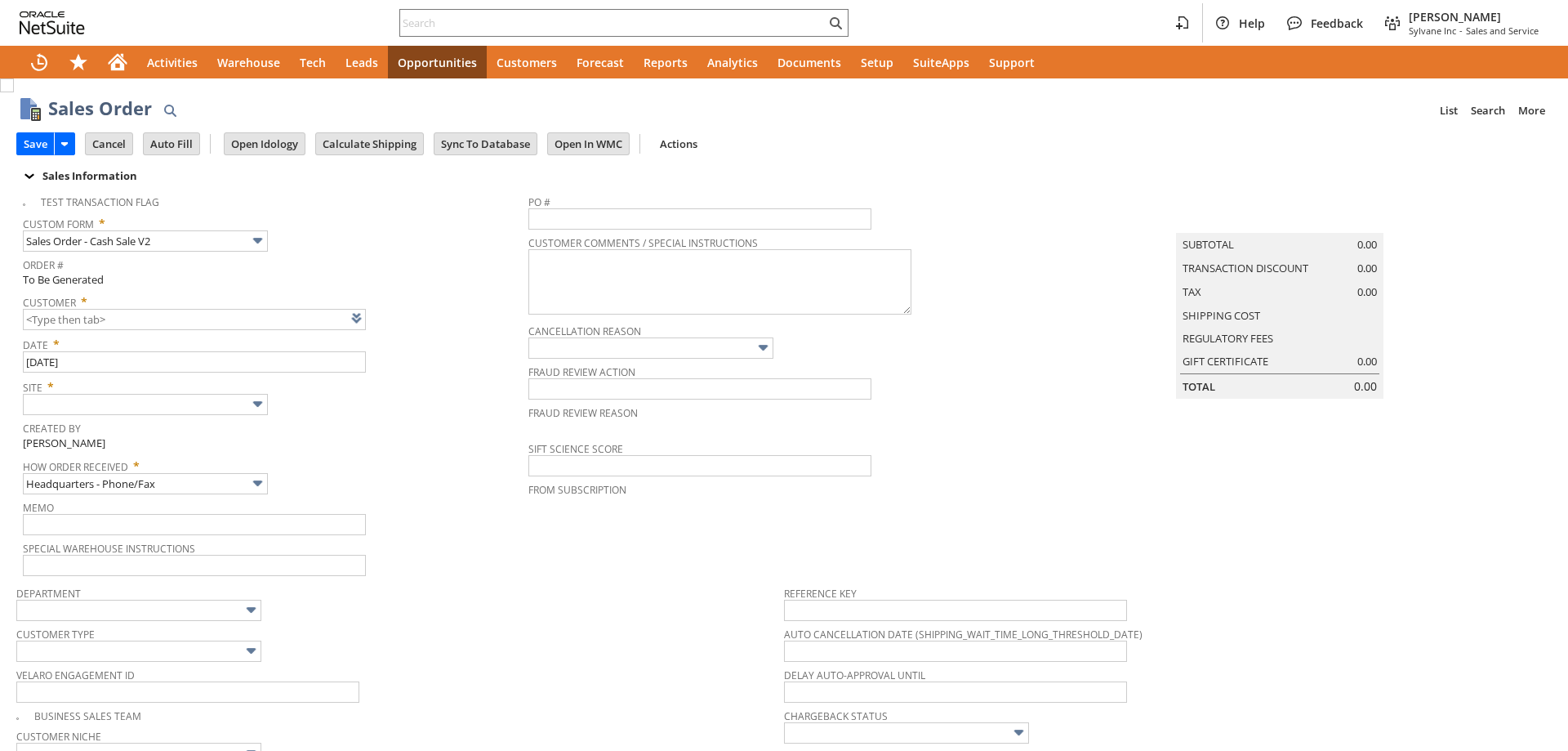
type input "Intelligent Recommendations ⁰"
type input "CU1234567 [PERSON_NAME]"
click at [196, 412] on input "text" at bounding box center [146, 404] width 245 height 22
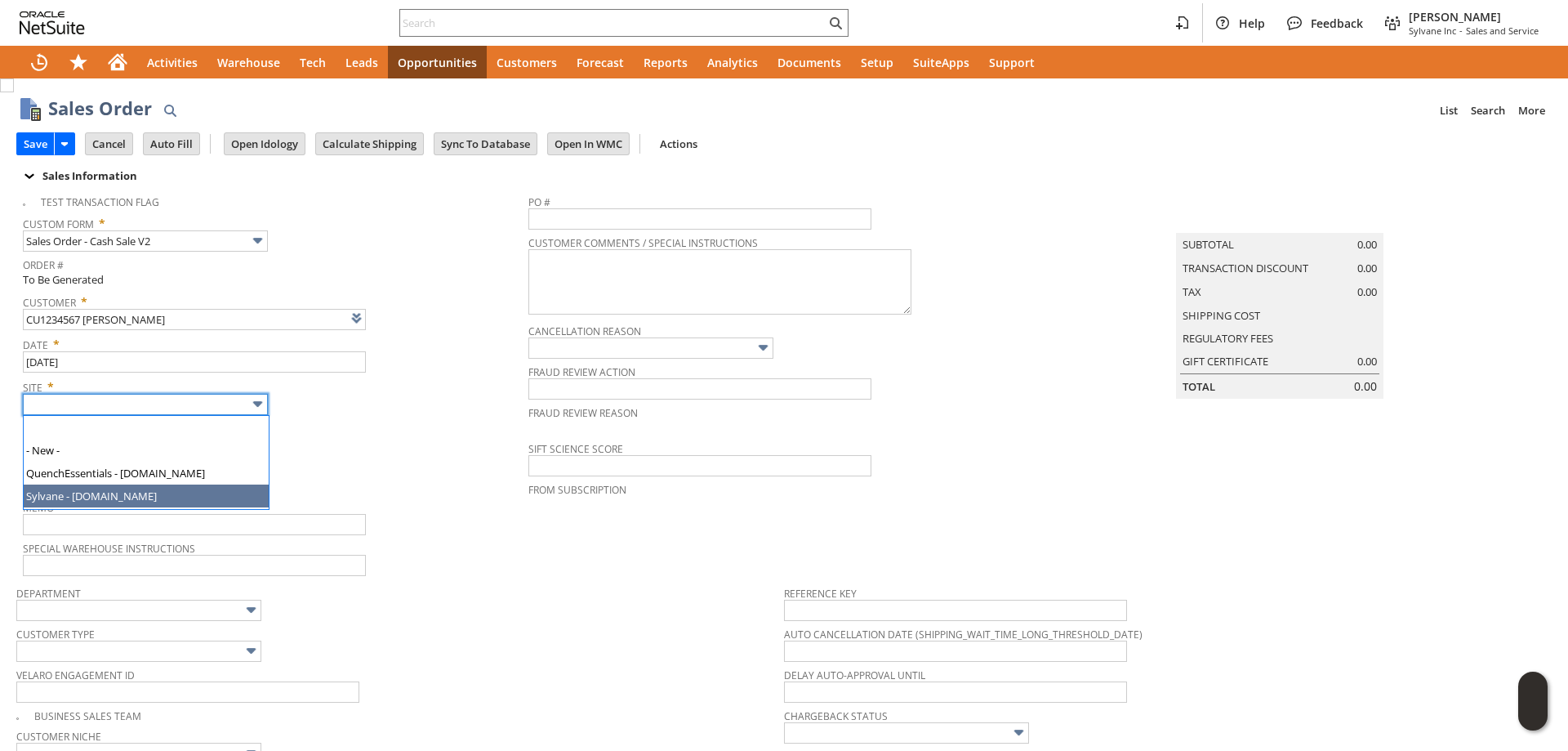
type input "Sylvane - [DOMAIN_NAME]"
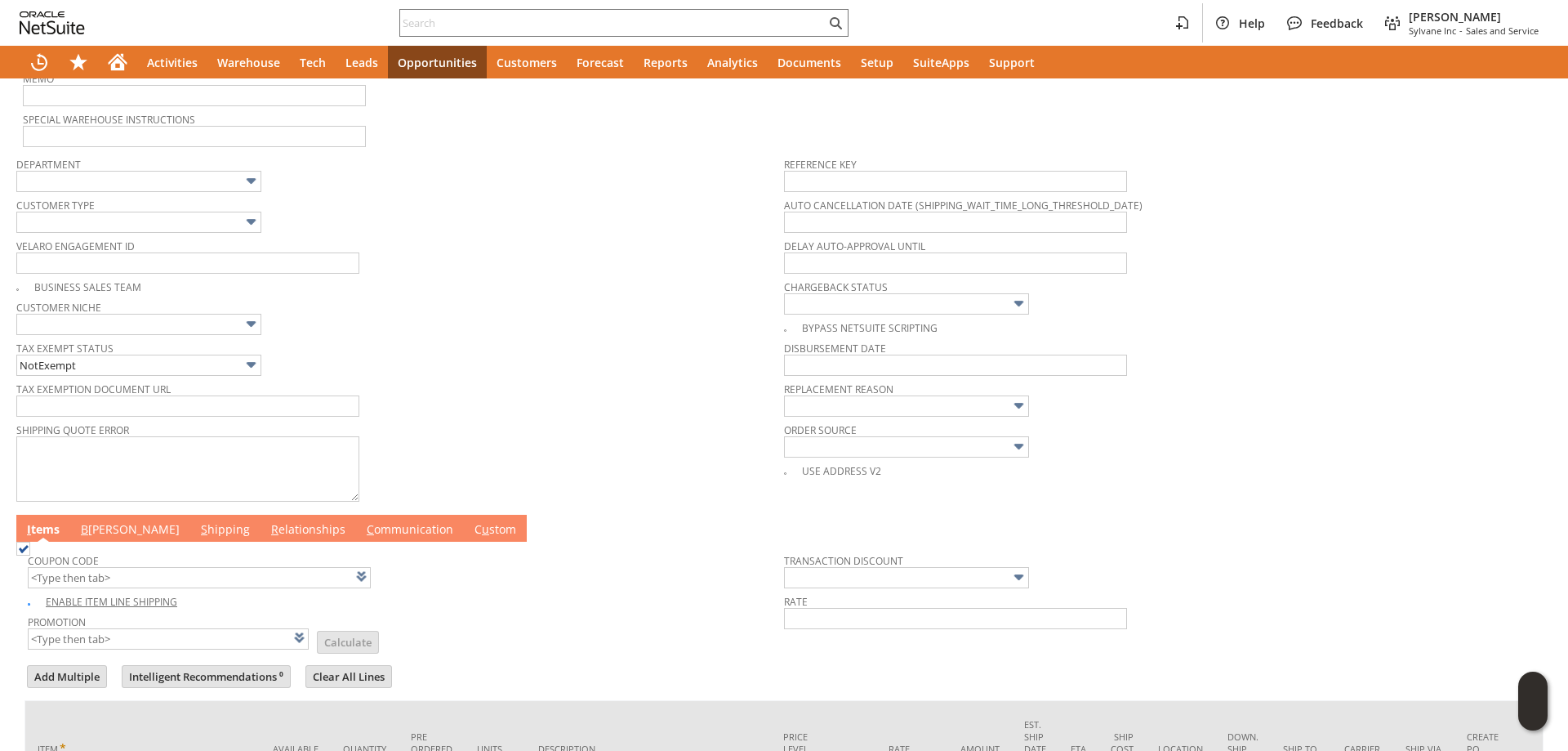
scroll to position [572, 0]
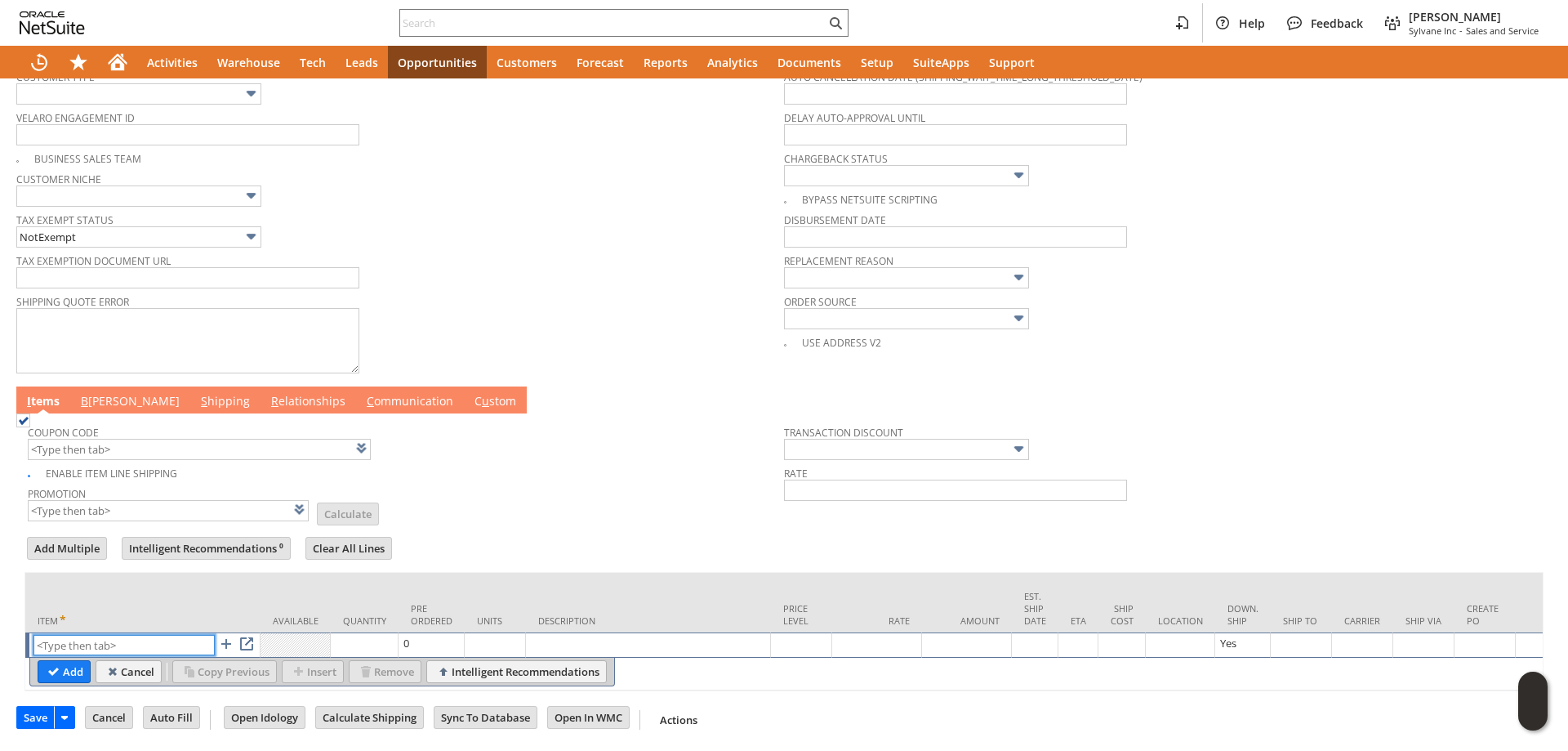
click at [123, 637] on input "text" at bounding box center [124, 645] width 182 height 21
paste input "sv13064k"
type input "sv13064k"
click at [69, 661] on input "Add" at bounding box center [65, 671] width 52 height 22
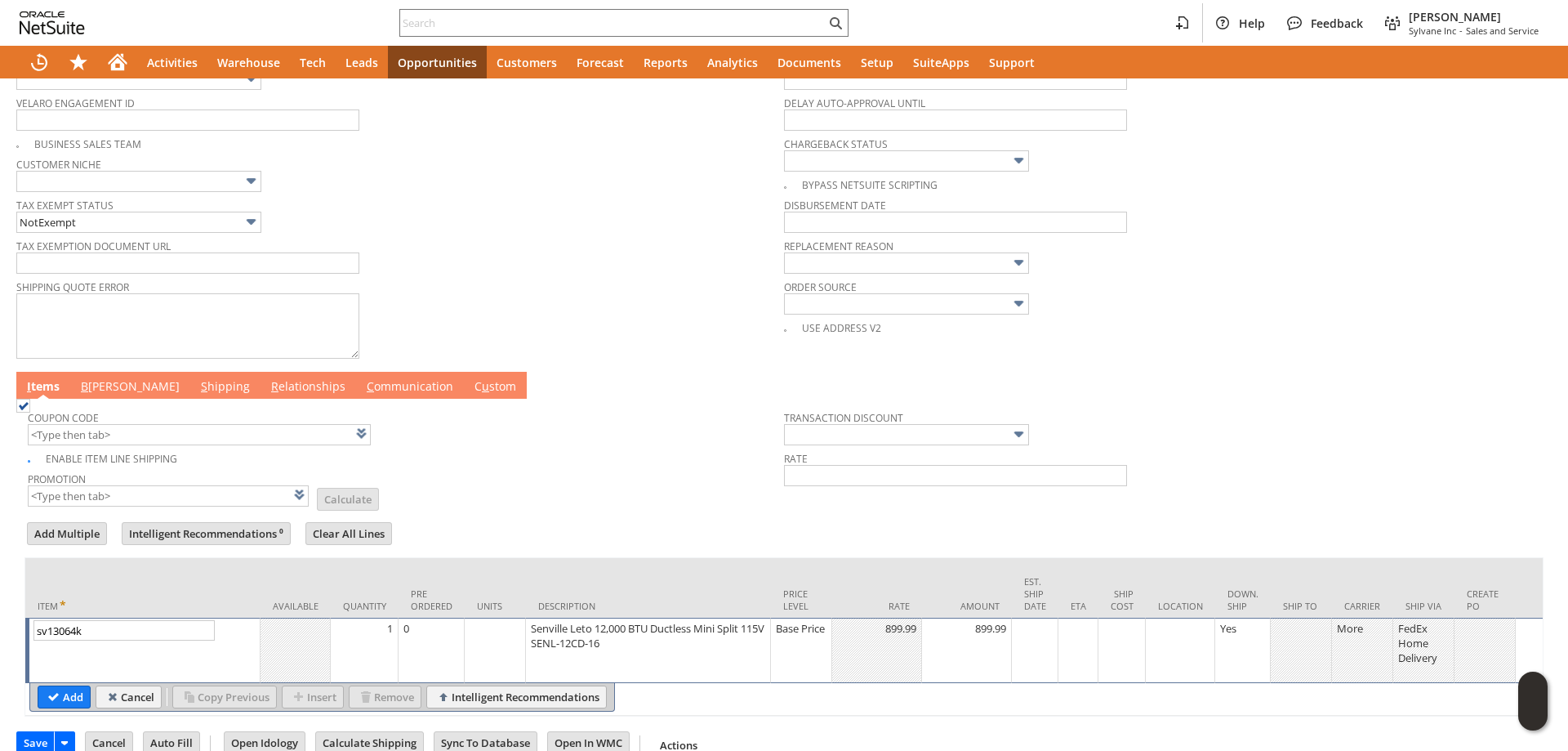
drag, startPoint x: 71, startPoint y: 718, endPoint x: 147, endPoint y: 418, distance: 309.5
click at [71, 708] on input "Add" at bounding box center [65, 697] width 52 height 22
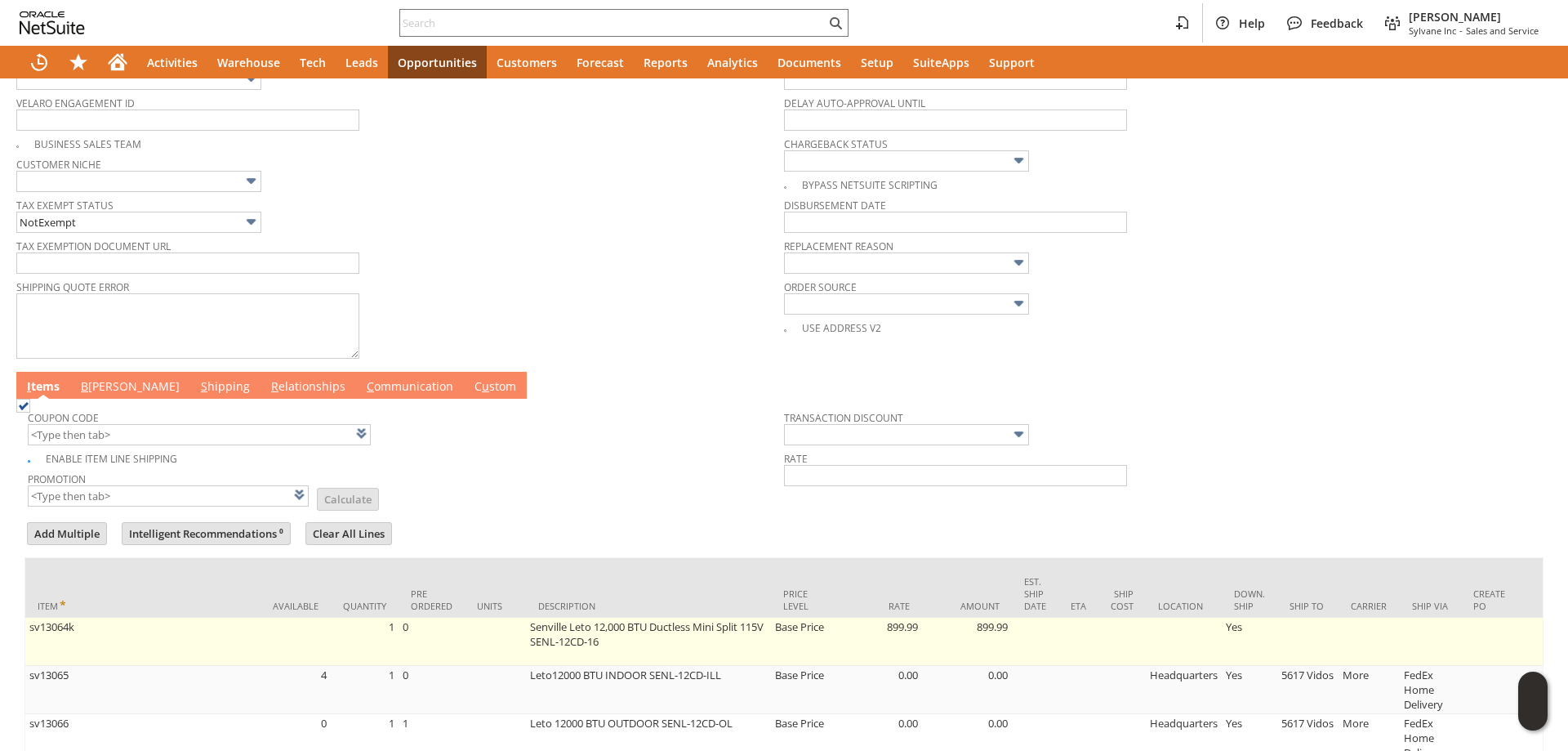
scroll to position [823, 0]
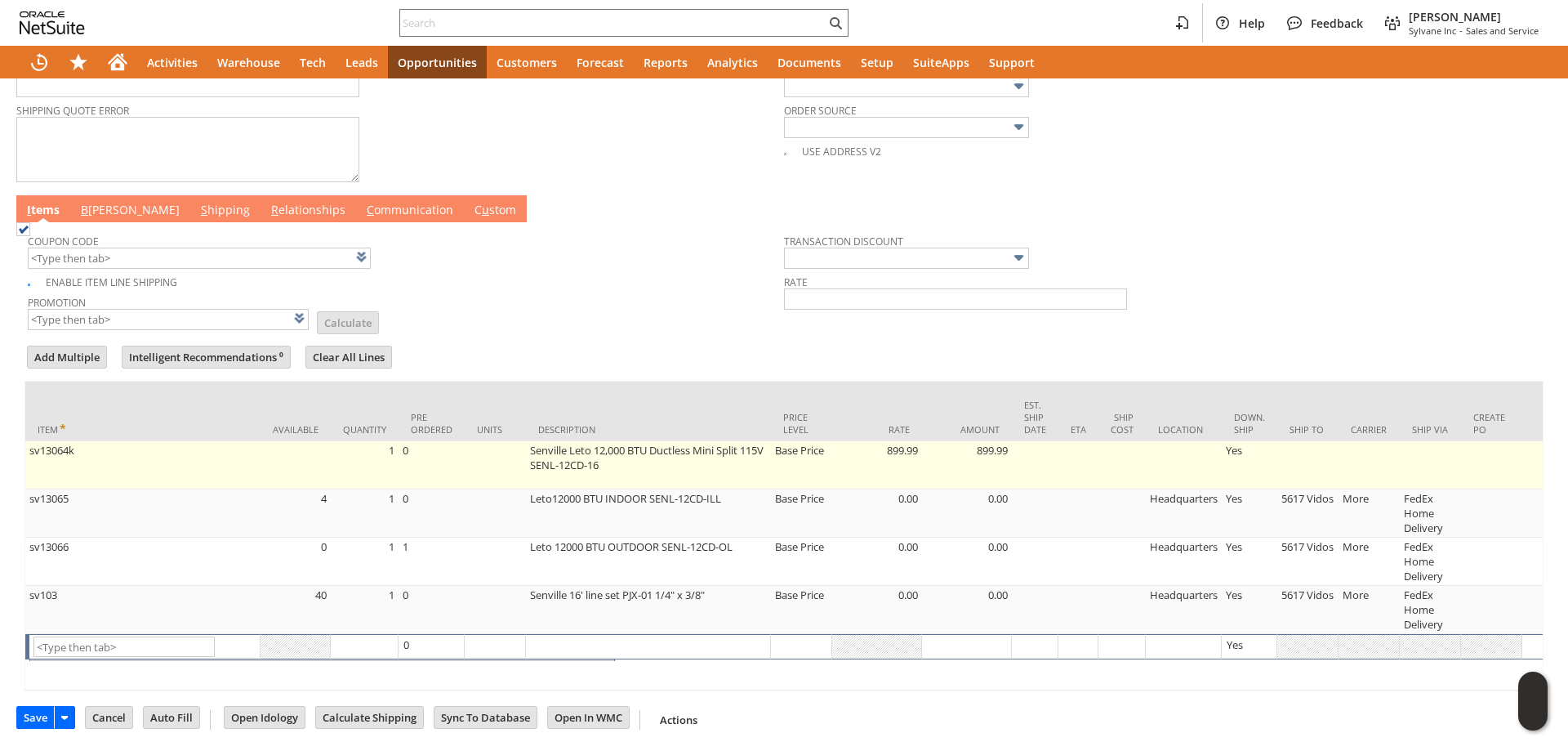
type input "Intelligent Recommendations¹⁰"
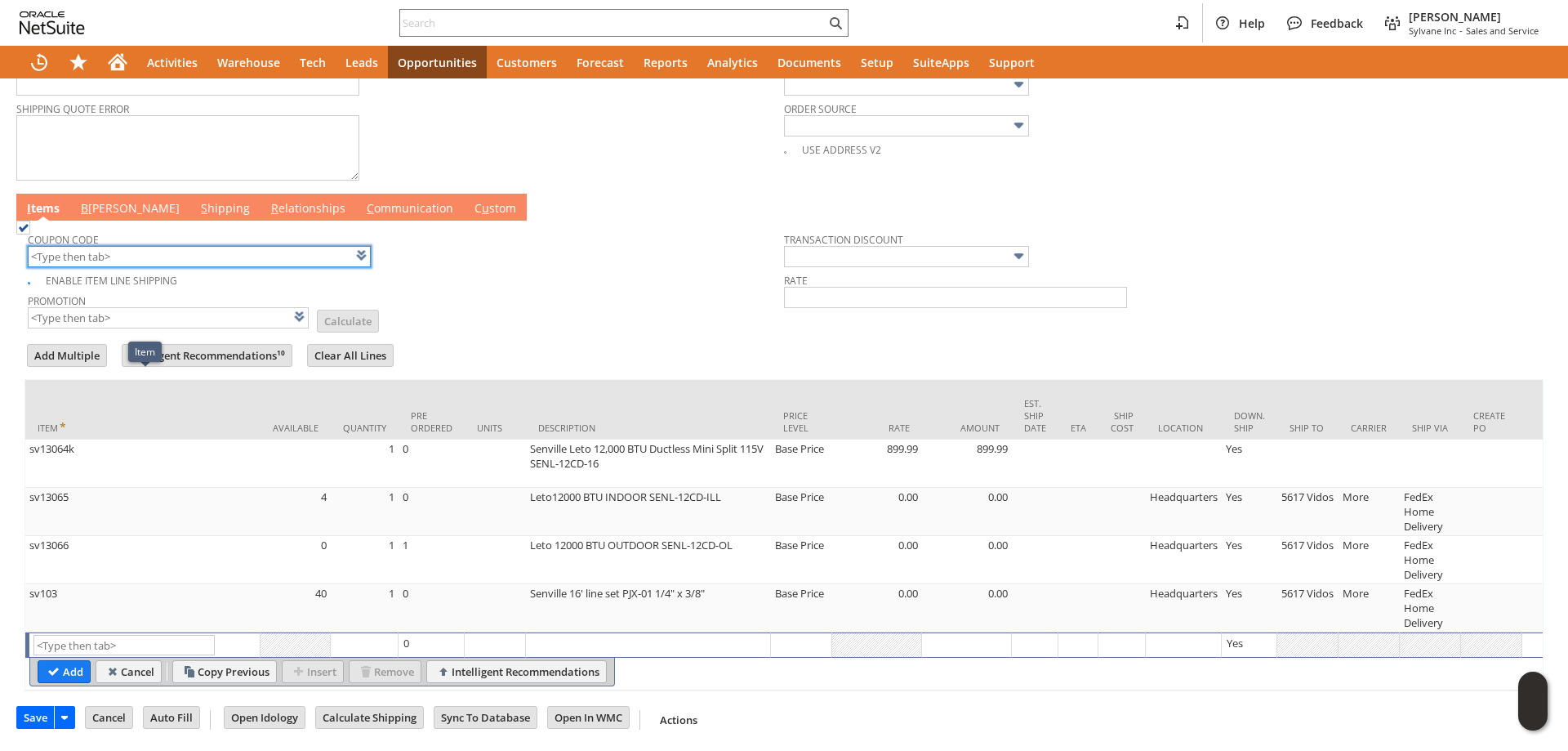
click at [105, 246] on input "text" at bounding box center [199, 257] width 343 height 22
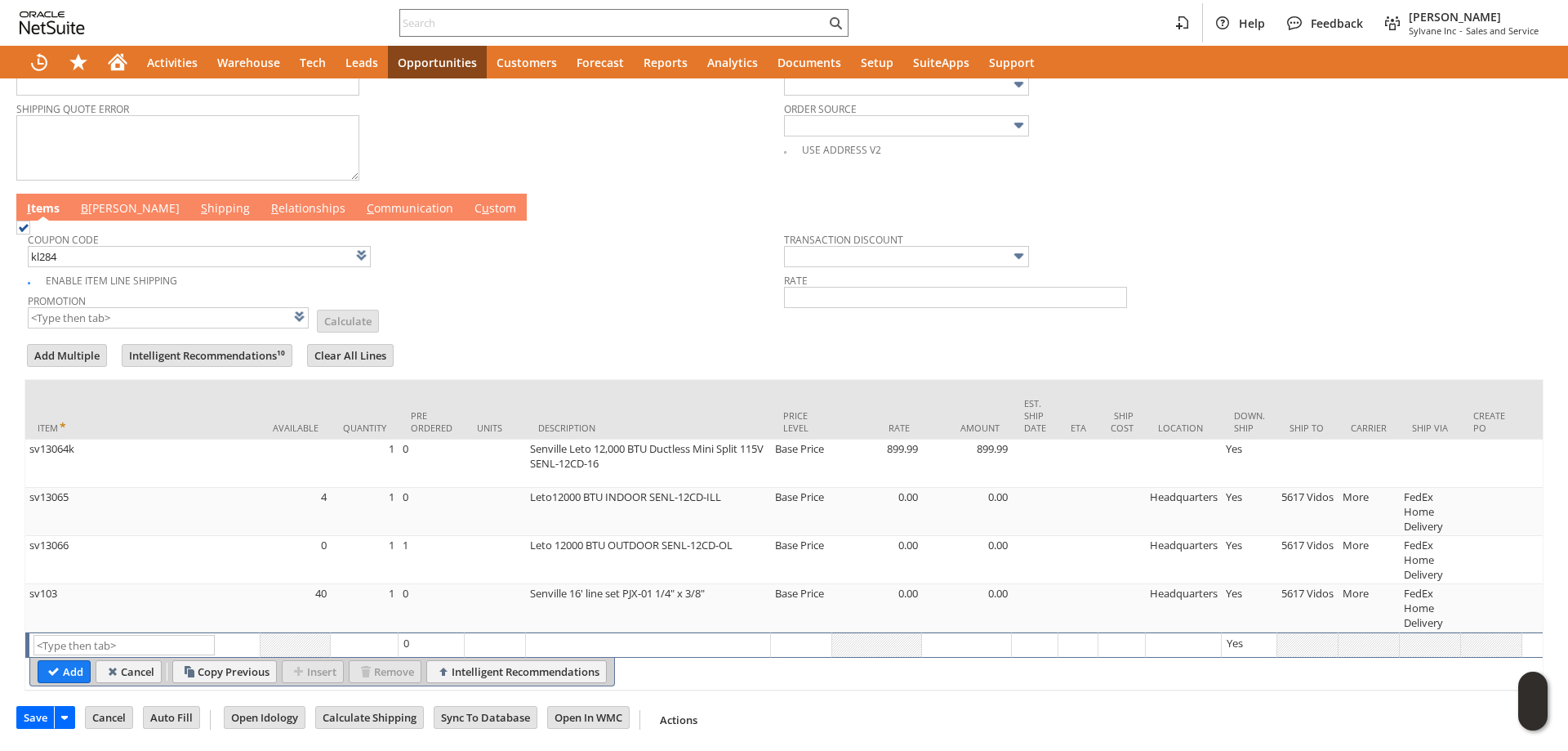
click at [604, 333] on div at bounding box center [784, 337] width 1519 height 8
type input "KL284"
type input "Promo Code"
type input "-6.0%"
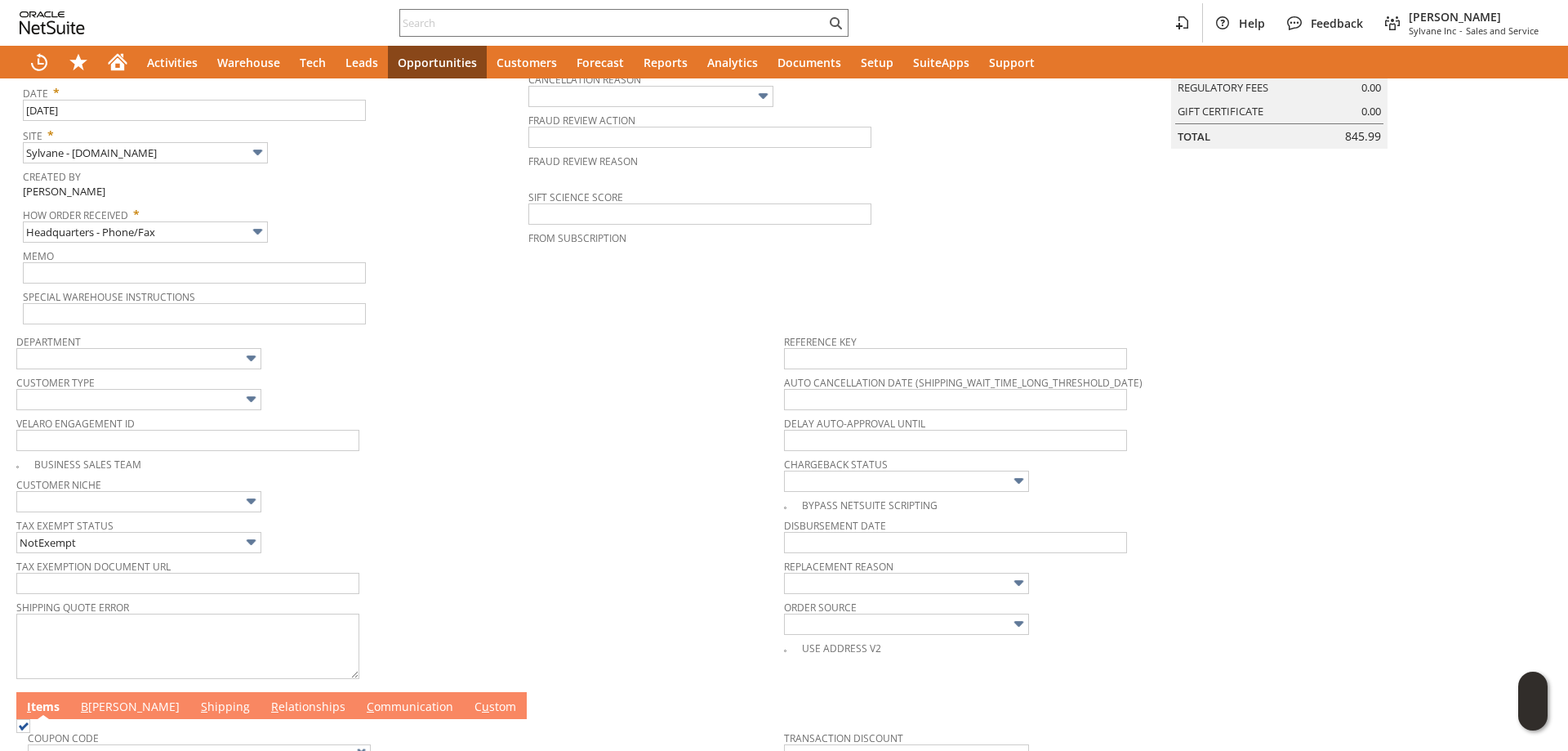
scroll to position [0, 0]
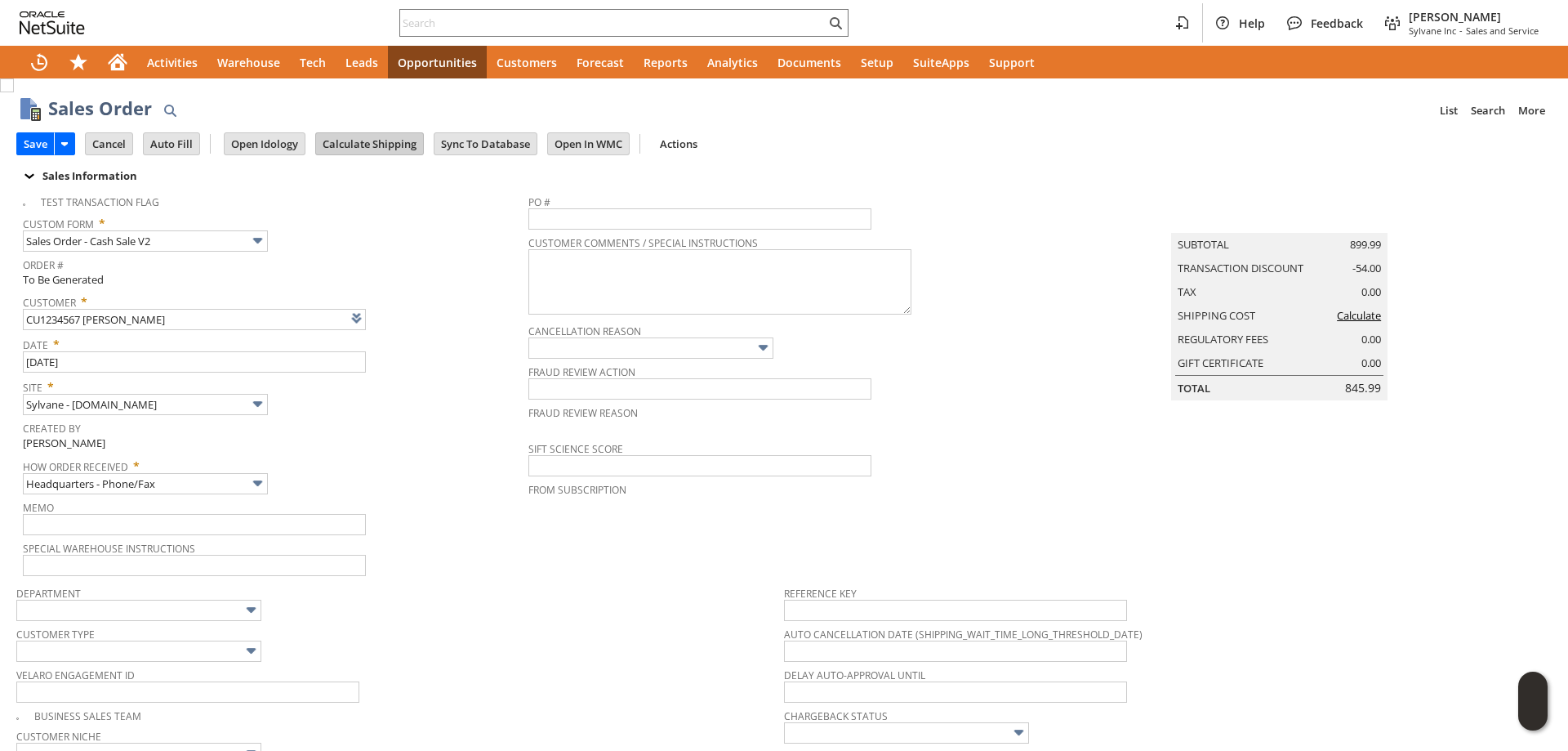
click at [399, 140] on input "Calculate Shipping" at bounding box center [369, 144] width 107 height 22
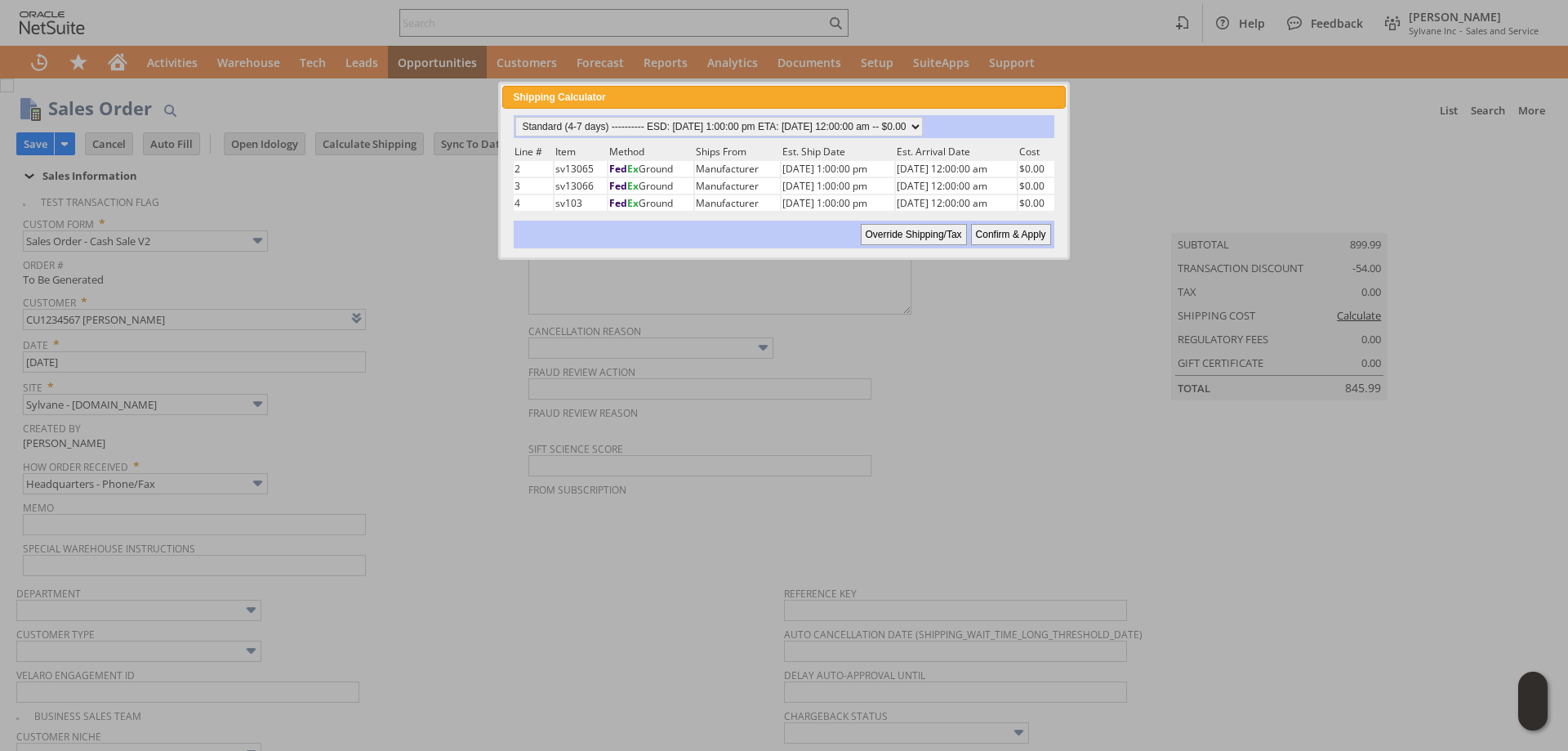
click at [1001, 231] on input "Confirm & Apply" at bounding box center [1011, 234] width 80 height 22
type input "Add"
type input "Copy Previous"
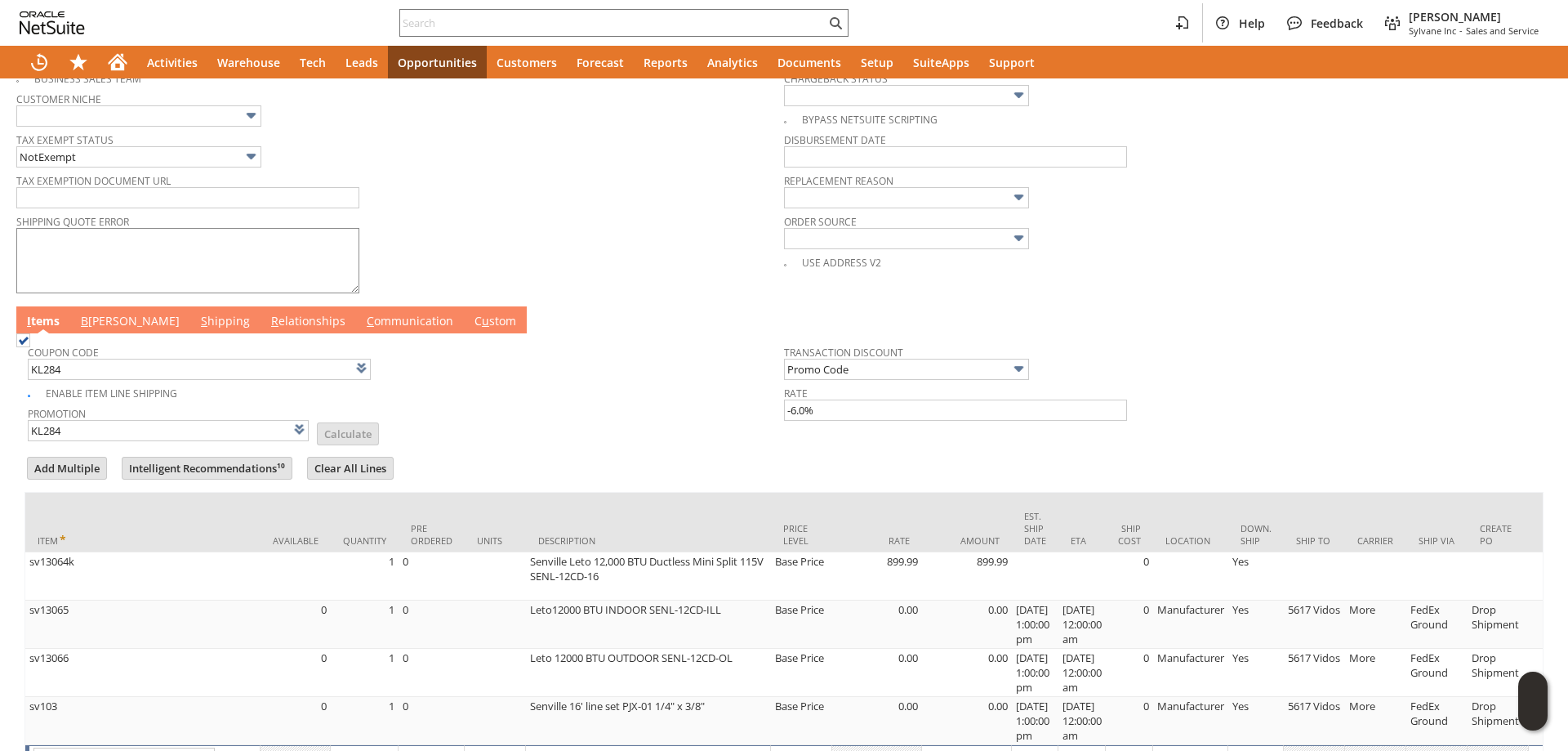
scroll to position [580, 0]
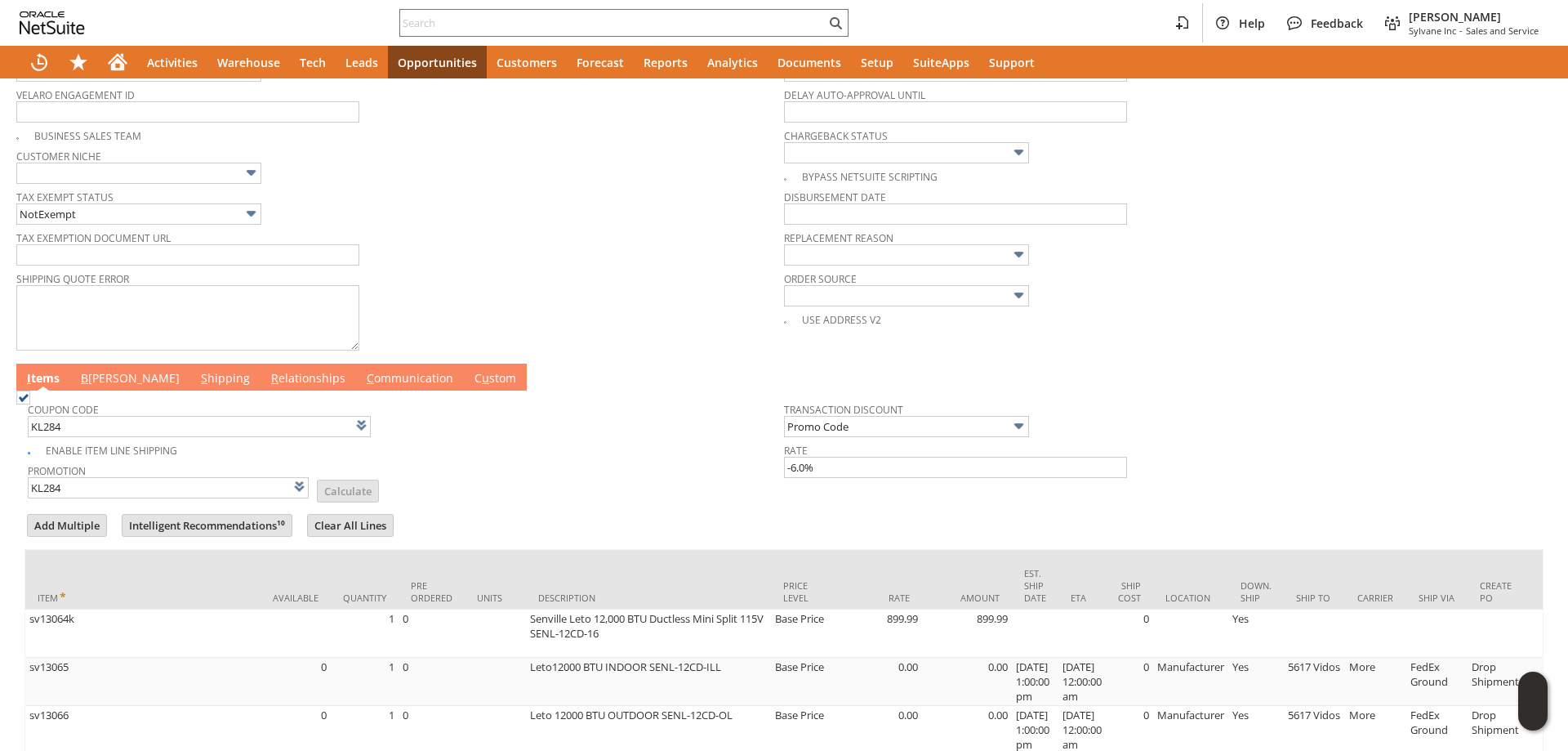
click at [90, 377] on link "B illing" at bounding box center [130, 379] width 107 height 18
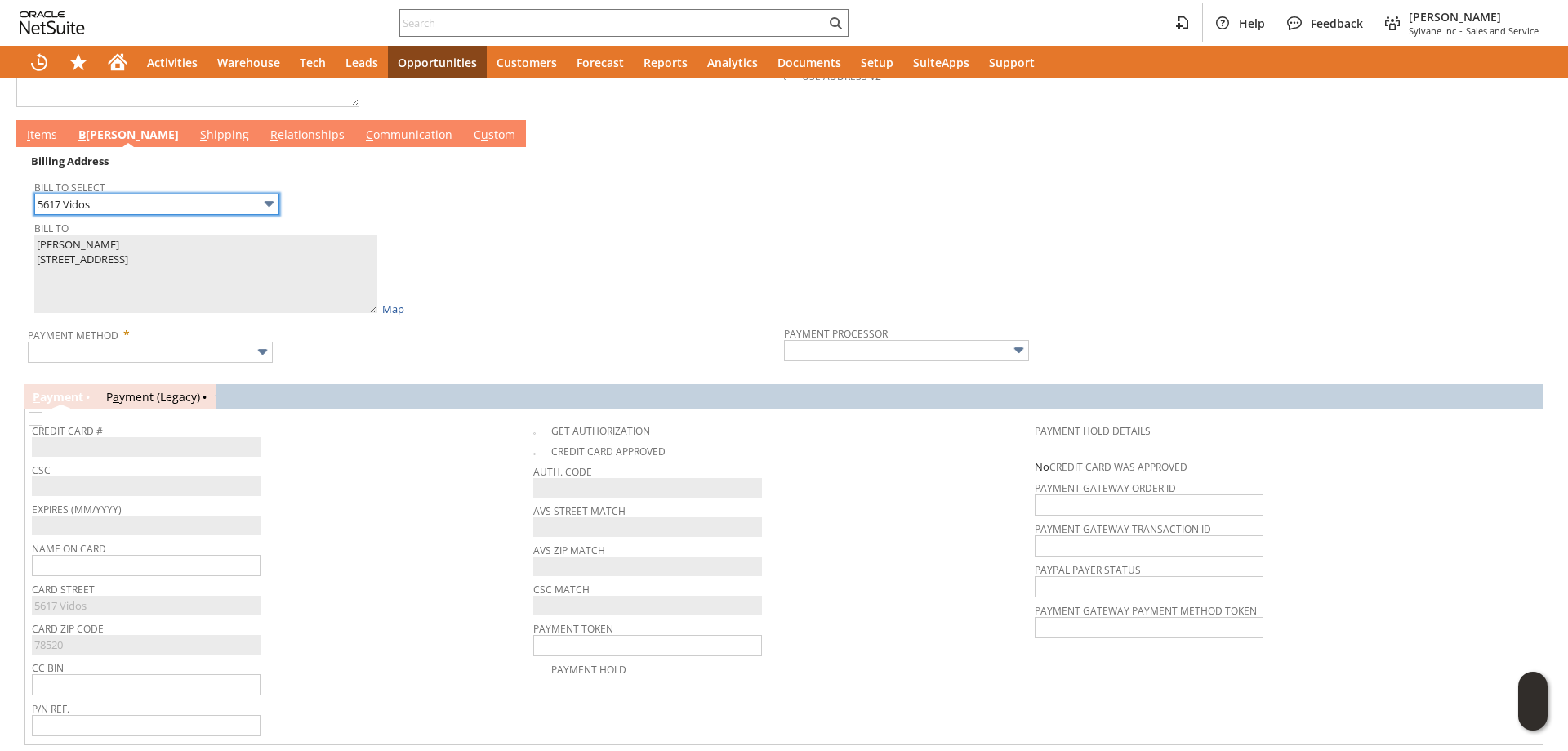
scroll to position [825, 0]
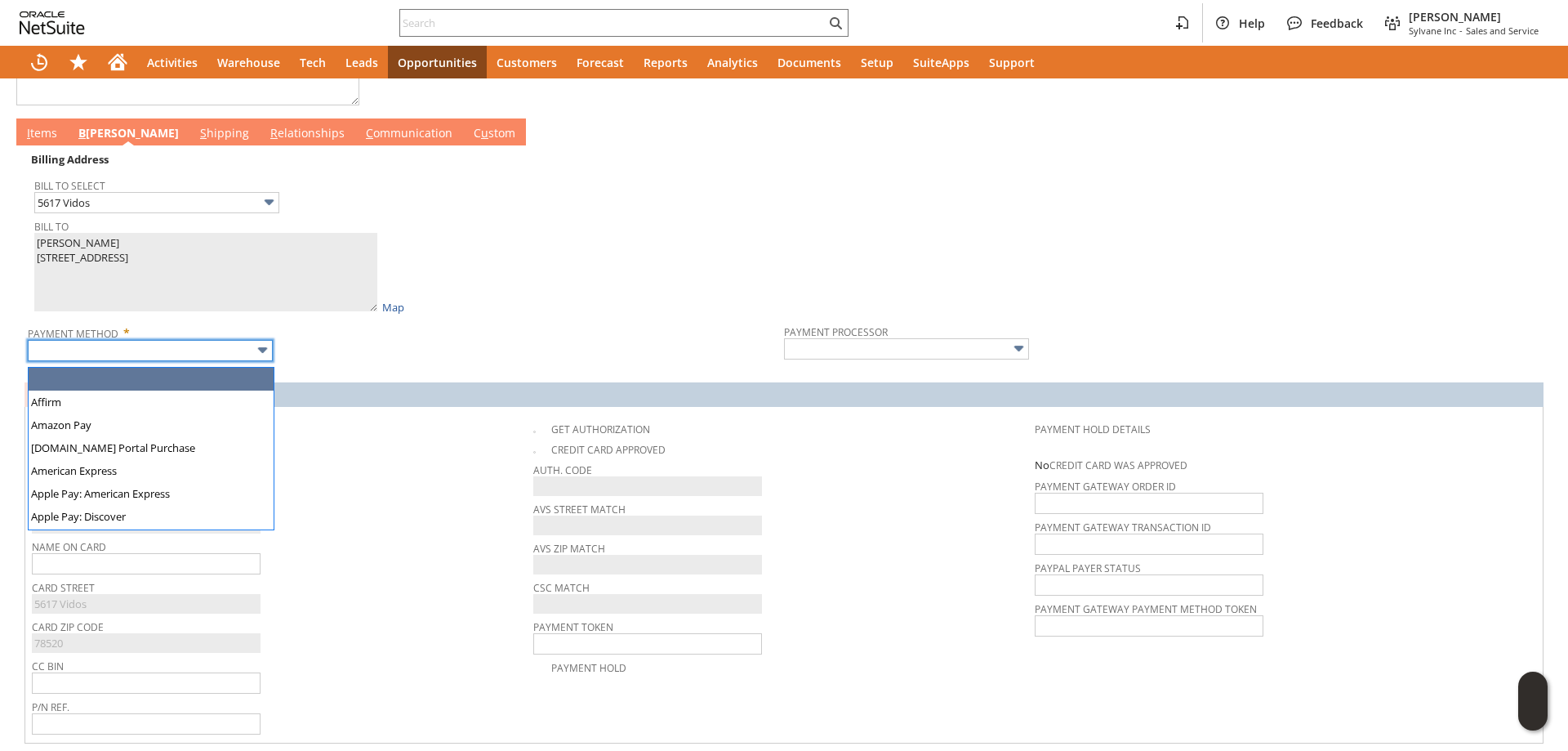
click at [224, 361] on input "text" at bounding box center [150, 351] width 245 height 22
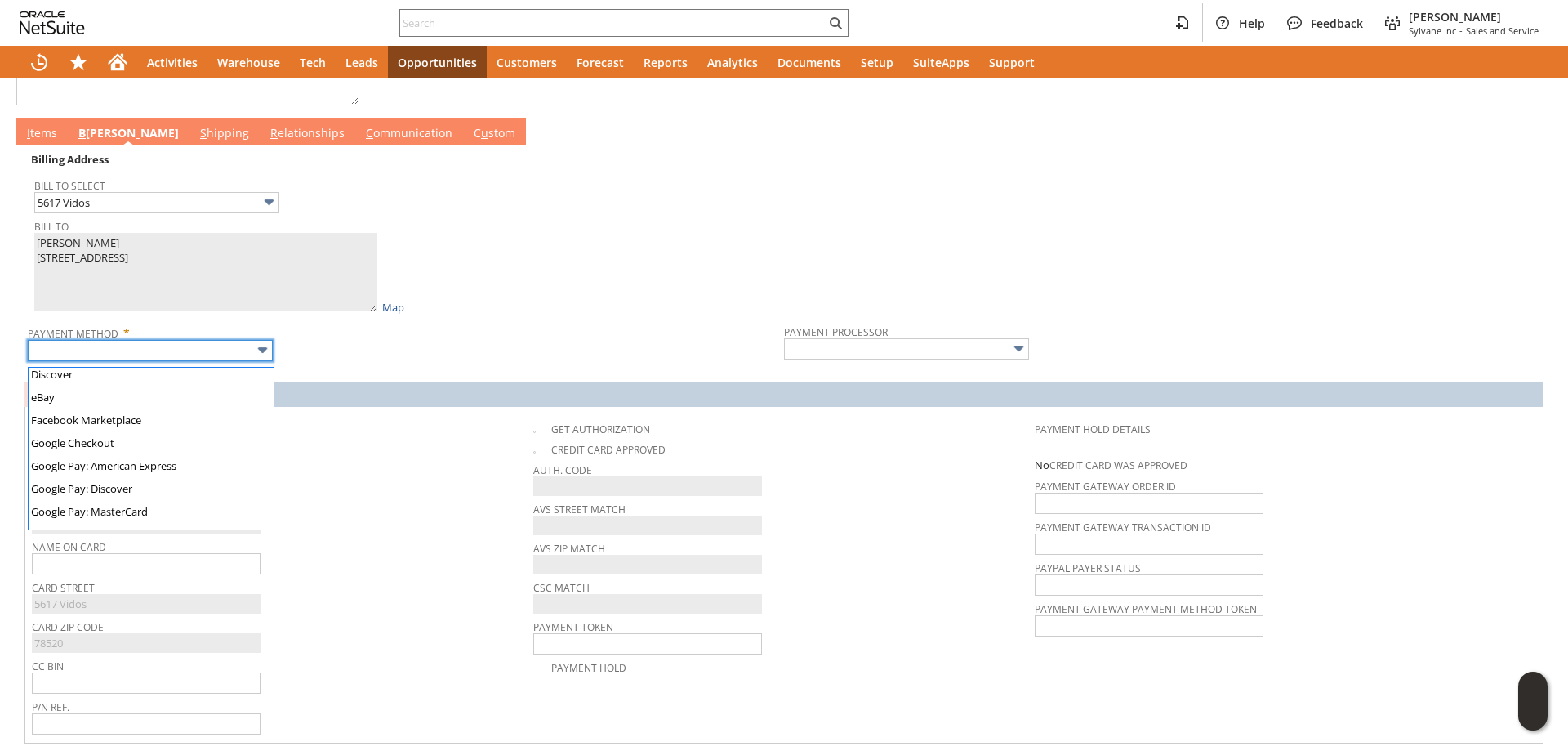
scroll to position [456, 0]
type input "Visa / Mastercard"
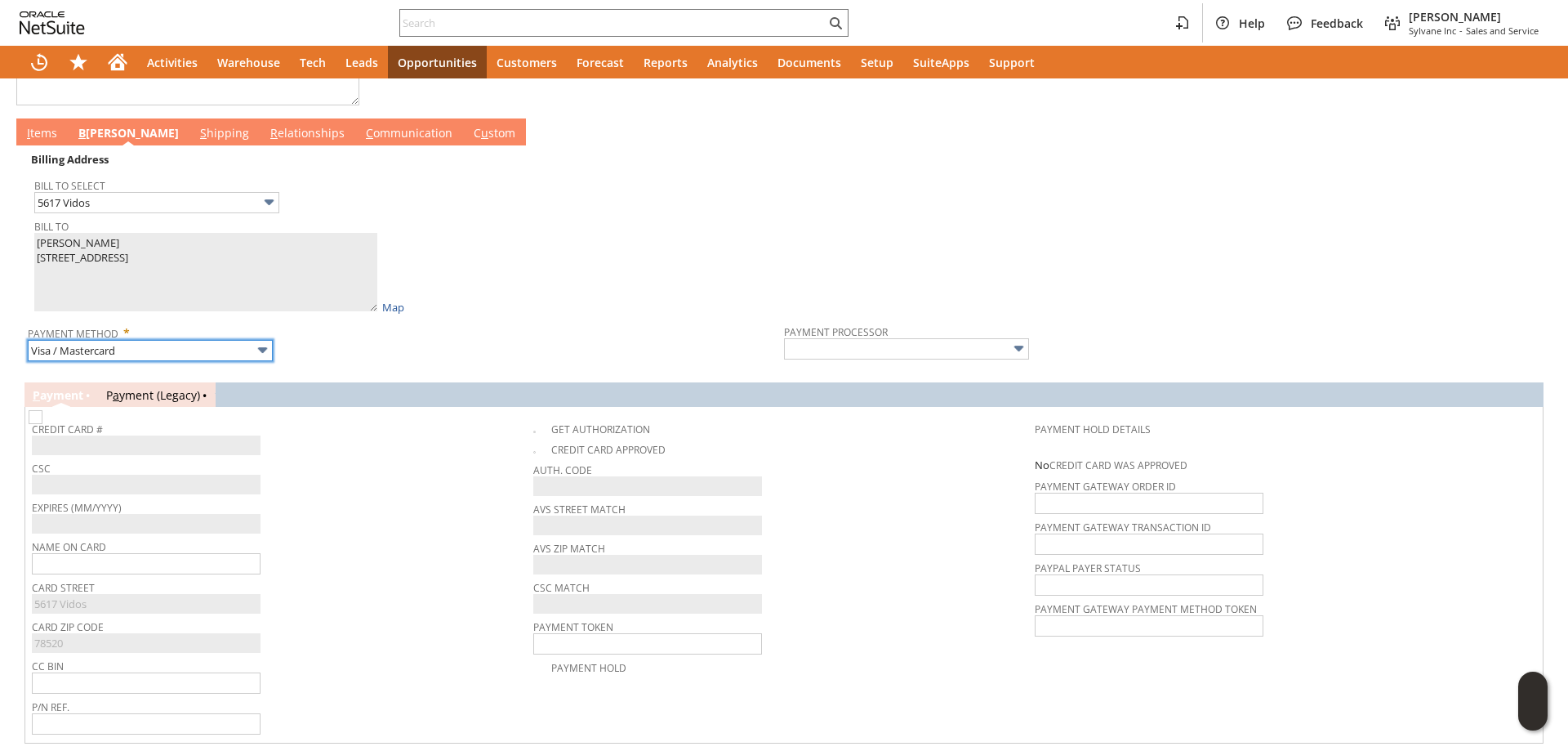
type input "Braintree"
checkbox input "true"
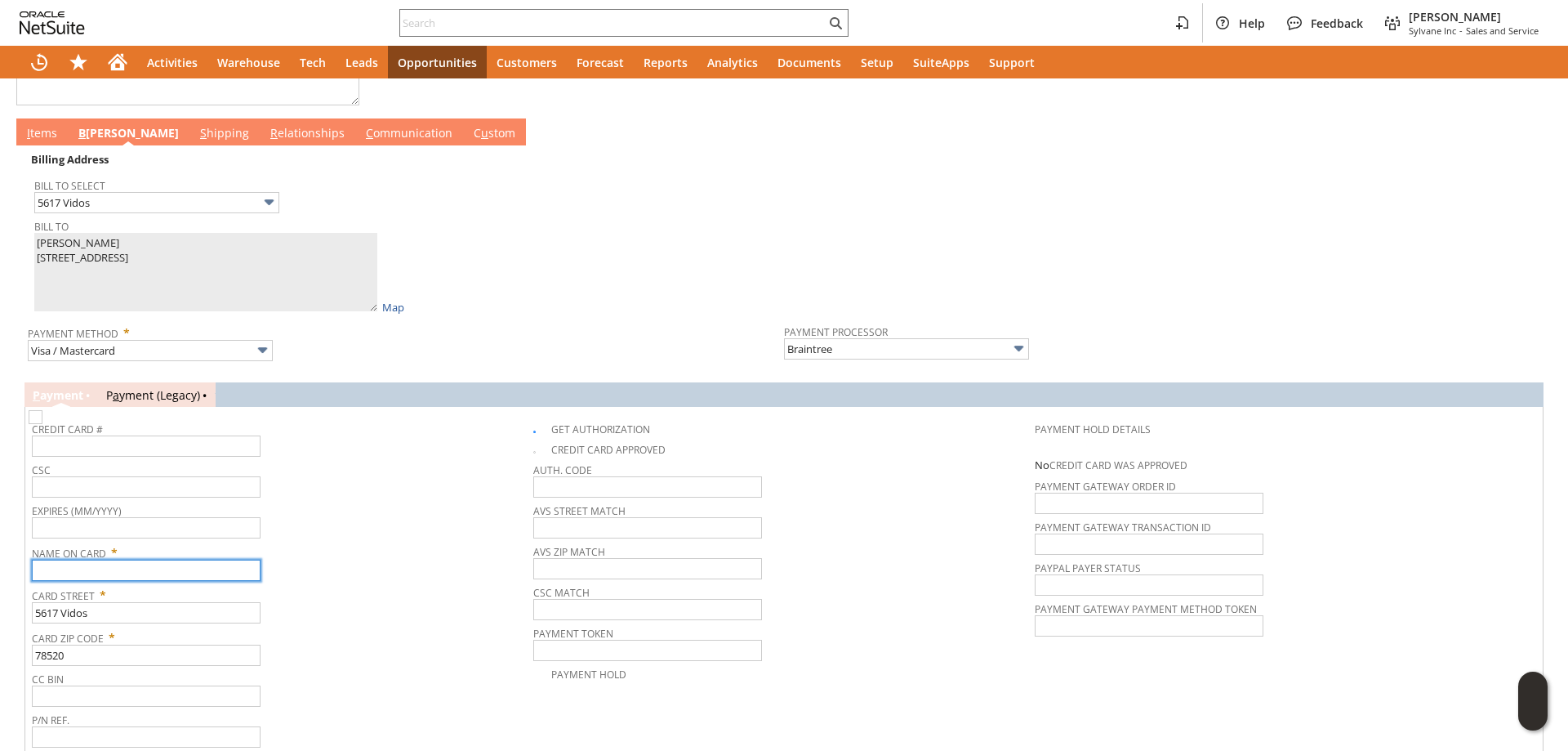
paste input "Octavio Cortez"
type input "Octavio Cortez"
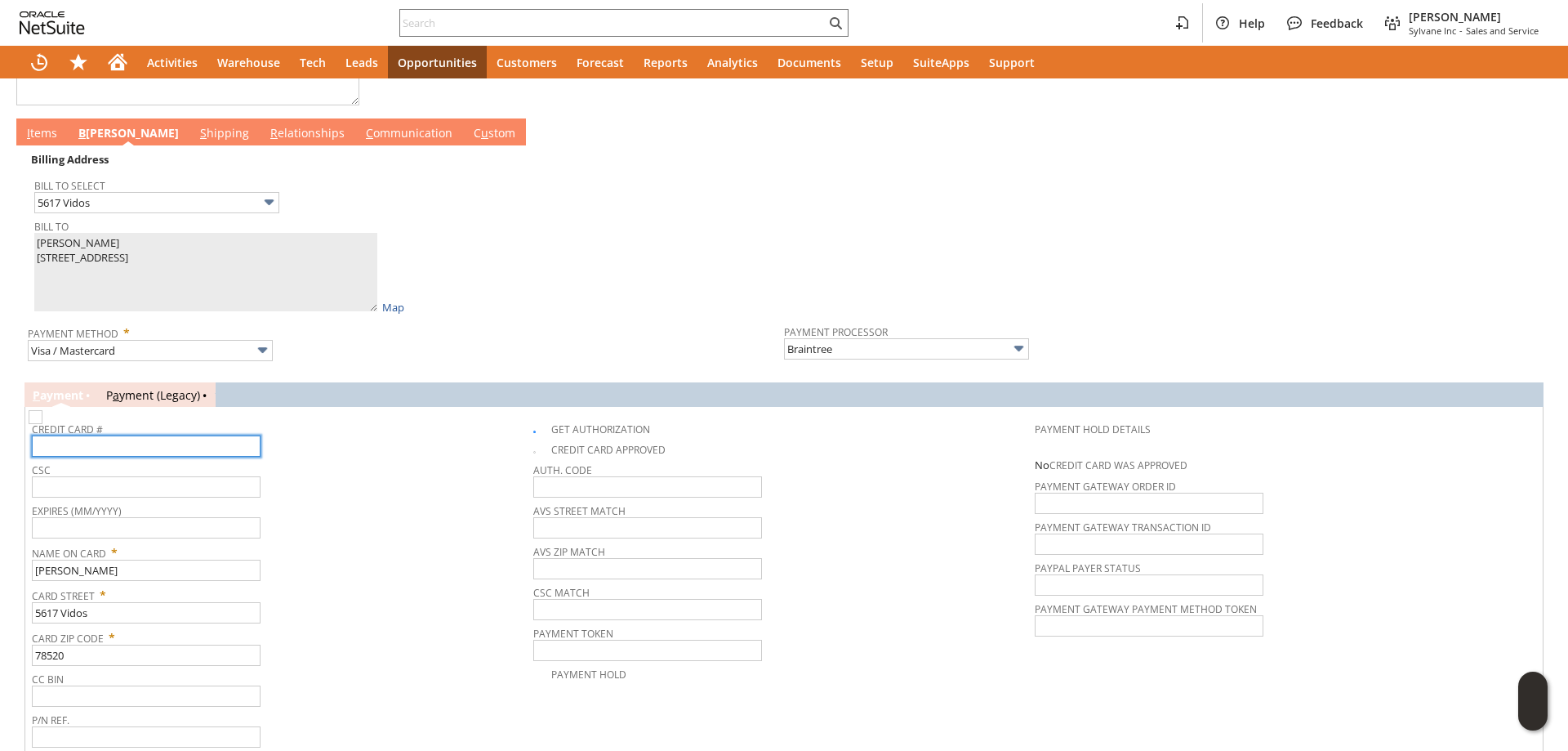
click at [155, 455] on input "text" at bounding box center [146, 446] width 229 height 22
type input "4342580218478303"
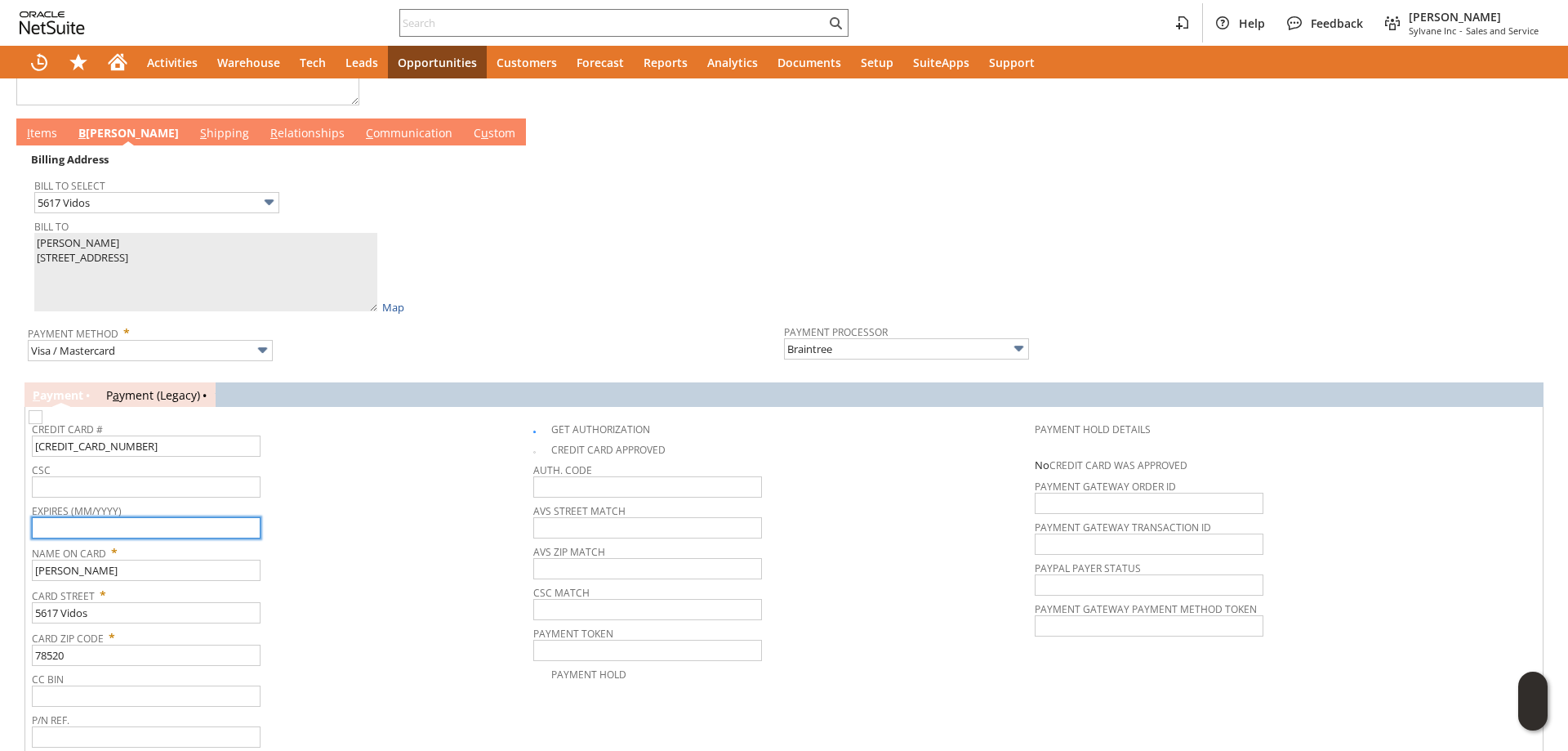
click at [165, 530] on input "text" at bounding box center [146, 527] width 229 height 22
type input "11/2027"
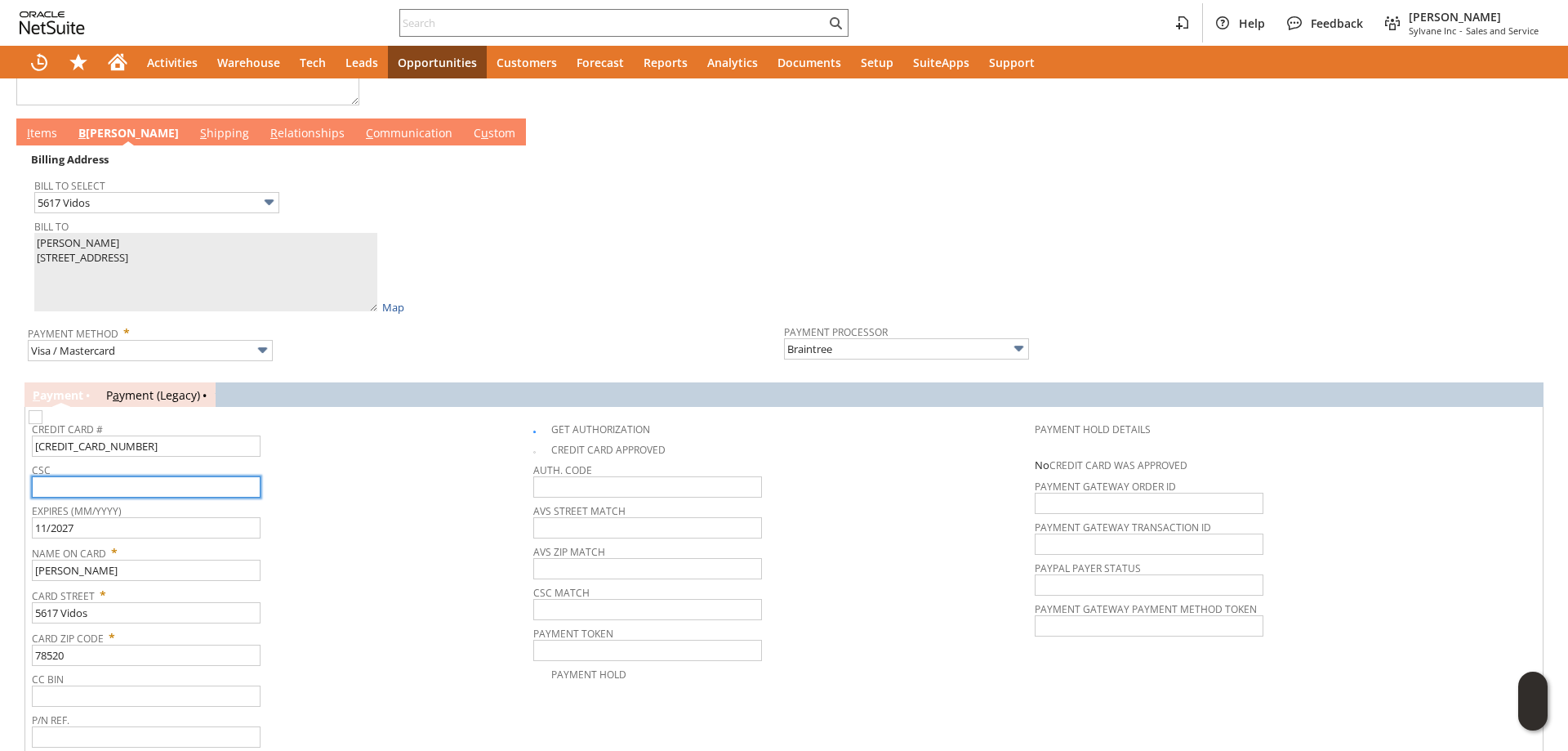
click at [195, 486] on input "text" at bounding box center [146, 487] width 229 height 22
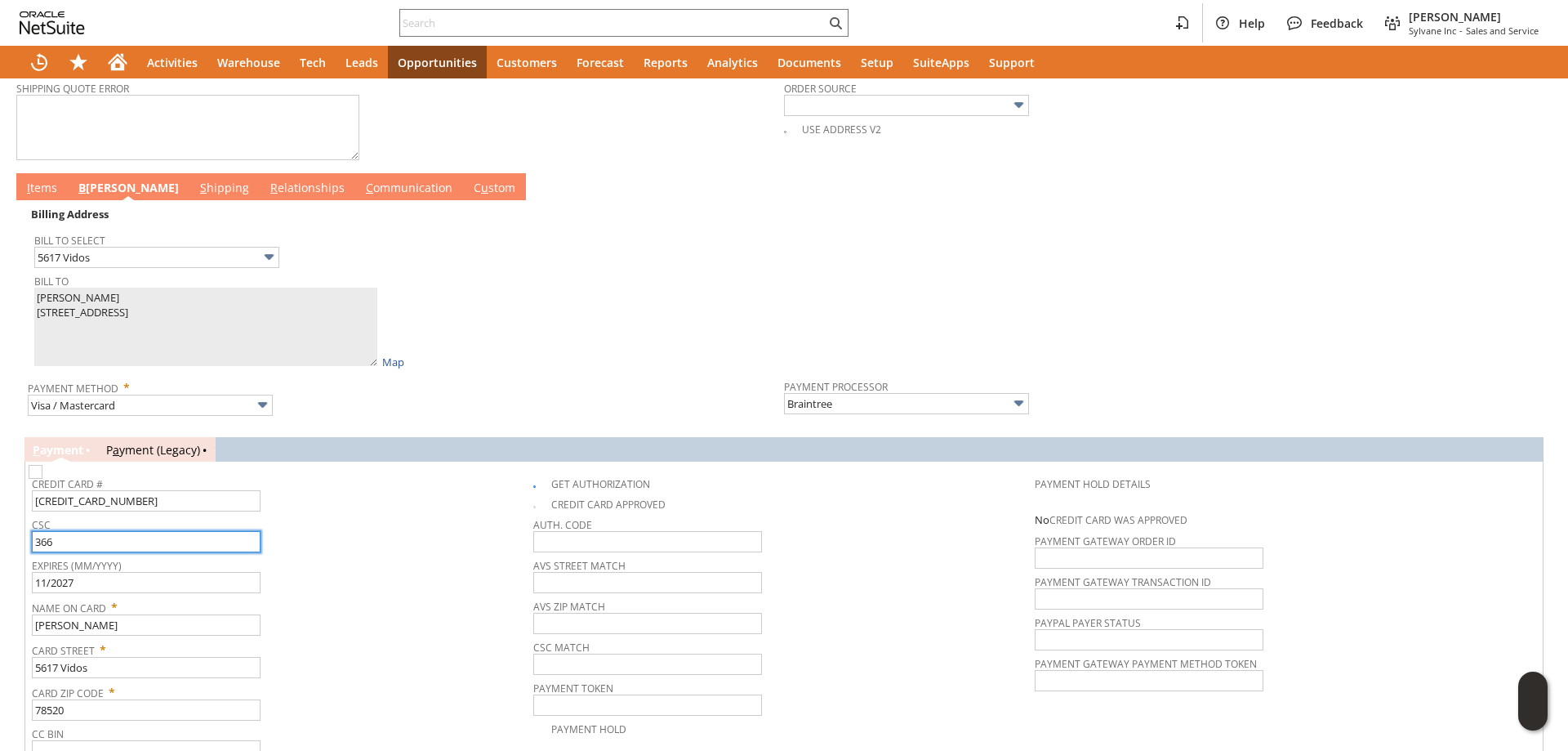
scroll to position [743, 0]
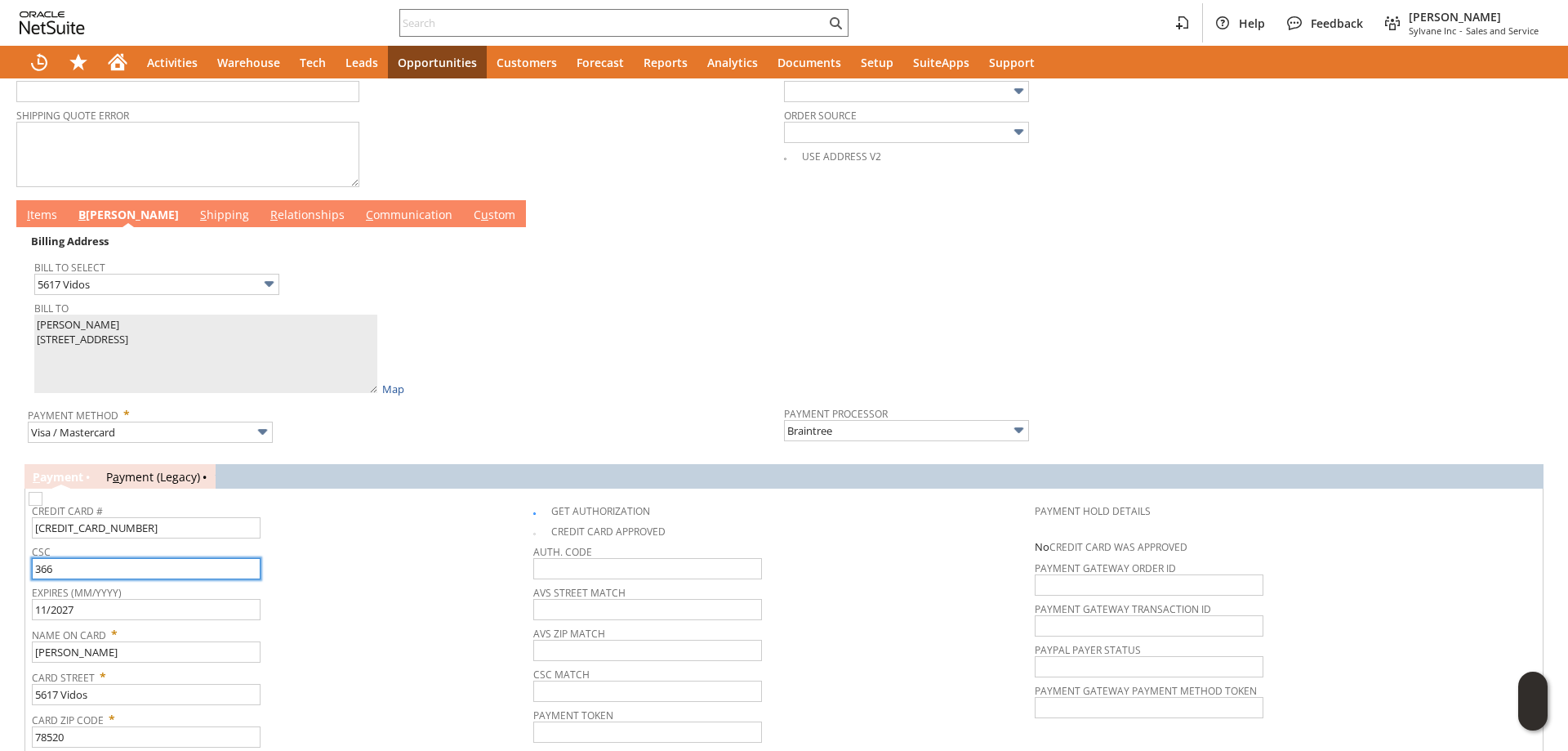
type input "366"
click at [53, 221] on link "I tems" at bounding box center [42, 215] width 39 height 18
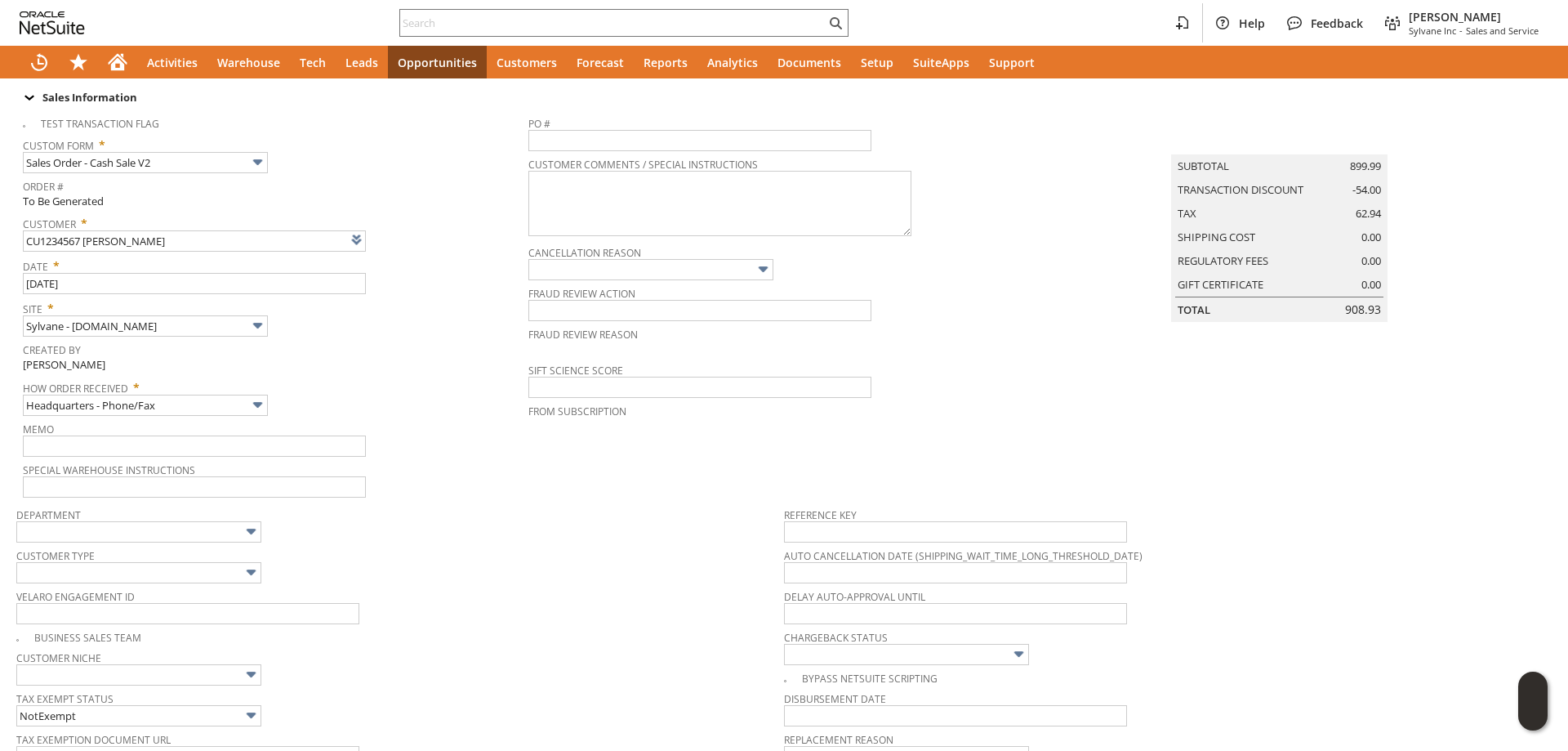
scroll to position [0, 0]
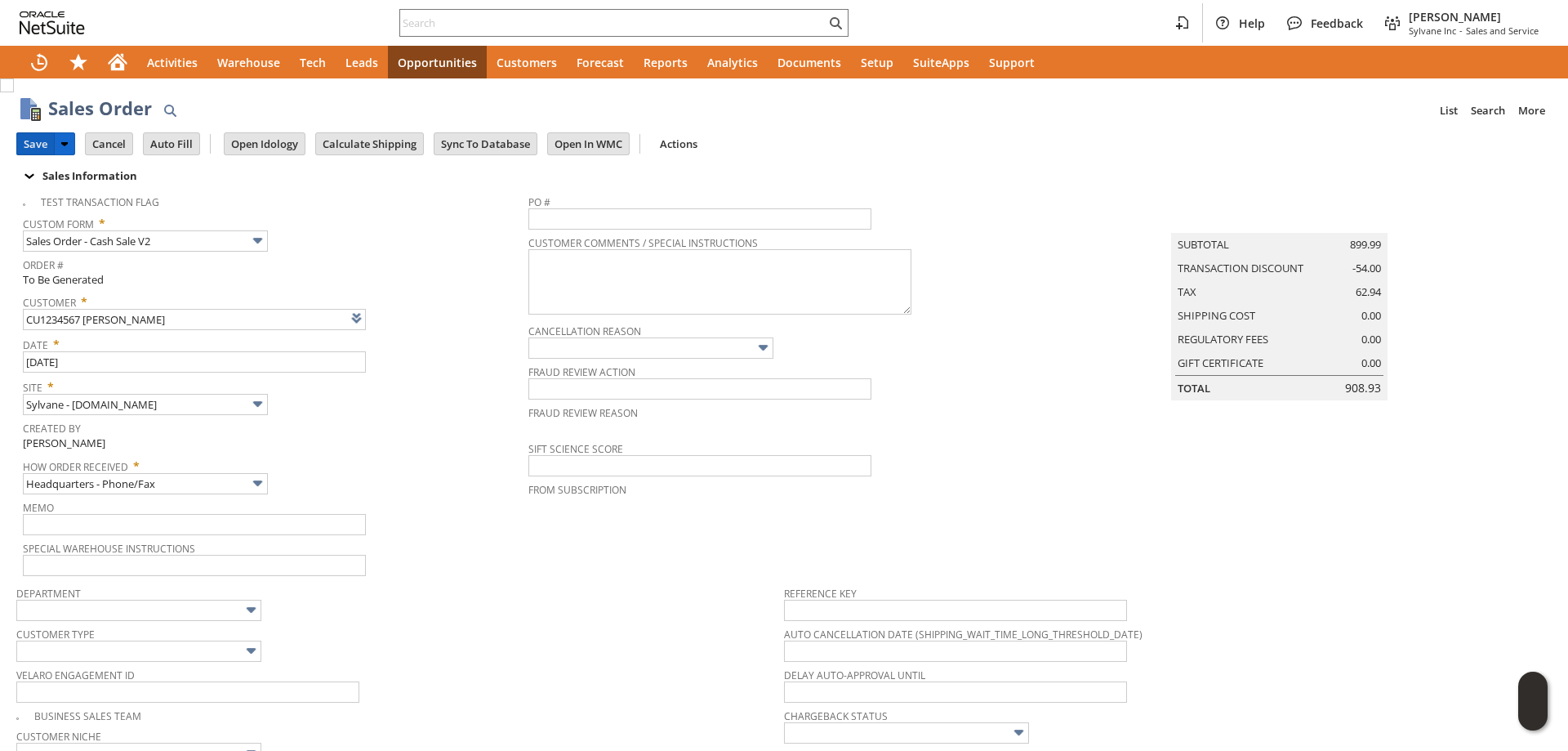
click at [27, 142] on input "Save" at bounding box center [35, 144] width 37 height 22
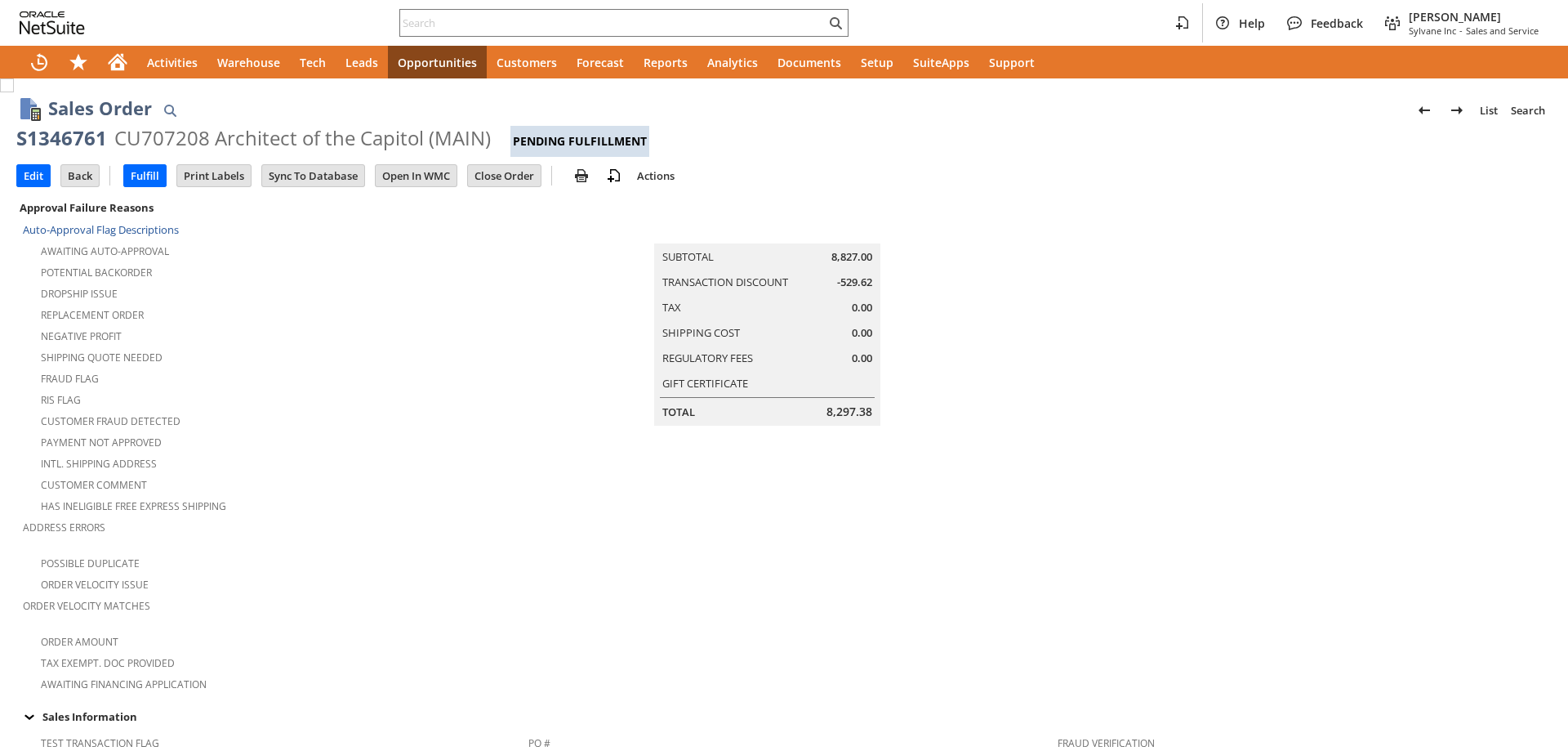
scroll to position [0, 810]
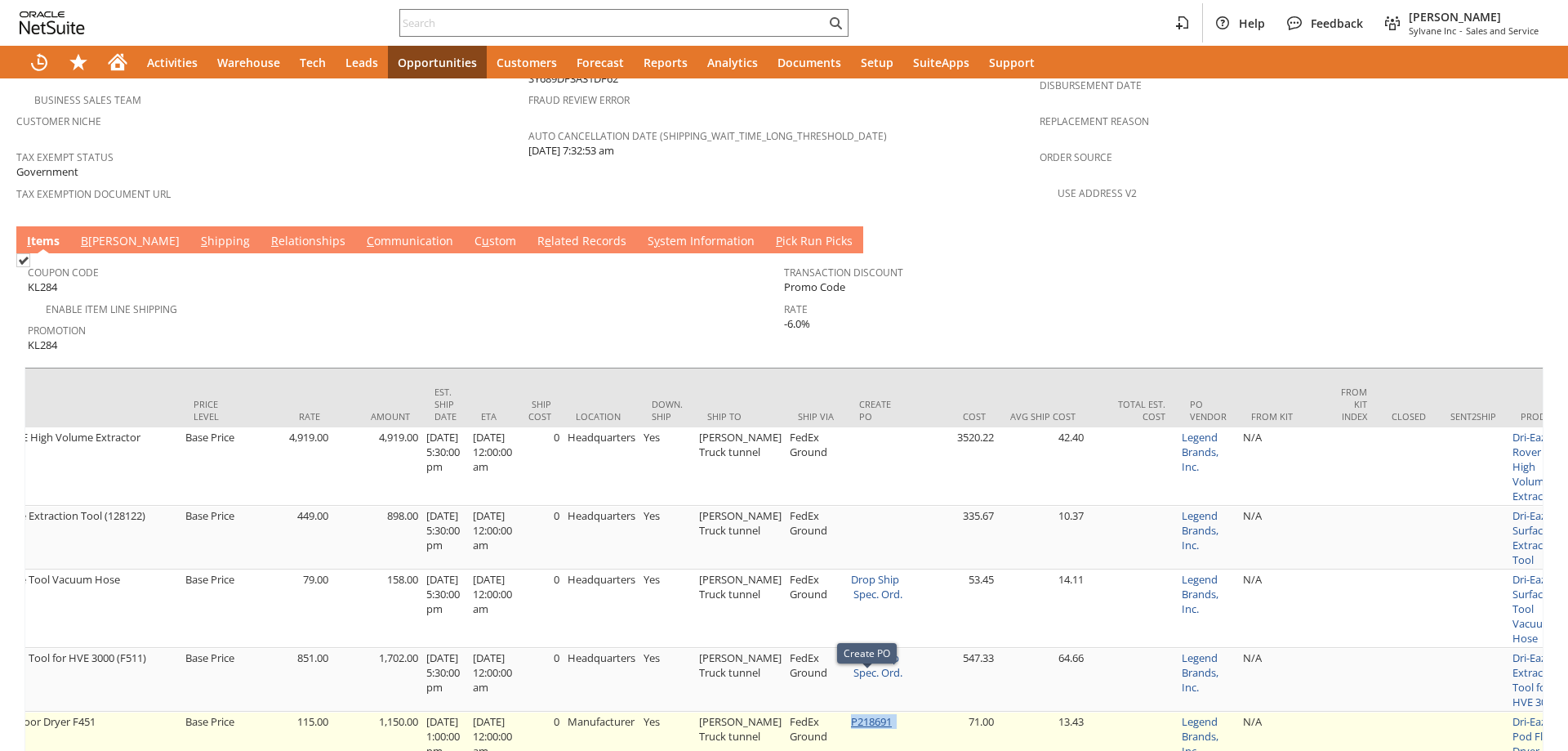
drag, startPoint x: 854, startPoint y: 690, endPoint x: 842, endPoint y: 686, distance: 12.6
click at [847, 711] on td "P218691" at bounding box center [877, 735] width 61 height 49
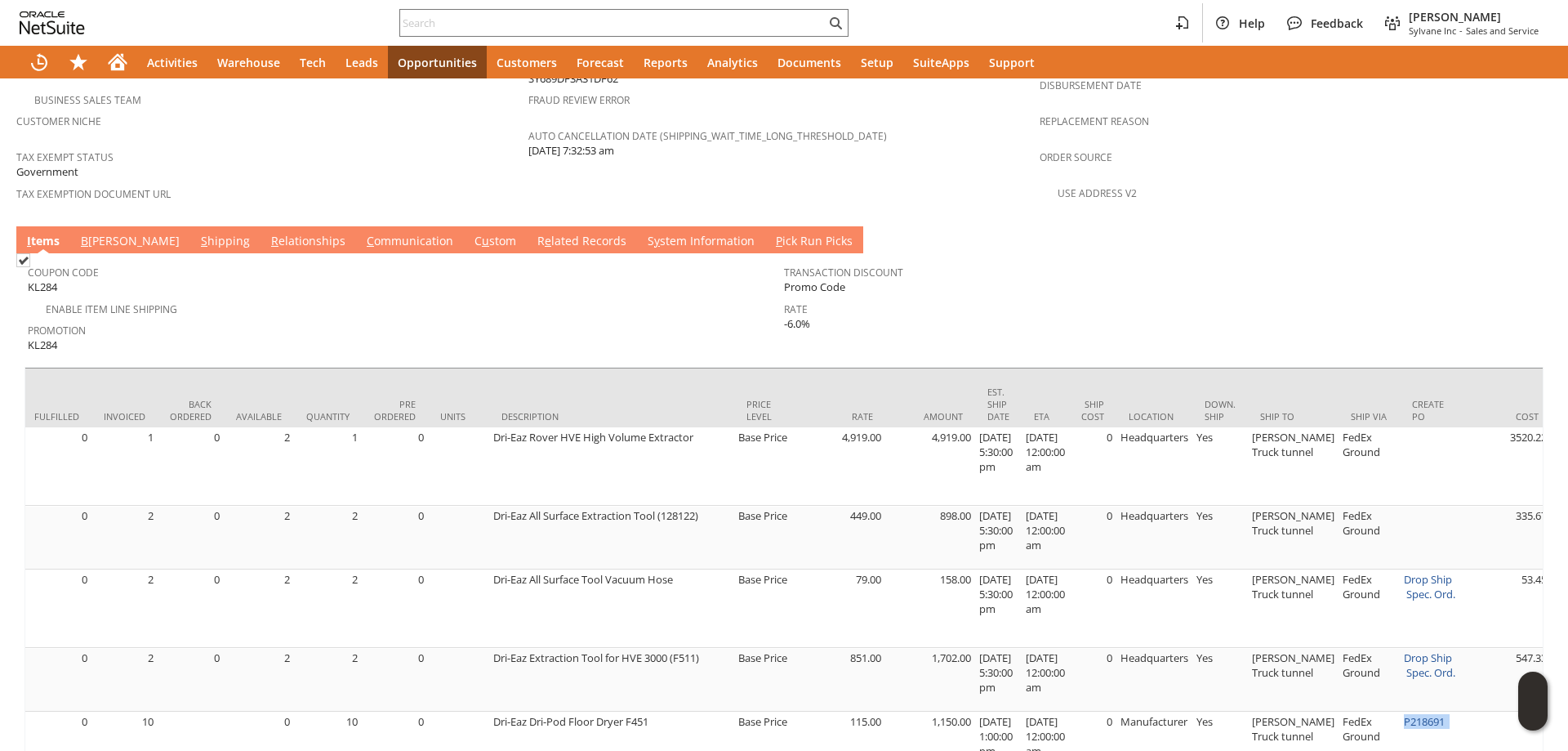
scroll to position [0, 0]
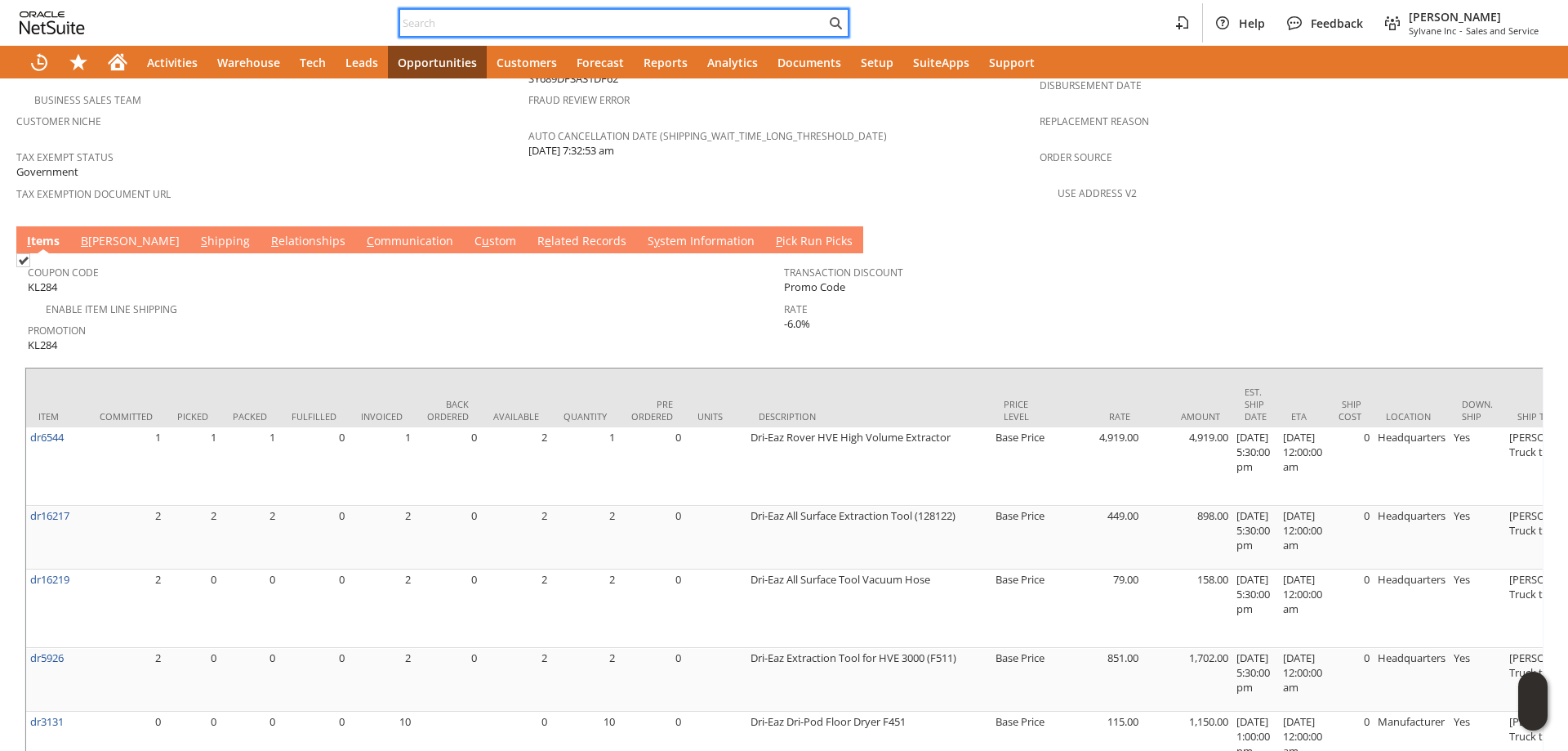
paste input "5107545720"
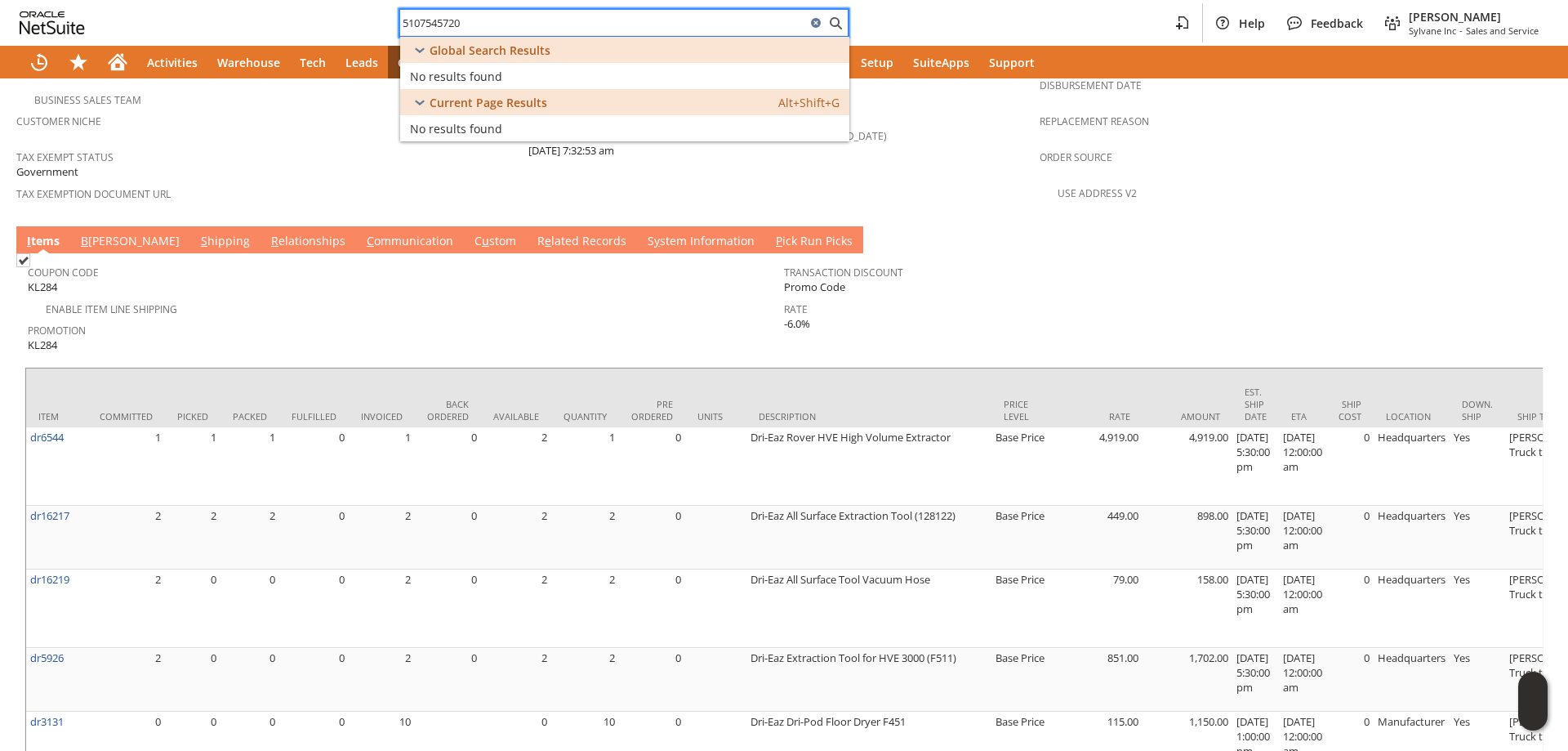
type input "5107545720"
